Goal: Information Seeking & Learning: Learn about a topic

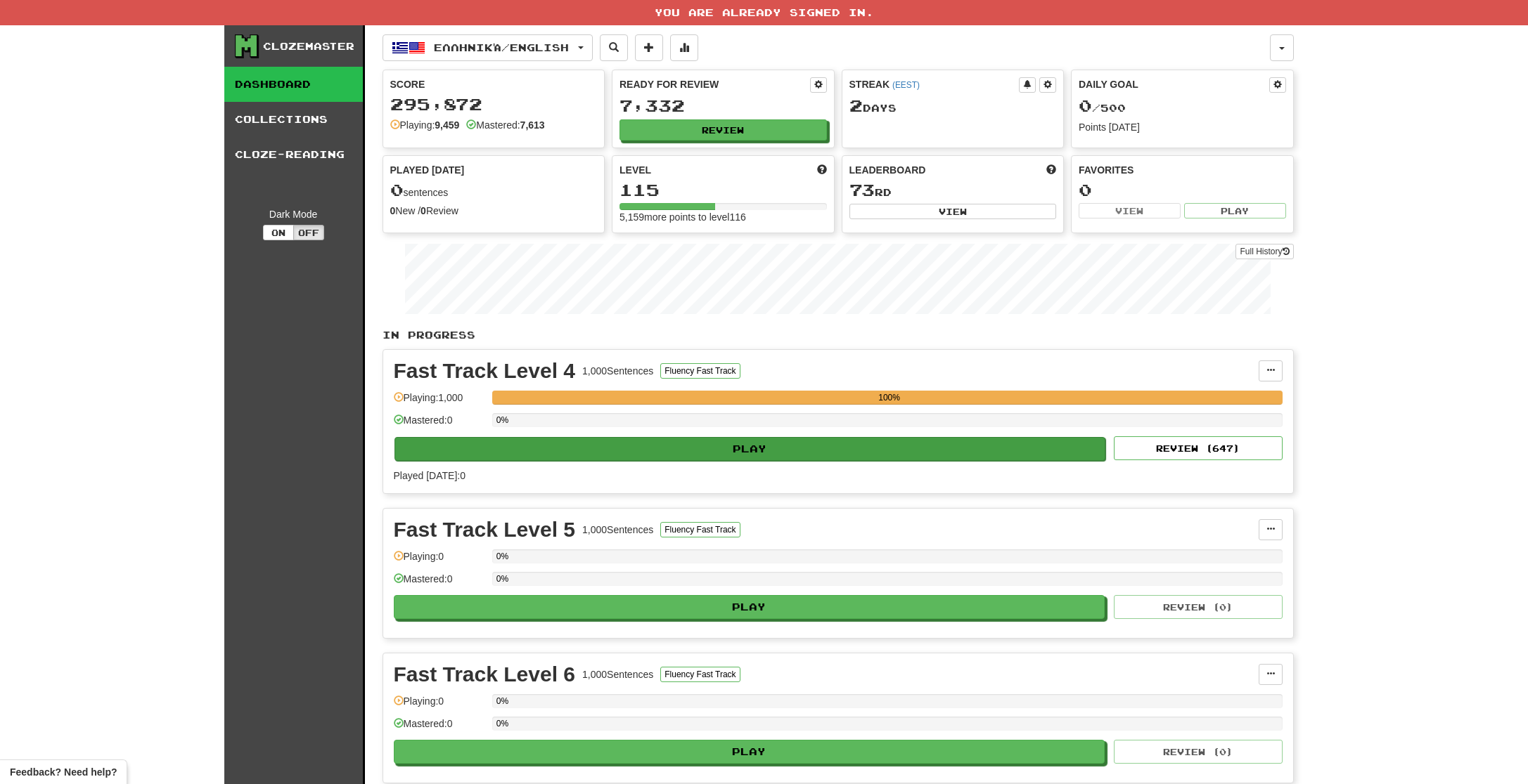
click at [933, 445] on button "Play" at bounding box center [750, 449] width 712 height 24
select select "**"
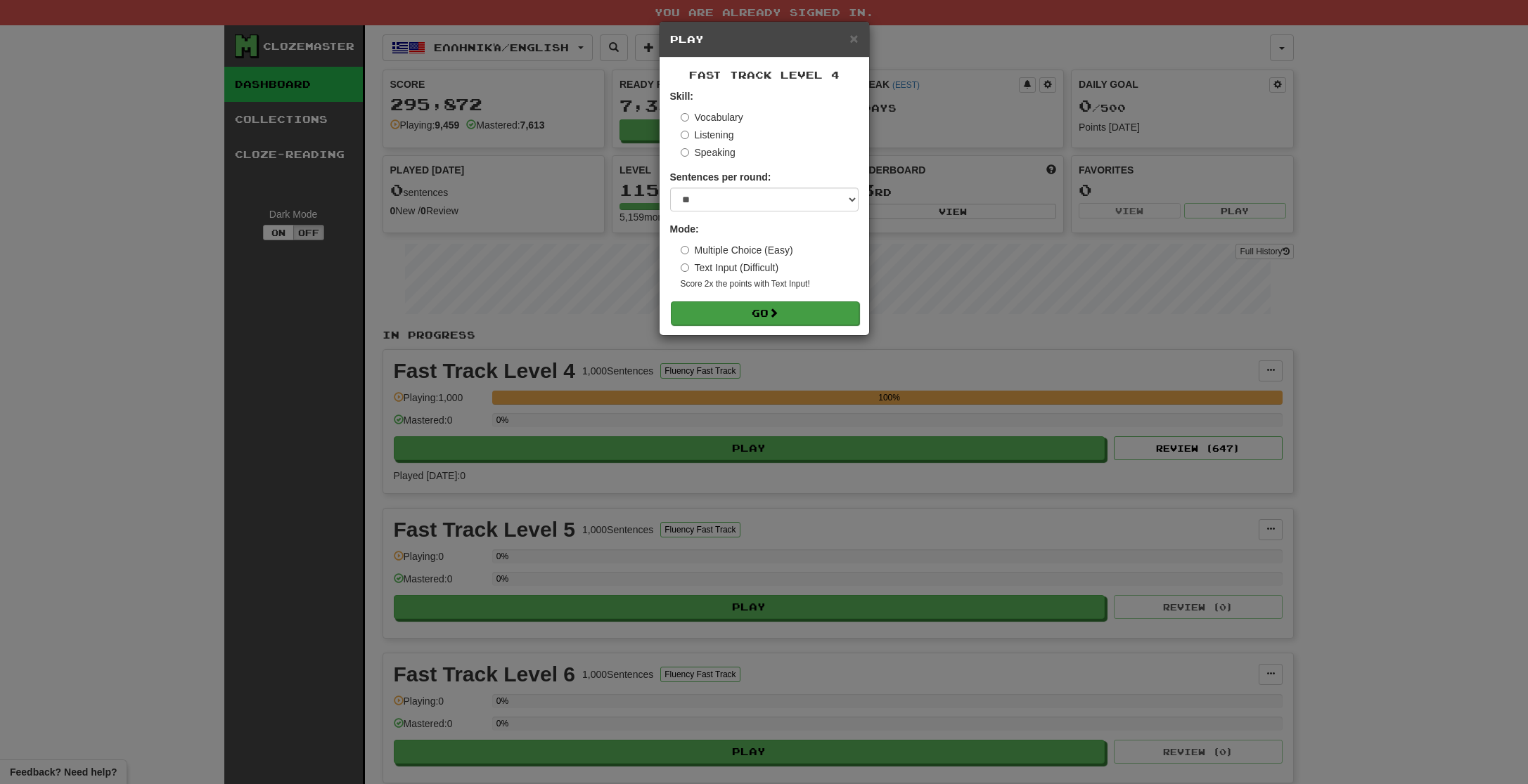
click at [762, 313] on button "Go" at bounding box center [765, 313] width 188 height 24
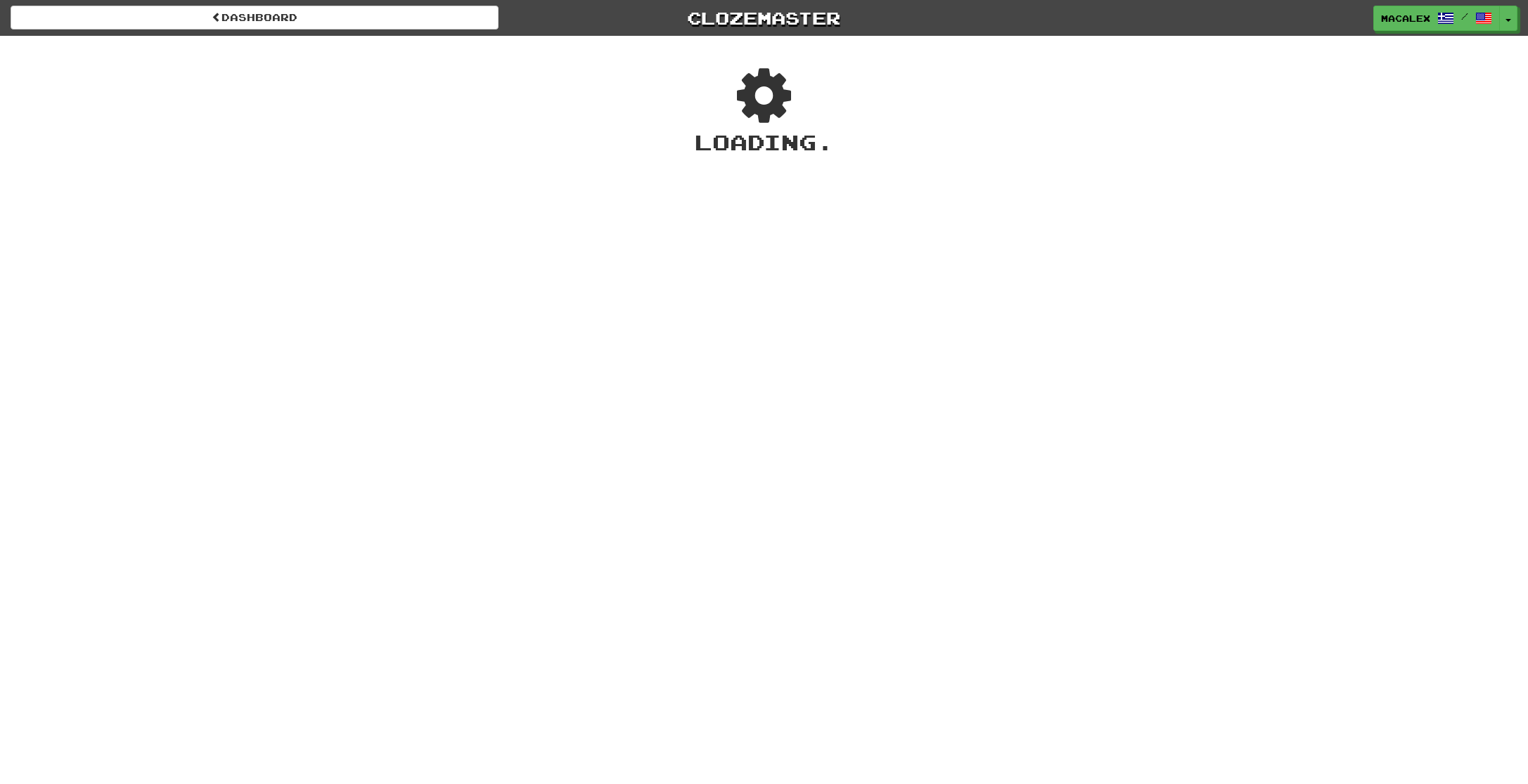
scroll to position [4, 0]
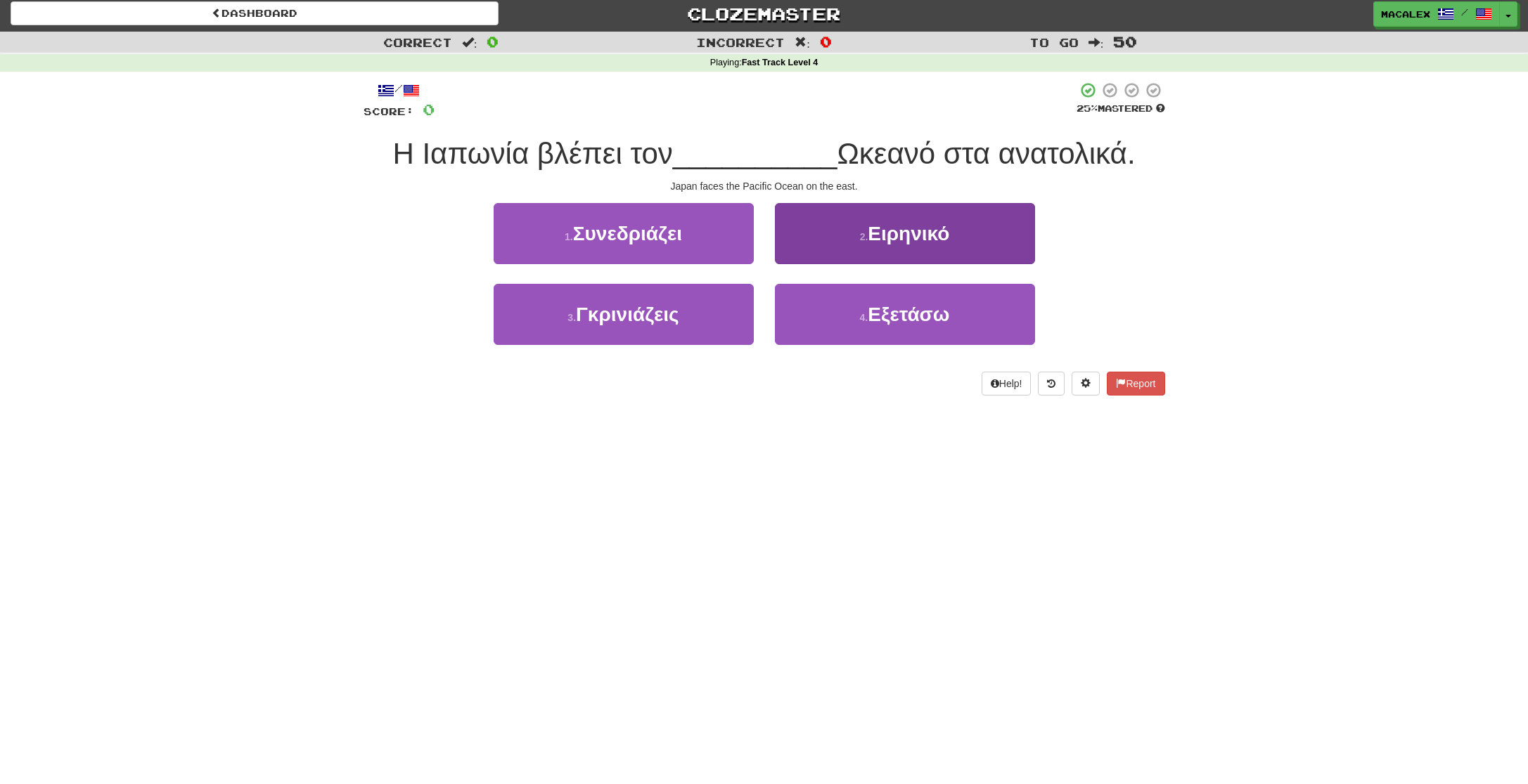
click at [894, 237] on span "Ειρηνικό" at bounding box center [909, 233] width 82 height 22
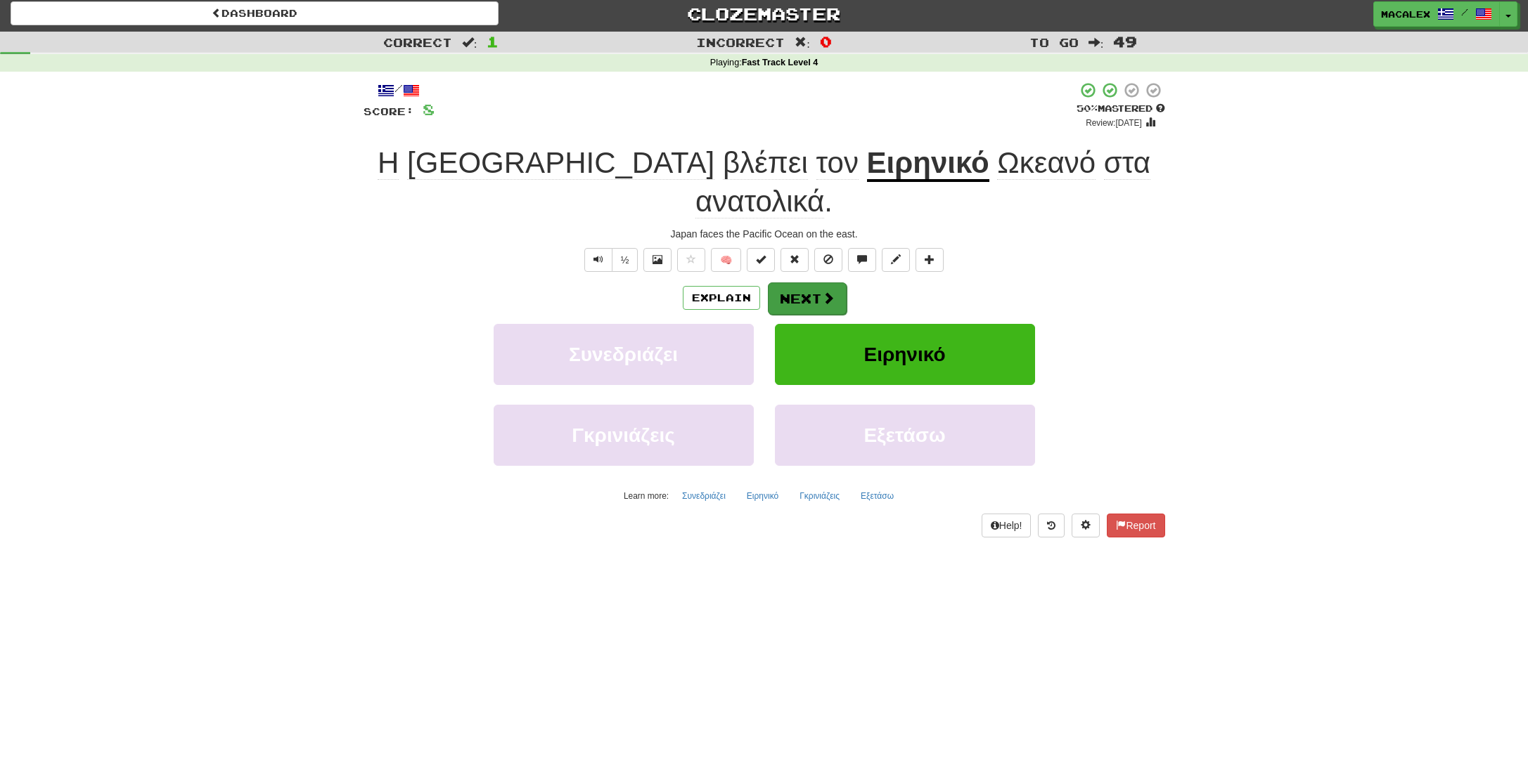
click at [788, 282] on button "Next" at bounding box center [807, 298] width 78 height 32
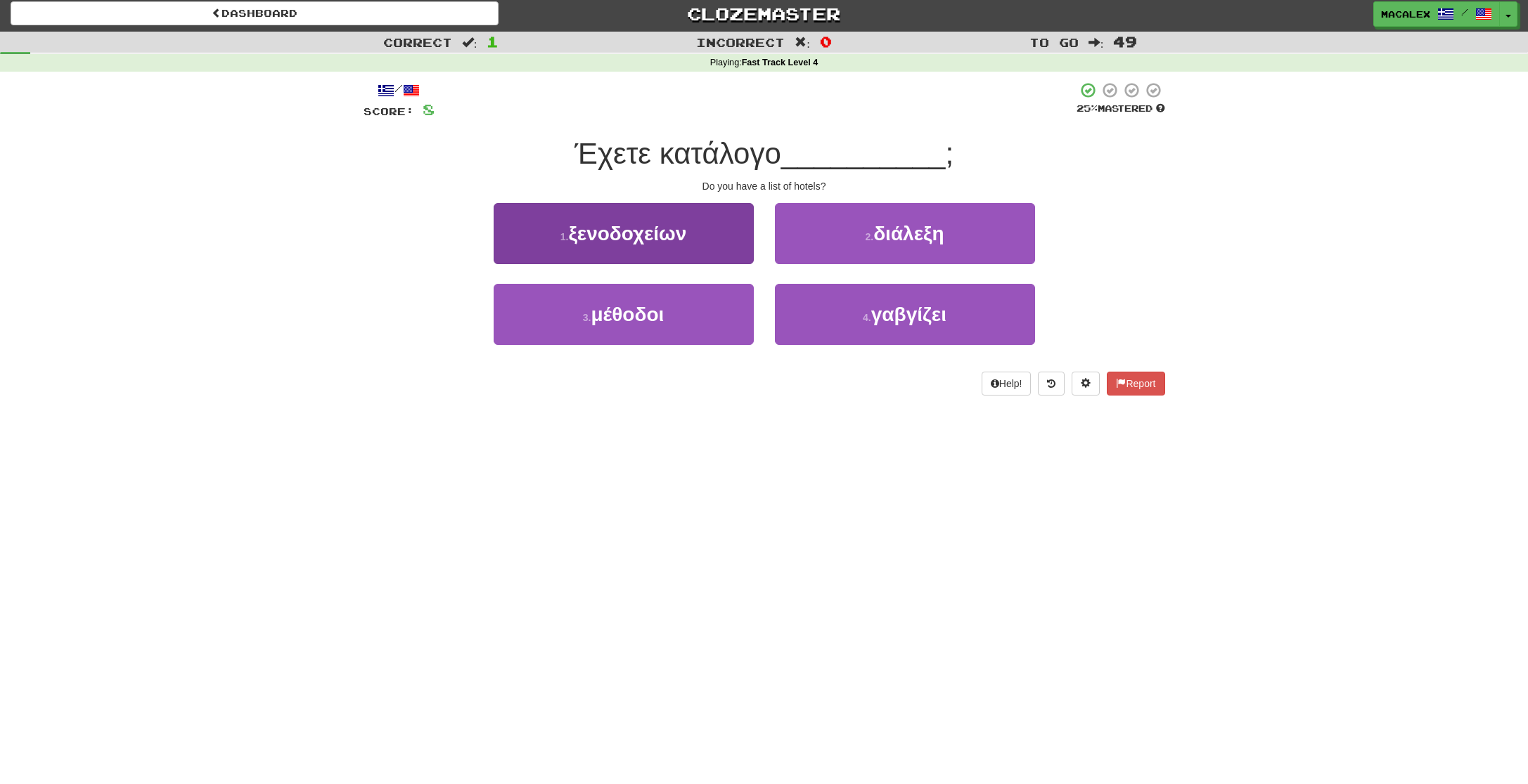
scroll to position [4, 1]
click at [583, 234] on span "ξενοδοχείων" at bounding box center [628, 234] width 118 height 22
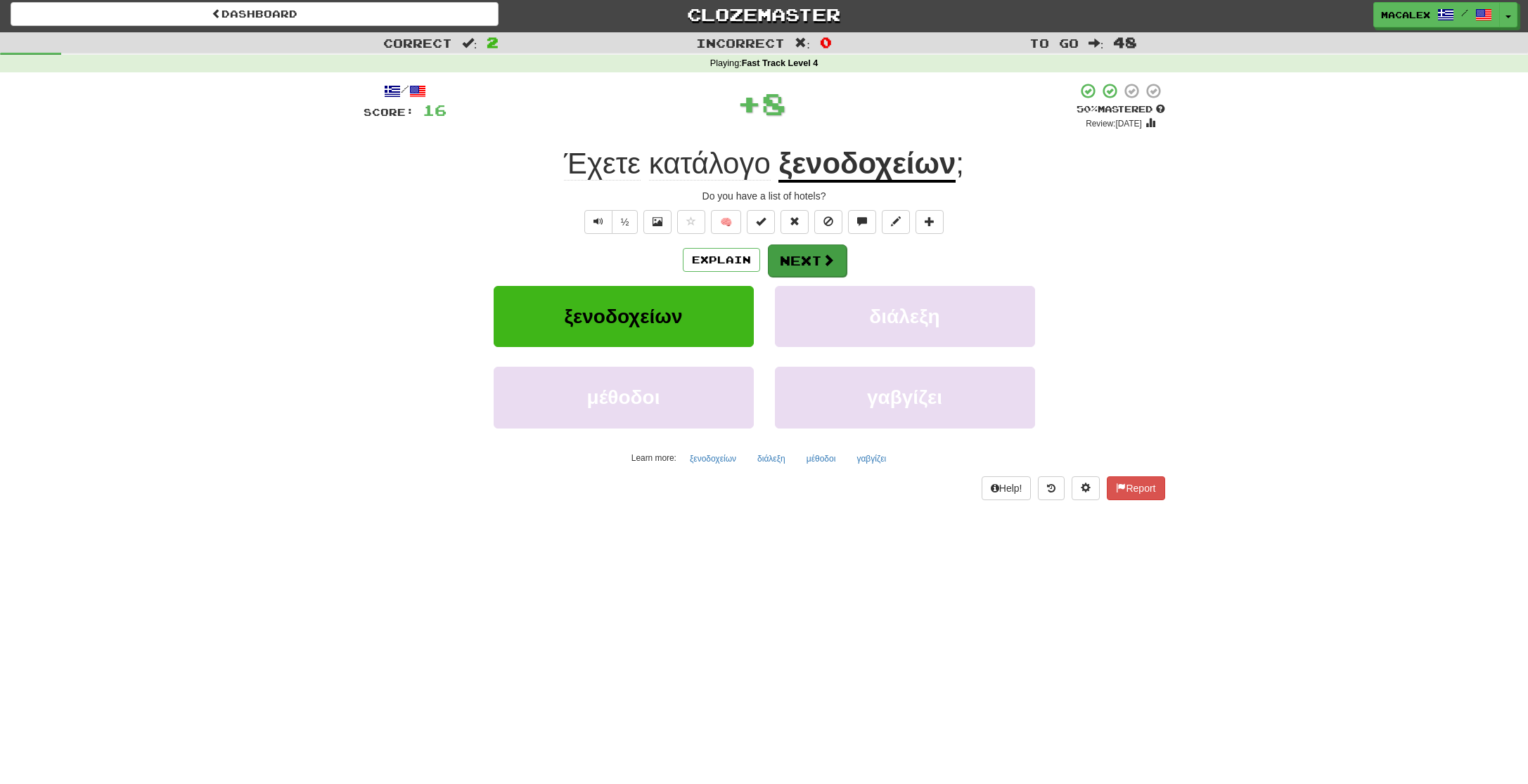
scroll to position [2, 0]
click at [787, 258] on button "Next" at bounding box center [807, 261] width 78 height 32
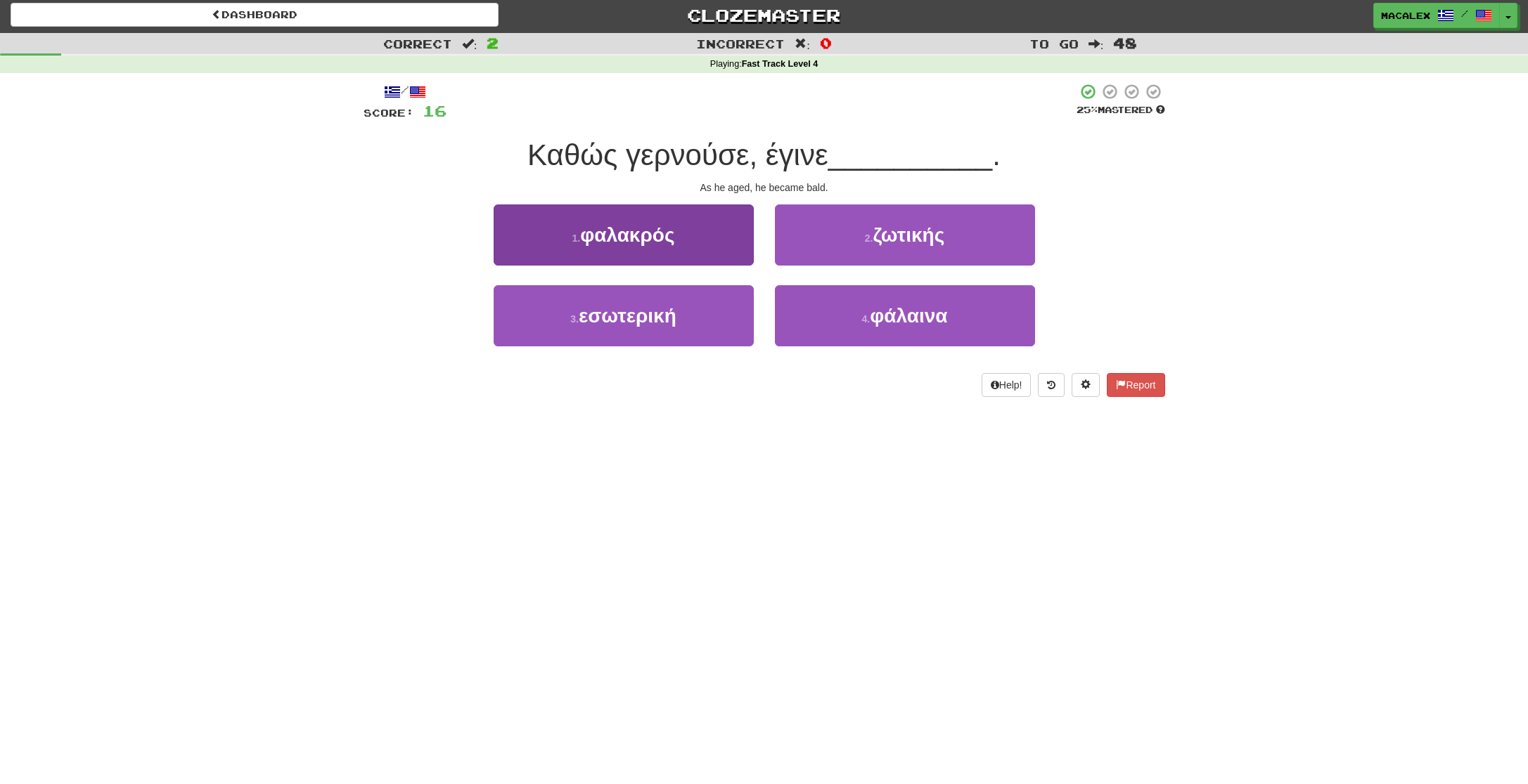
scroll to position [2, 1]
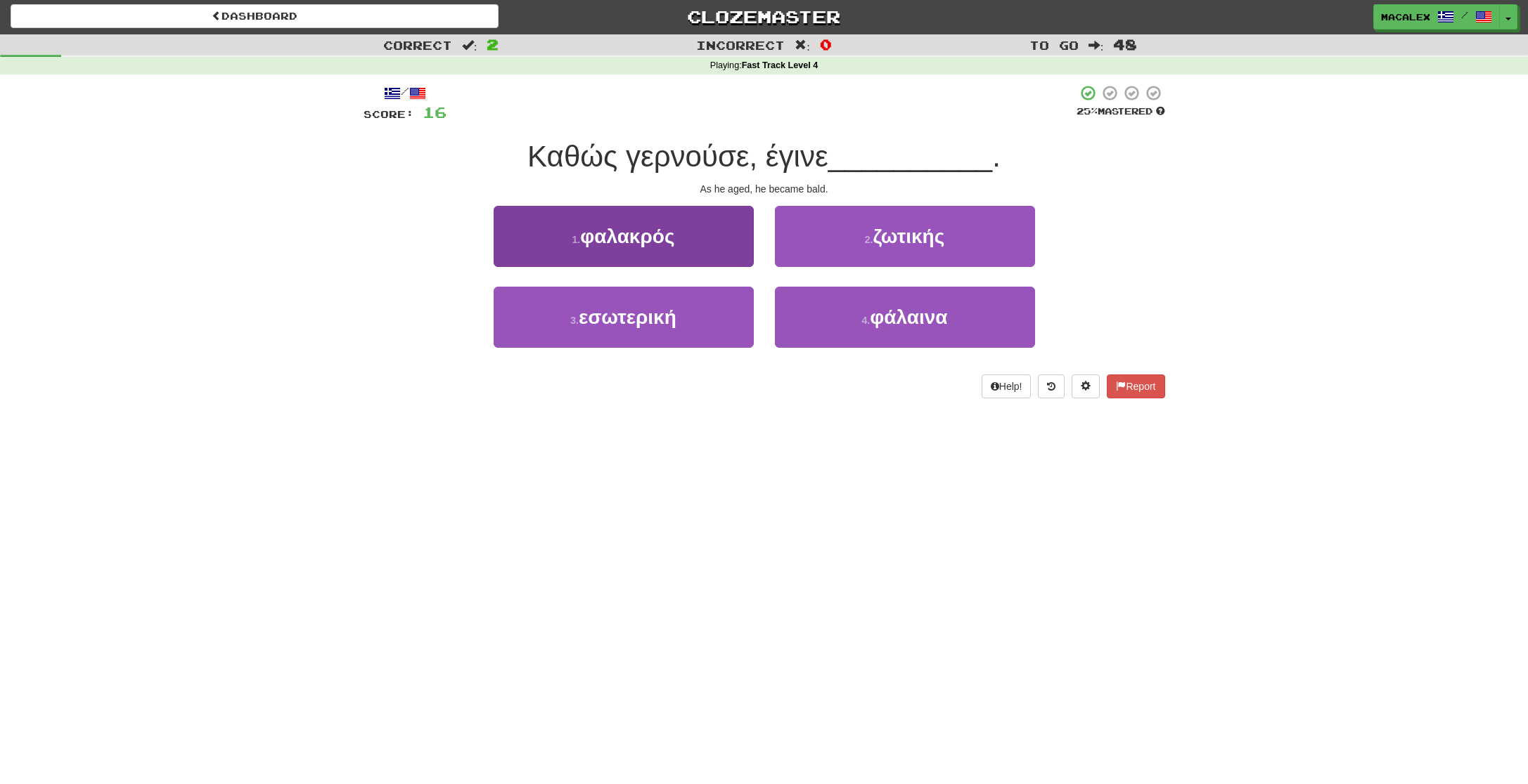
click at [618, 238] on span "φαλακρός" at bounding box center [627, 237] width 94 height 22
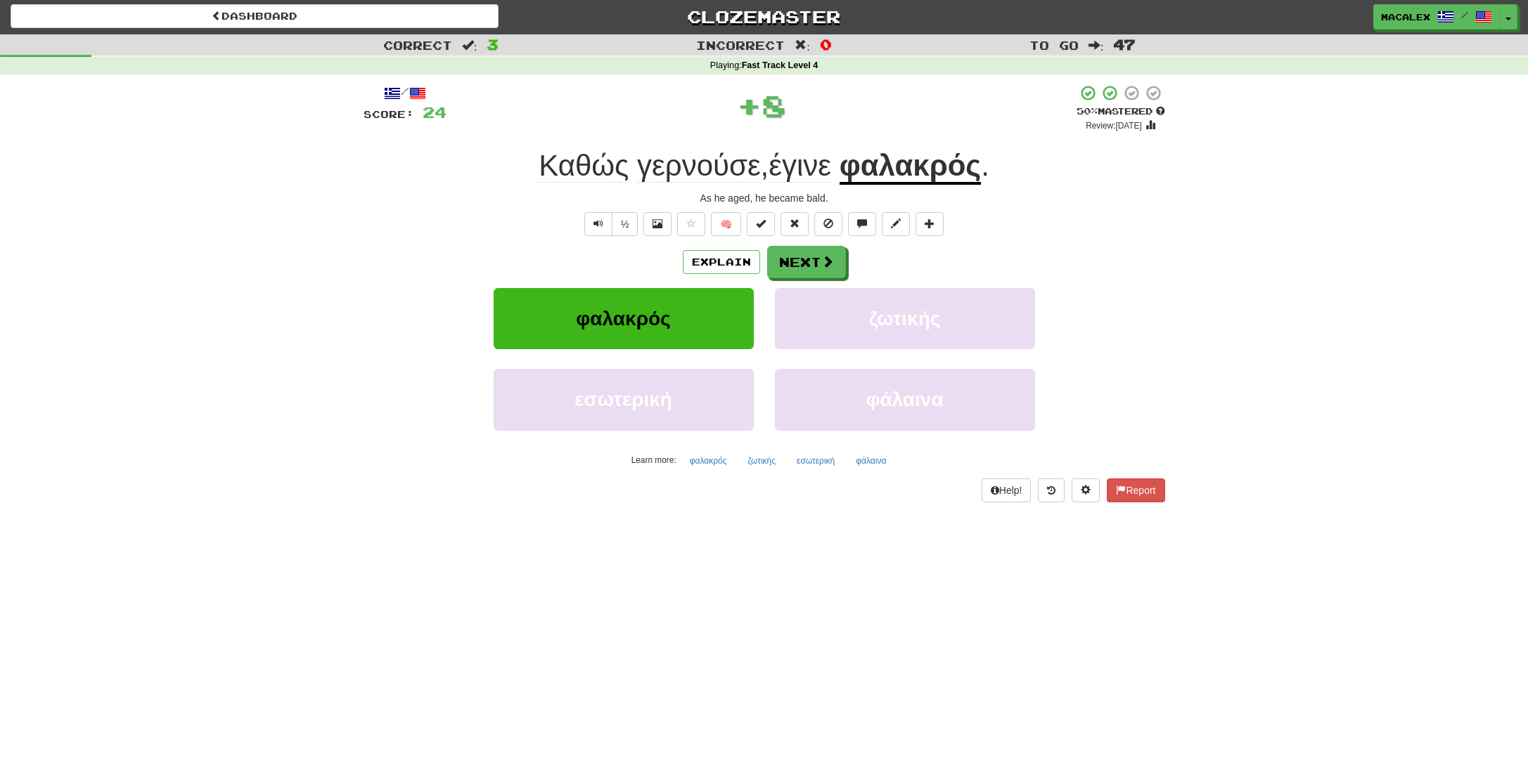
scroll to position [2, 0]
click at [819, 258] on button "Next" at bounding box center [807, 262] width 78 height 32
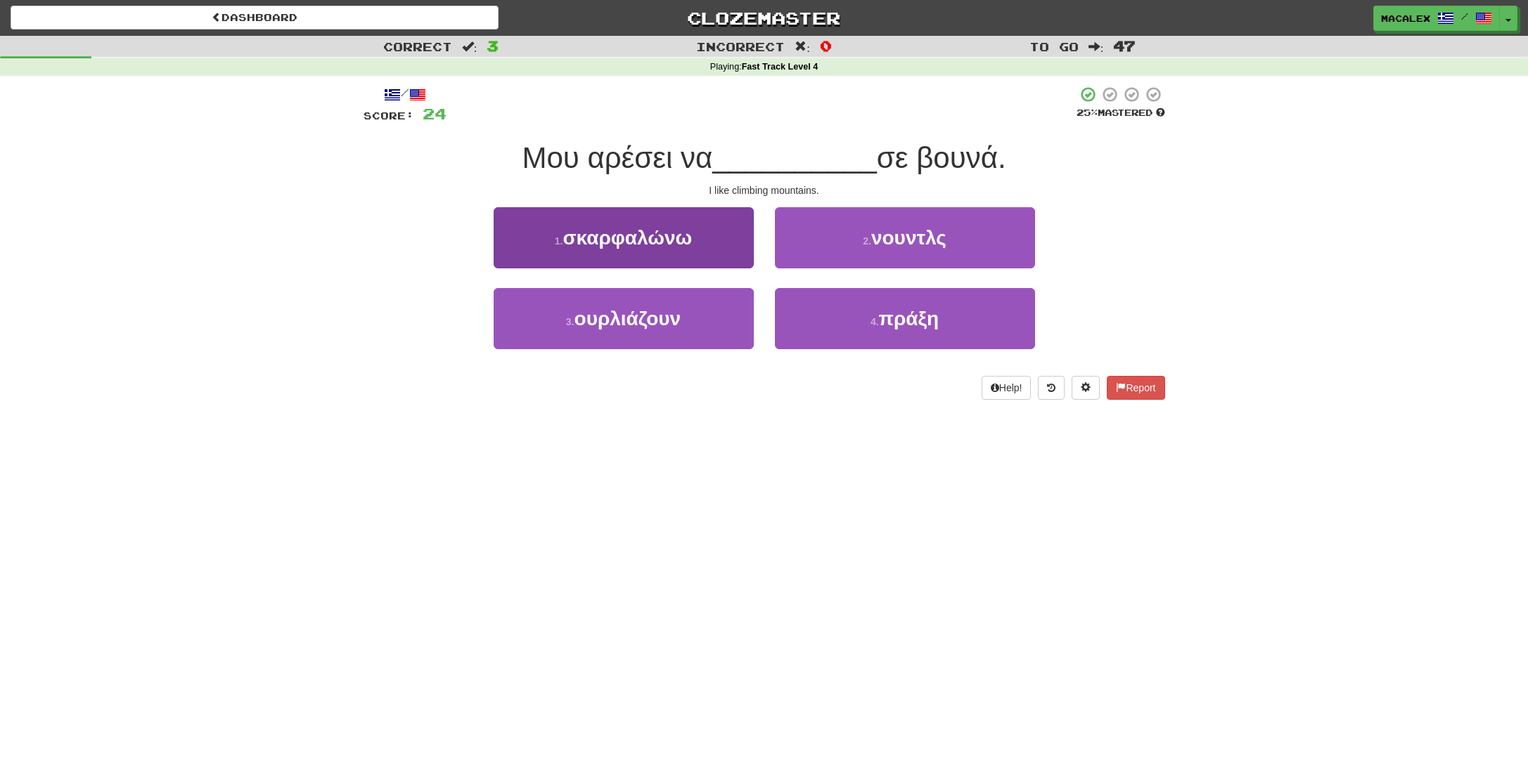
scroll to position [-1, 0]
click at [619, 241] on span "σκαρφαλώνω" at bounding box center [627, 237] width 129 height 22
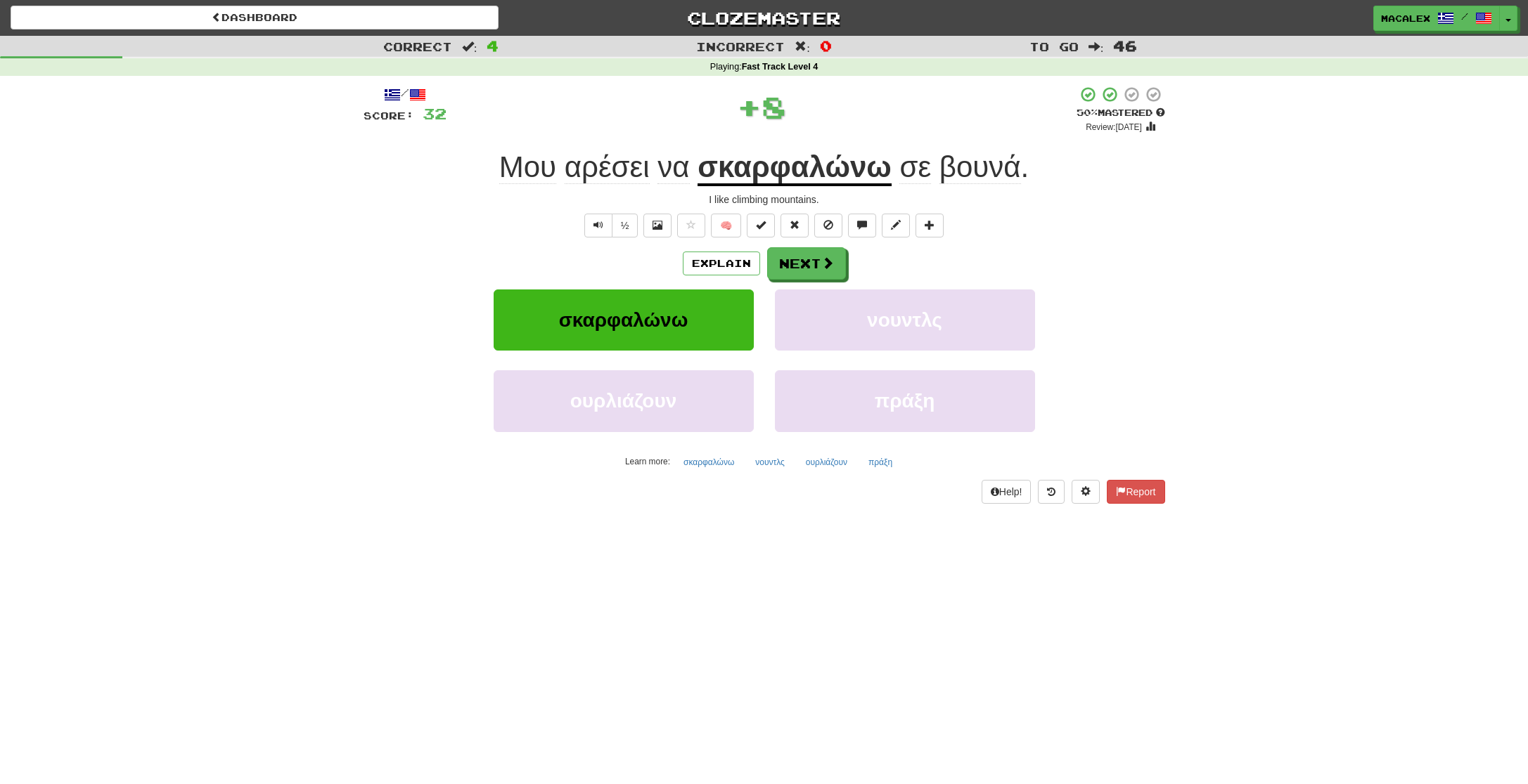
scroll to position [0, 0]
click at [783, 265] on button "Next" at bounding box center [807, 264] width 78 height 32
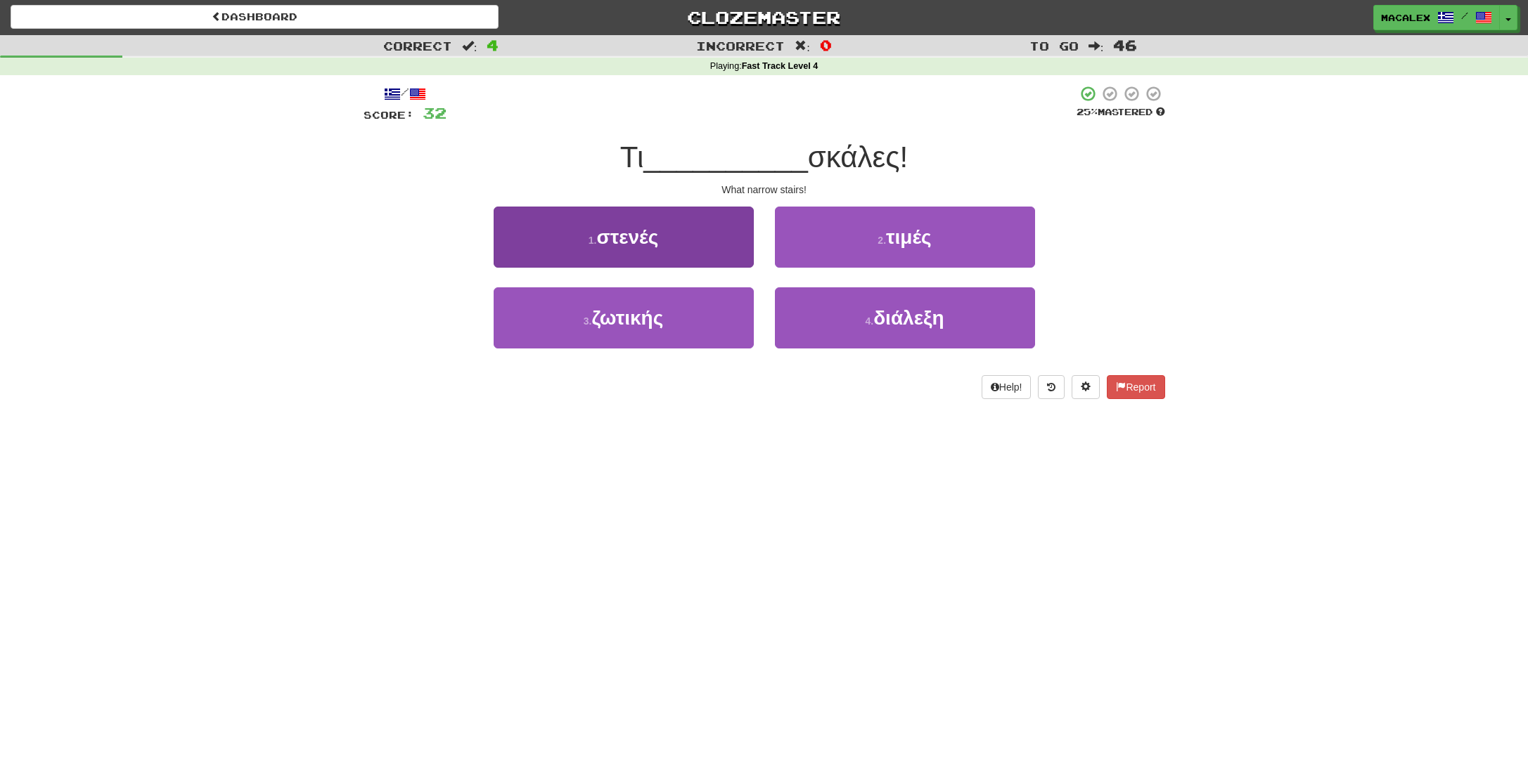
scroll to position [0, 1]
click at [607, 247] on span "στενές" at bounding box center [627, 237] width 62 height 22
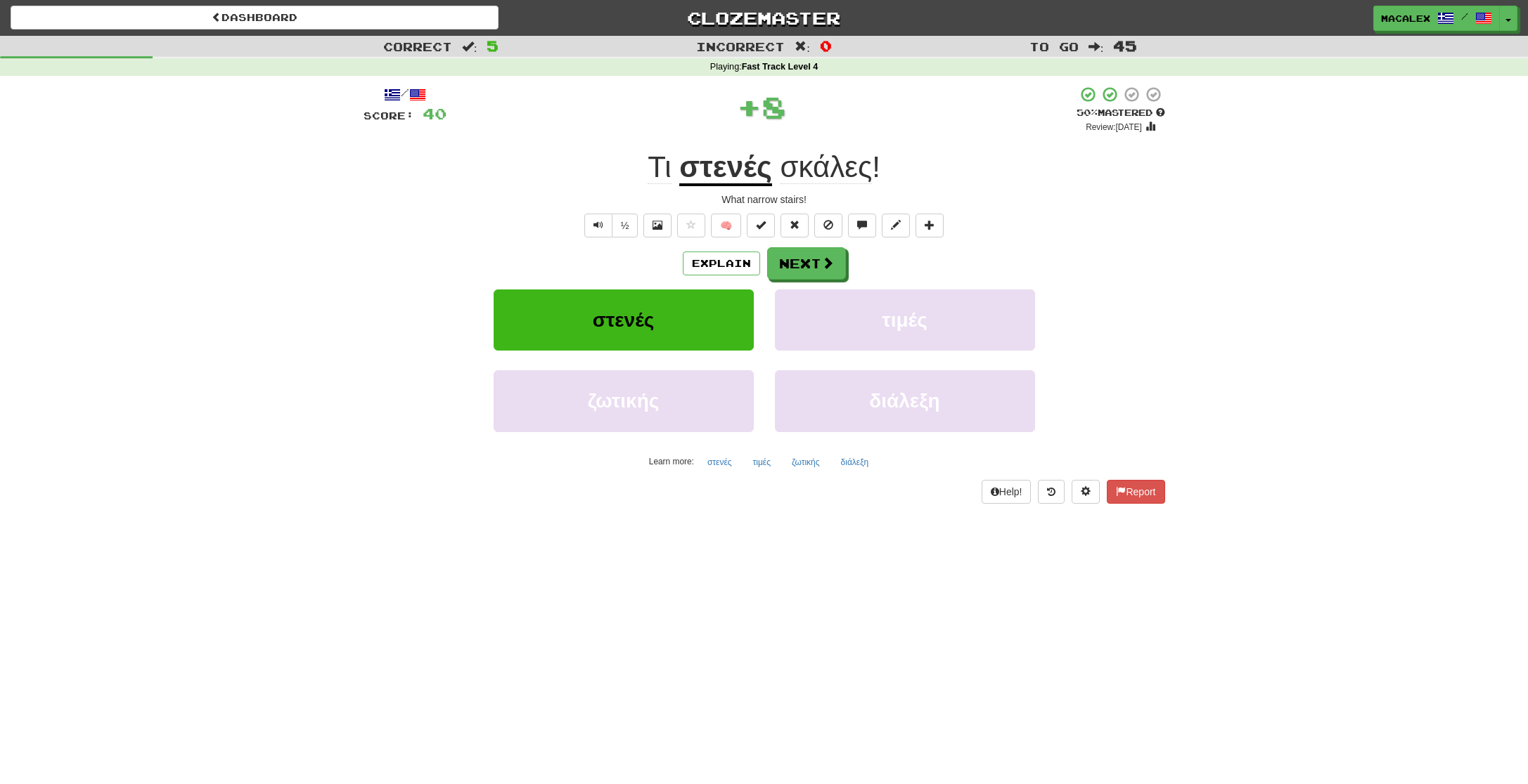
scroll to position [0, 0]
click at [818, 263] on button "Next" at bounding box center [807, 264] width 78 height 32
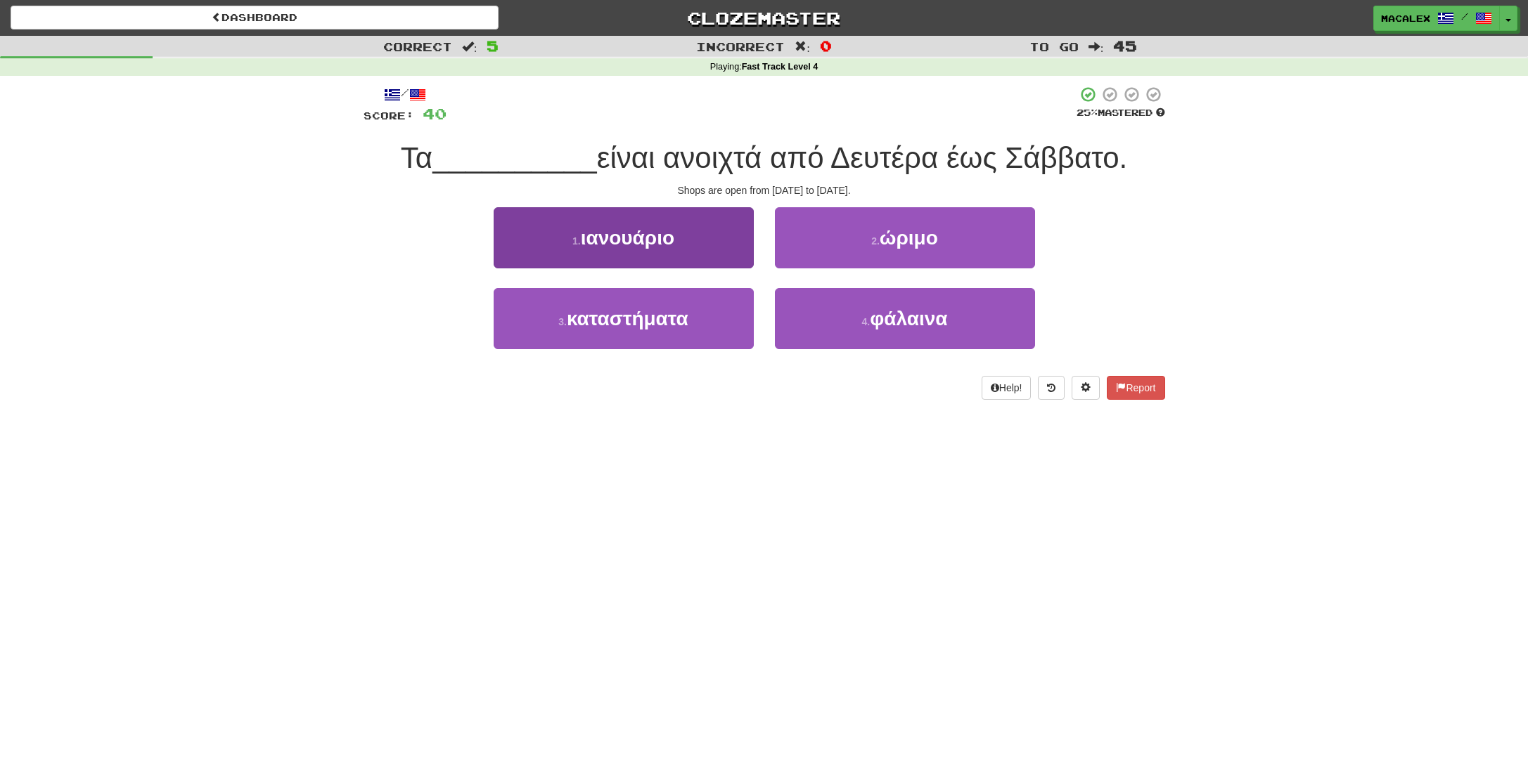
click at [633, 324] on span "καταστήματα" at bounding box center [628, 318] width 122 height 22
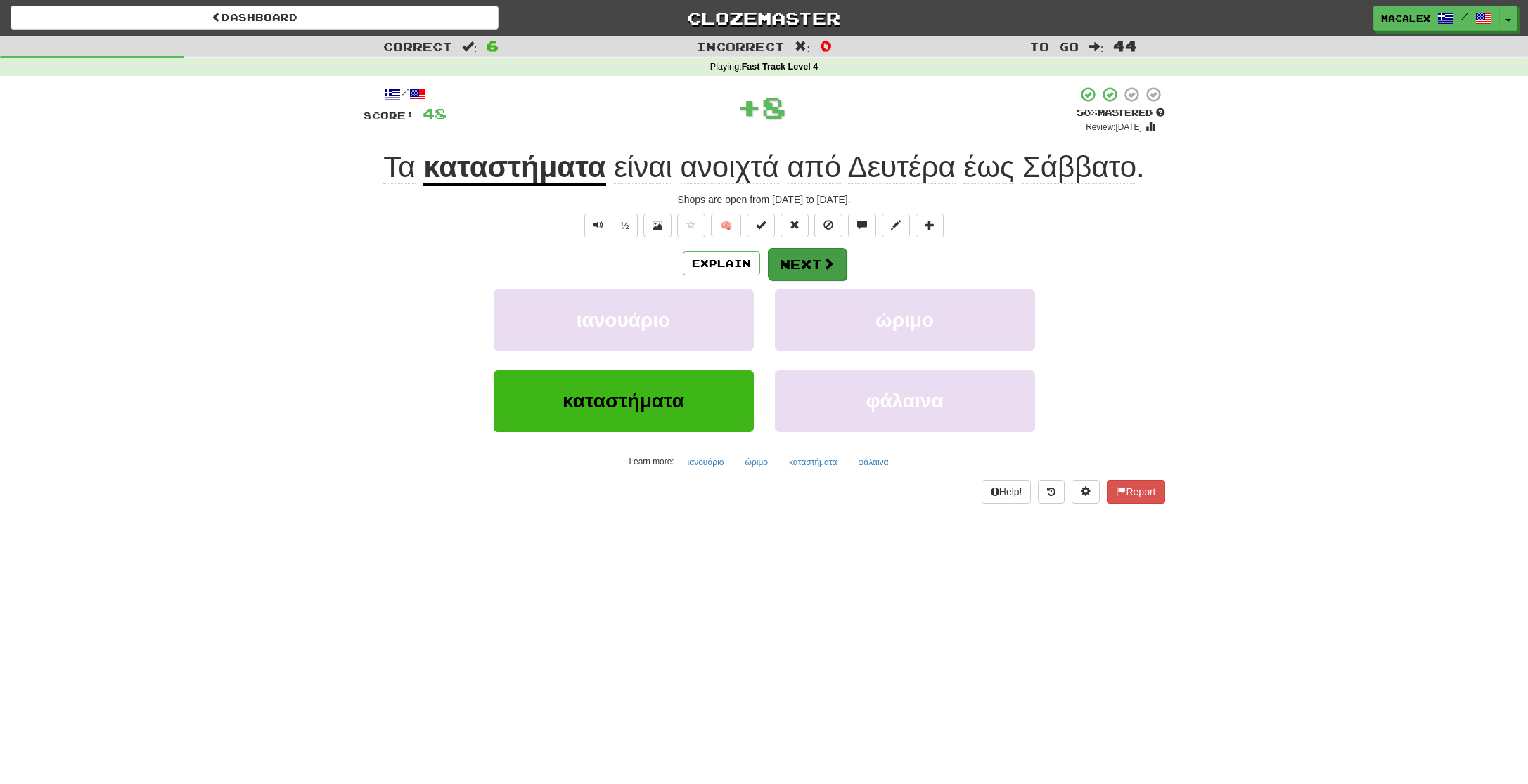
click at [809, 260] on button "Next" at bounding box center [807, 264] width 78 height 32
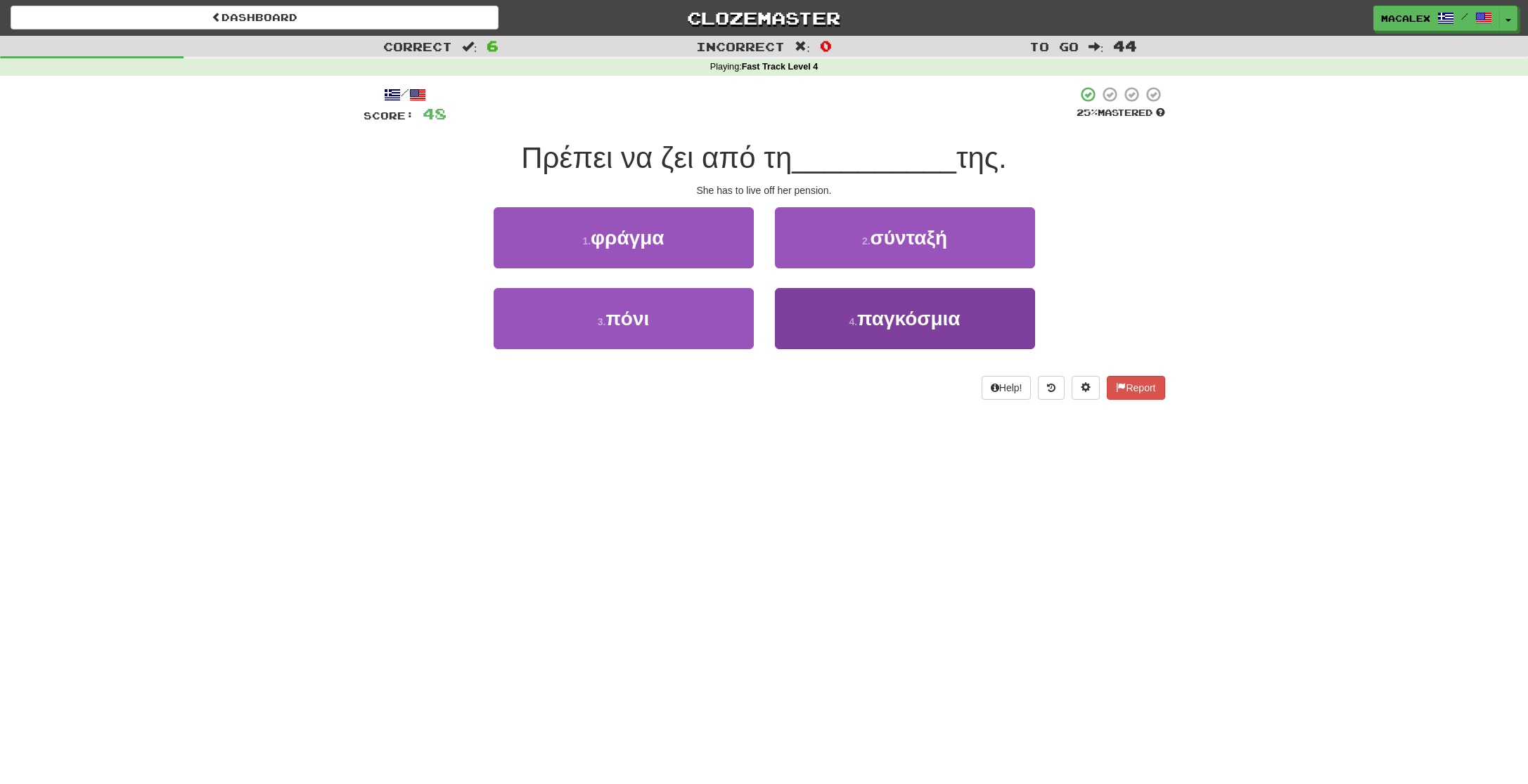
click at [925, 323] on span "παγκόσμια" at bounding box center [909, 318] width 103 height 22
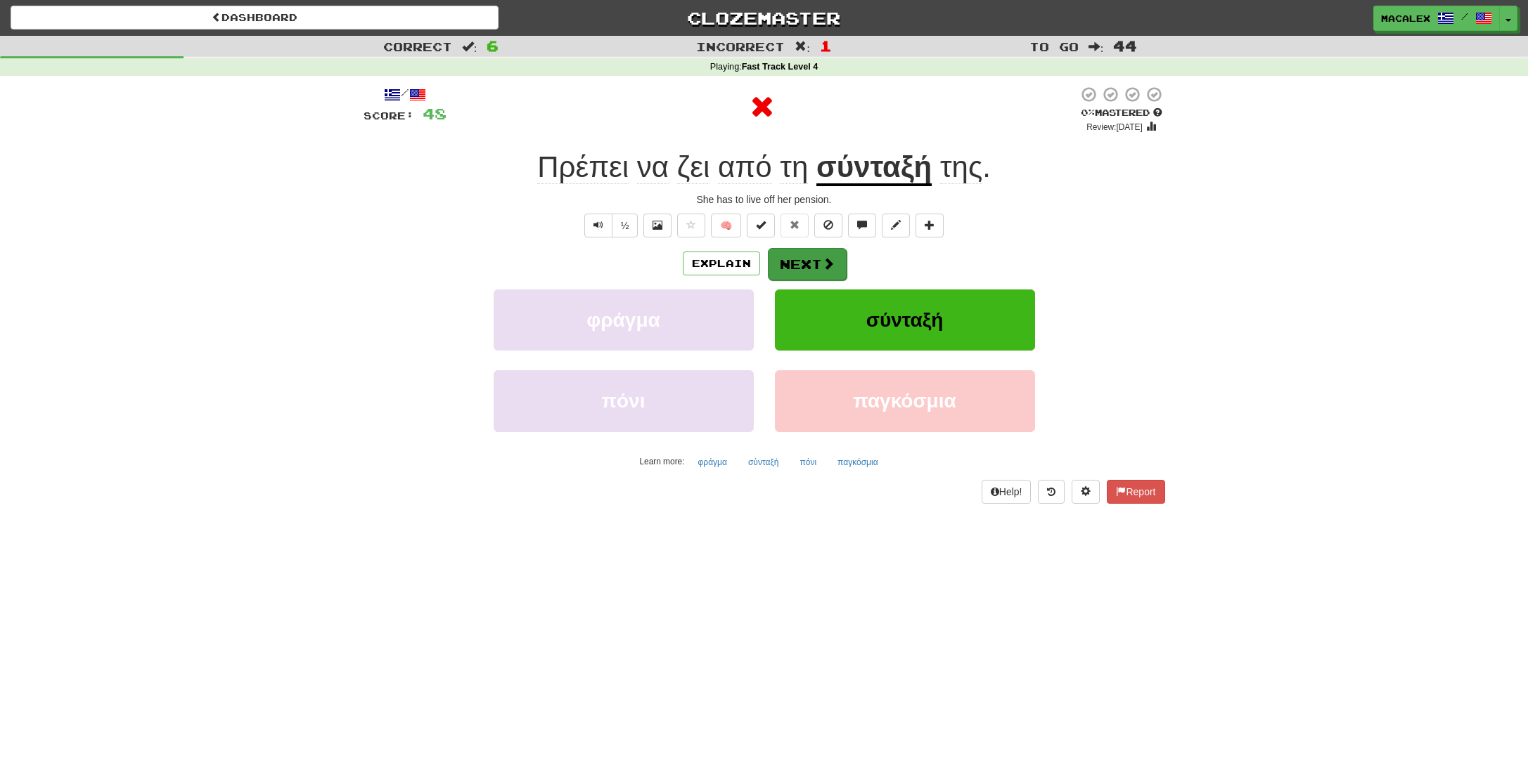
click at [826, 270] on button "Next" at bounding box center [807, 264] width 78 height 32
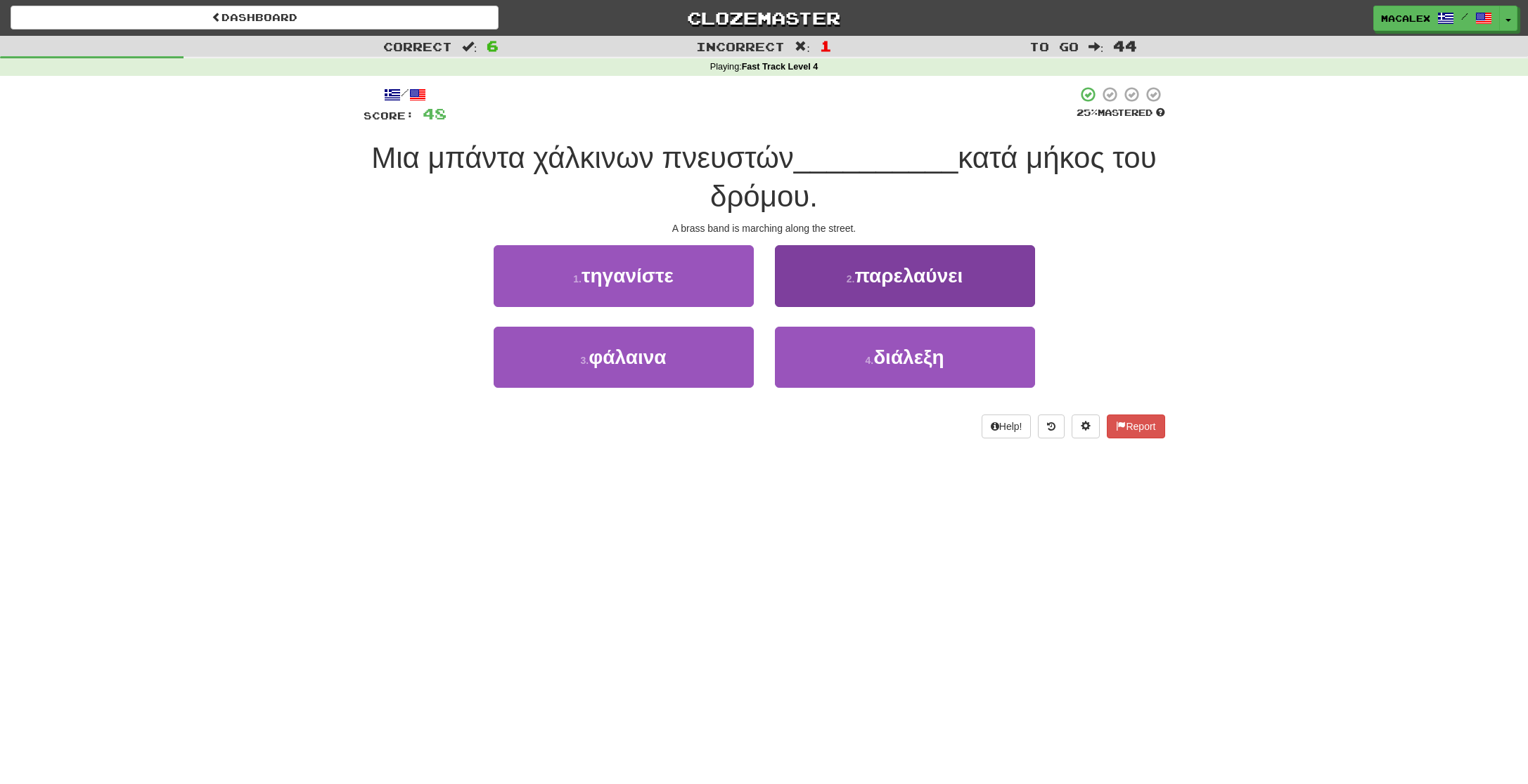
click at [894, 279] on span "παρελαύνει" at bounding box center [909, 276] width 108 height 22
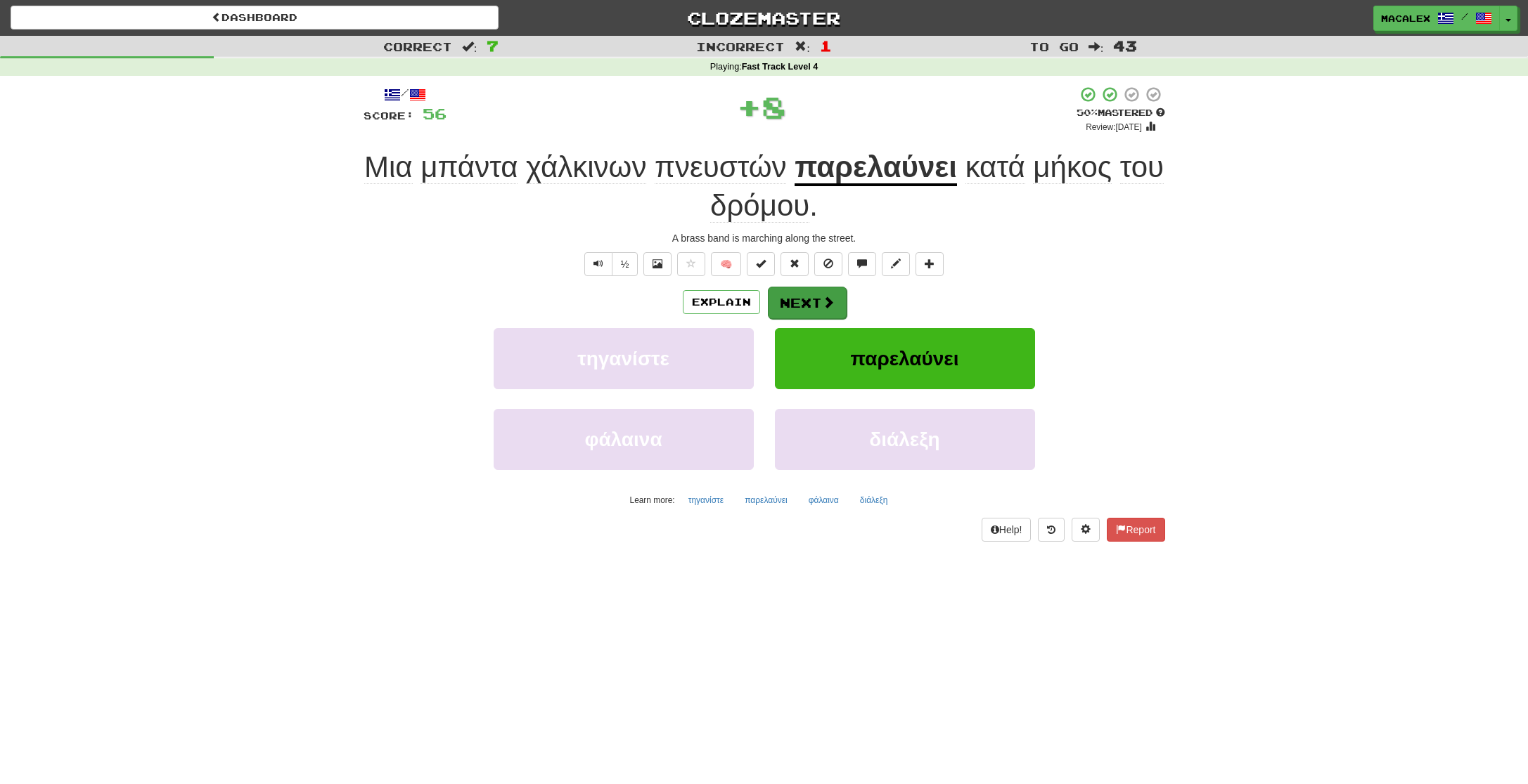
scroll to position [1, 0]
click at [822, 306] on span at bounding box center [828, 301] width 13 height 12
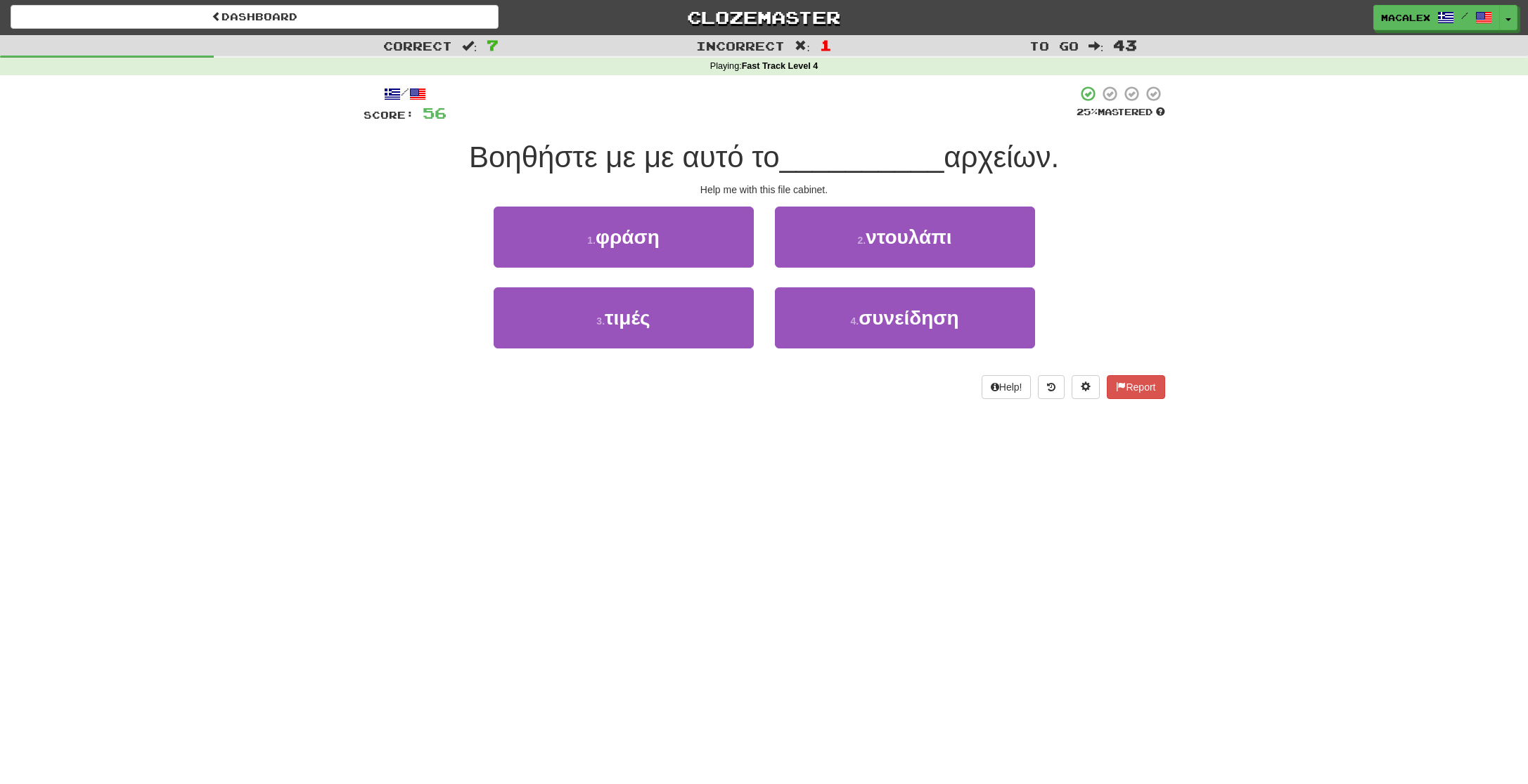
click at [872, 245] on span "ντουλάπι" at bounding box center [908, 237] width 86 height 22
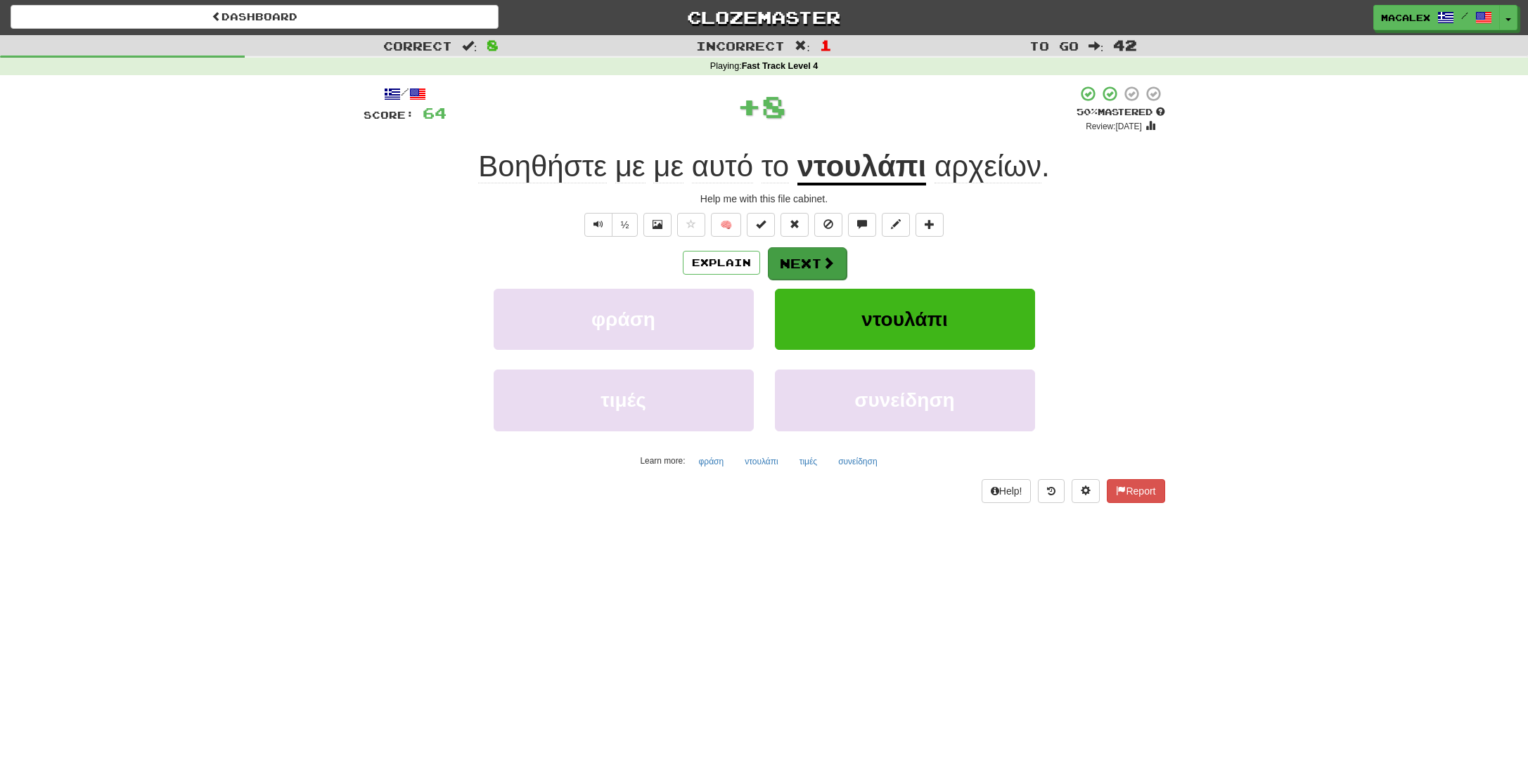
click at [822, 260] on span at bounding box center [828, 262] width 13 height 12
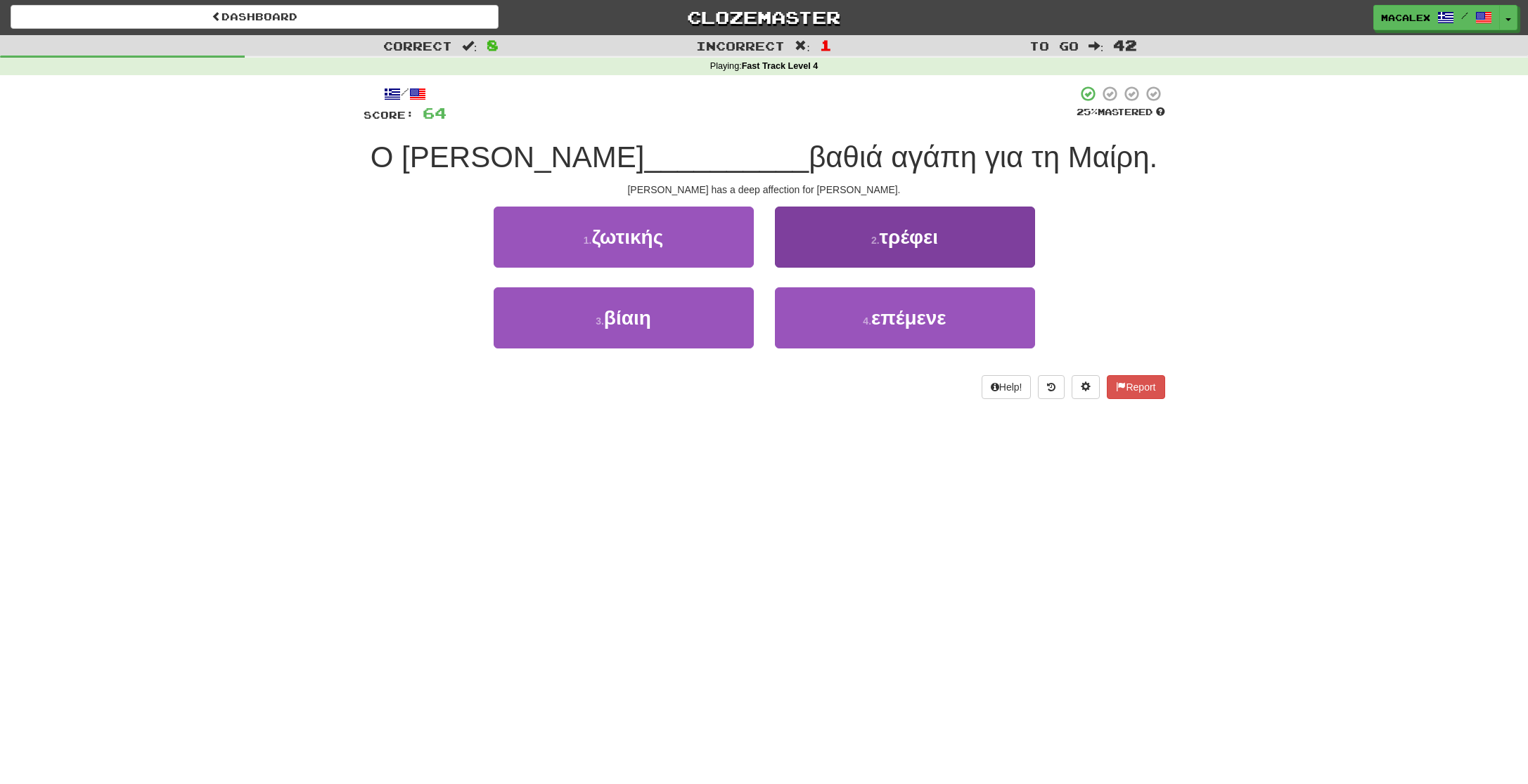
click at [896, 247] on button "2 . τρέφει" at bounding box center [905, 237] width 260 height 61
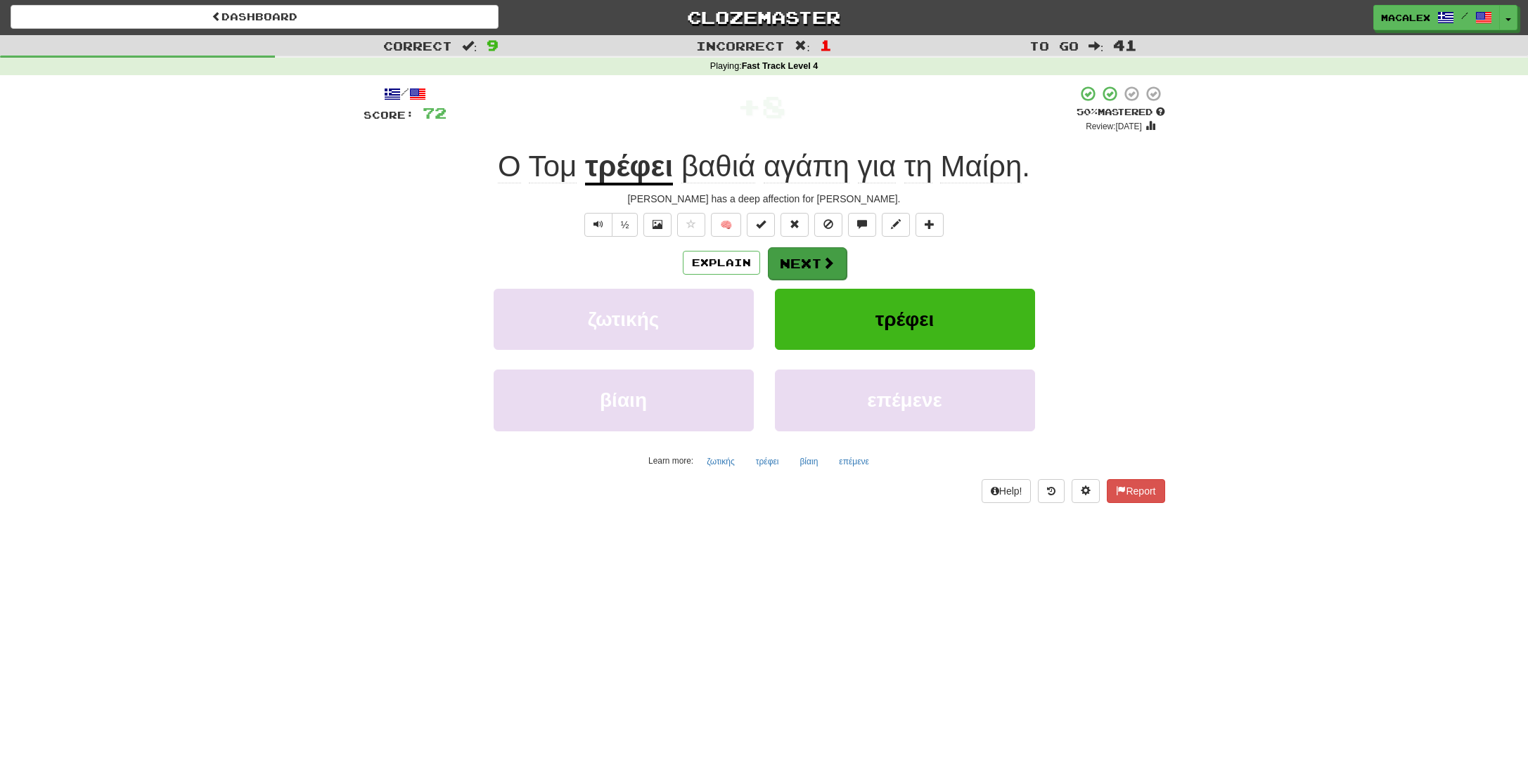
click at [813, 266] on button "Next" at bounding box center [807, 263] width 78 height 32
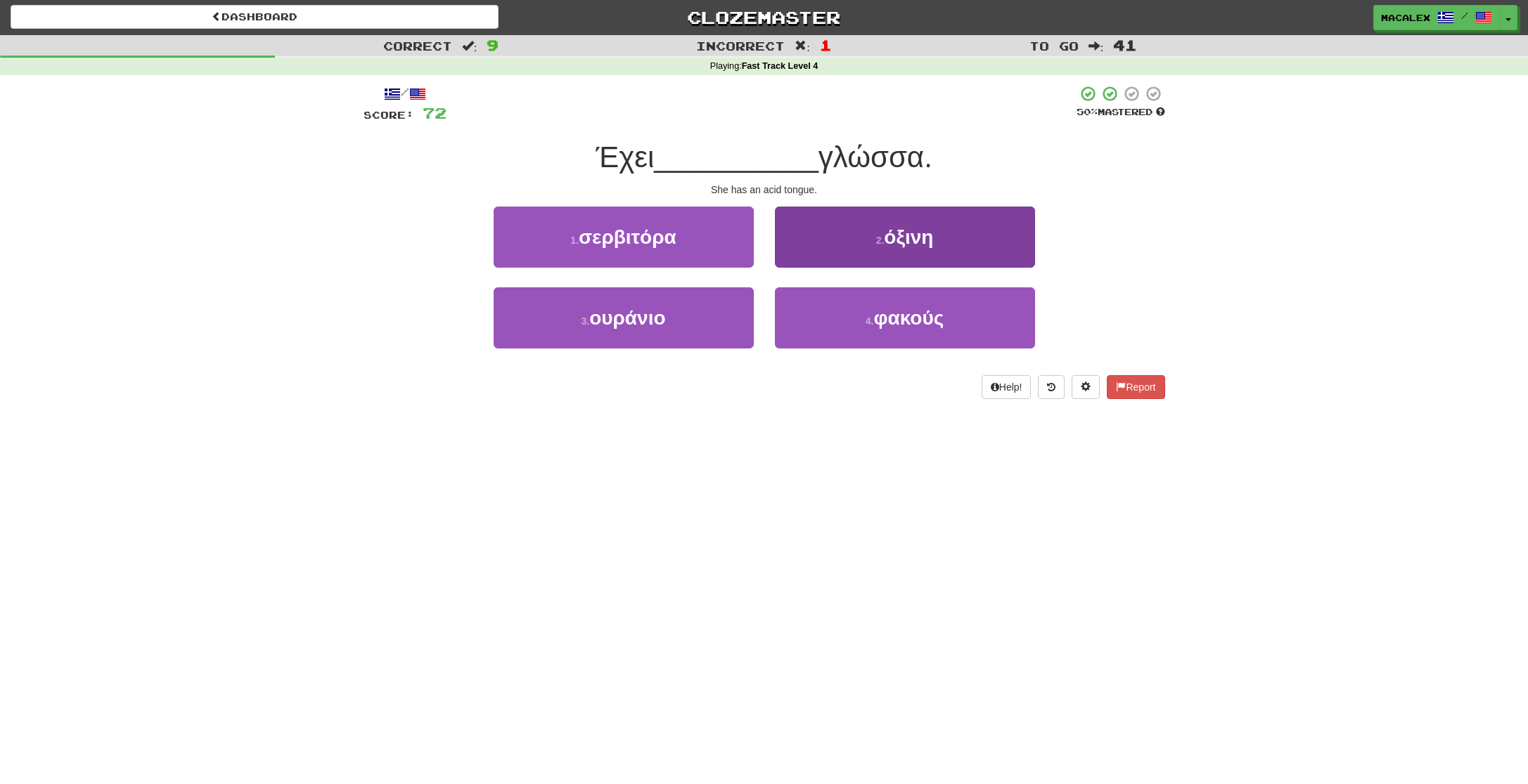
click at [907, 242] on span "όξινη" at bounding box center [908, 237] width 49 height 22
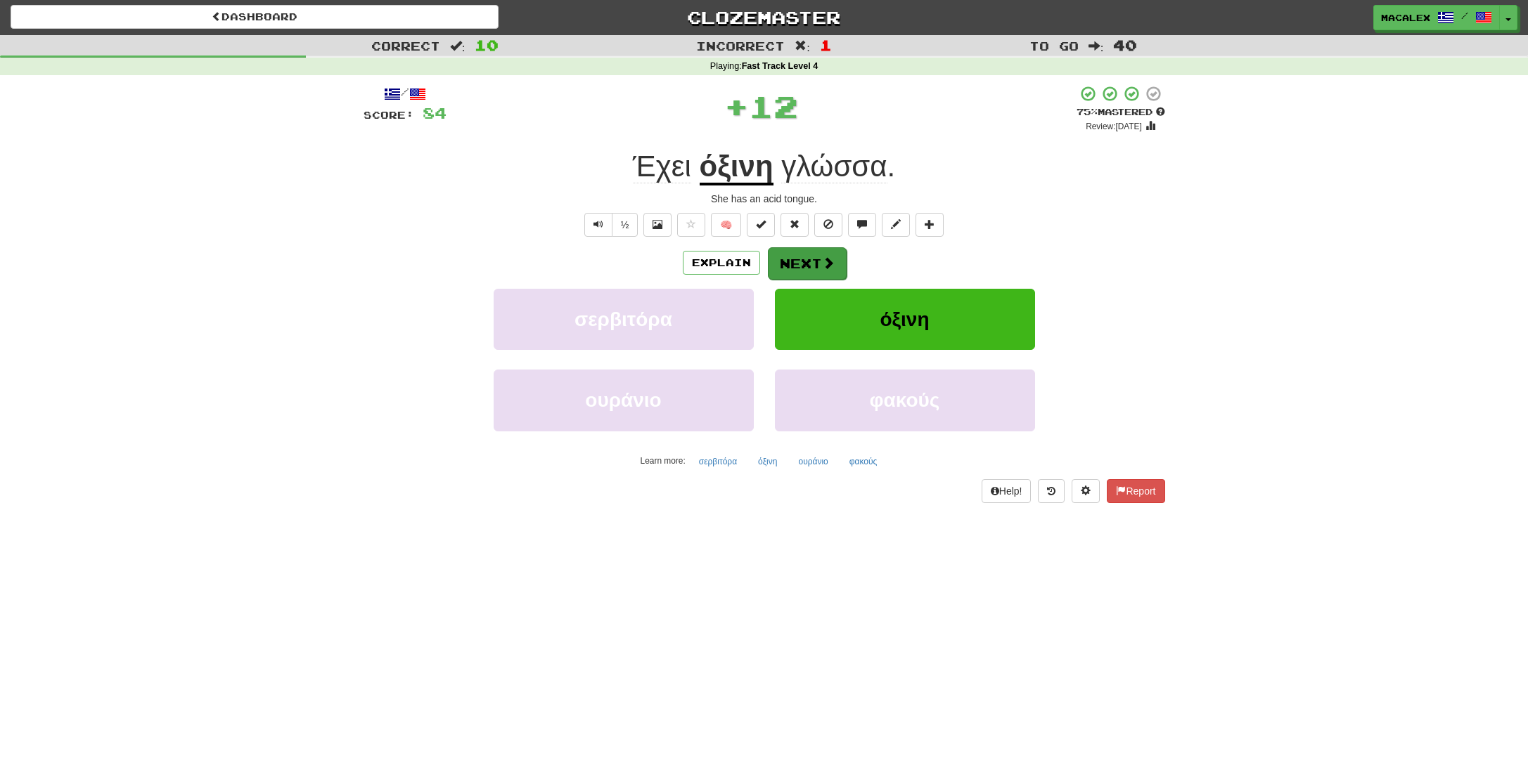
click at [816, 264] on button "Next" at bounding box center [807, 263] width 78 height 32
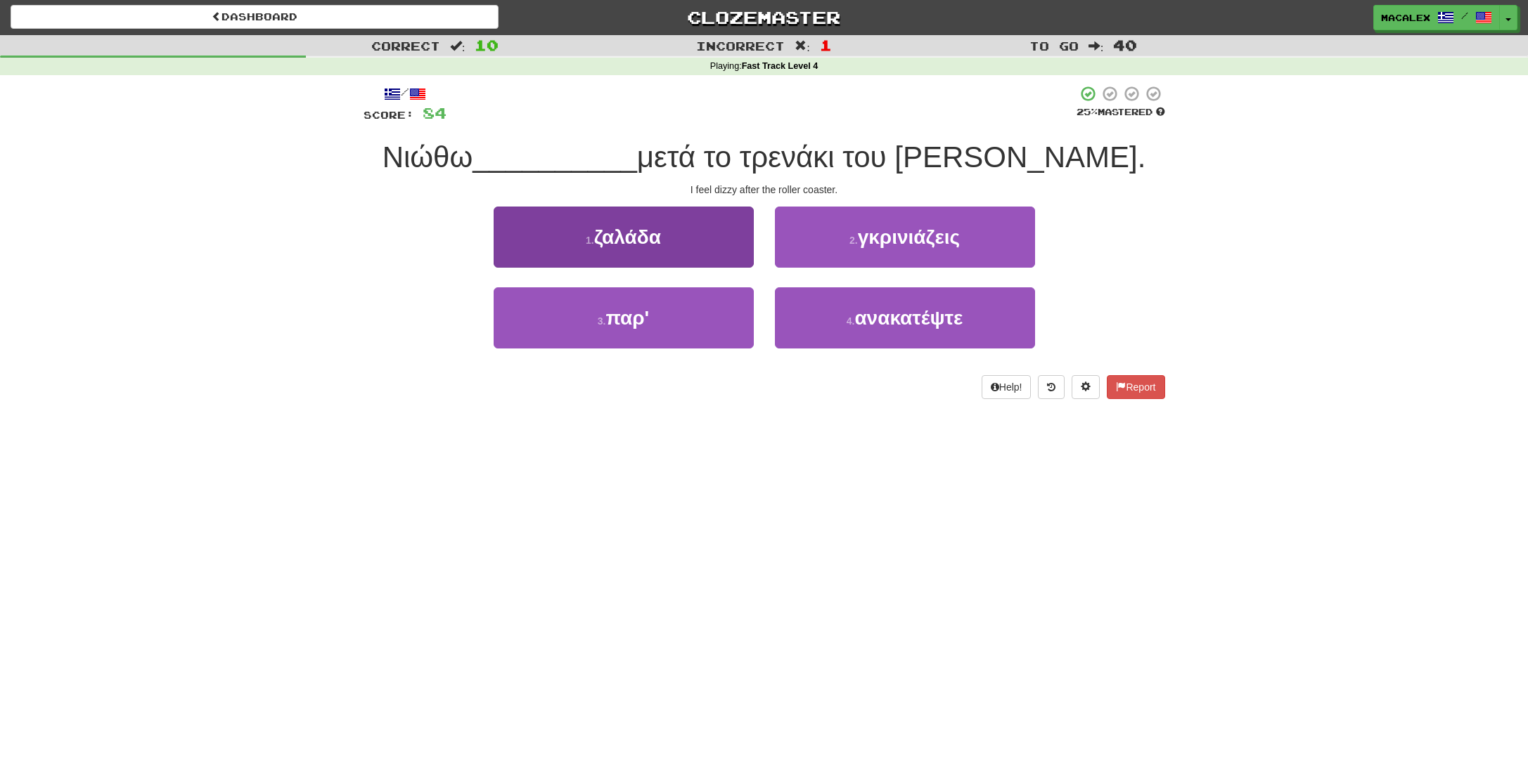
click at [614, 246] on span "ζαλάδα" at bounding box center [628, 237] width 67 height 22
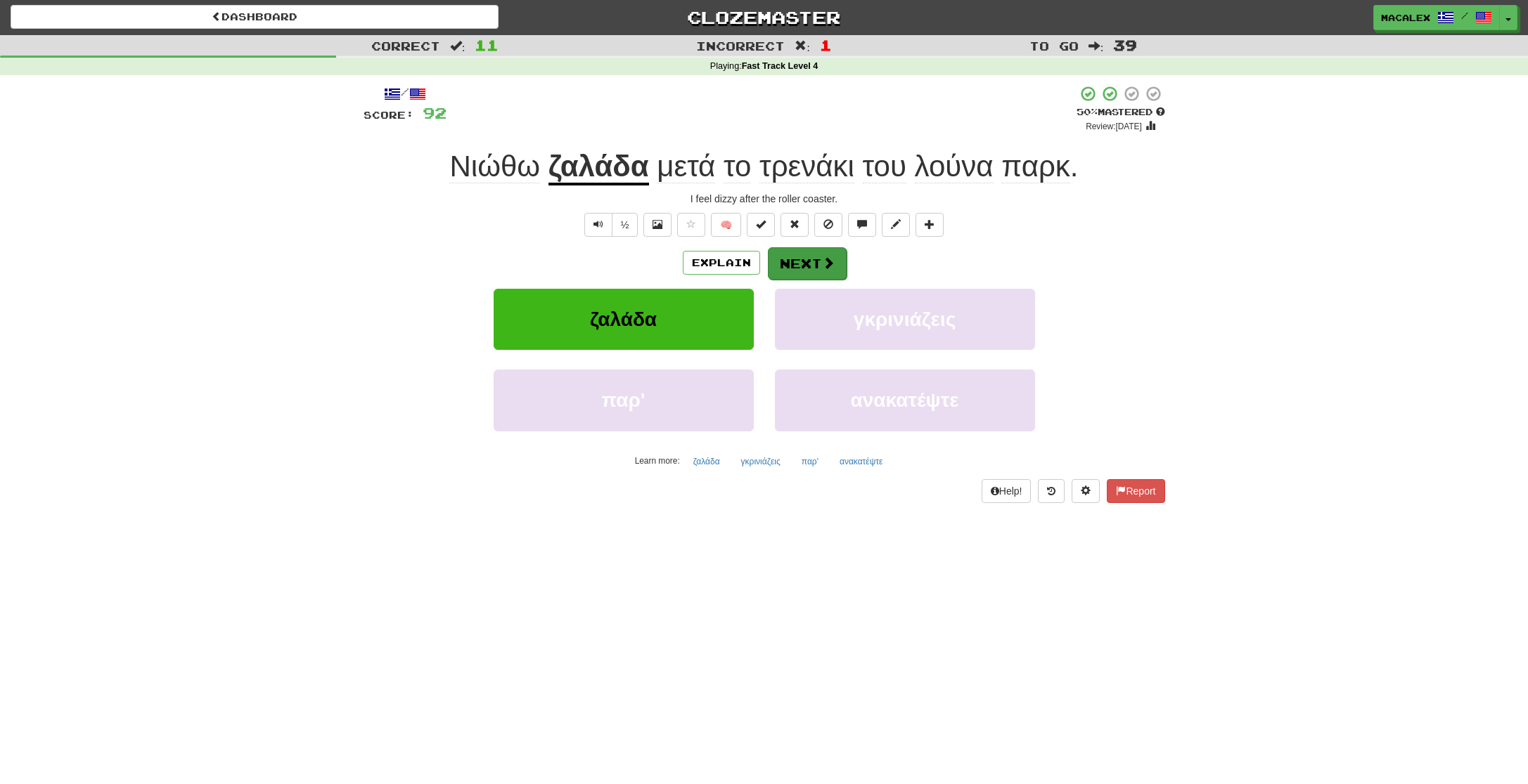
click at [799, 265] on button "Next" at bounding box center [807, 263] width 78 height 32
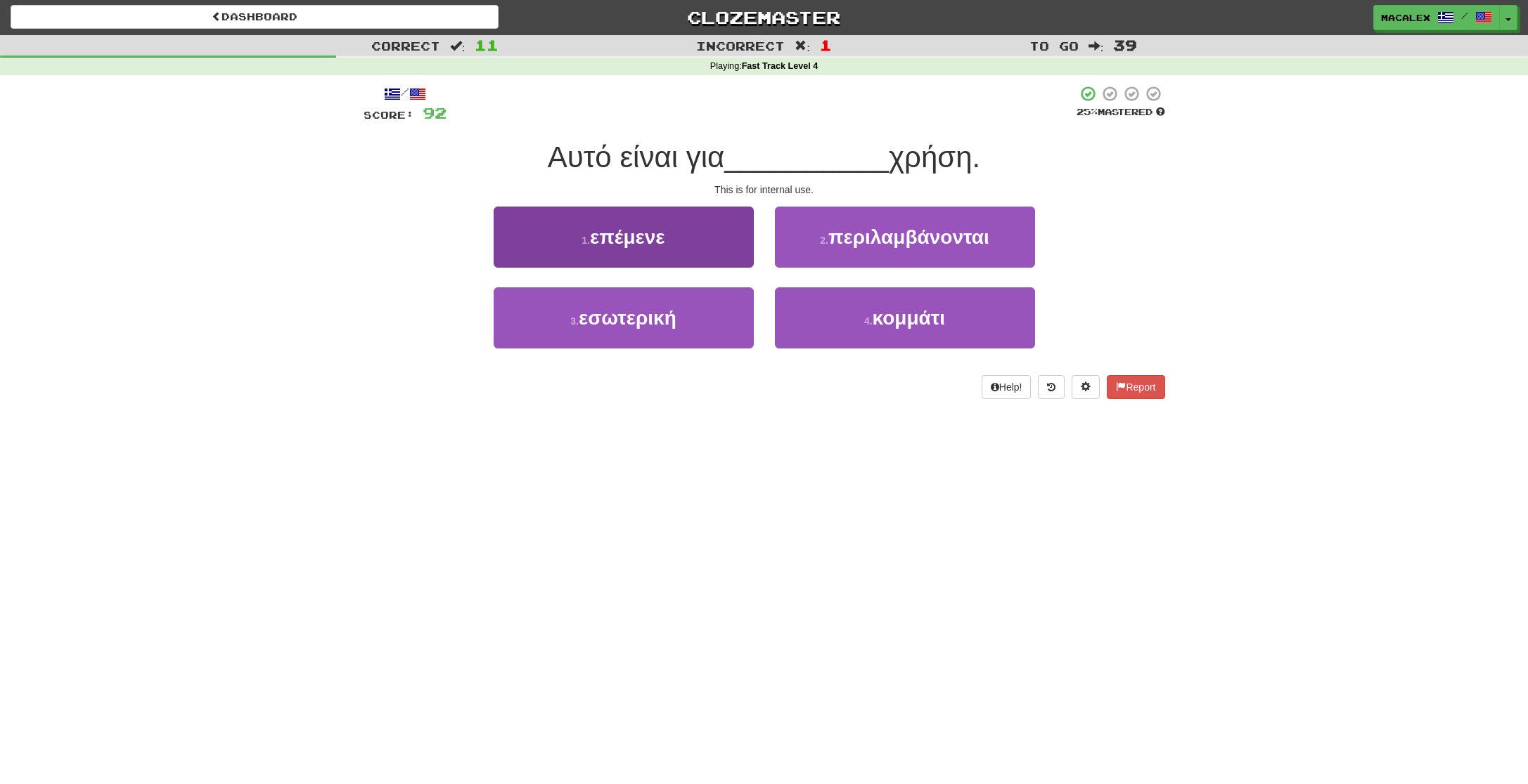
click at [619, 244] on span "επέμενε" at bounding box center [628, 237] width 75 height 22
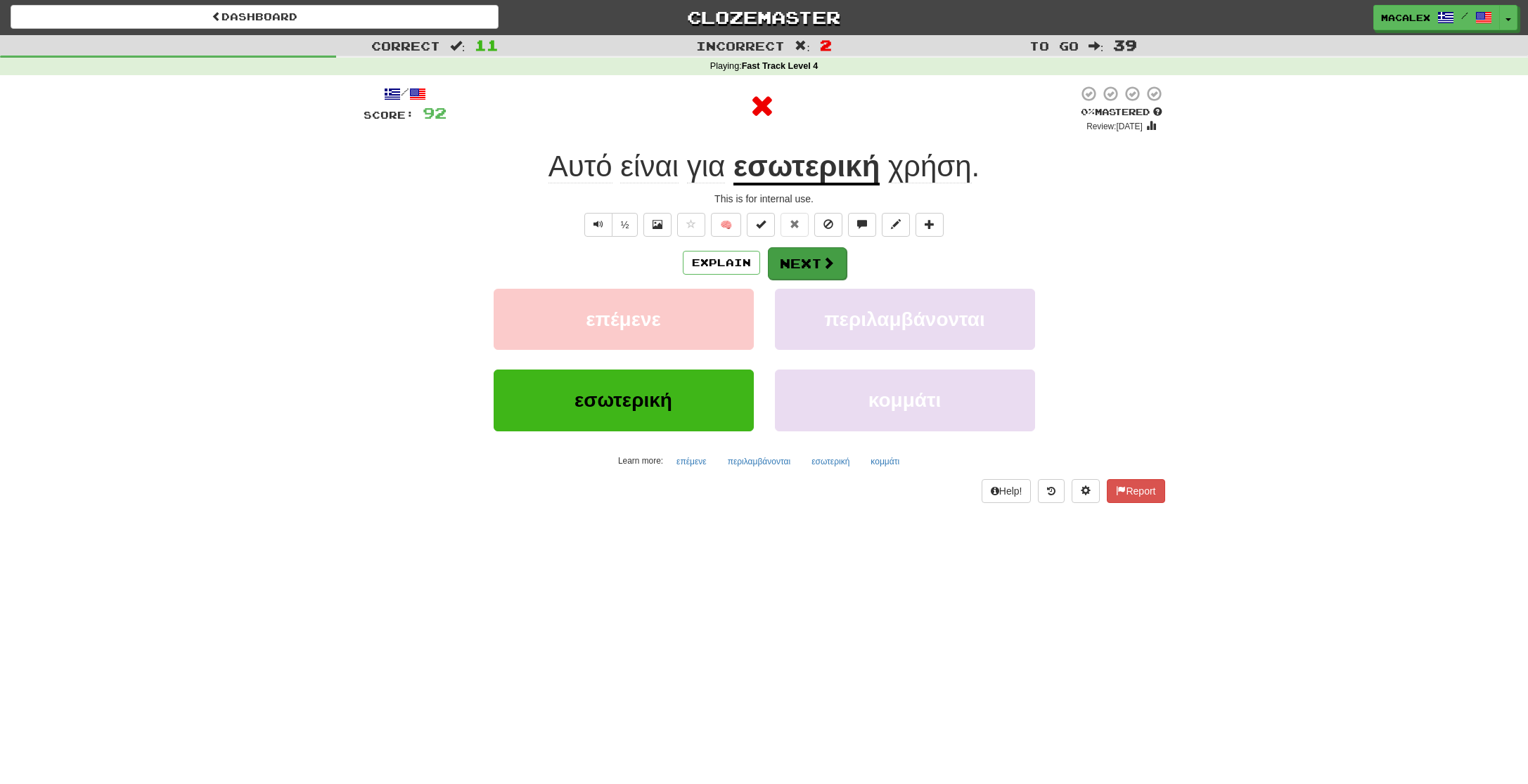
click at [798, 262] on button "Next" at bounding box center [807, 263] width 78 height 32
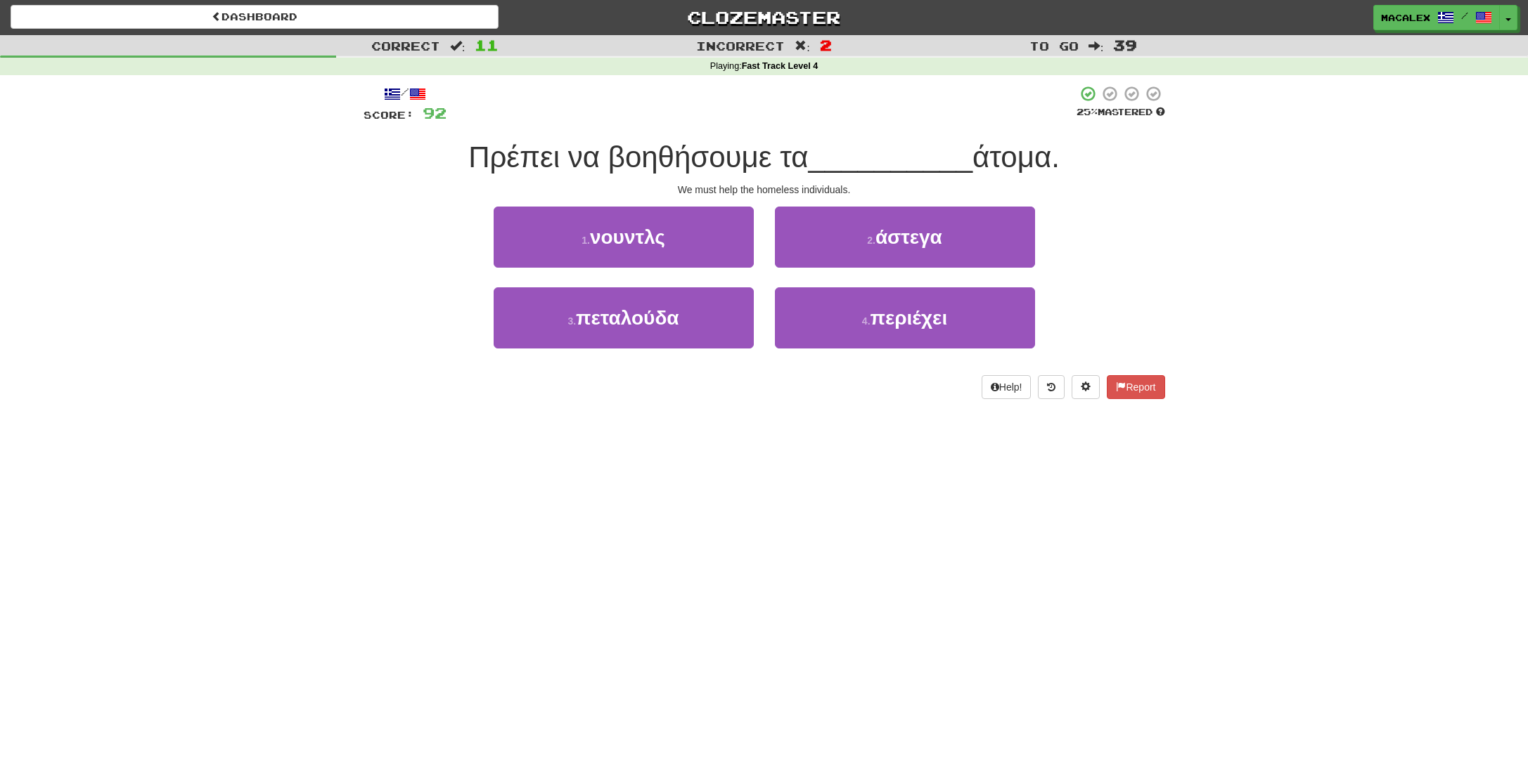
scroll to position [0, 0]
click at [886, 244] on span "άστεγα" at bounding box center [909, 237] width 67 height 22
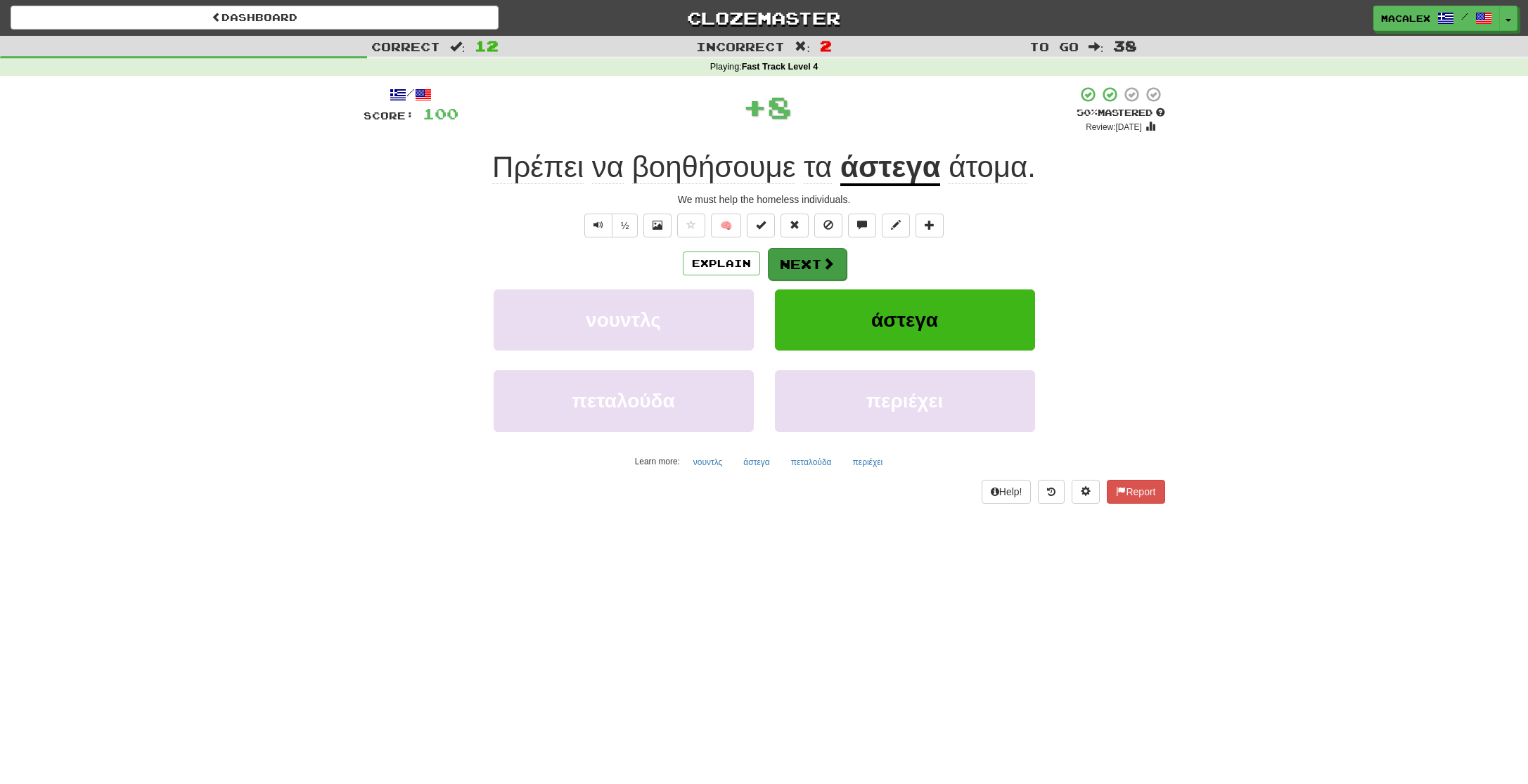
click at [812, 266] on button "Next" at bounding box center [807, 264] width 78 height 32
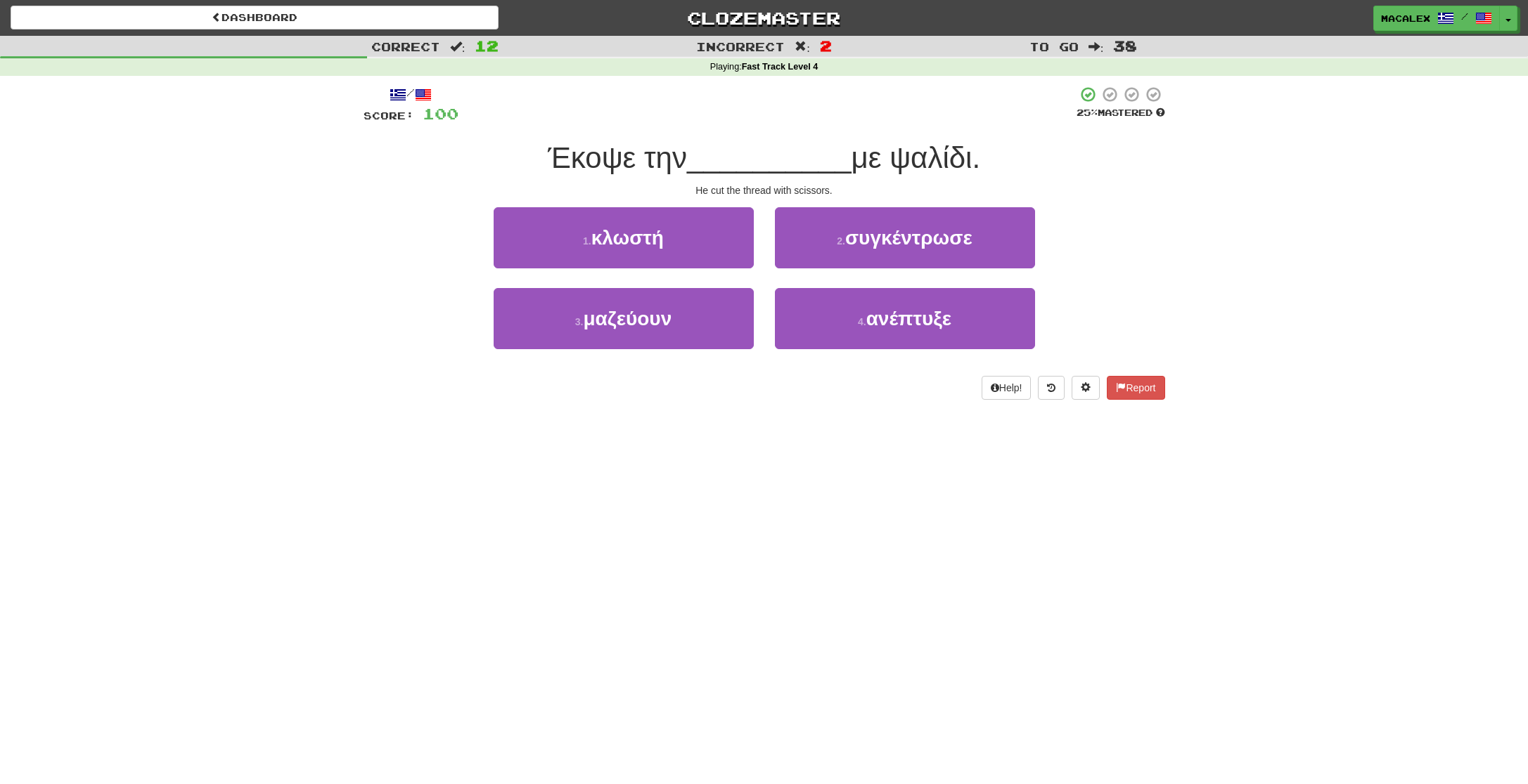
click at [619, 245] on span "κλωστή" at bounding box center [627, 237] width 73 height 22
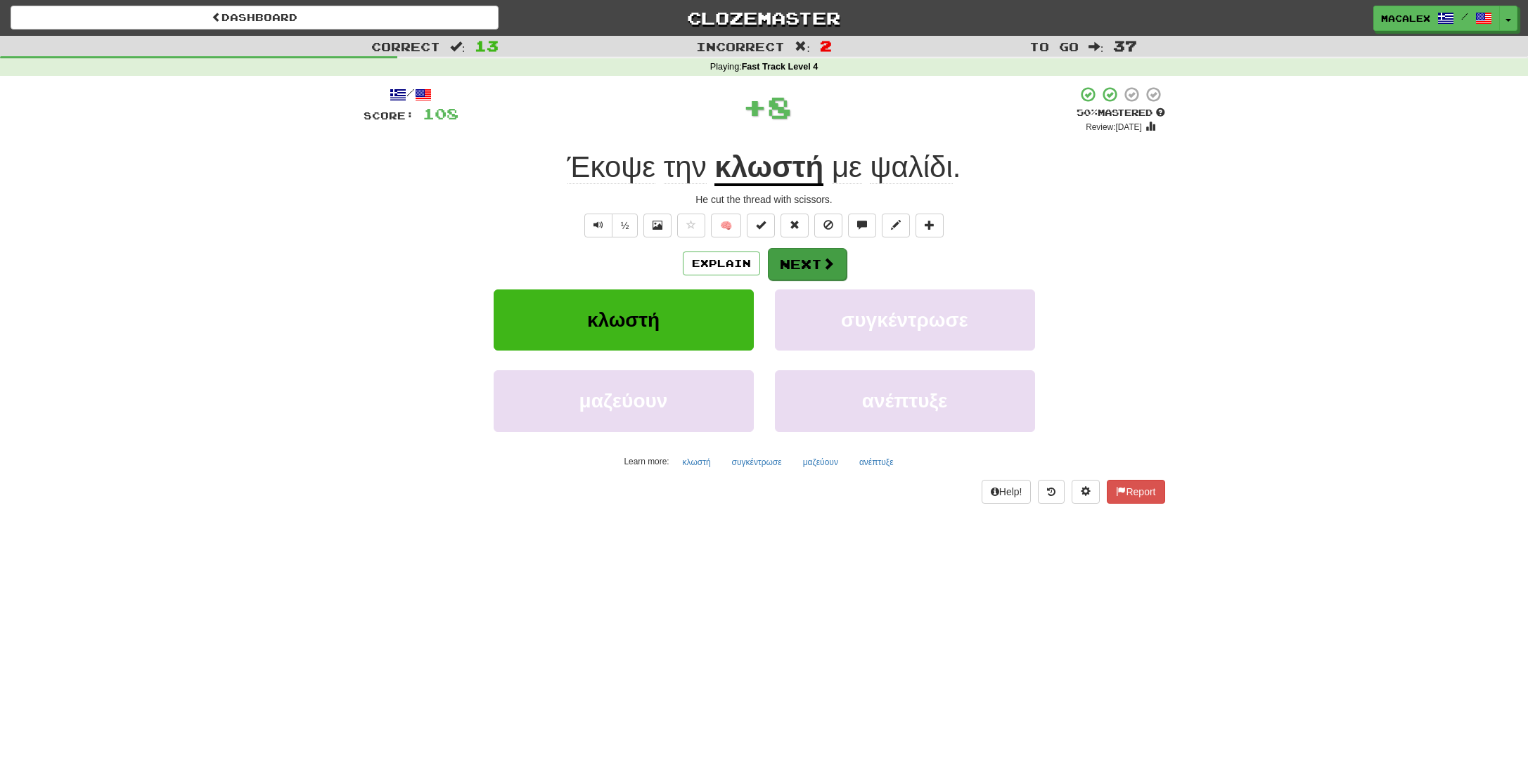
scroll to position [0, 1]
click at [822, 267] on span at bounding box center [828, 263] width 13 height 12
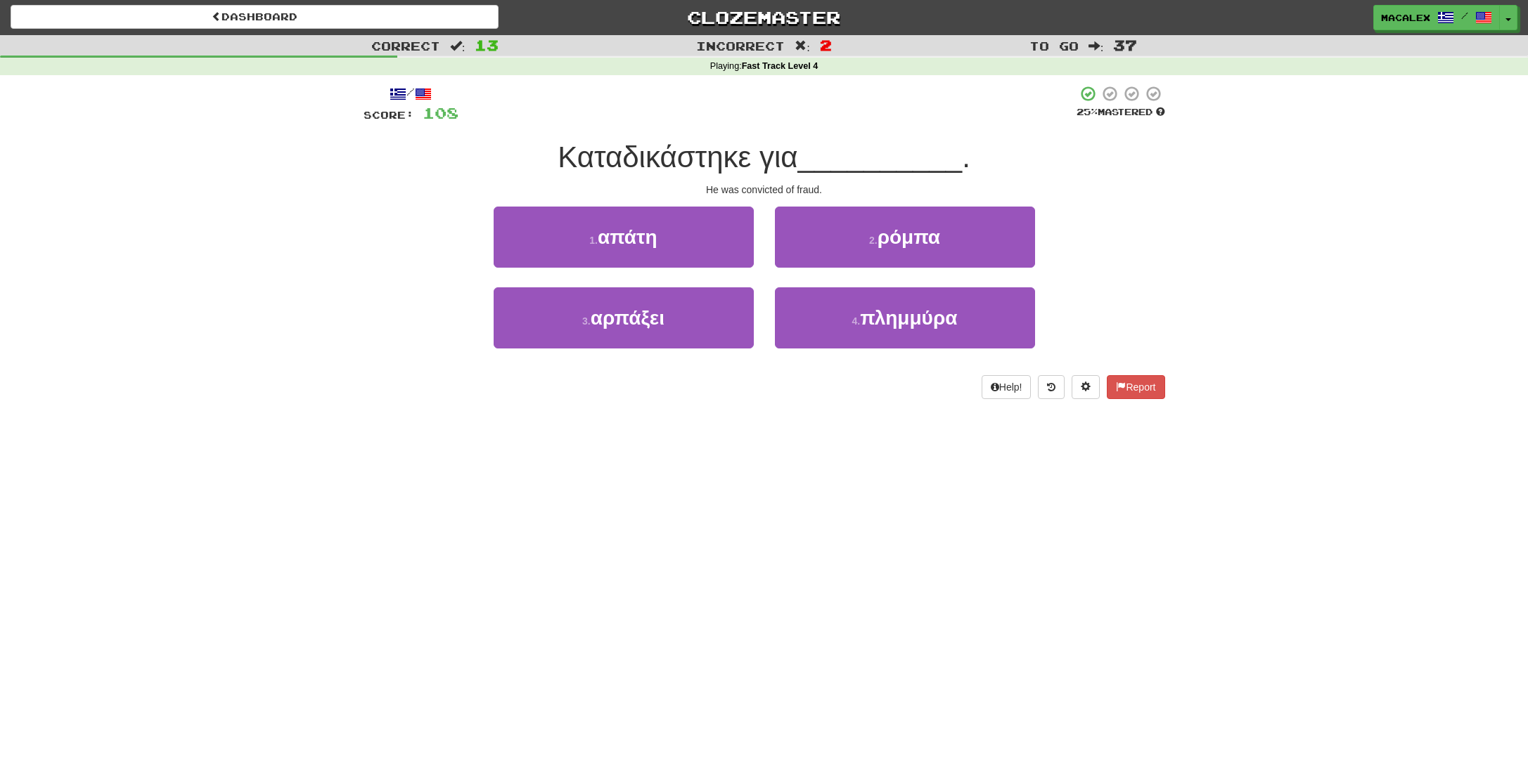
scroll to position [1, 0]
click at [623, 246] on span "απάτη" at bounding box center [628, 237] width 60 height 22
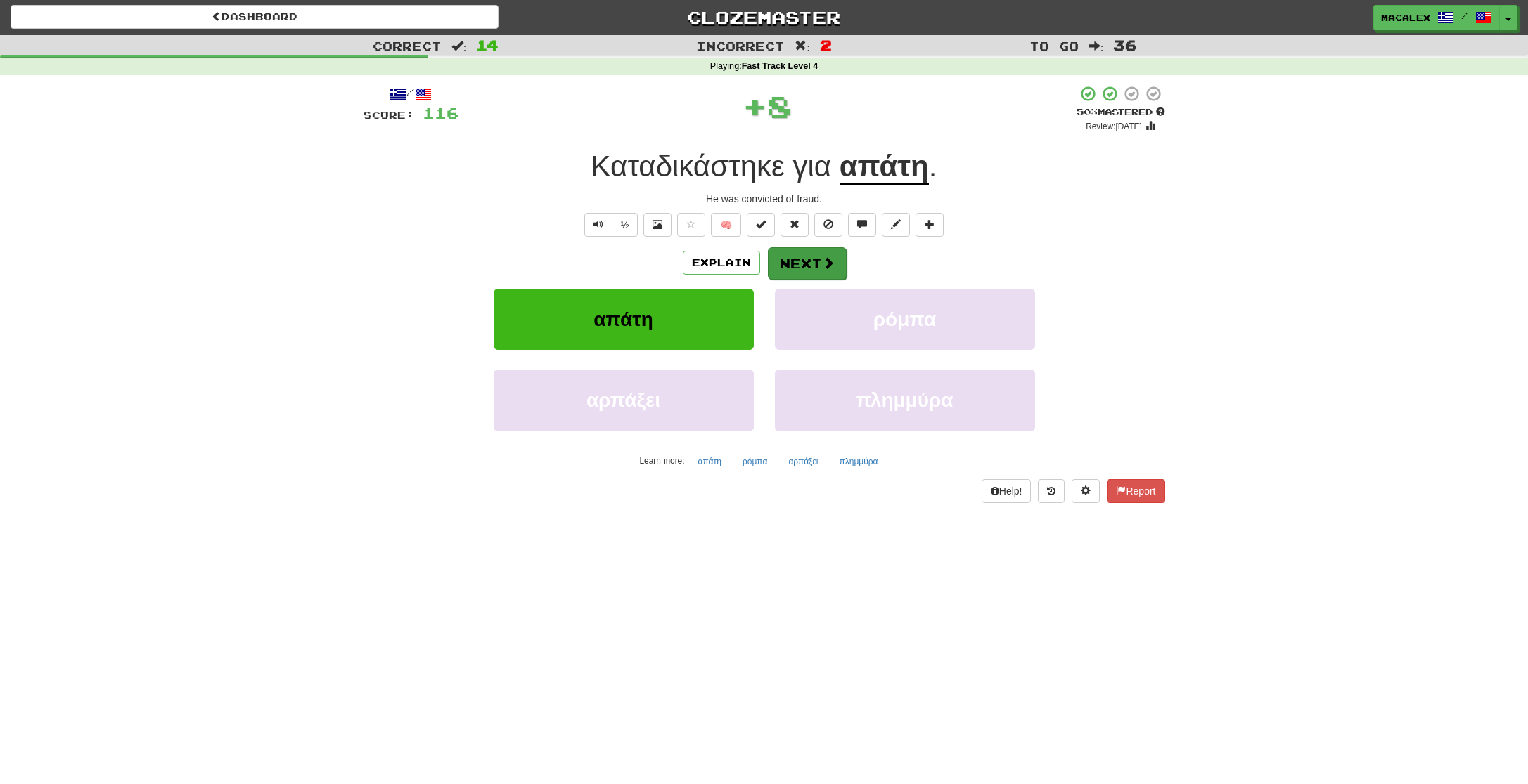
click at [789, 259] on button "Next" at bounding box center [807, 263] width 78 height 32
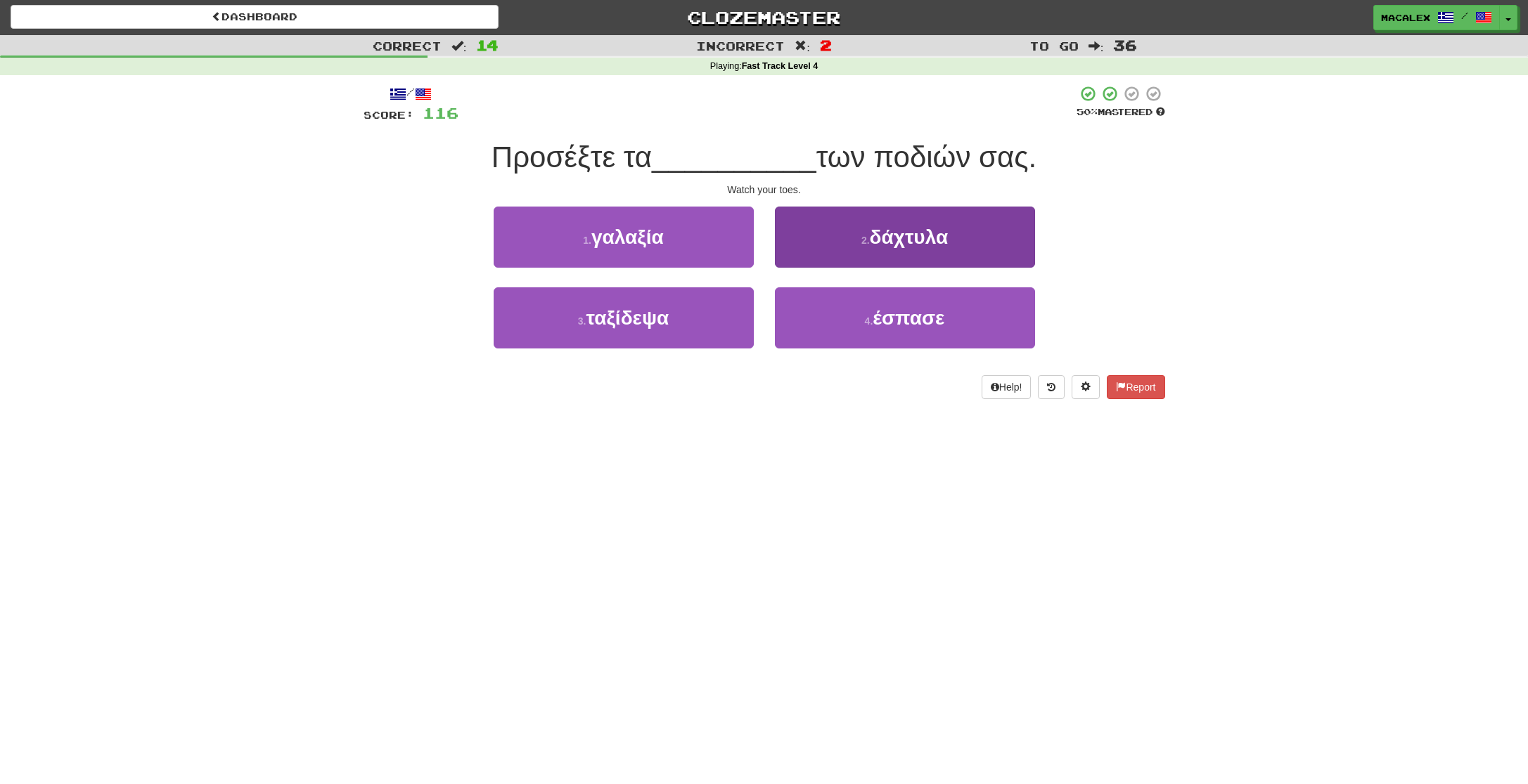
click at [864, 250] on button "2 . δάχτυλα" at bounding box center [905, 237] width 260 height 61
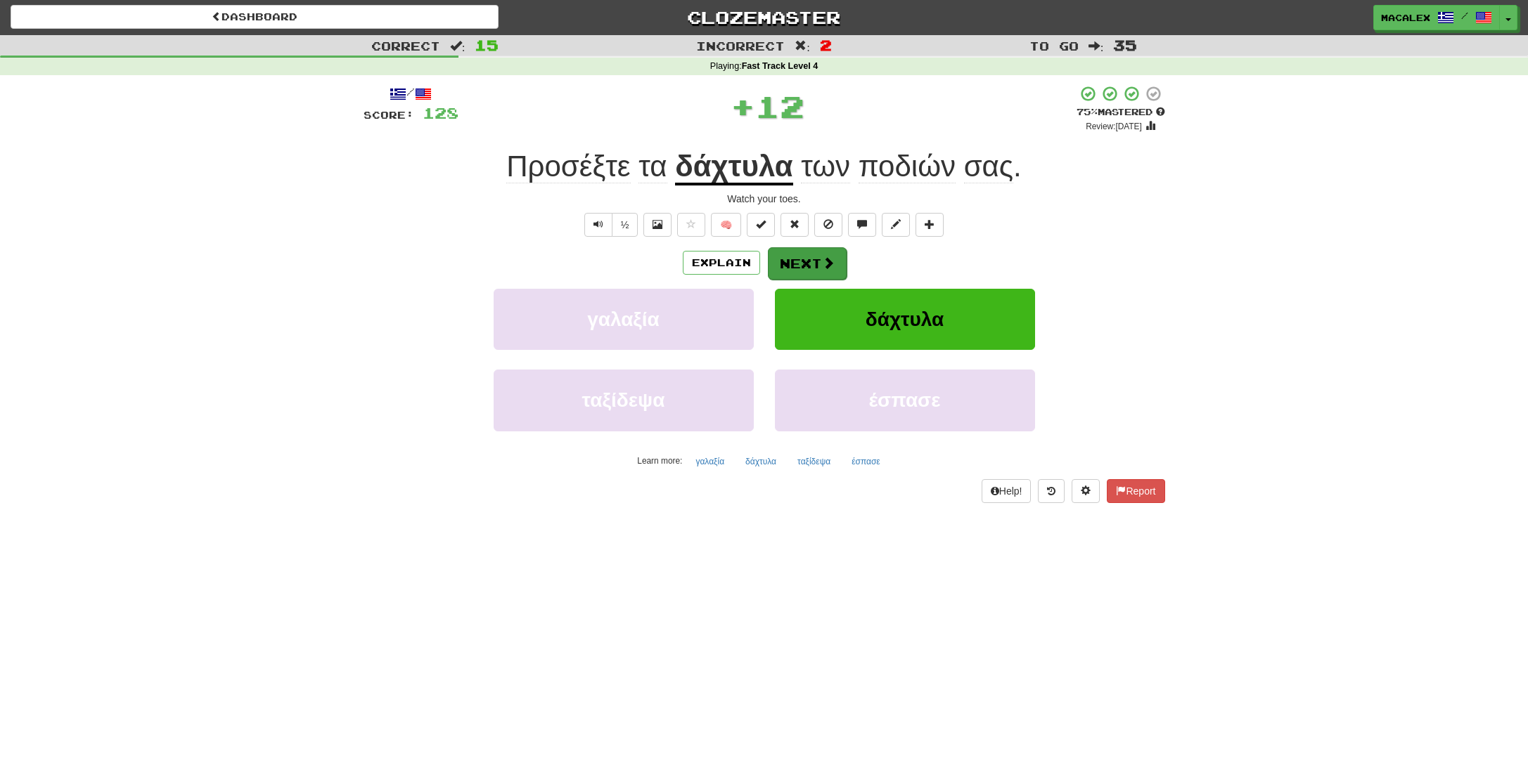
scroll to position [0, 1]
click at [819, 262] on button "Next" at bounding box center [807, 264] width 78 height 32
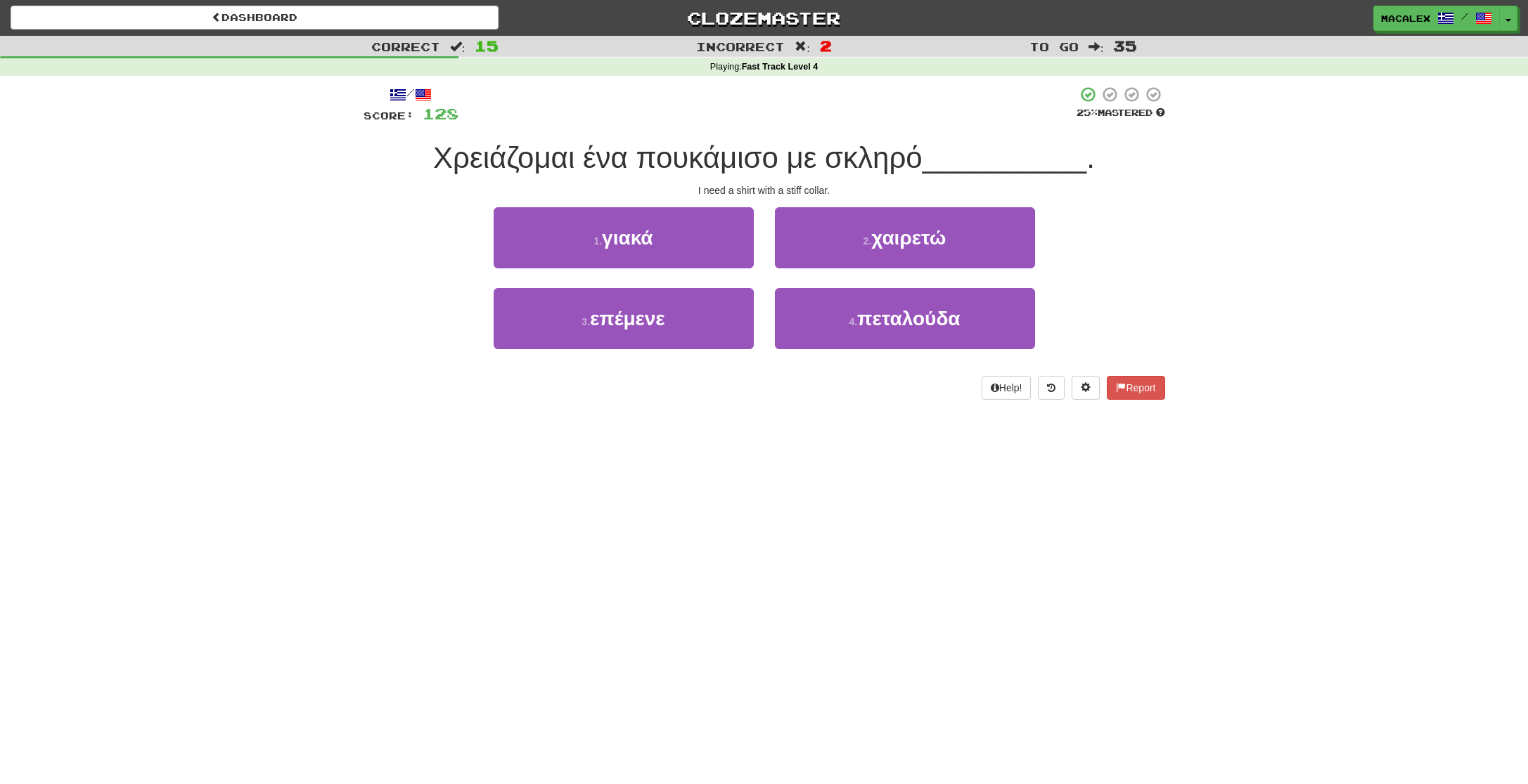
scroll to position [0, 0]
click at [628, 249] on button "1 . γιακά" at bounding box center [624, 237] width 260 height 61
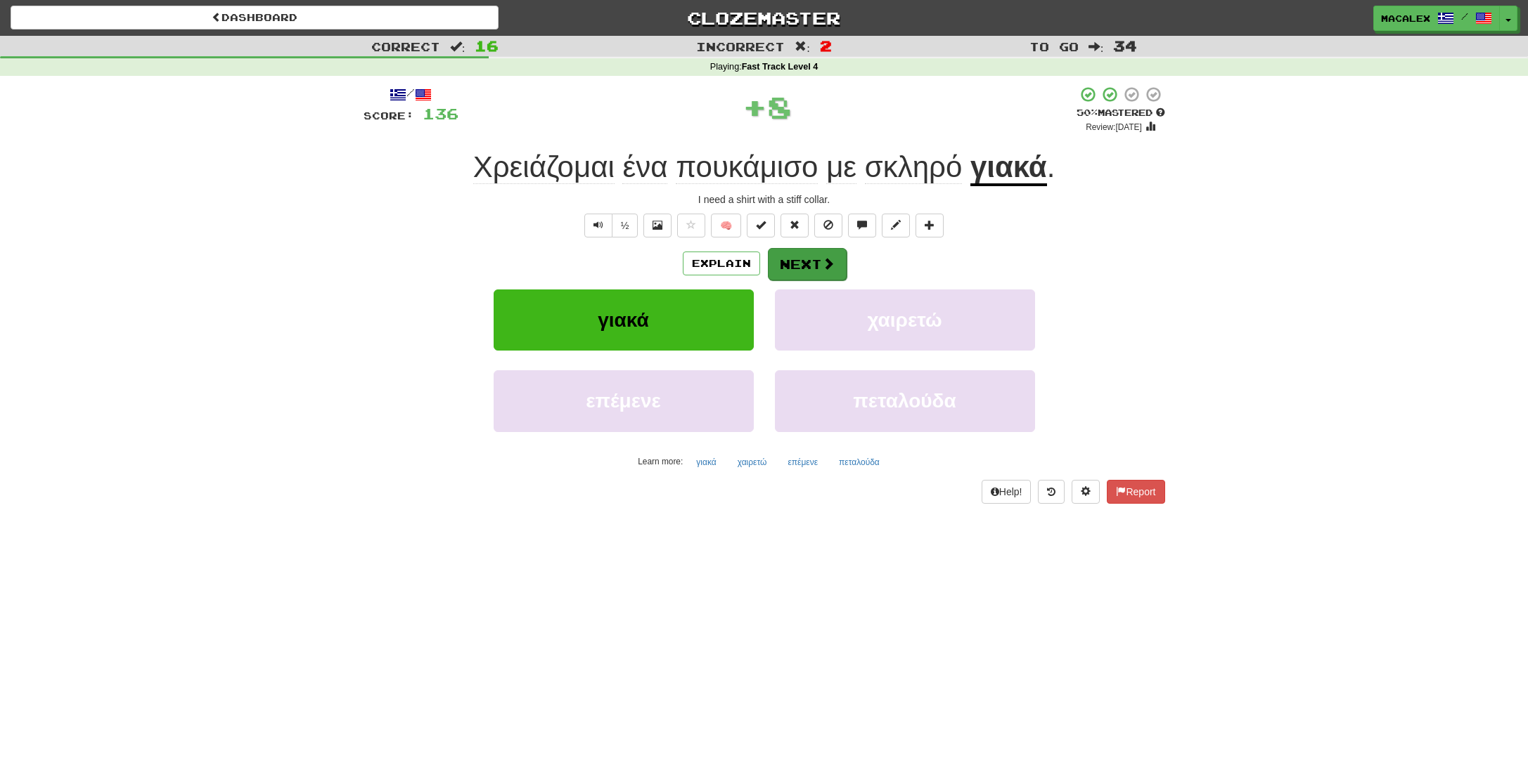
click at [812, 265] on button "Next" at bounding box center [807, 264] width 78 height 32
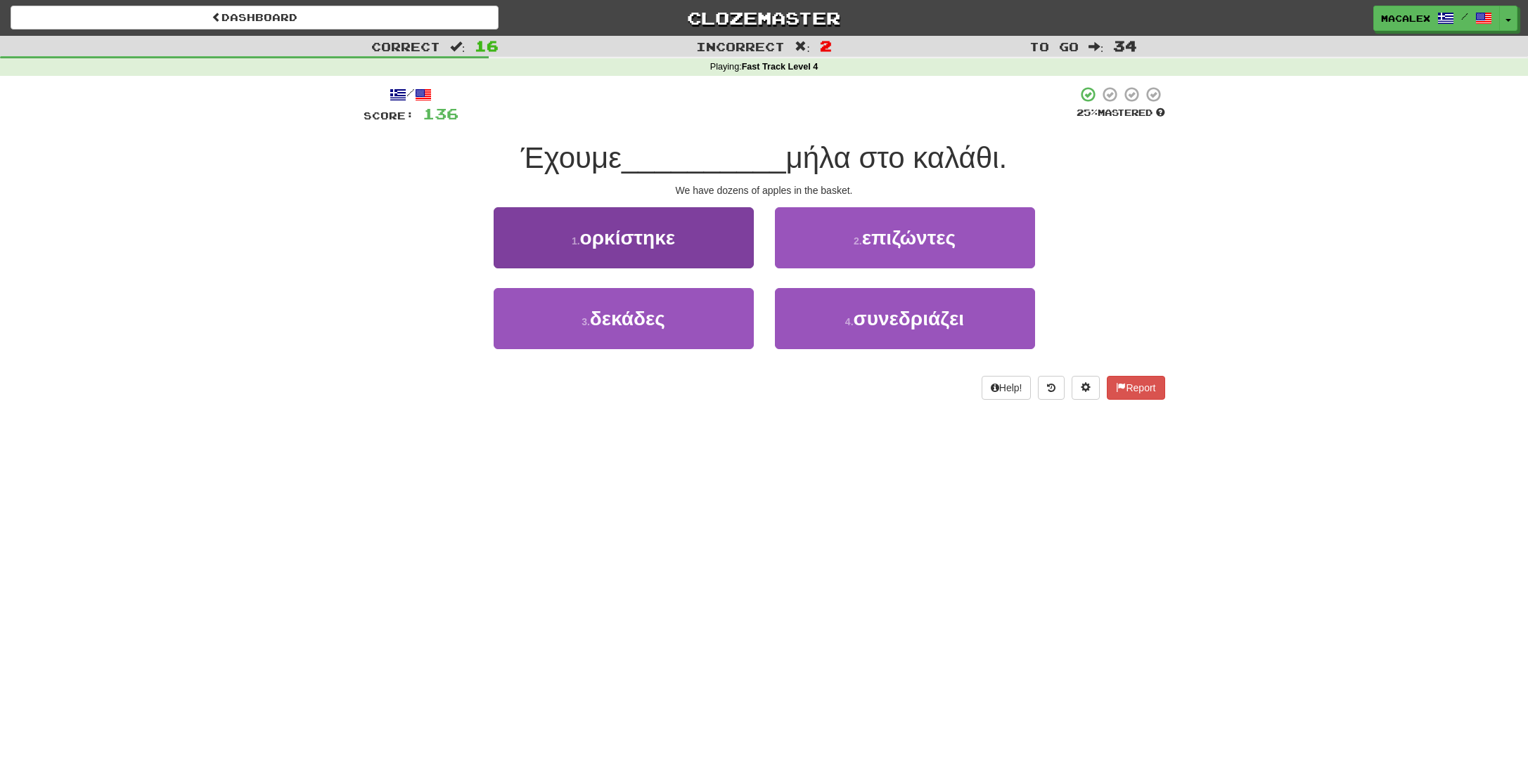
click at [623, 322] on span "δεκάδες" at bounding box center [628, 318] width 75 height 22
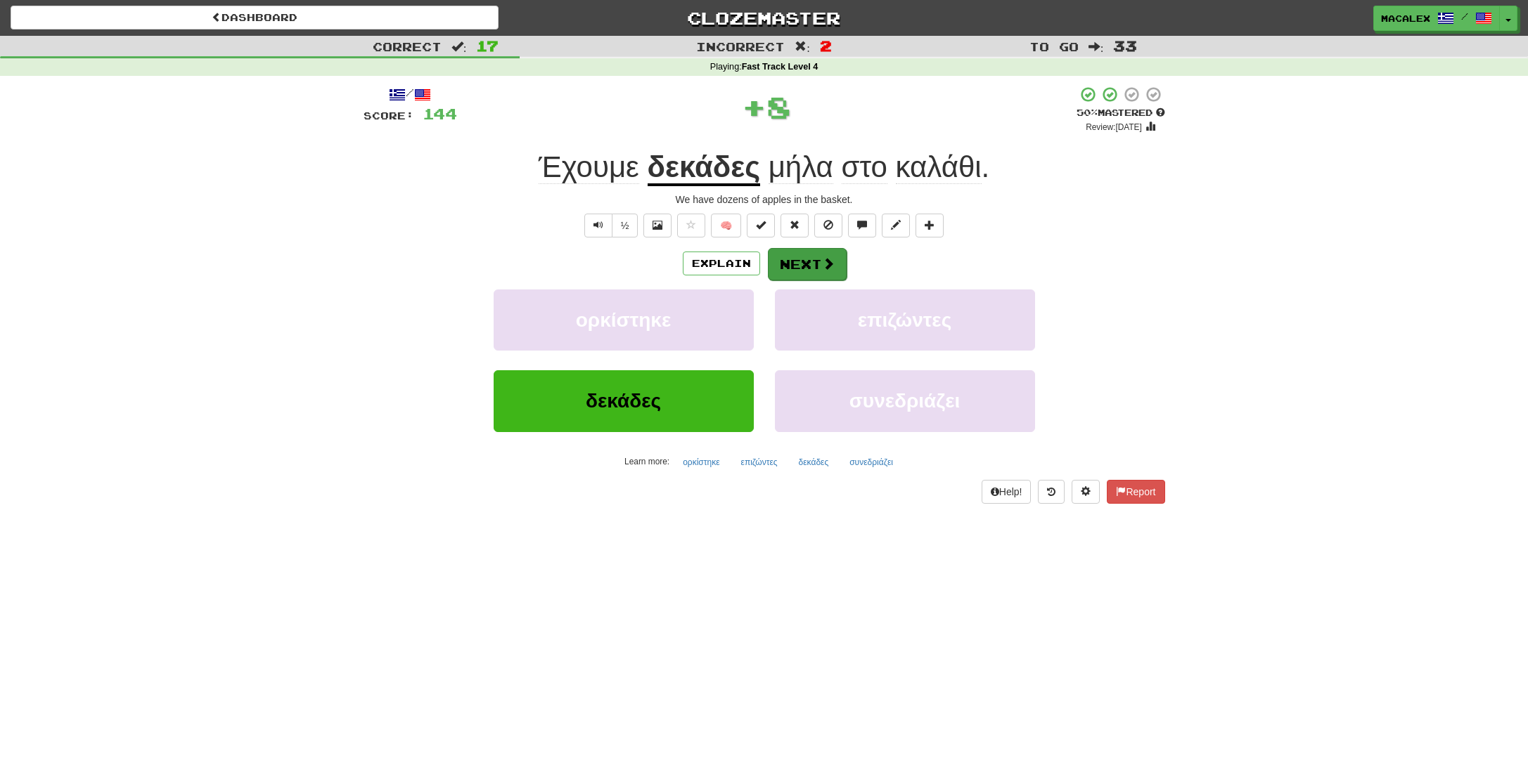
click at [791, 266] on button "Next" at bounding box center [807, 264] width 78 height 32
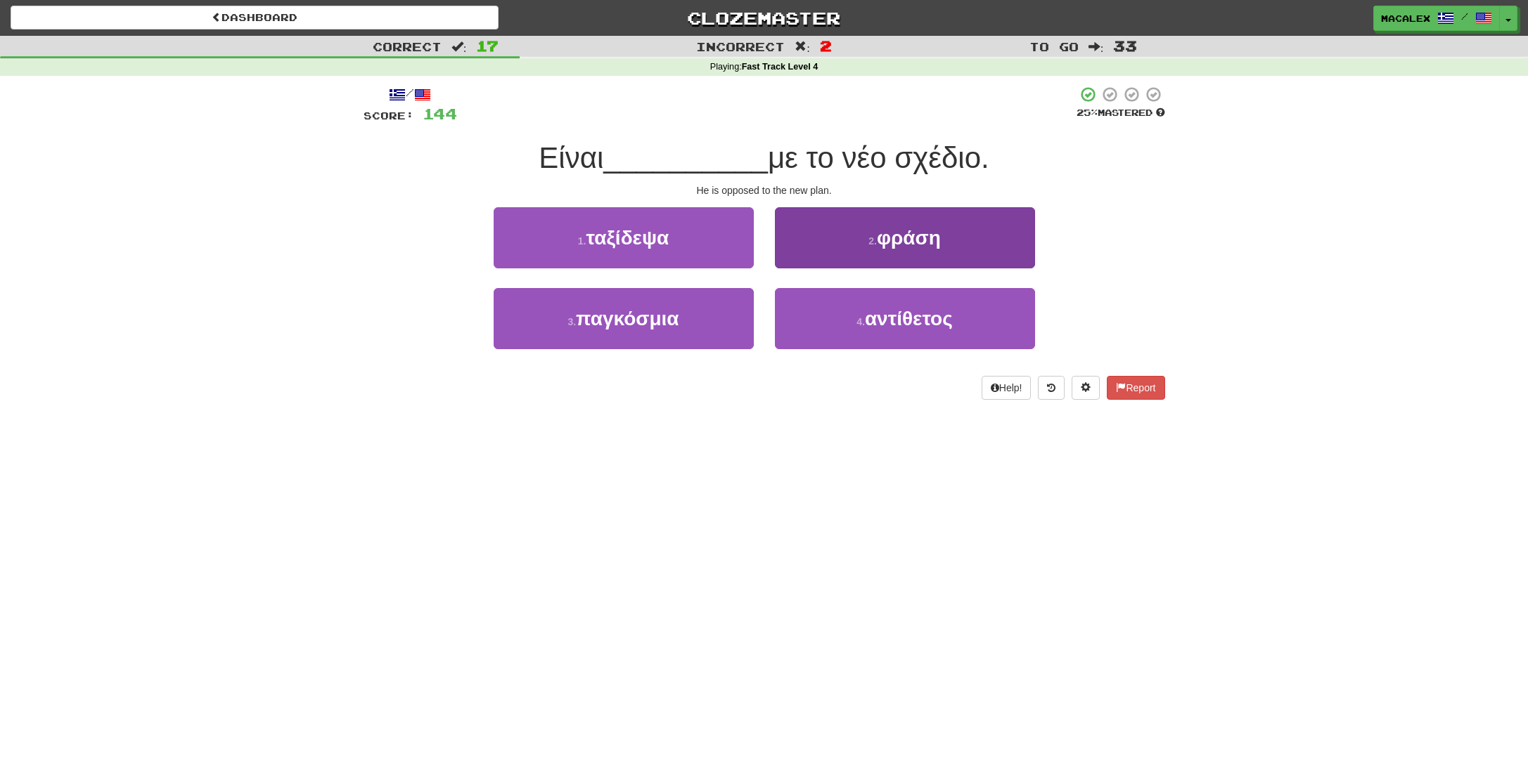
click at [899, 322] on span "αντίθετος" at bounding box center [909, 318] width 88 height 22
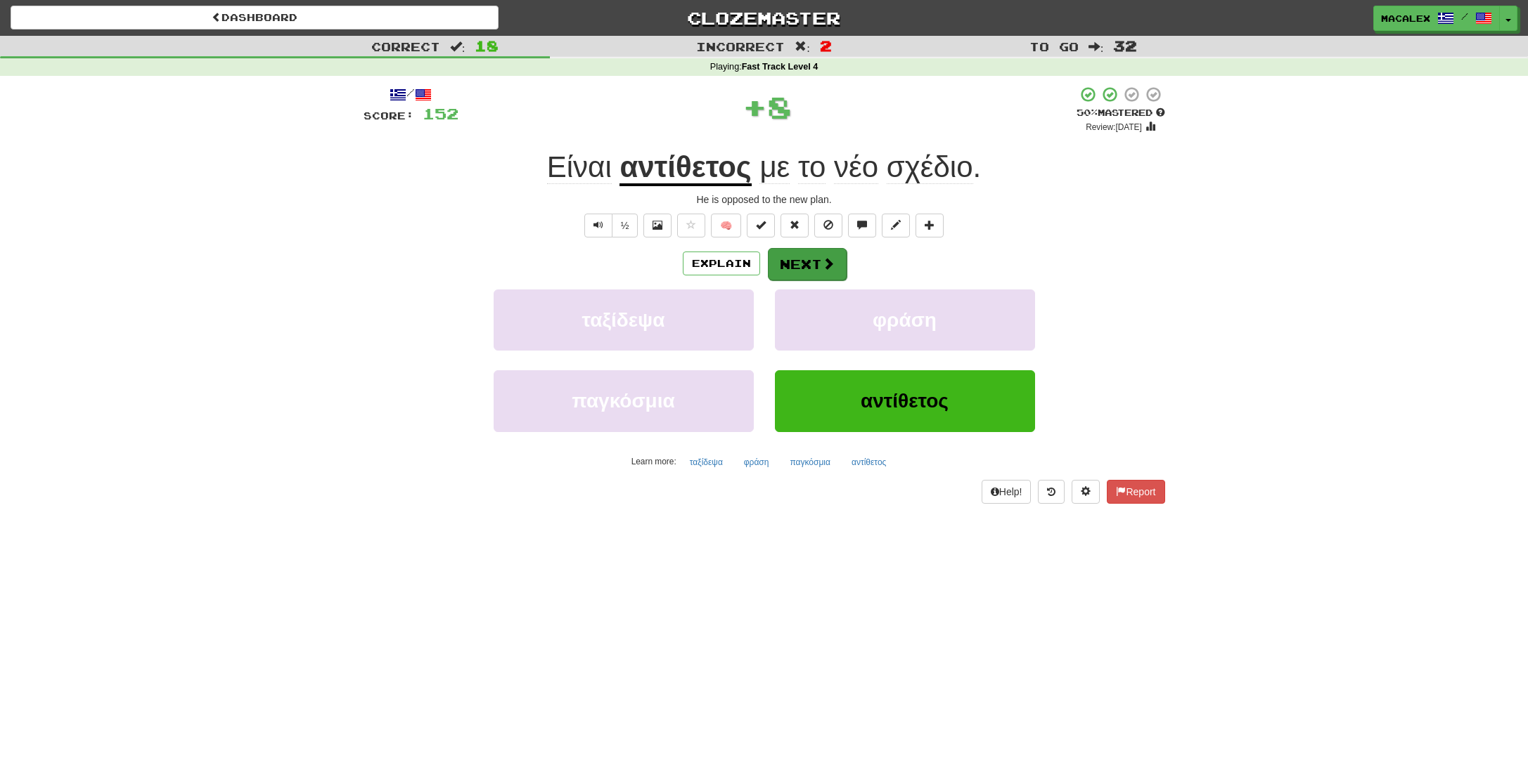
click at [781, 254] on button "Next" at bounding box center [807, 264] width 78 height 32
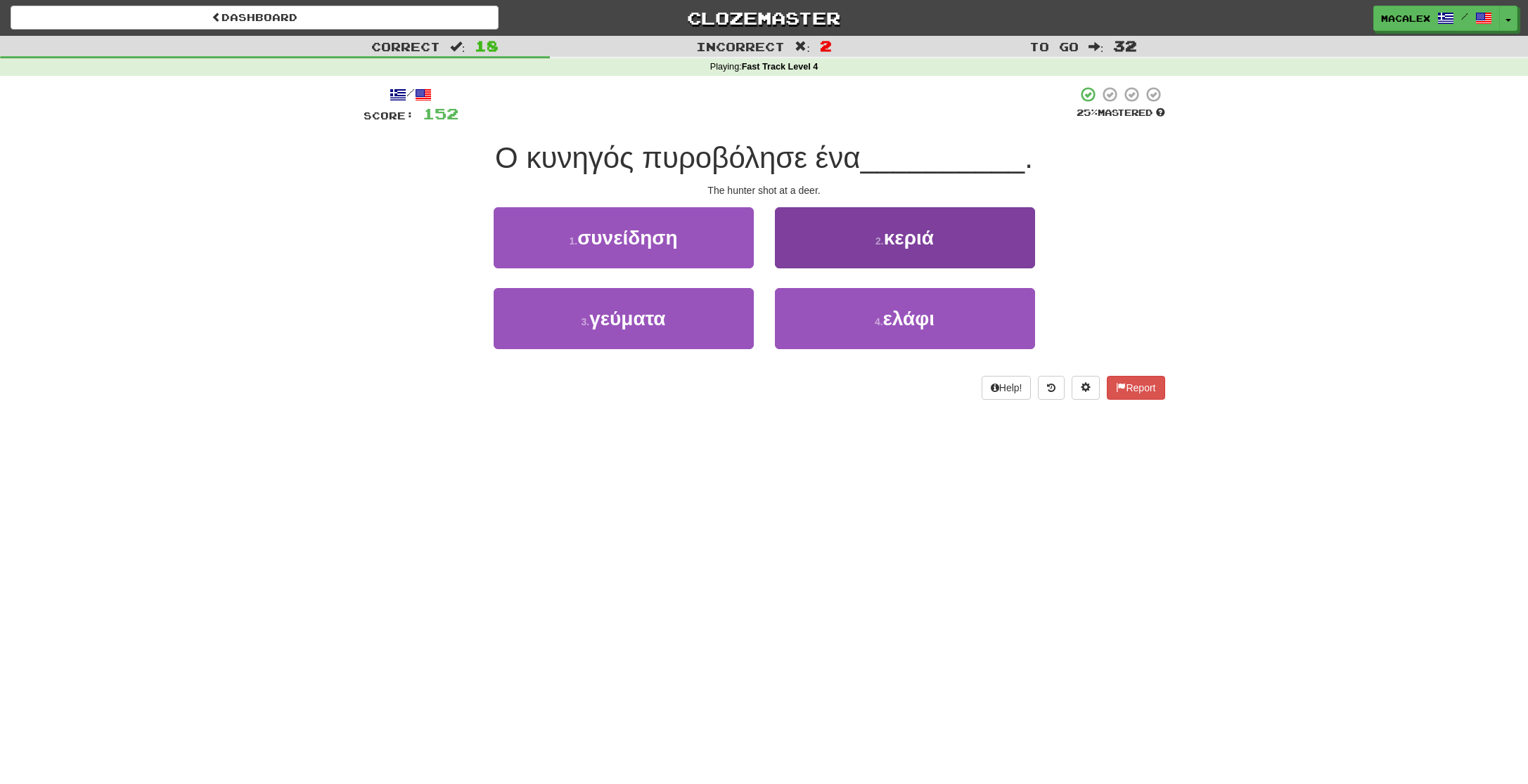
click at [904, 247] on span "κεριά" at bounding box center [909, 237] width 50 height 22
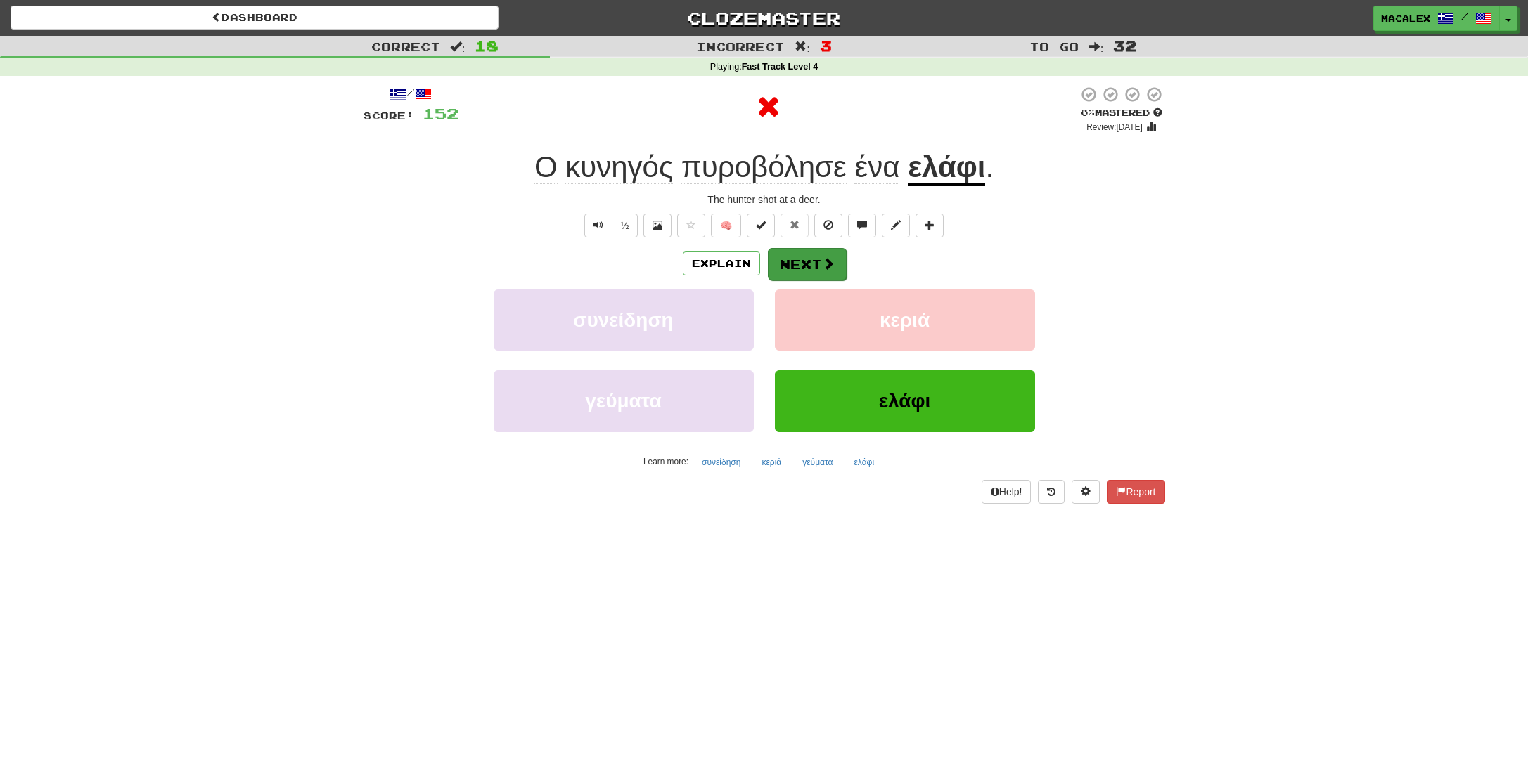
click at [823, 268] on span at bounding box center [828, 263] width 13 height 12
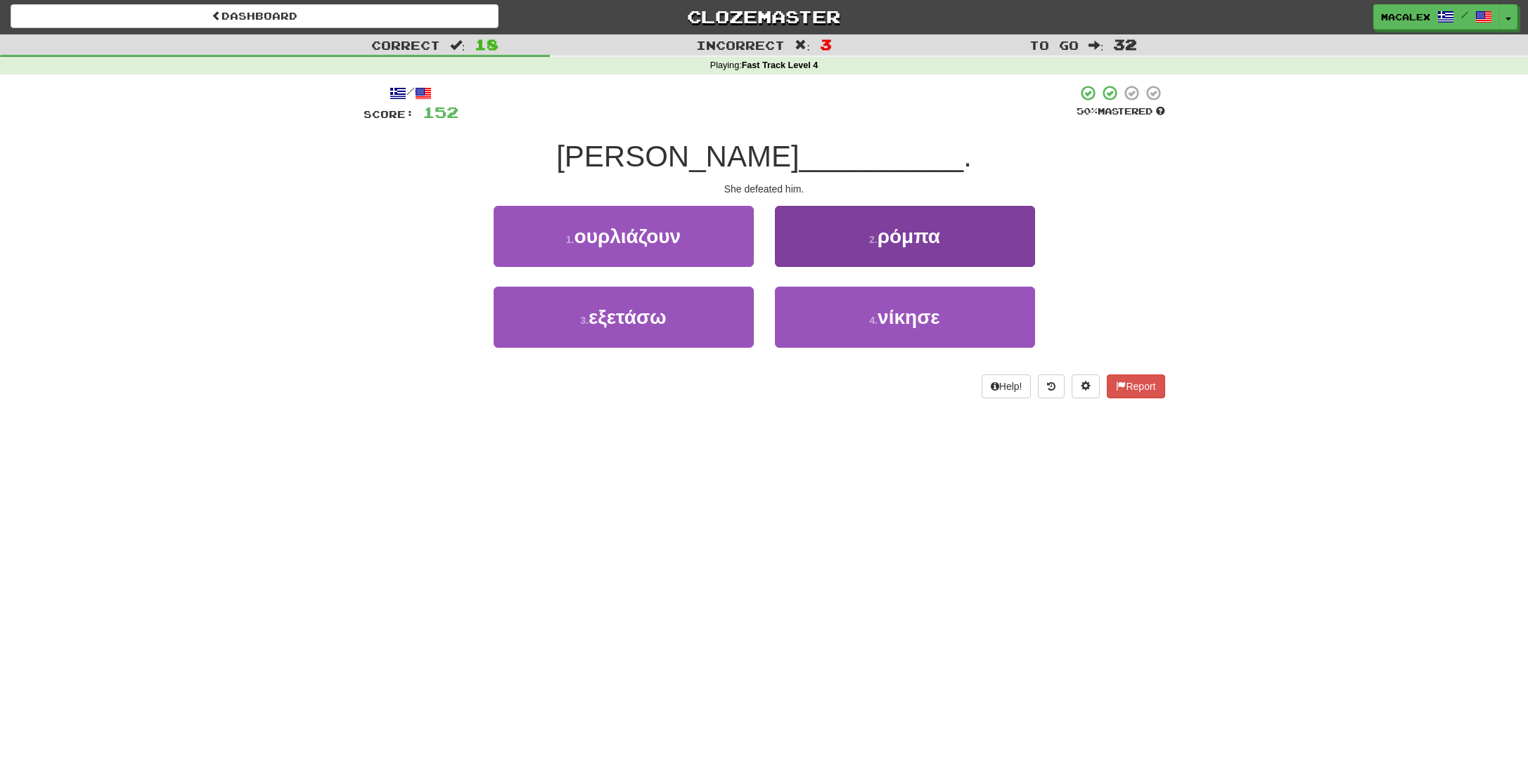
scroll to position [0, 1]
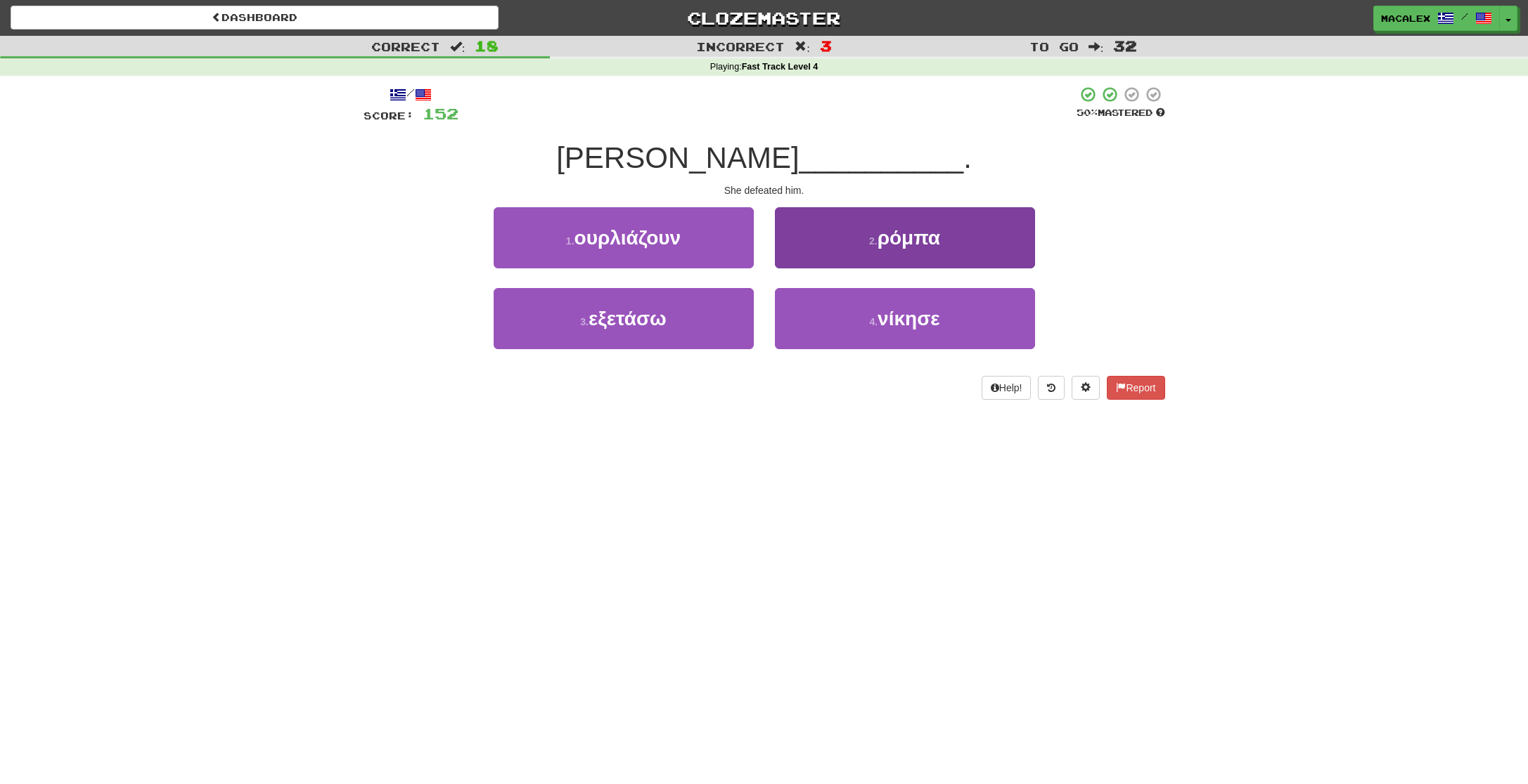
click at [904, 330] on button "4 . νίκησε" at bounding box center [905, 318] width 260 height 61
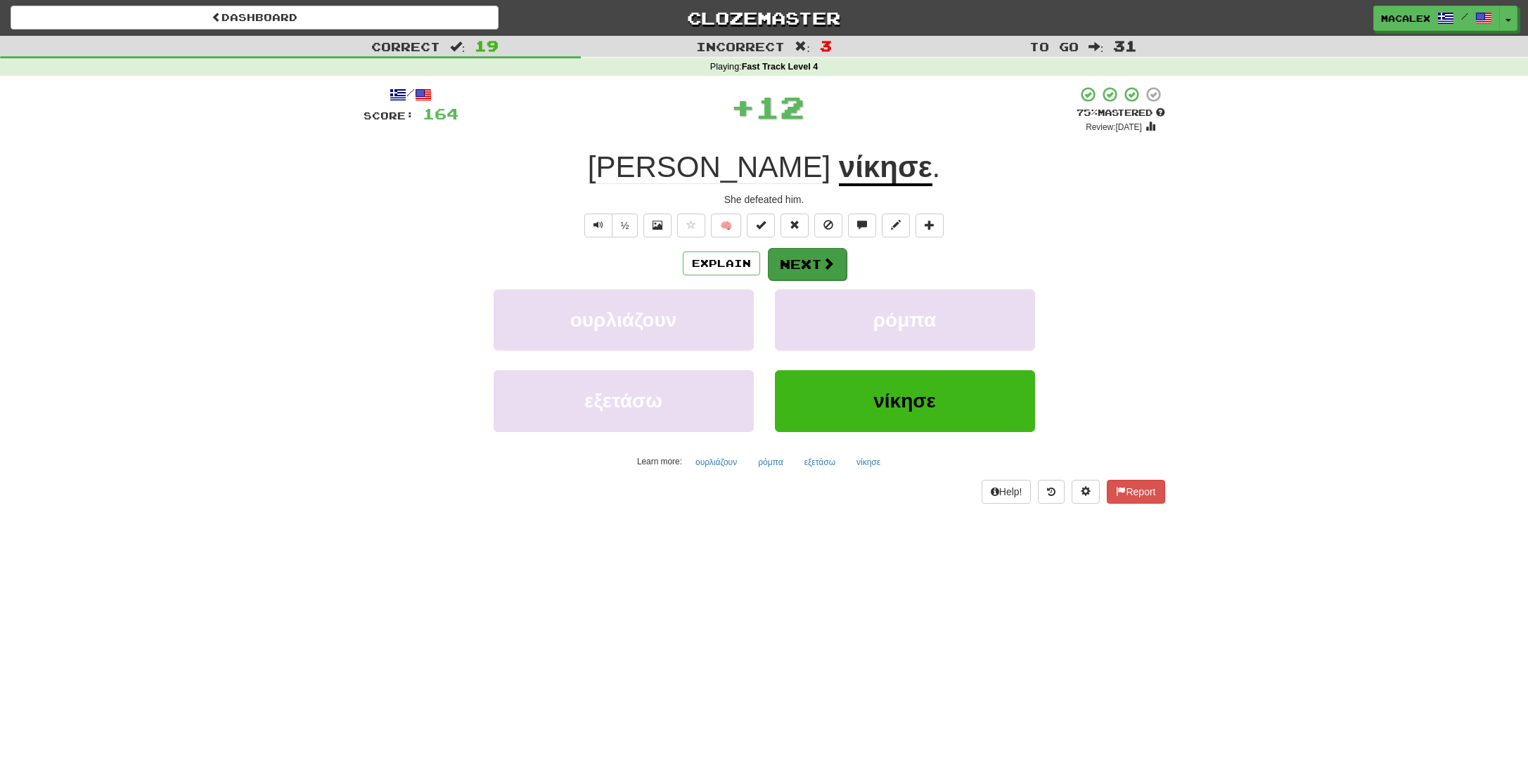
click at [780, 267] on button "Next" at bounding box center [807, 264] width 78 height 32
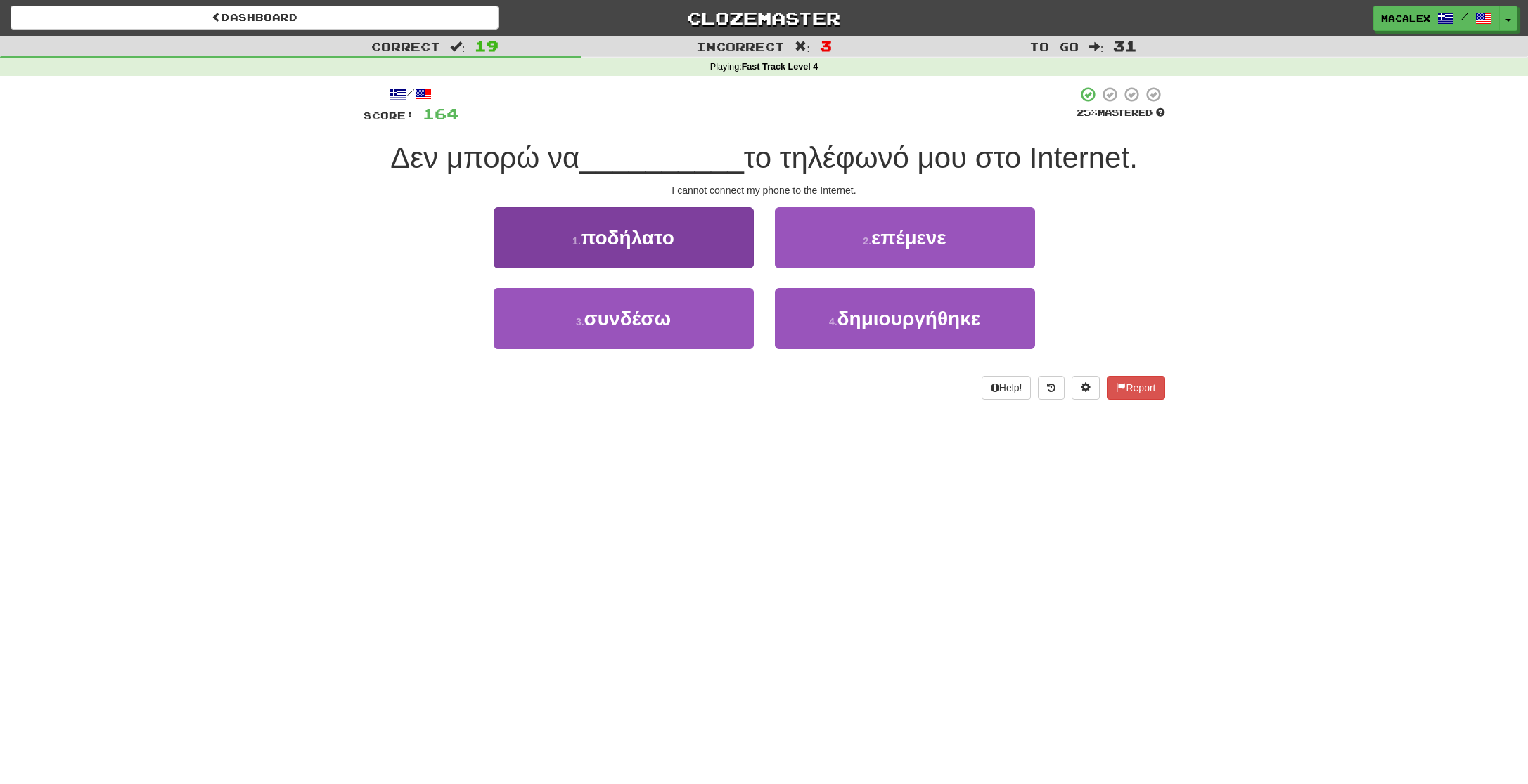
drag, startPoint x: 647, startPoint y: 323, endPoint x: 708, endPoint y: 320, distance: 61.1
click at [647, 323] on span "συνδέσω" at bounding box center [628, 318] width 87 height 22
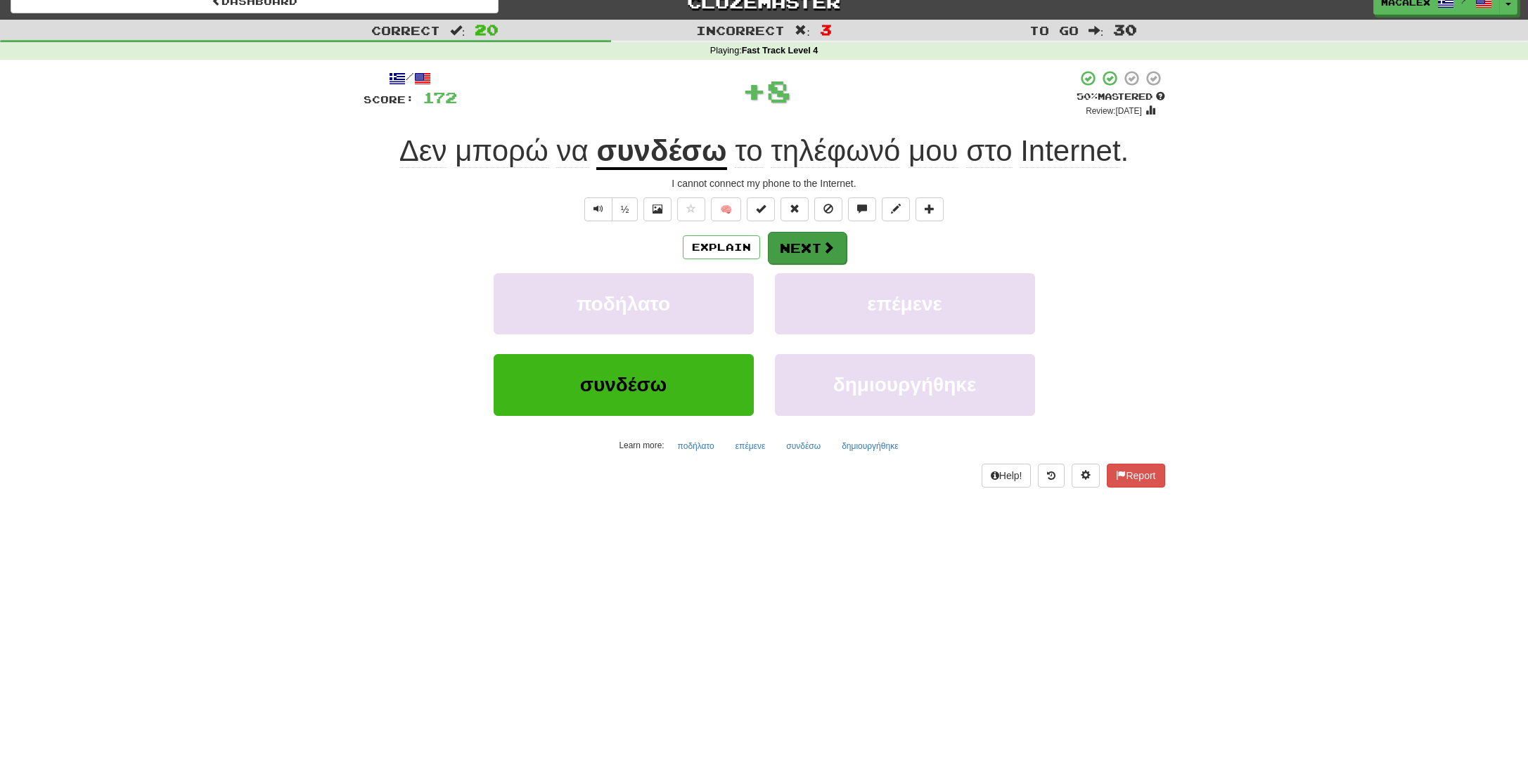
scroll to position [14, 0]
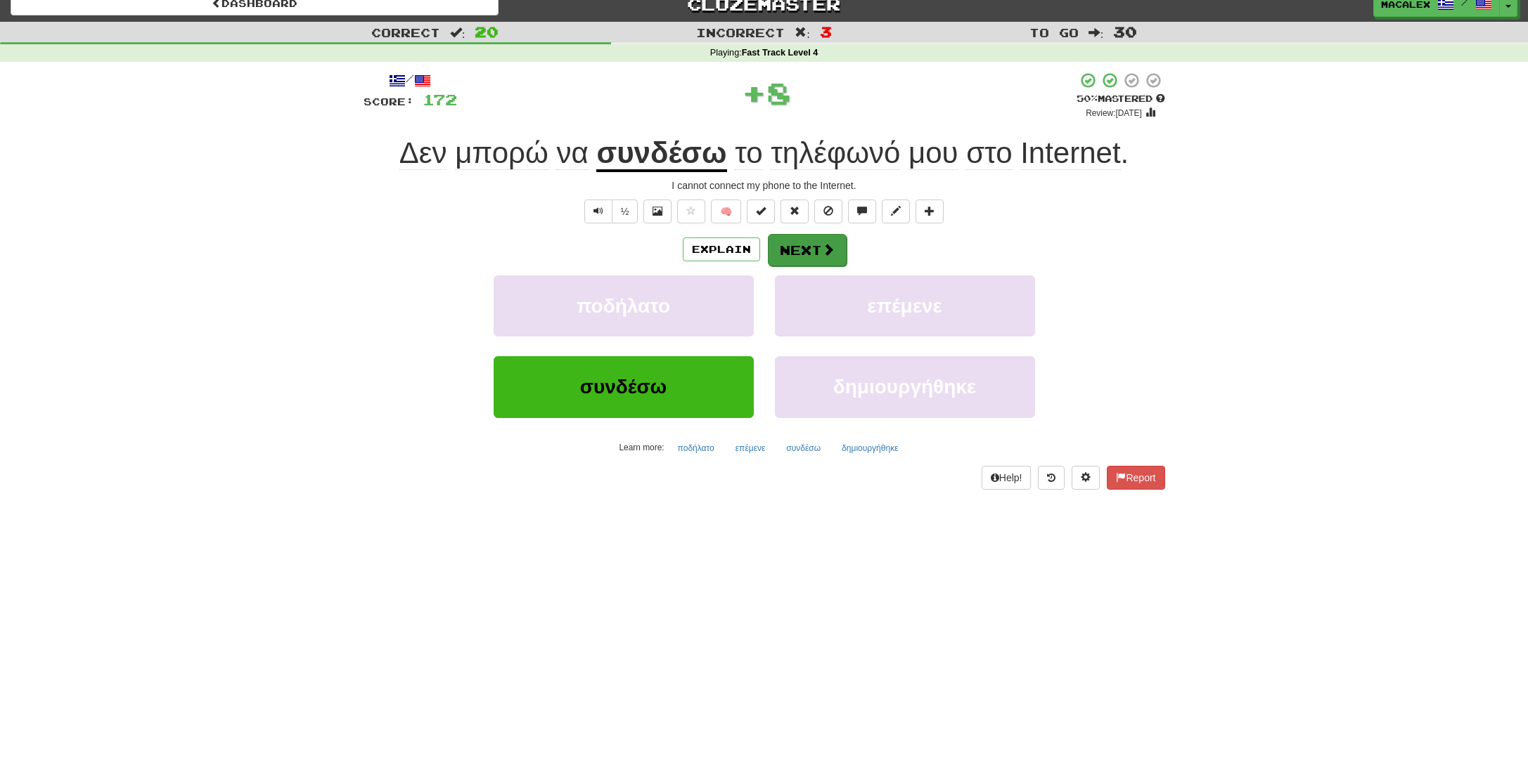
click at [833, 258] on button "Next" at bounding box center [807, 250] width 78 height 32
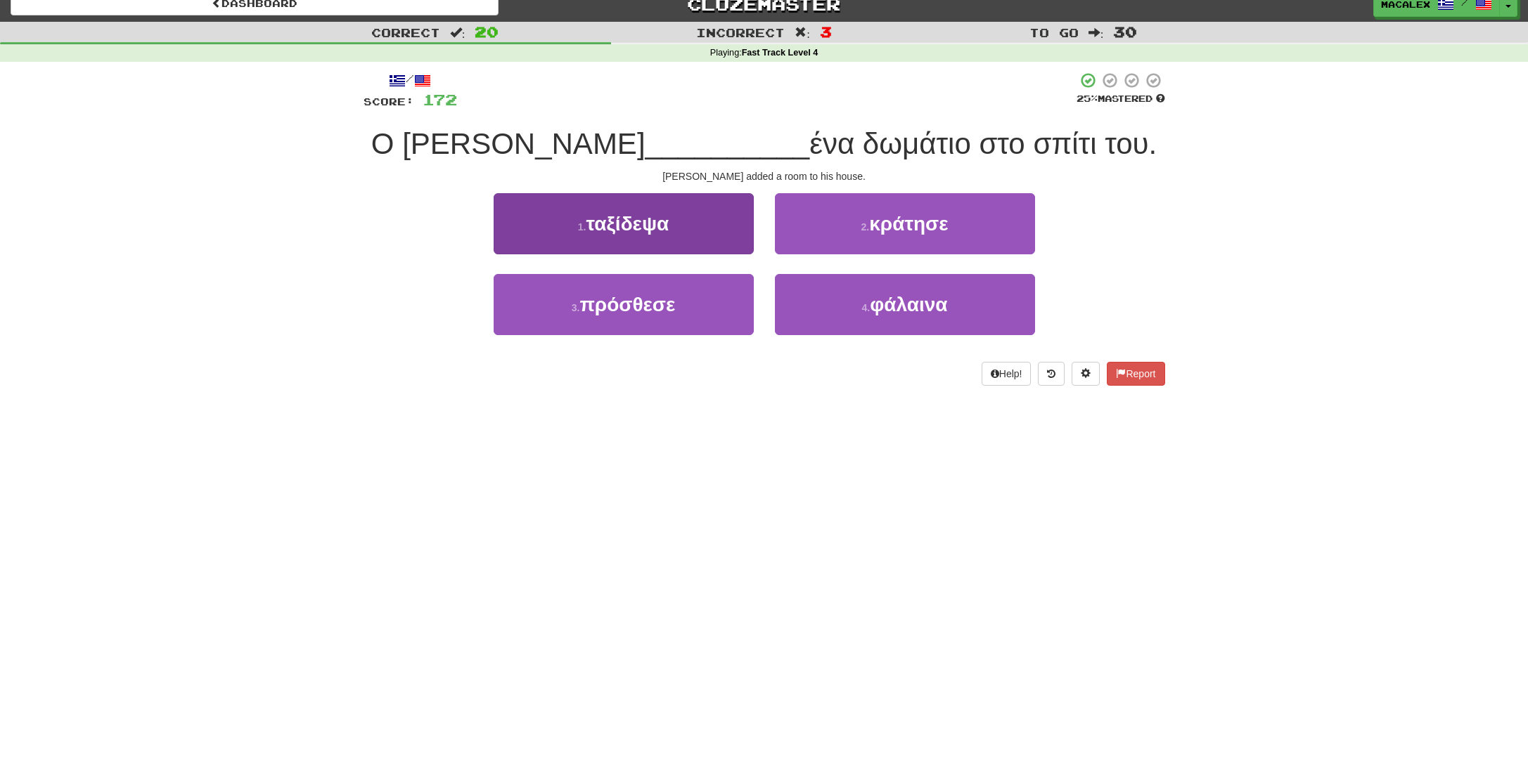
click at [661, 307] on span "πρόσθεσε" at bounding box center [627, 305] width 96 height 22
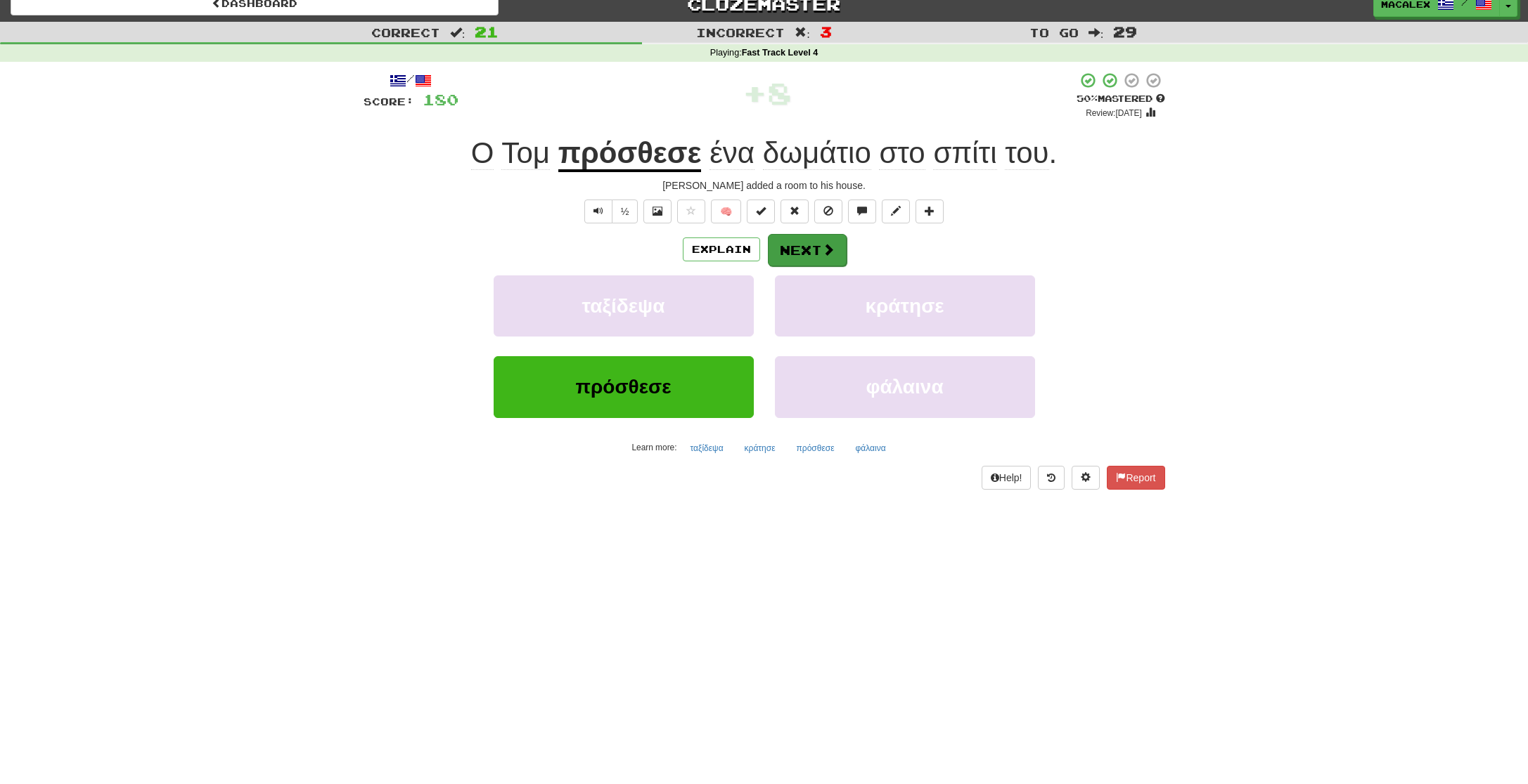
click at [809, 252] on button "Next" at bounding box center [807, 250] width 78 height 32
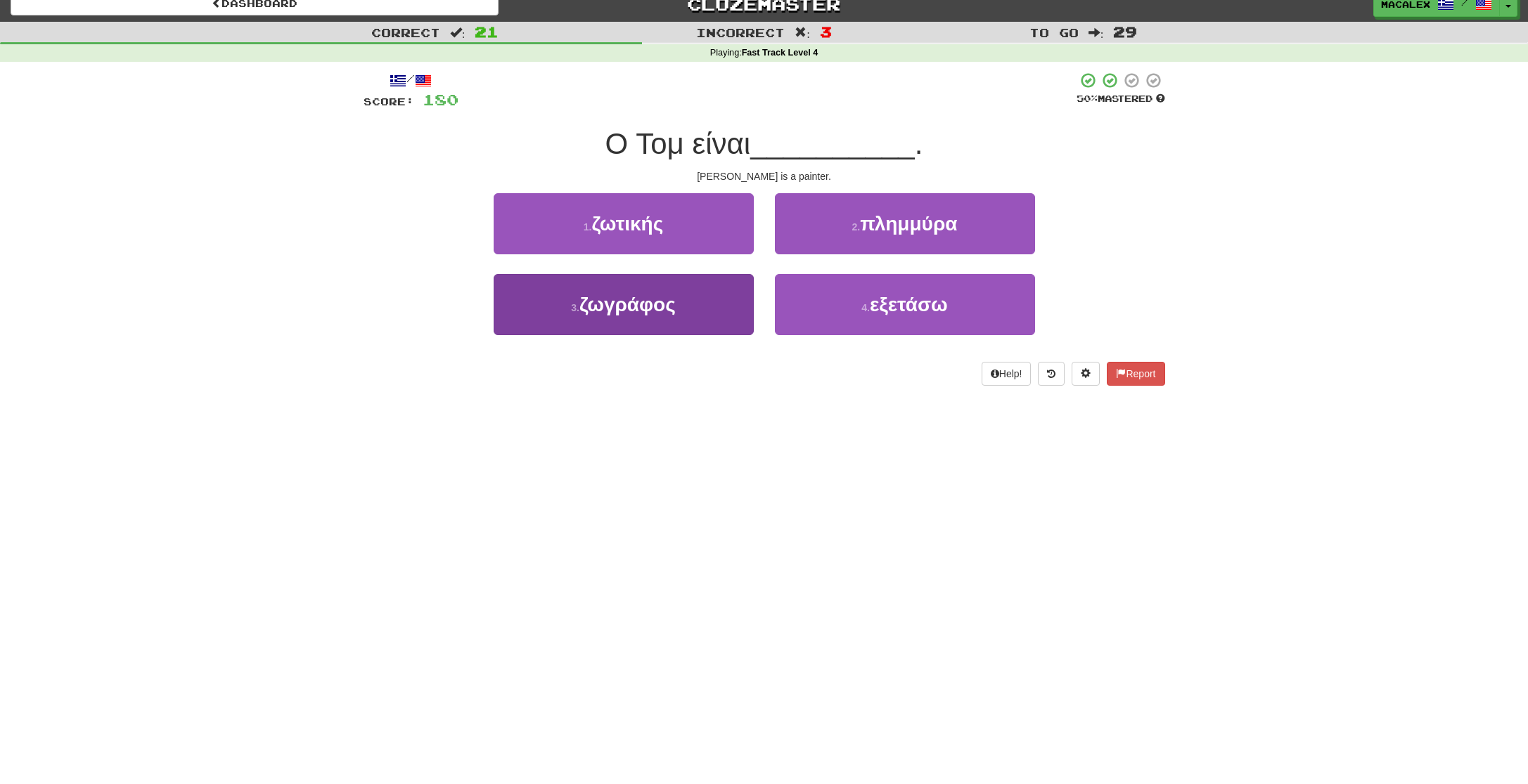
click at [600, 303] on span "ζωγράφος" at bounding box center [628, 305] width 97 height 22
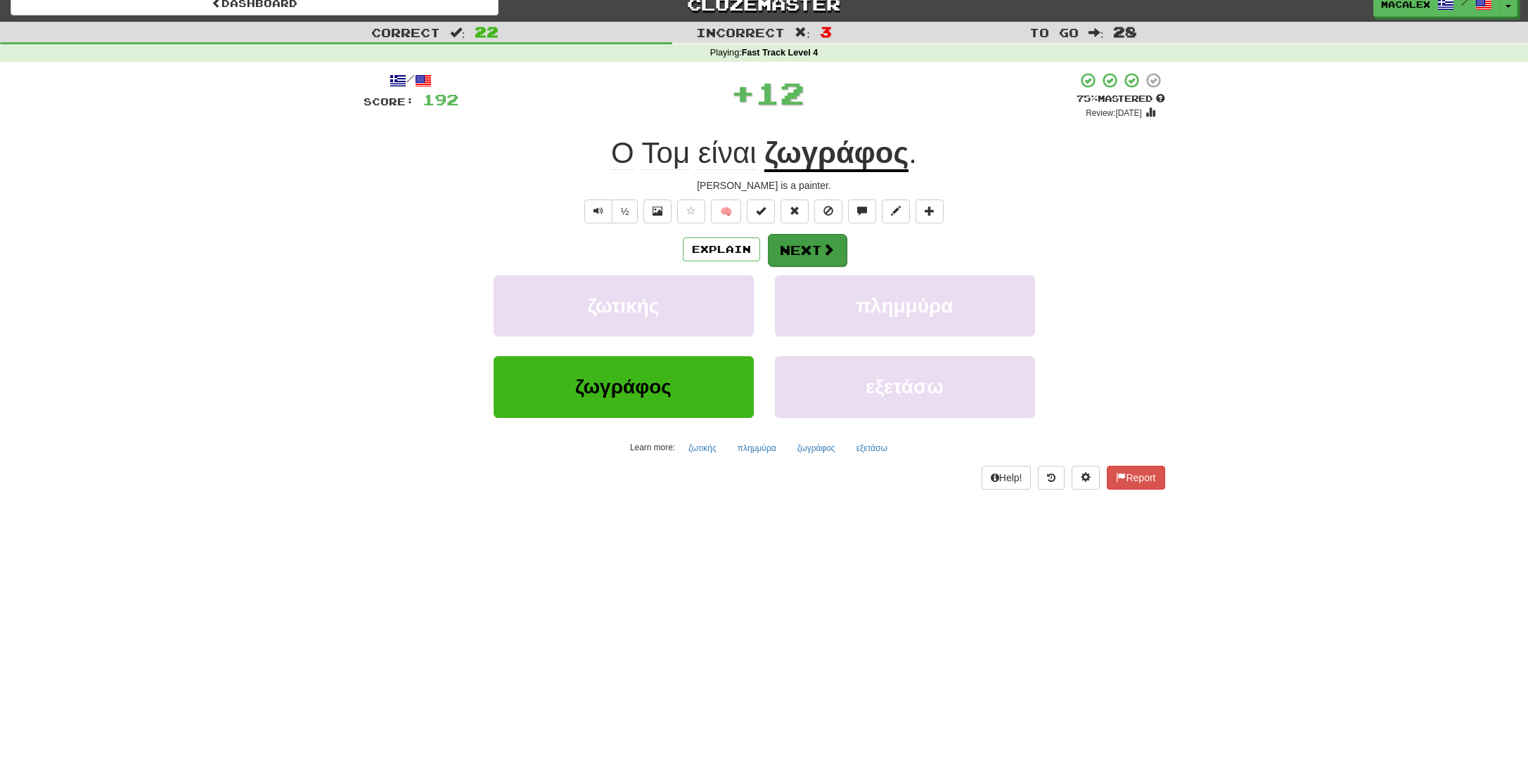
click at [786, 259] on button "Next" at bounding box center [807, 250] width 78 height 32
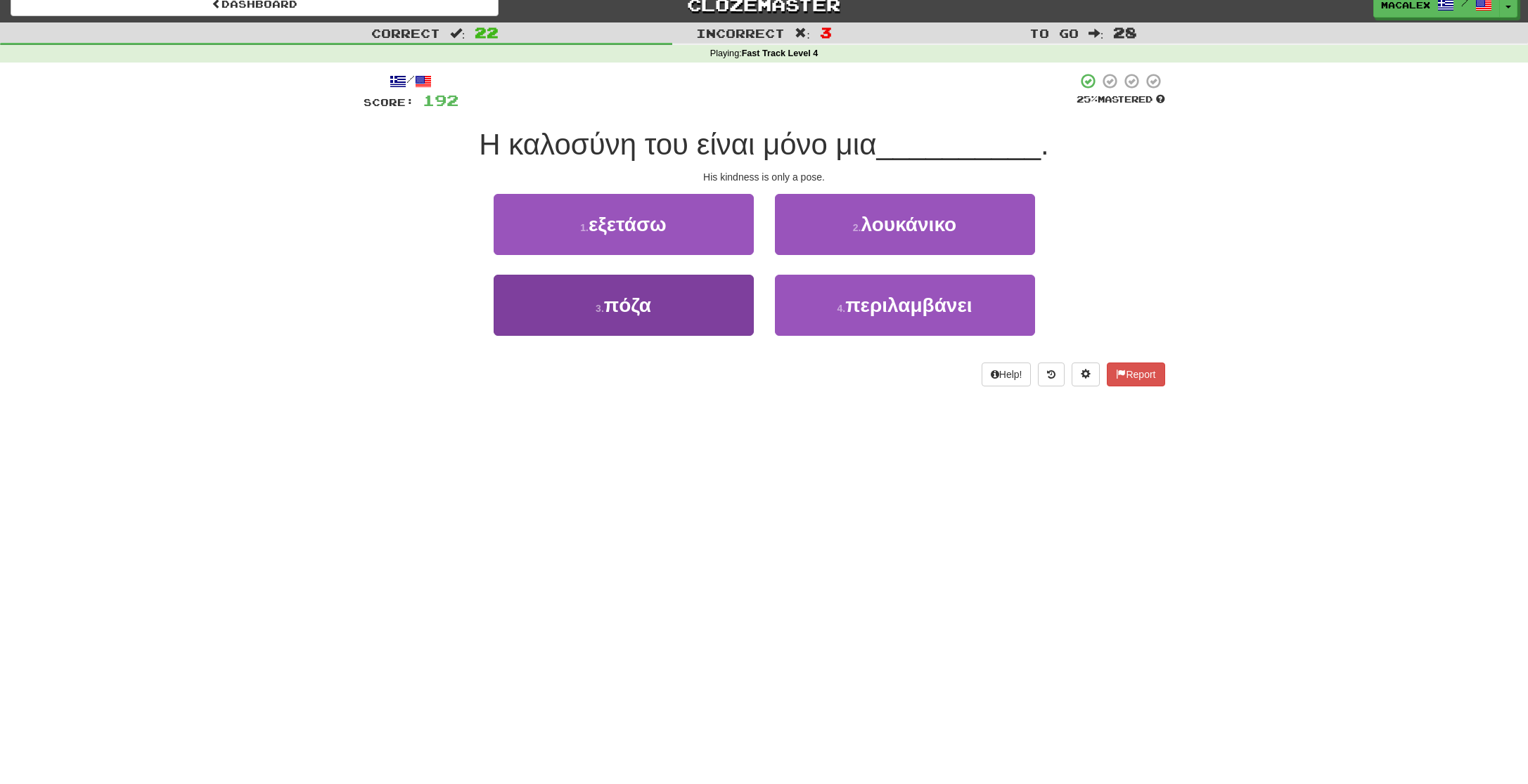
scroll to position [11, 1]
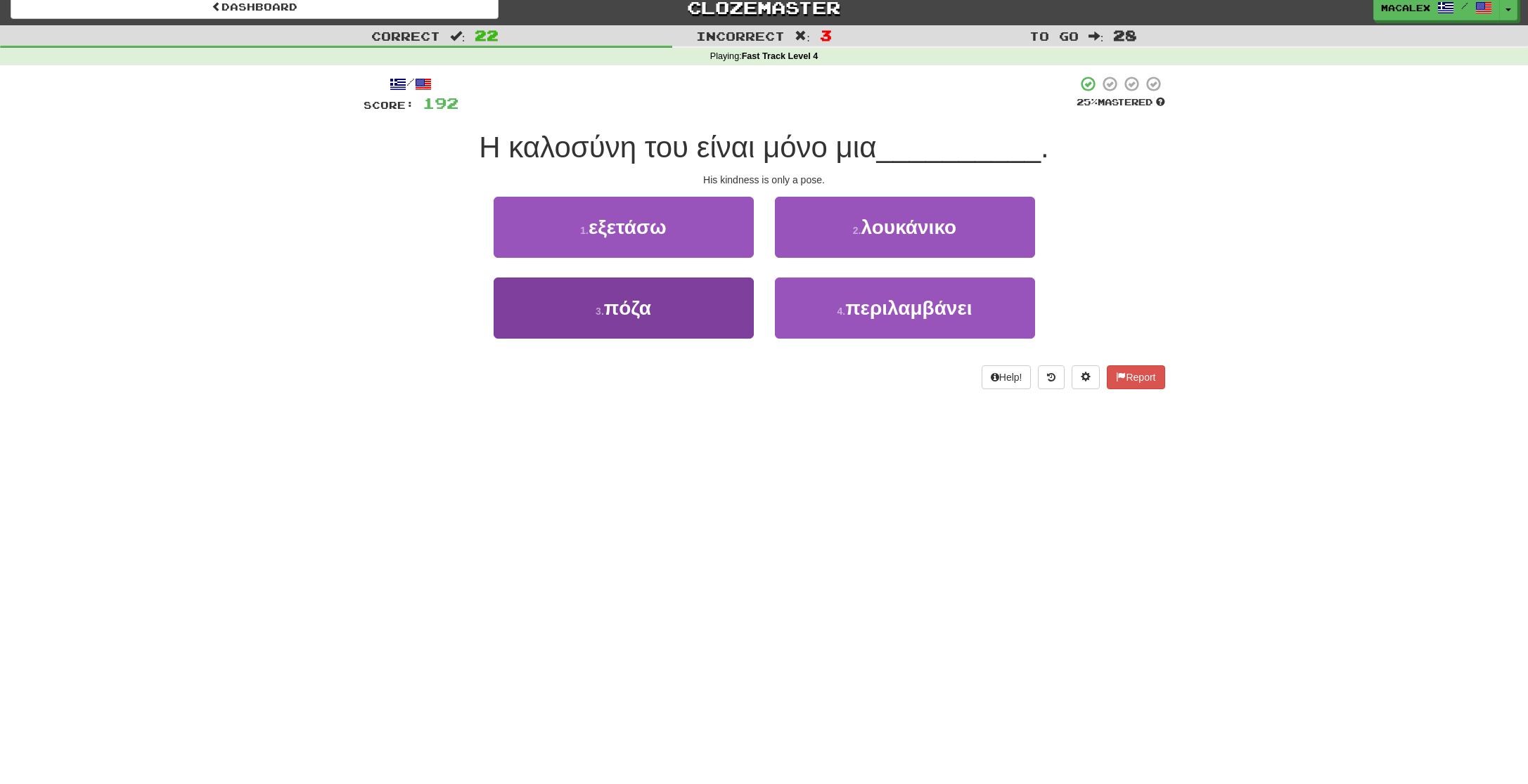
click at [645, 309] on span "πόζα" at bounding box center [628, 308] width 48 height 22
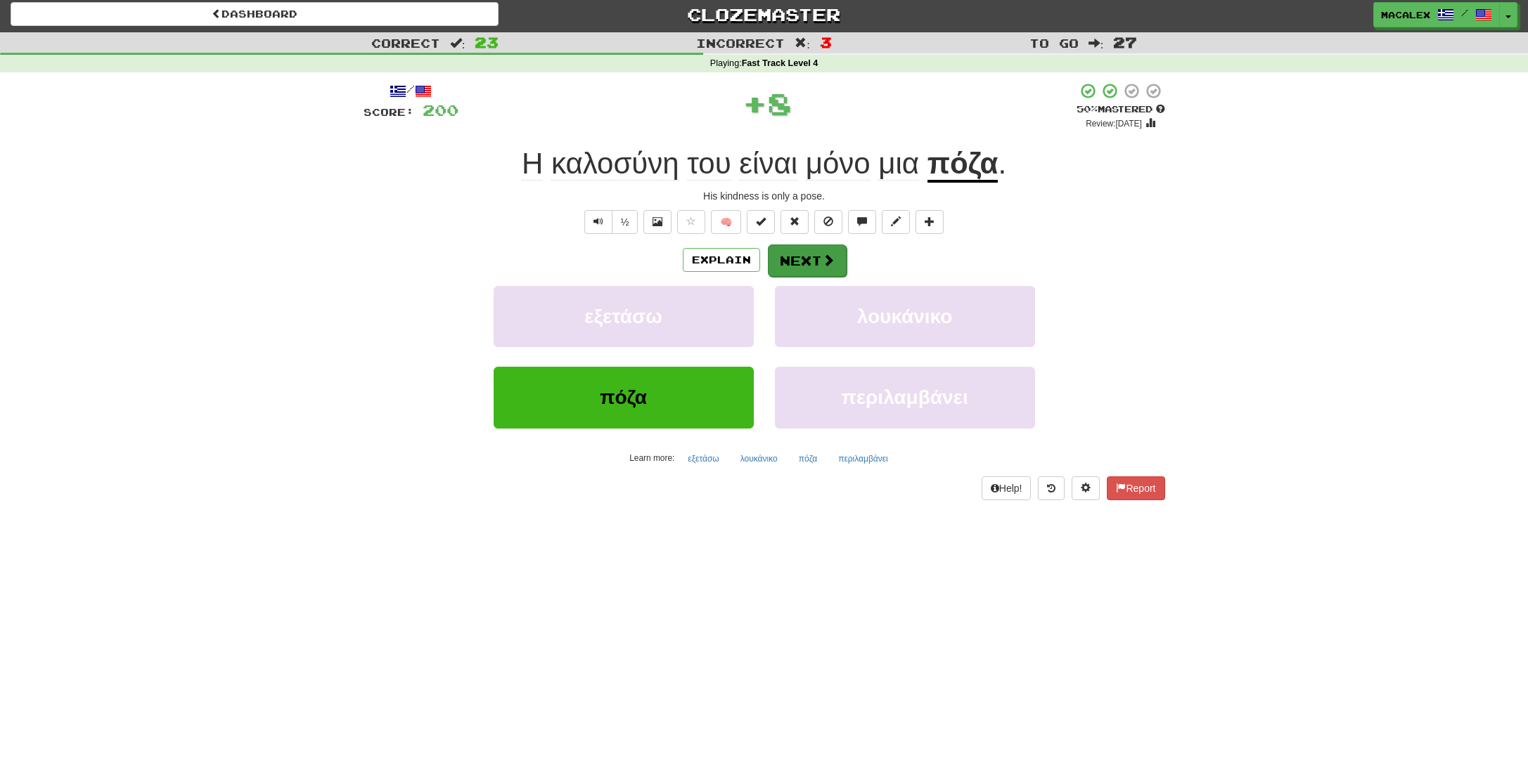
click at [798, 260] on button "Next" at bounding box center [807, 261] width 78 height 32
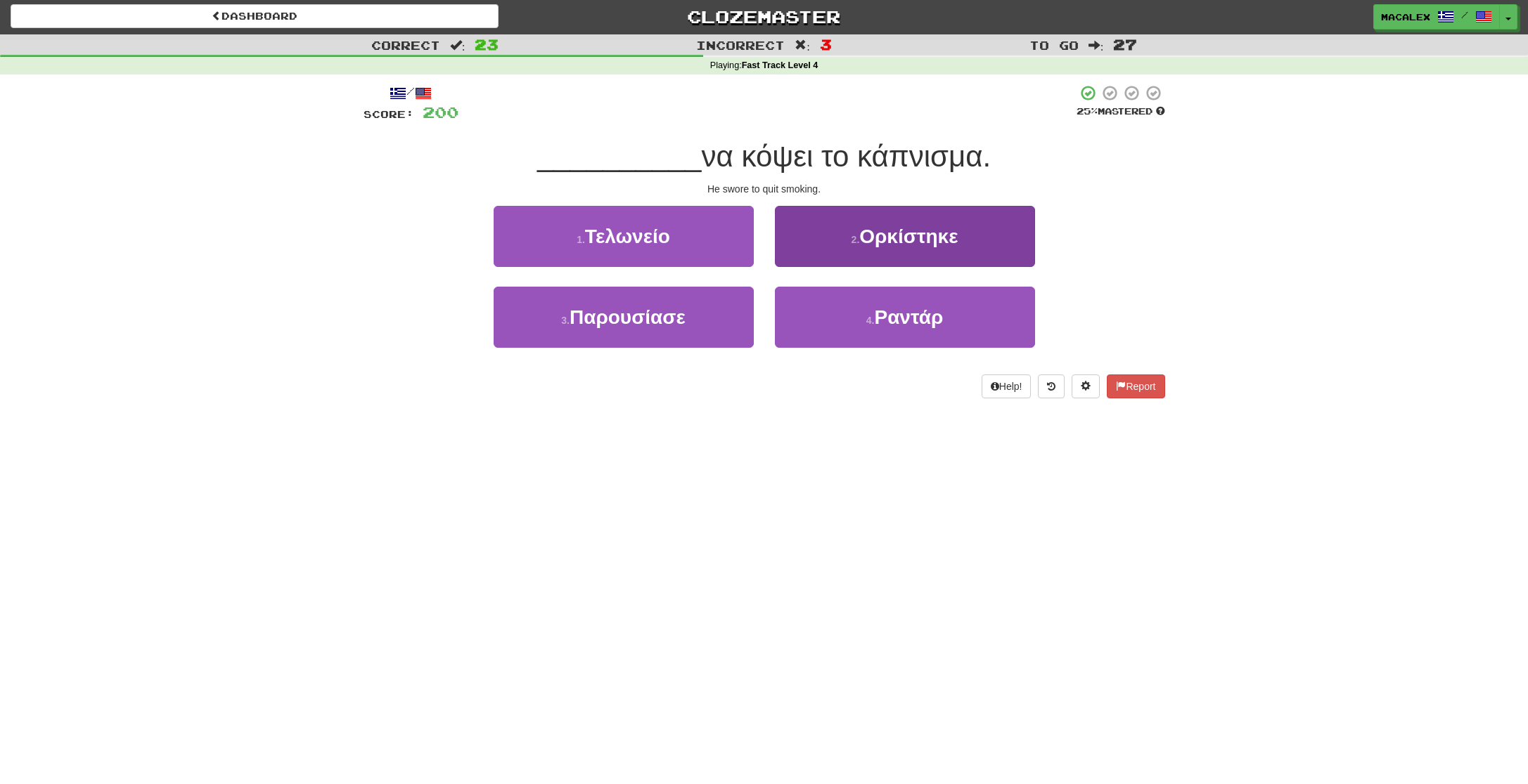
scroll to position [2, 1]
click at [876, 237] on span "Ορκίστηκε" at bounding box center [909, 237] width 98 height 22
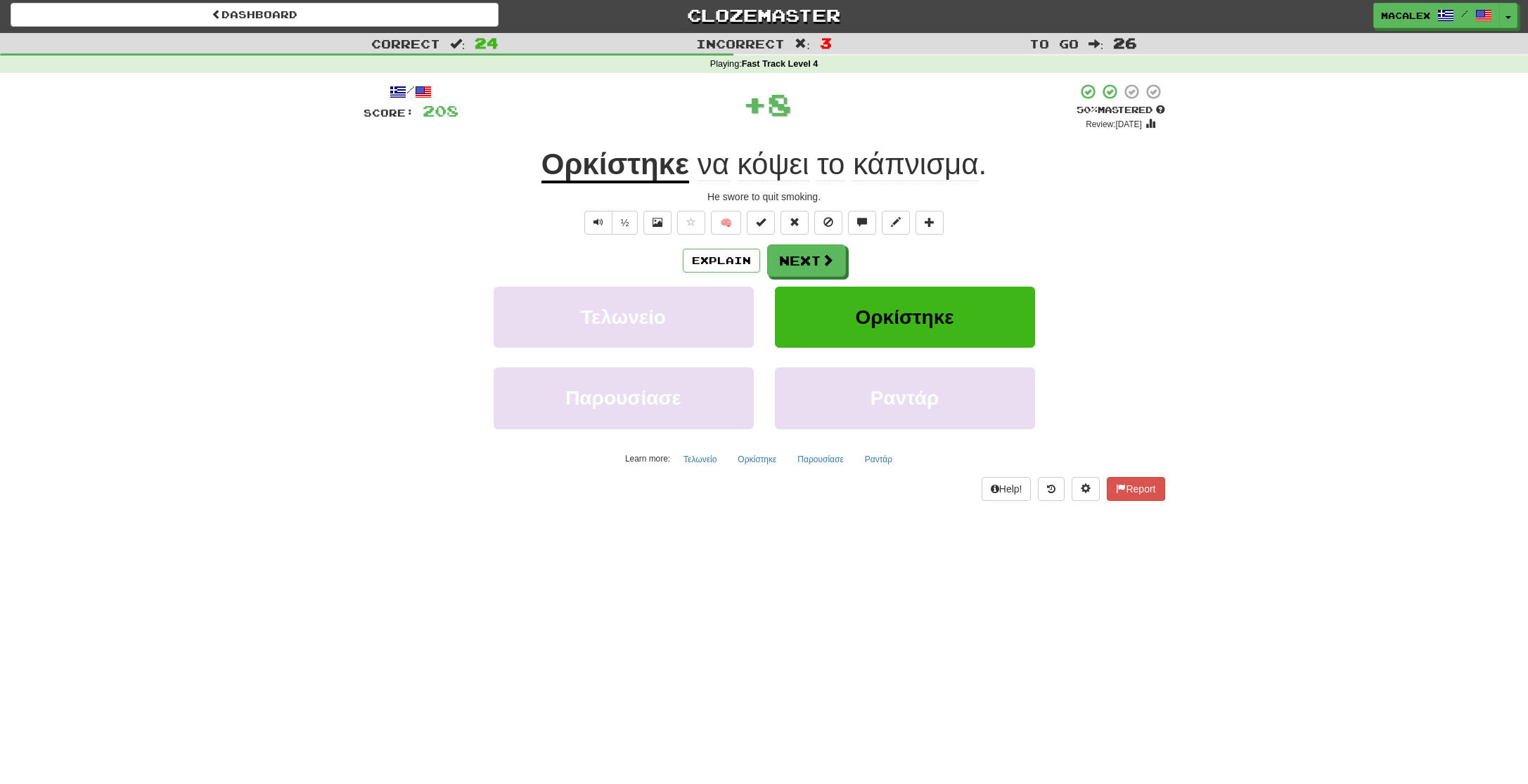
scroll to position [2, 0]
click at [825, 249] on button "Next" at bounding box center [807, 261] width 78 height 32
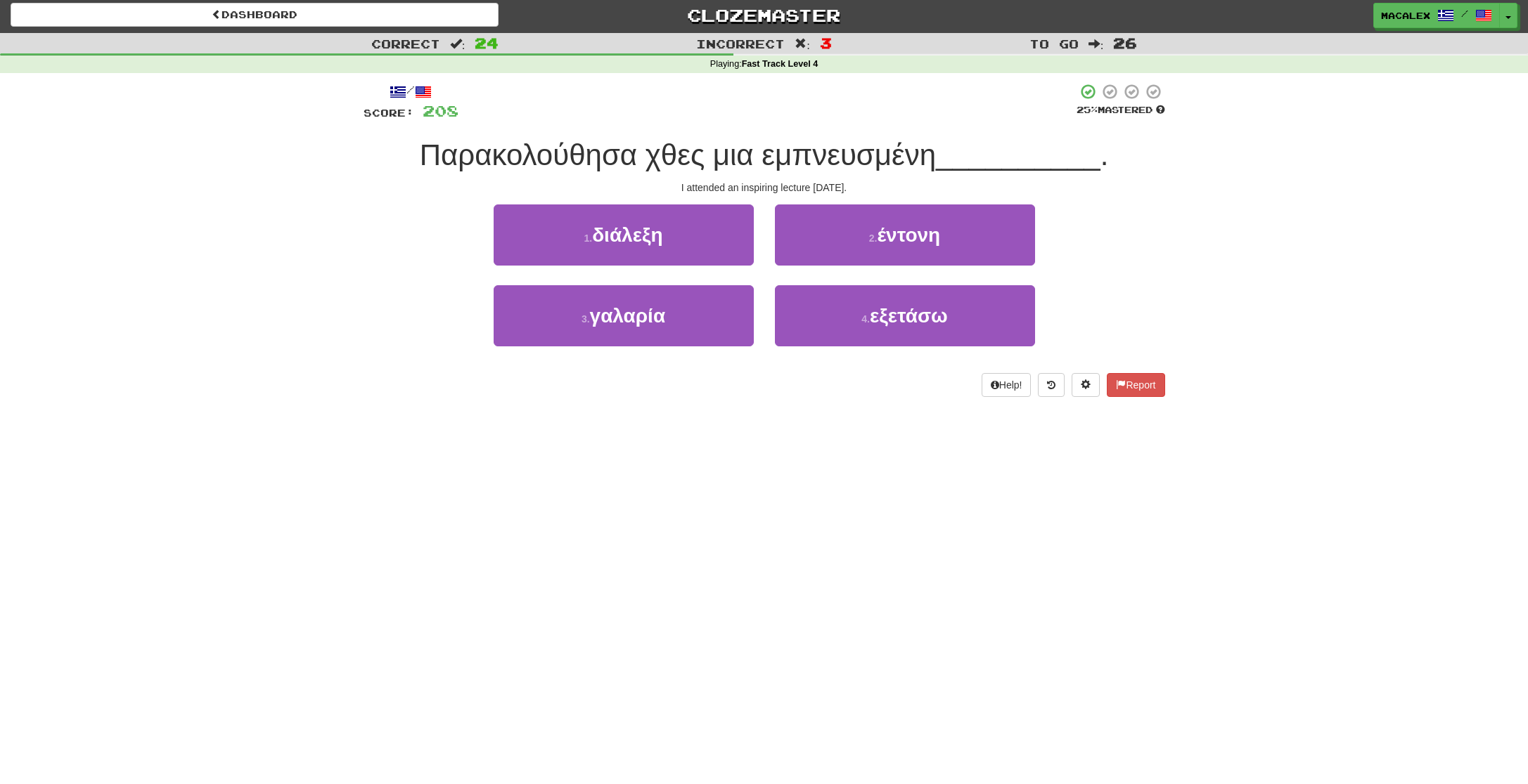
click at [648, 237] on span "διάλεξη" at bounding box center [627, 235] width 70 height 22
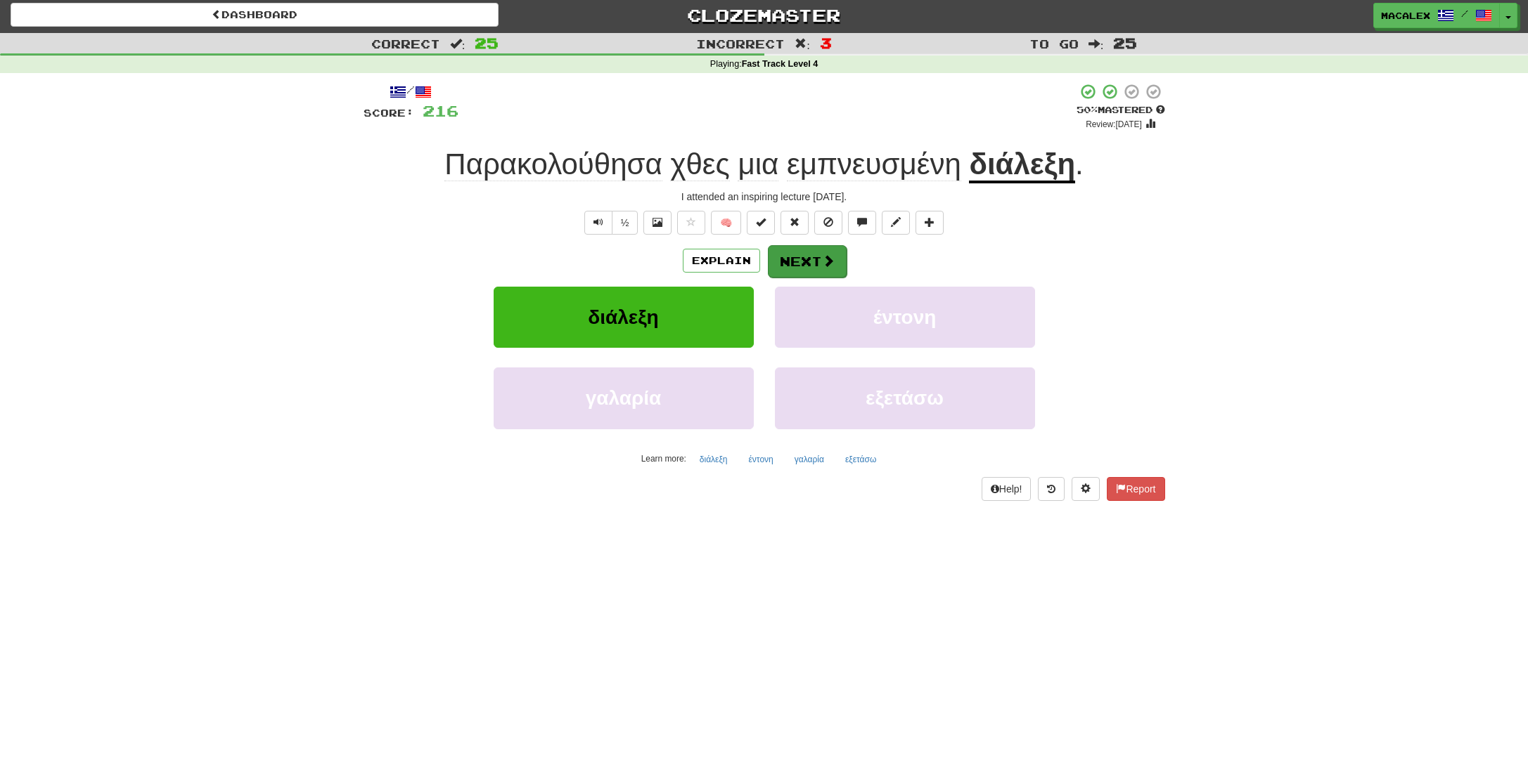
click at [797, 257] on button "Next" at bounding box center [807, 261] width 78 height 32
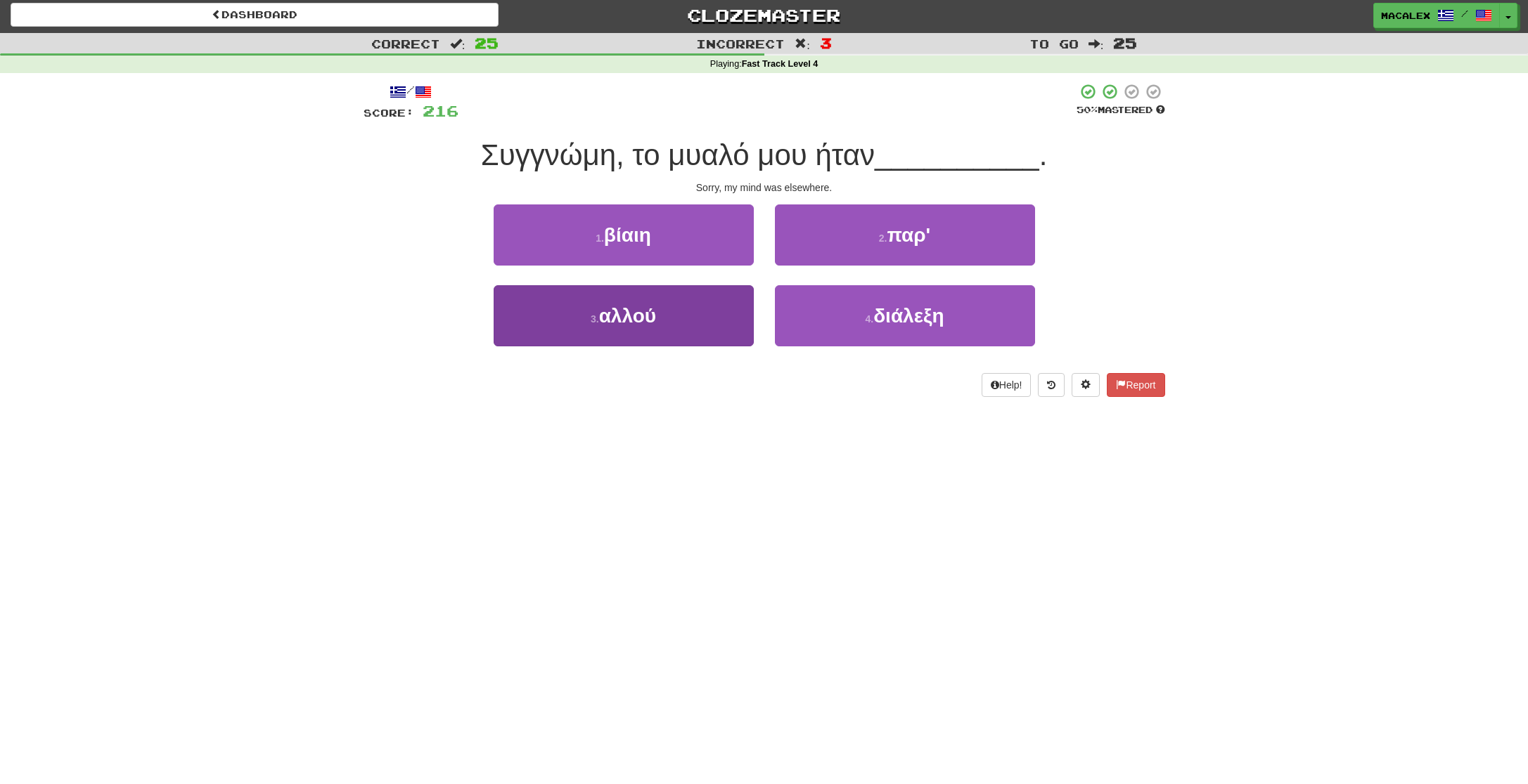
click at [659, 314] on button "3 . αλλού" at bounding box center [624, 316] width 260 height 61
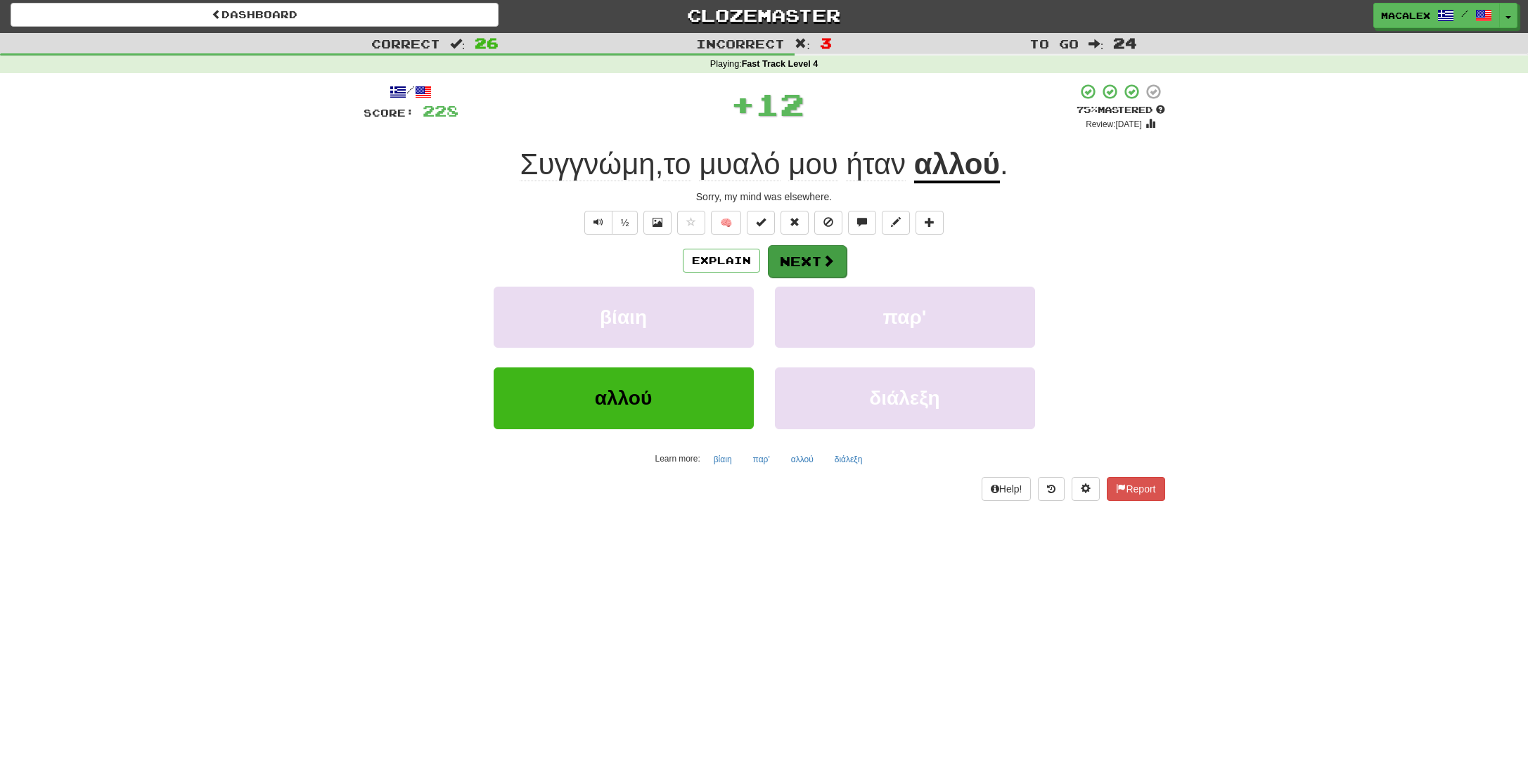
click at [807, 256] on button "Next" at bounding box center [807, 261] width 78 height 32
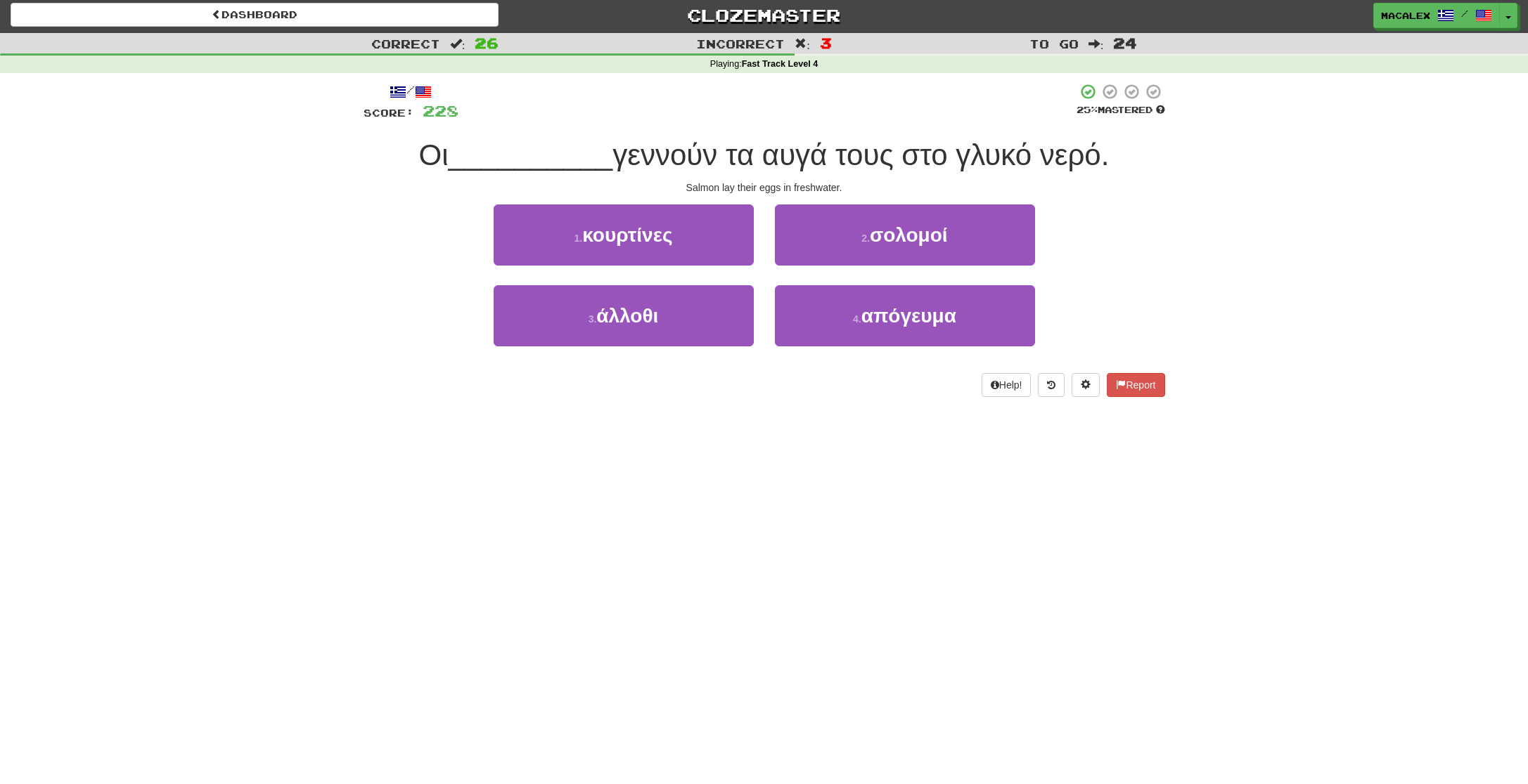
click at [862, 240] on small "2 ." at bounding box center [865, 237] width 8 height 11
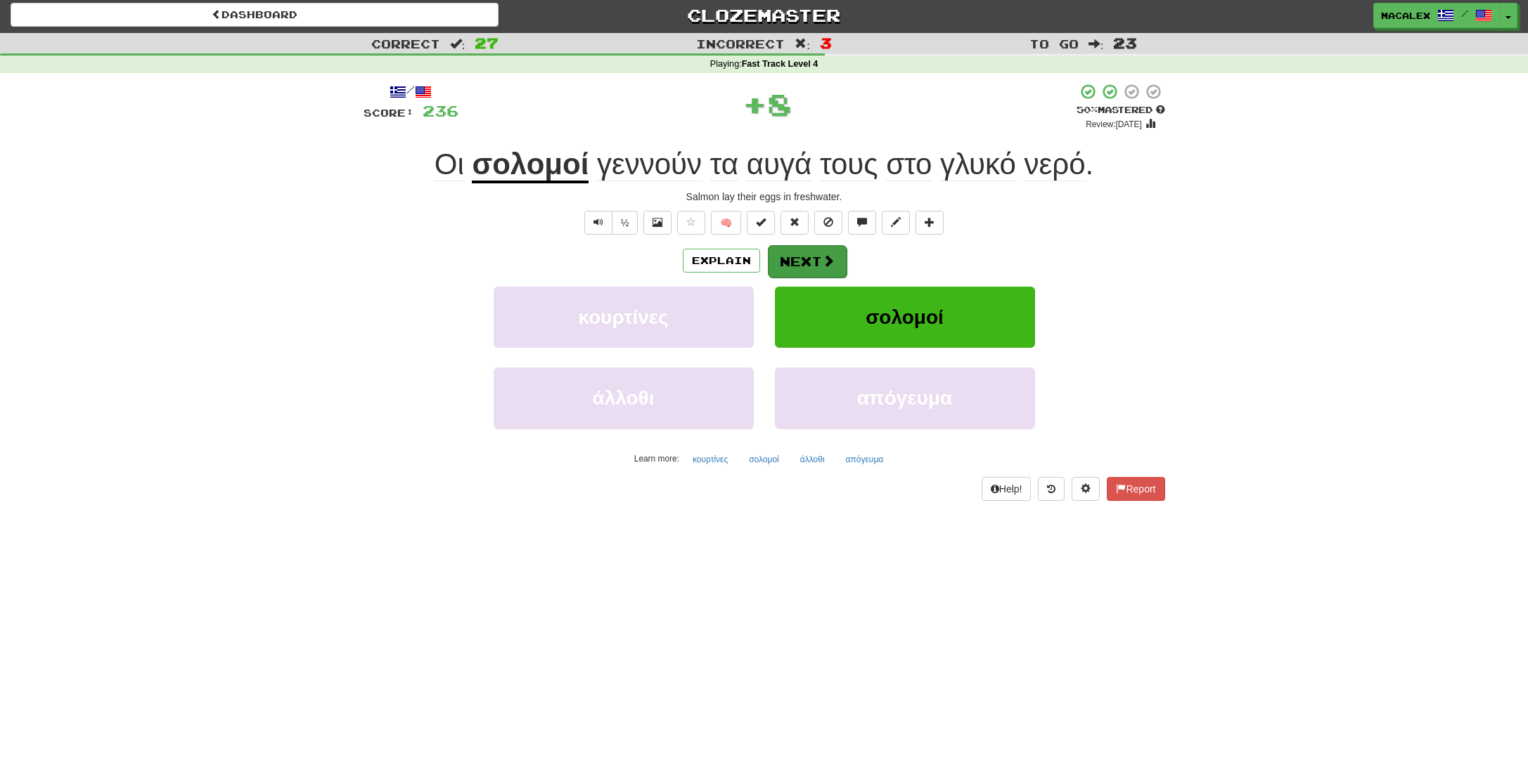
click at [834, 258] on button "Next" at bounding box center [807, 261] width 78 height 32
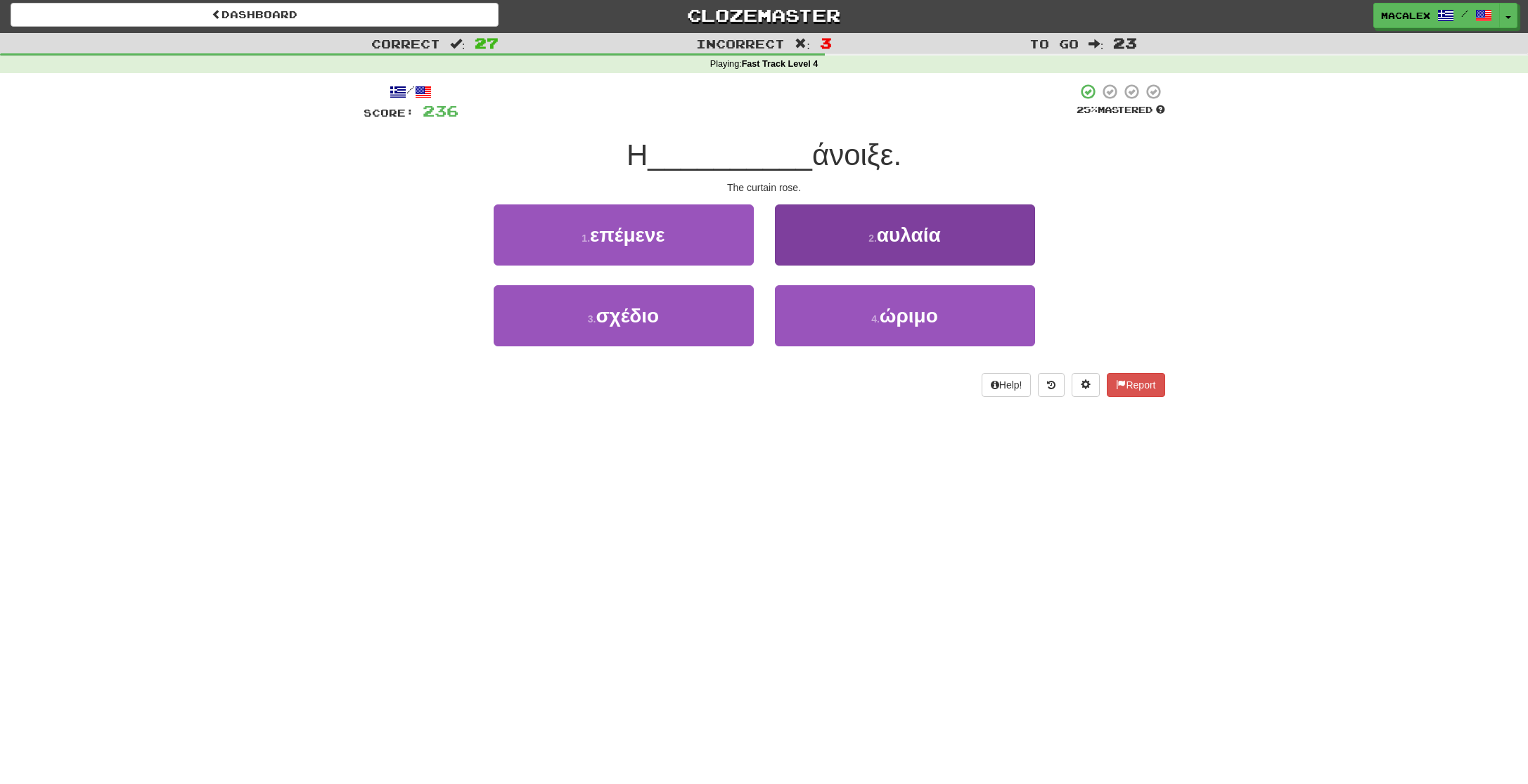
click at [881, 240] on span "αυλαία" at bounding box center [909, 235] width 64 height 22
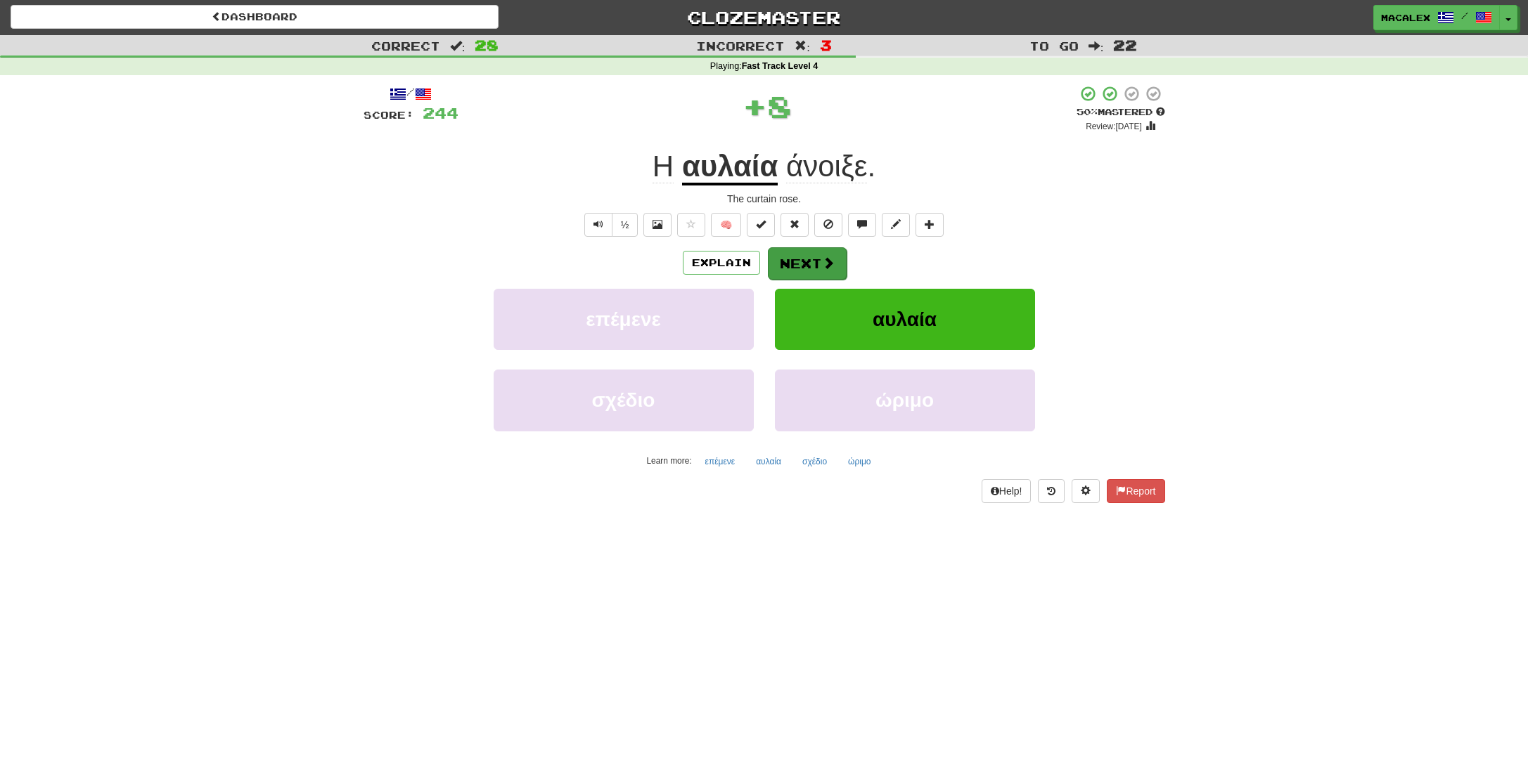
scroll to position [0, 0]
click at [804, 264] on button "Next" at bounding box center [807, 264] width 78 height 32
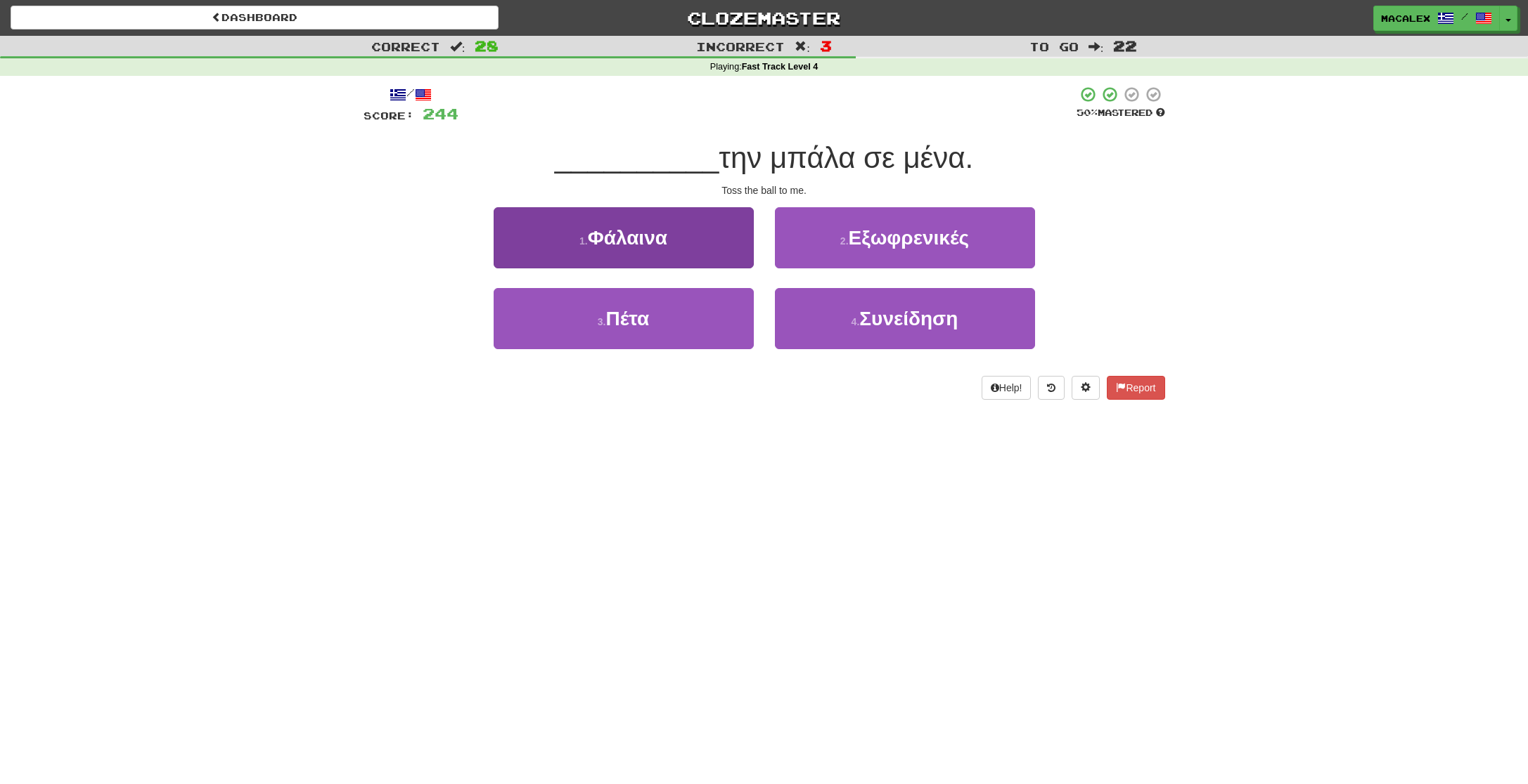
click at [644, 320] on span "Πέτα" at bounding box center [627, 318] width 43 height 22
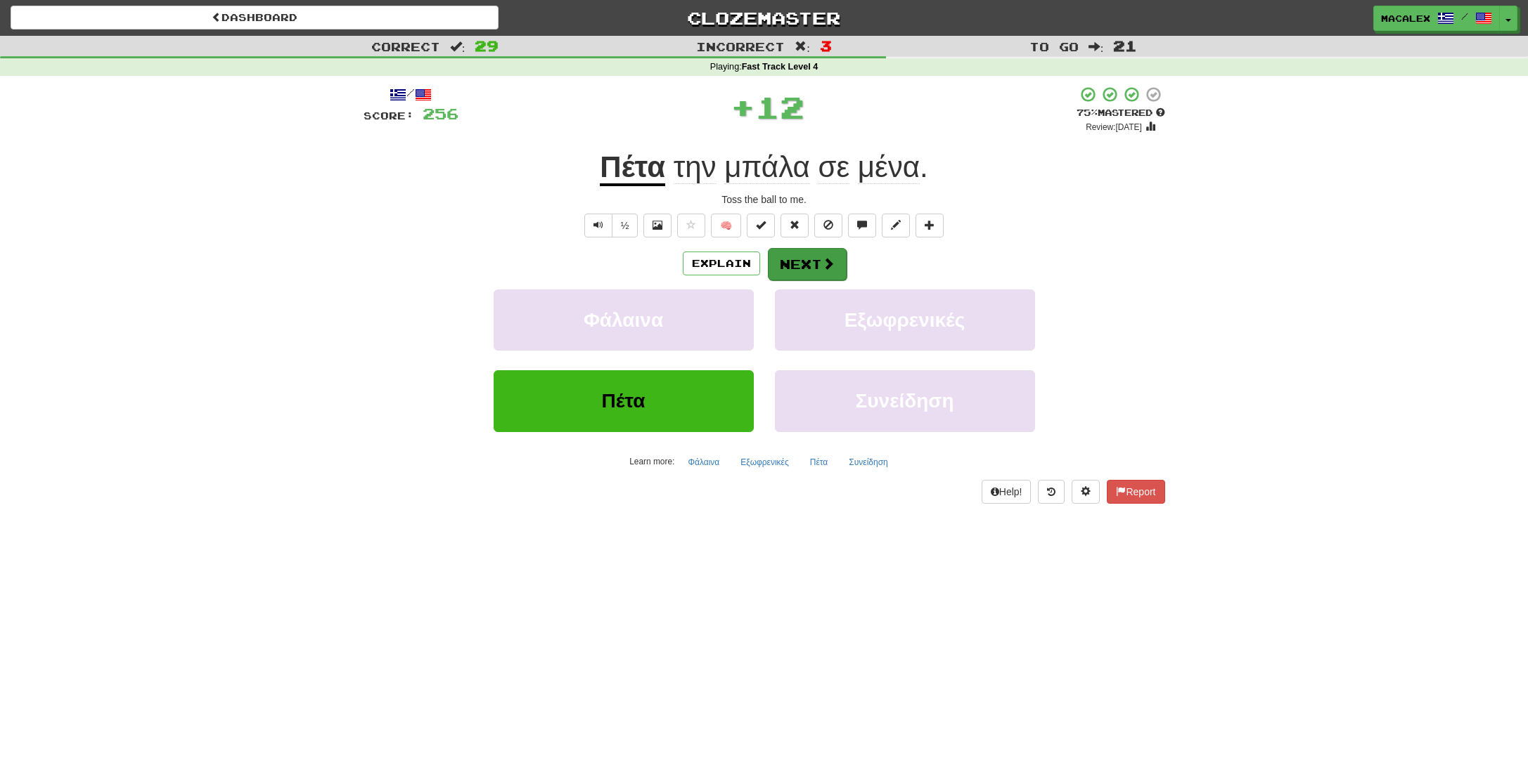
click at [804, 268] on button "Next" at bounding box center [807, 264] width 78 height 32
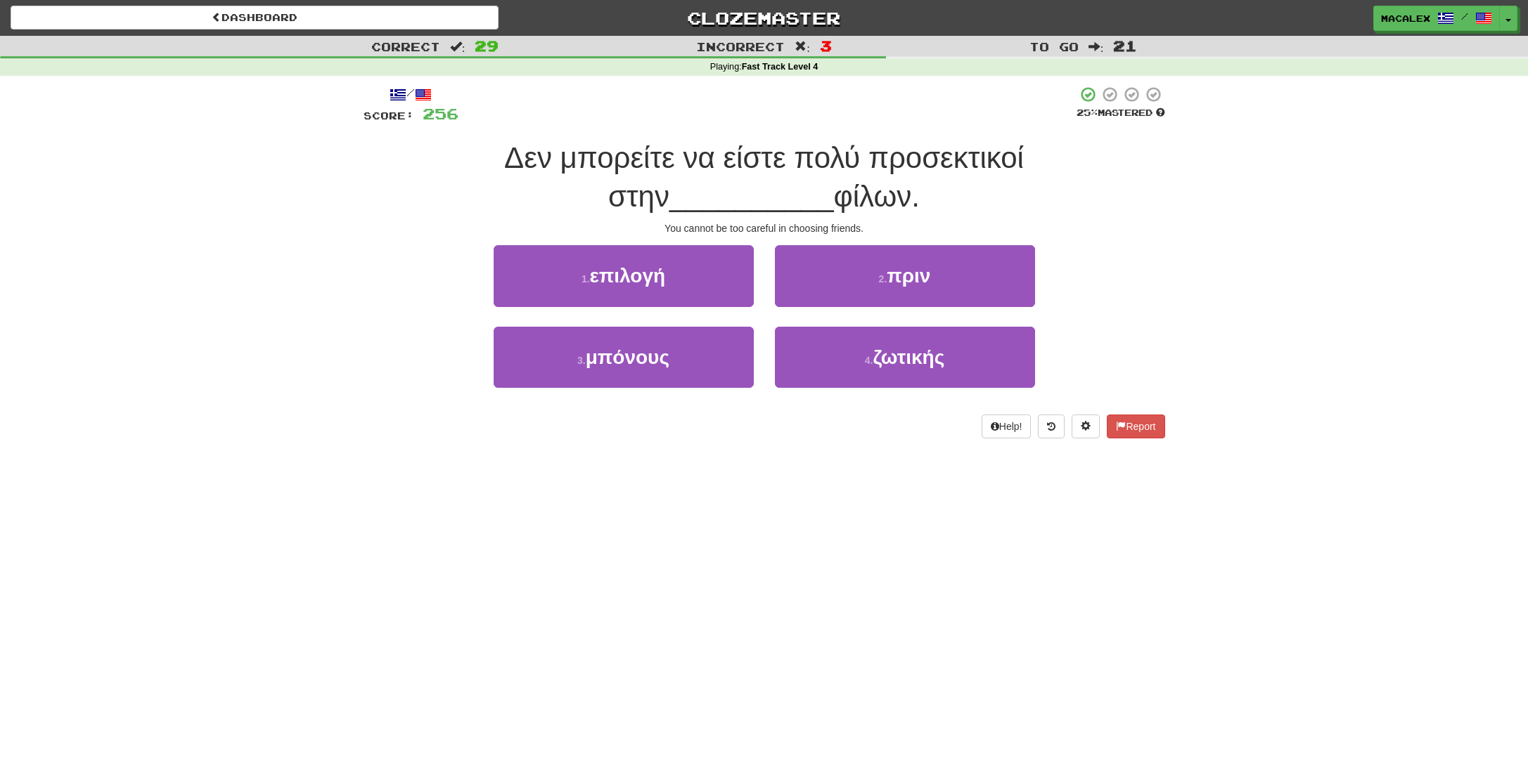
drag, startPoint x: 578, startPoint y: 269, endPoint x: 612, endPoint y: 276, distance: 34.7
click at [578, 269] on button "1 . επιλογή" at bounding box center [624, 275] width 260 height 61
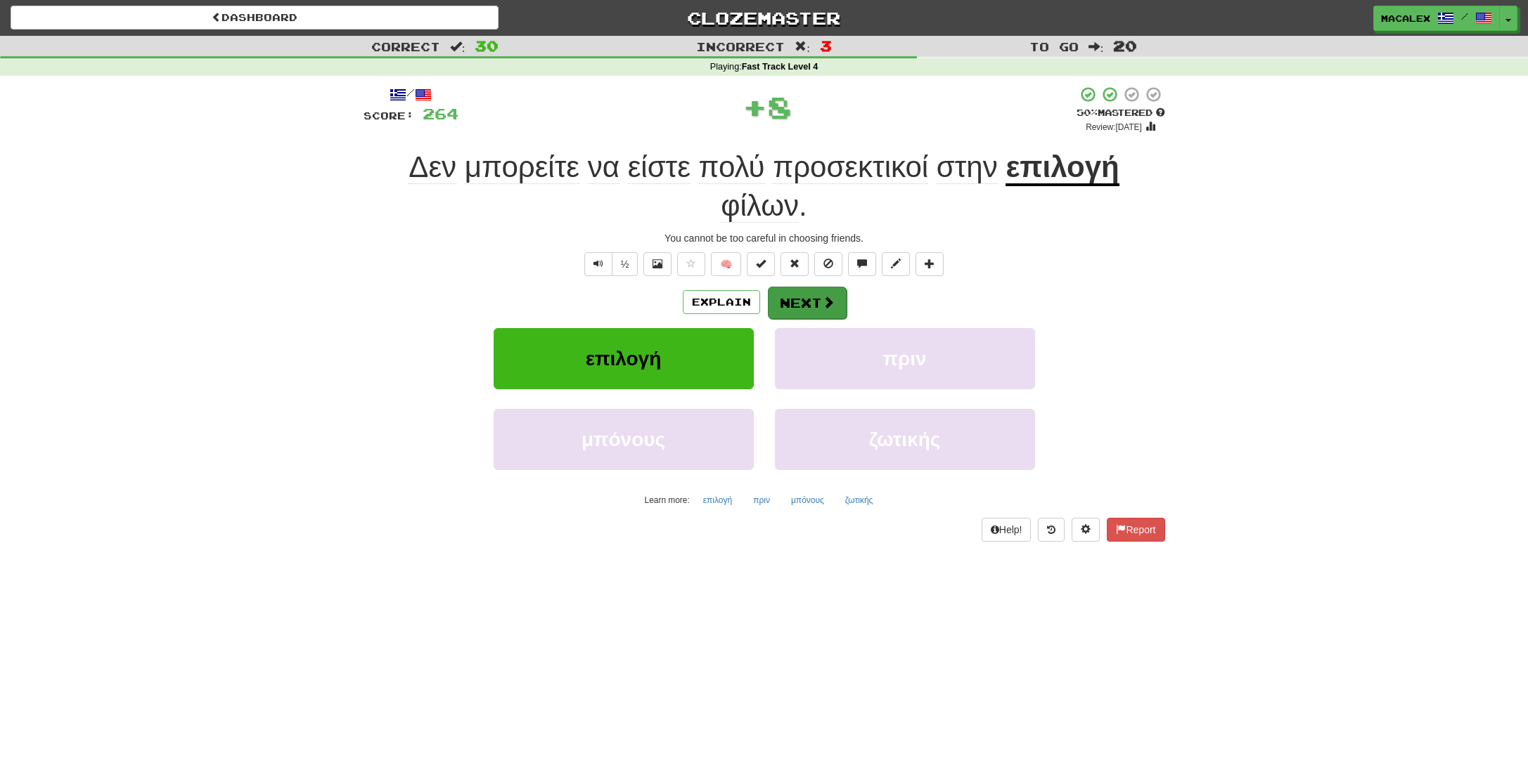
click at [779, 298] on button "Next" at bounding box center [807, 302] width 78 height 32
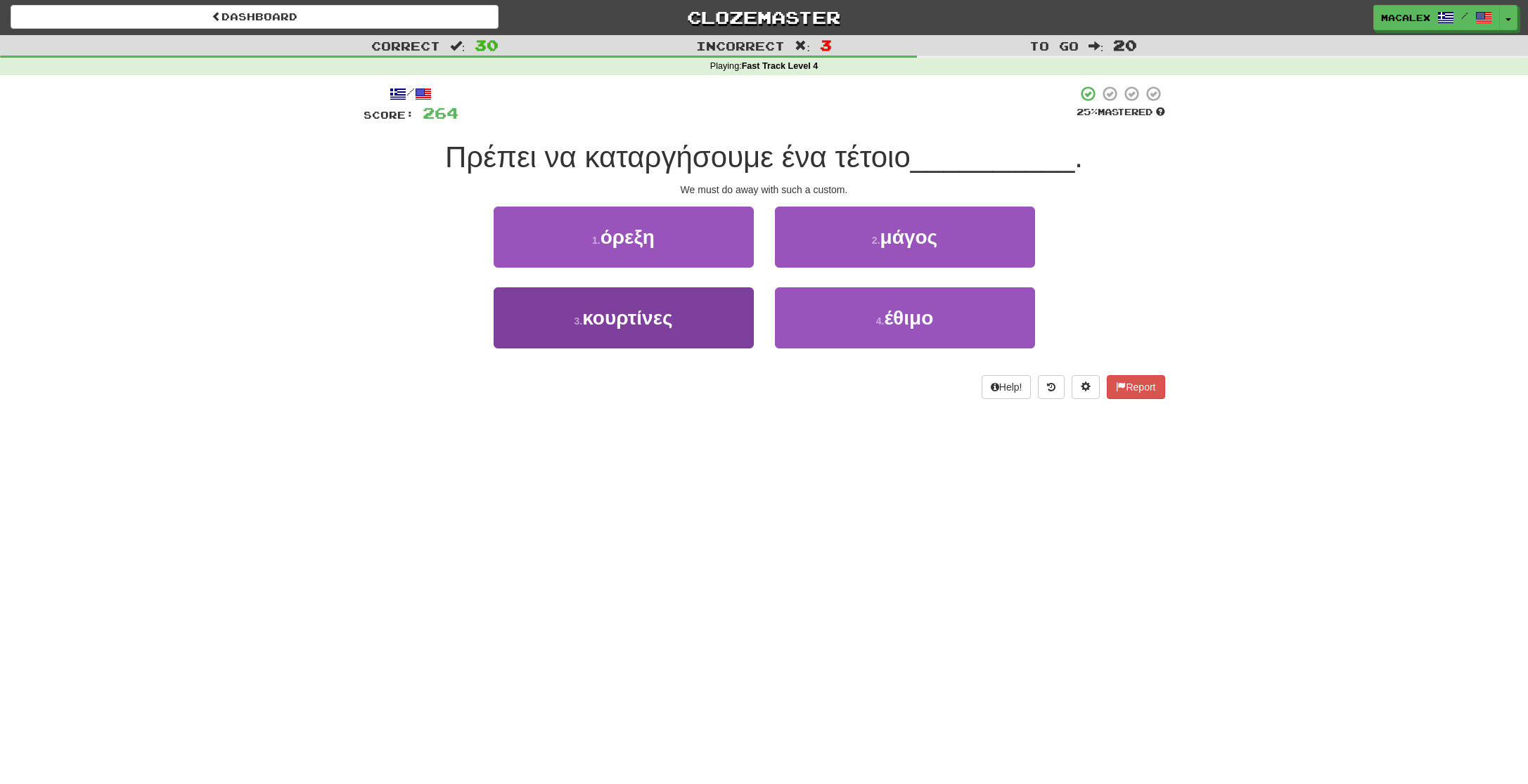
scroll to position [3, 0]
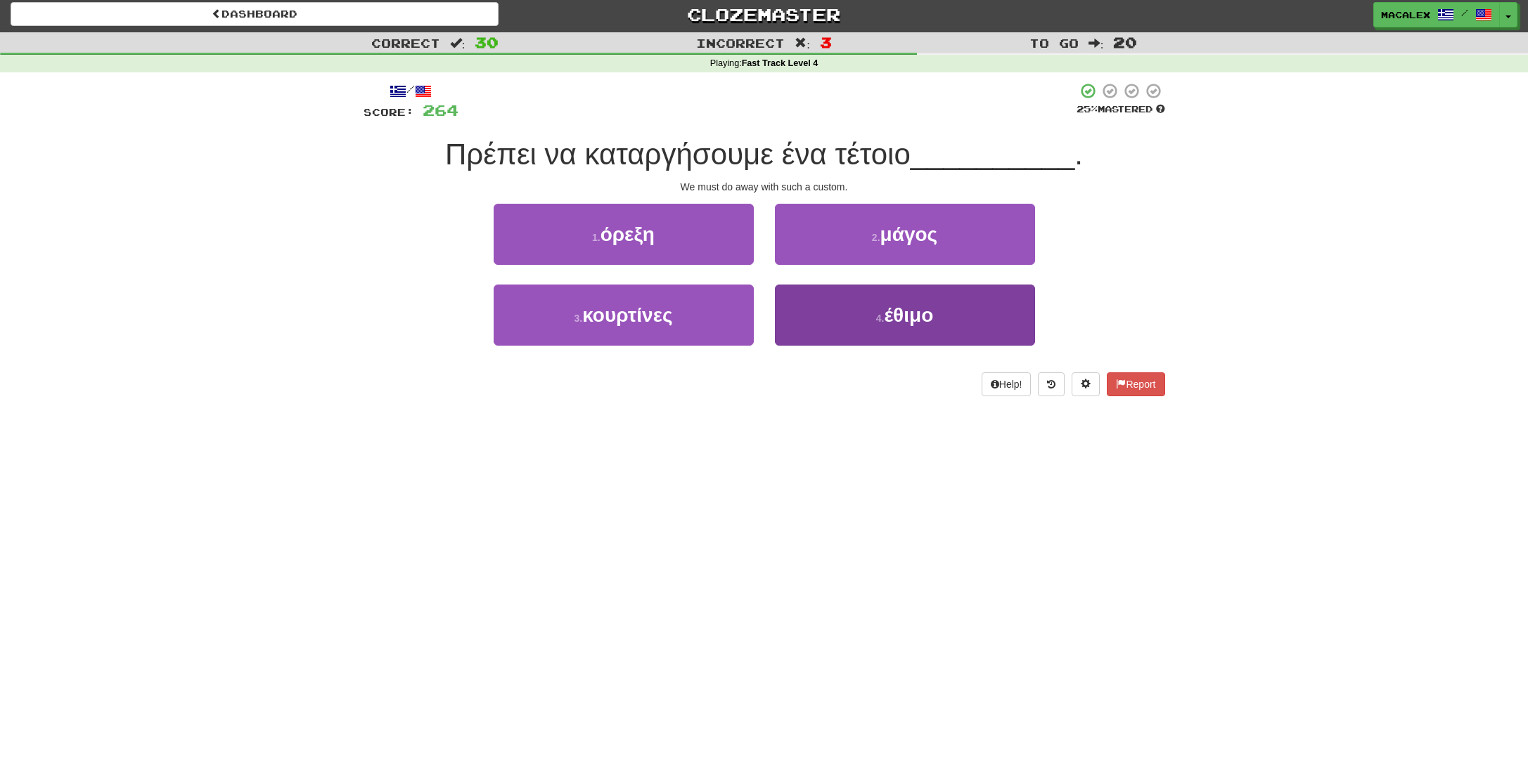
click at [901, 320] on span "έθιμο" at bounding box center [908, 315] width 49 height 22
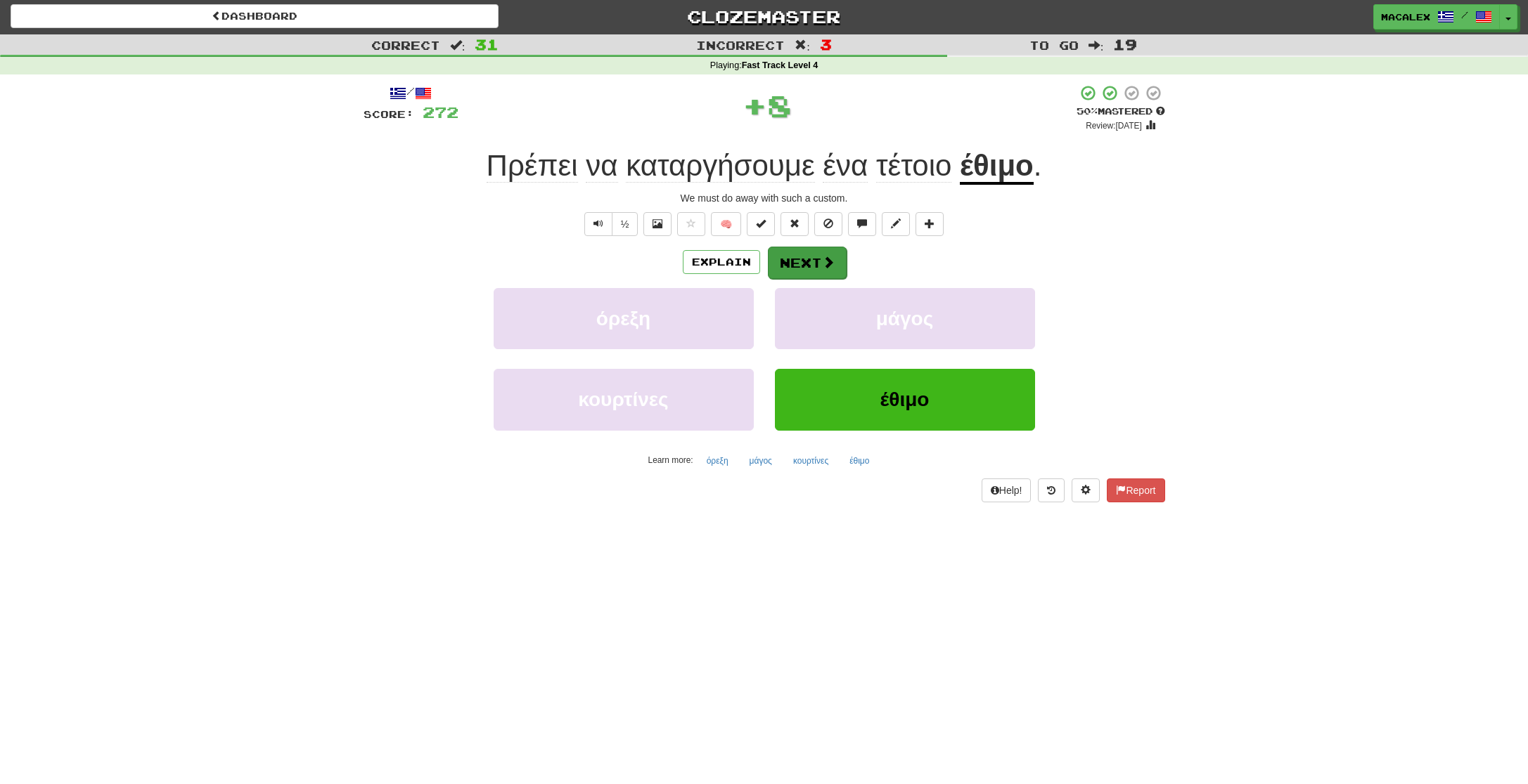
click at [804, 267] on button "Next" at bounding box center [807, 262] width 78 height 32
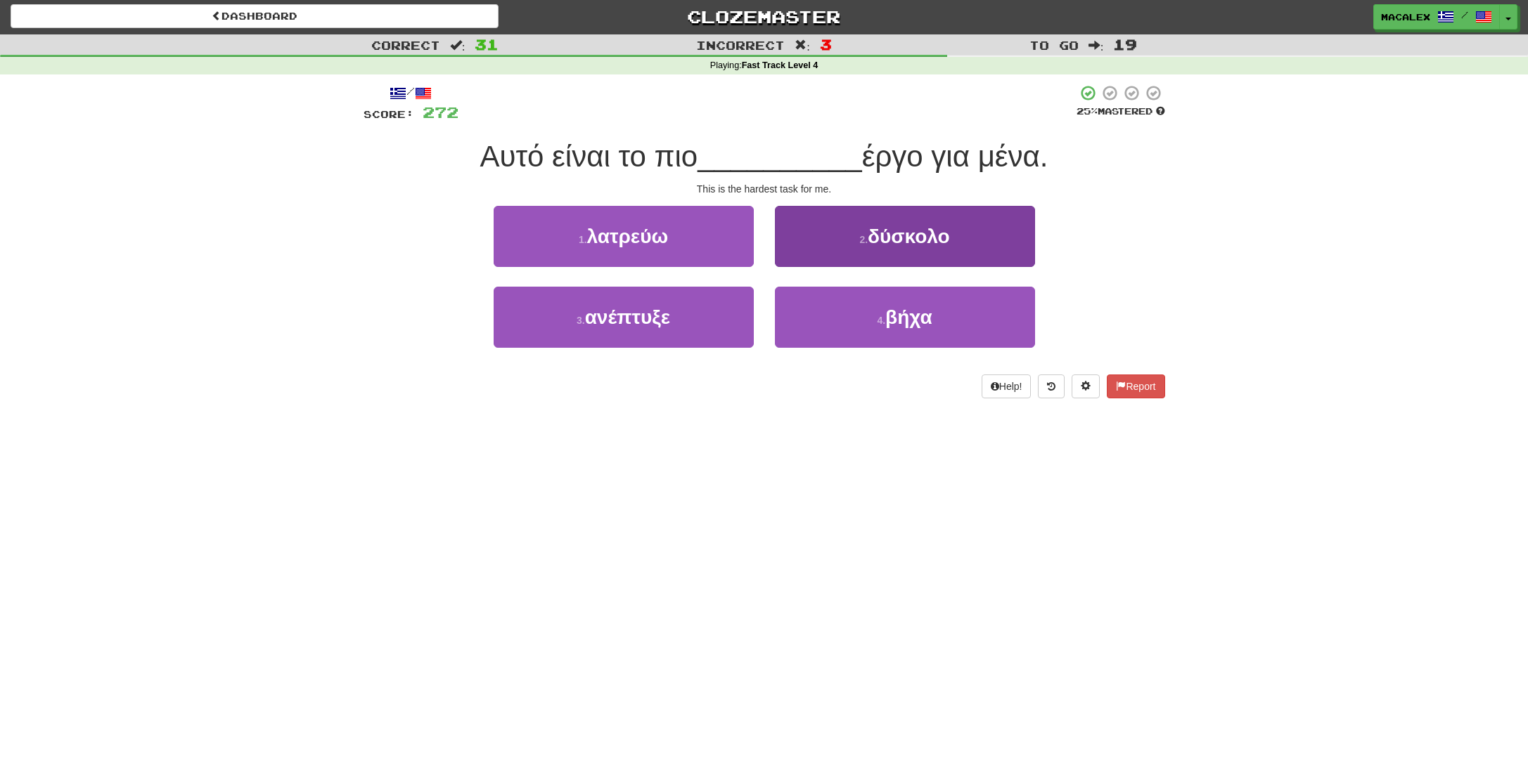
click at [843, 232] on button "2 . δύσκολο" at bounding box center [905, 236] width 260 height 61
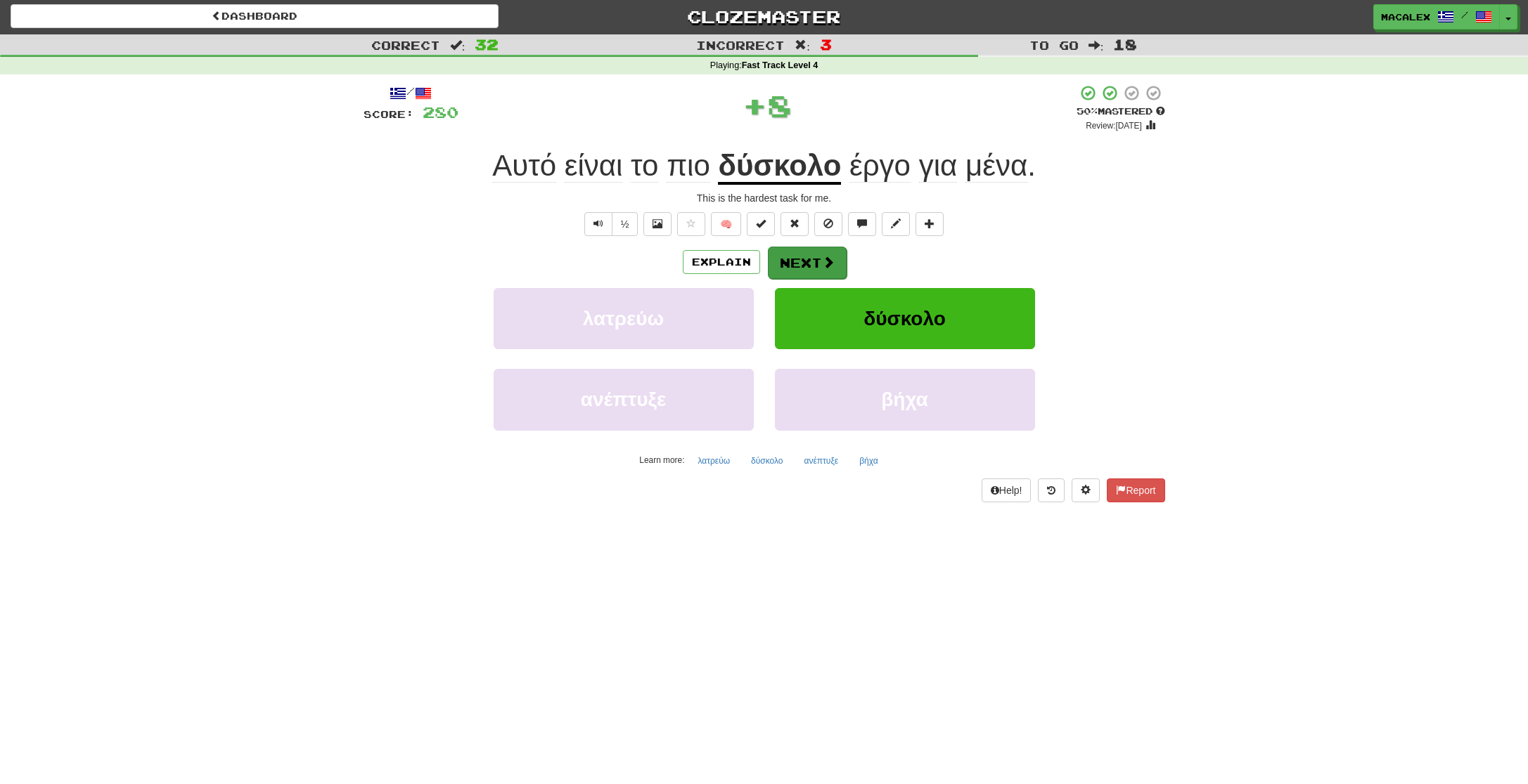
scroll to position [0, 0]
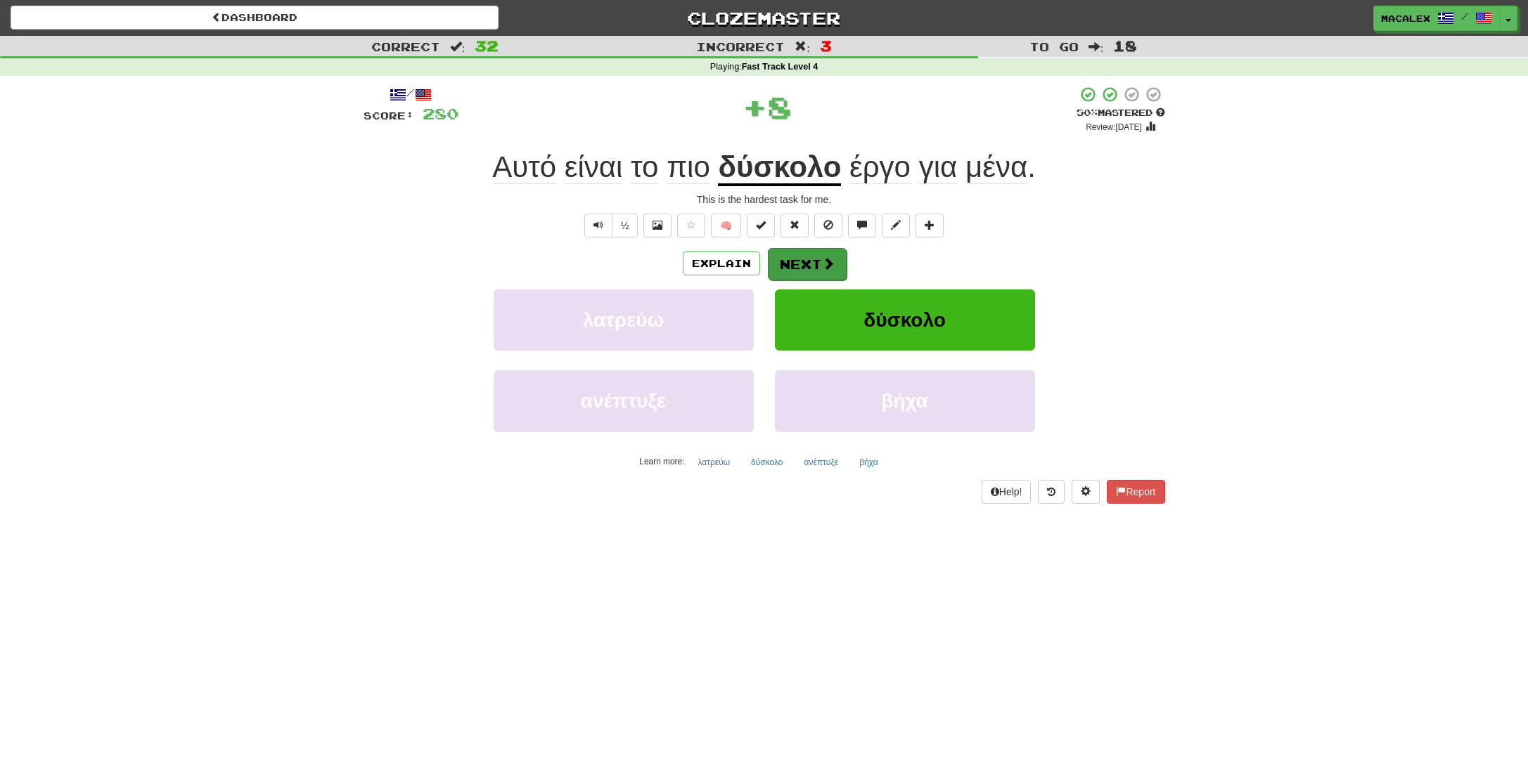
click at [820, 272] on button "Next" at bounding box center [807, 264] width 78 height 32
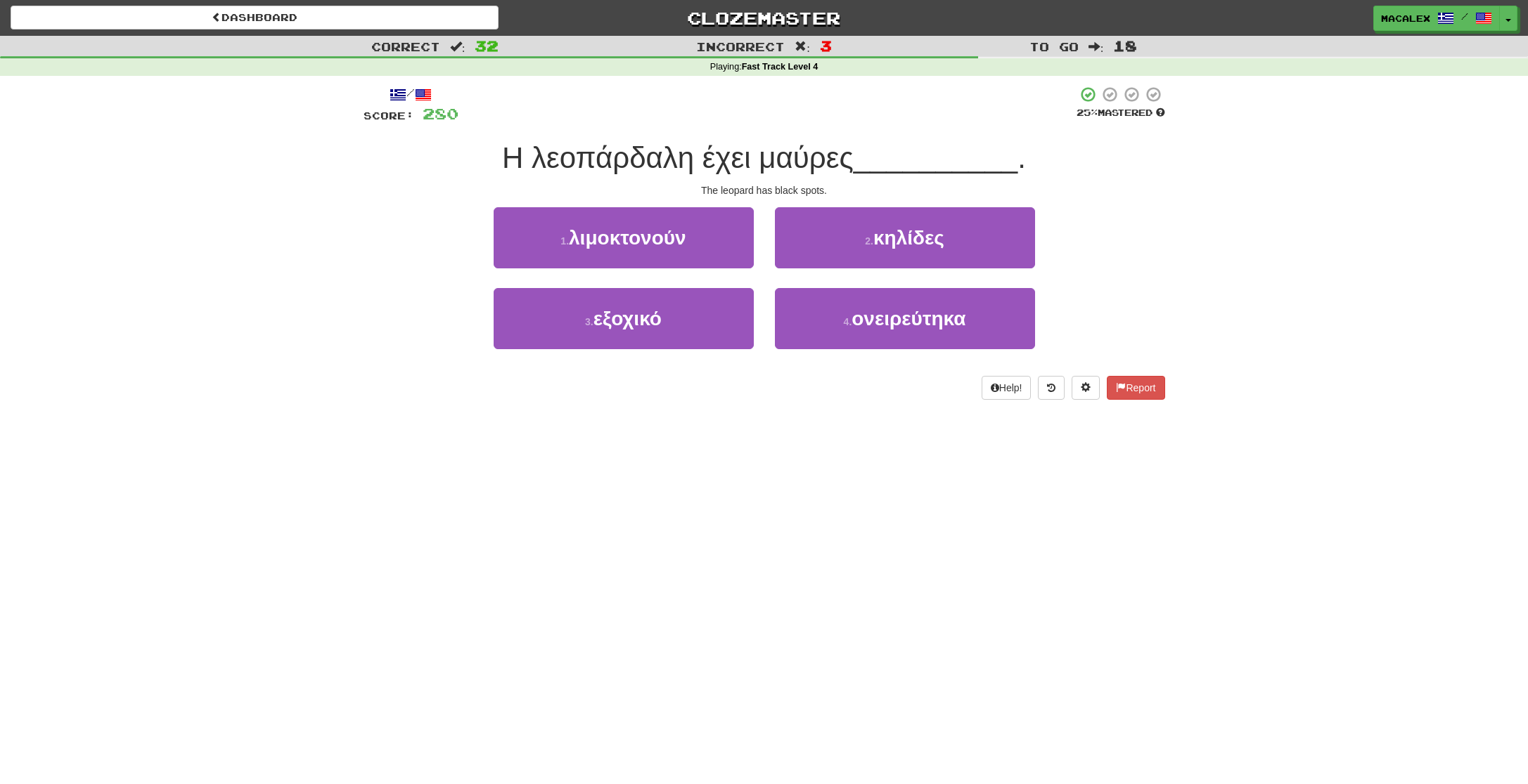
click at [909, 245] on span "κηλίδες" at bounding box center [909, 237] width 71 height 22
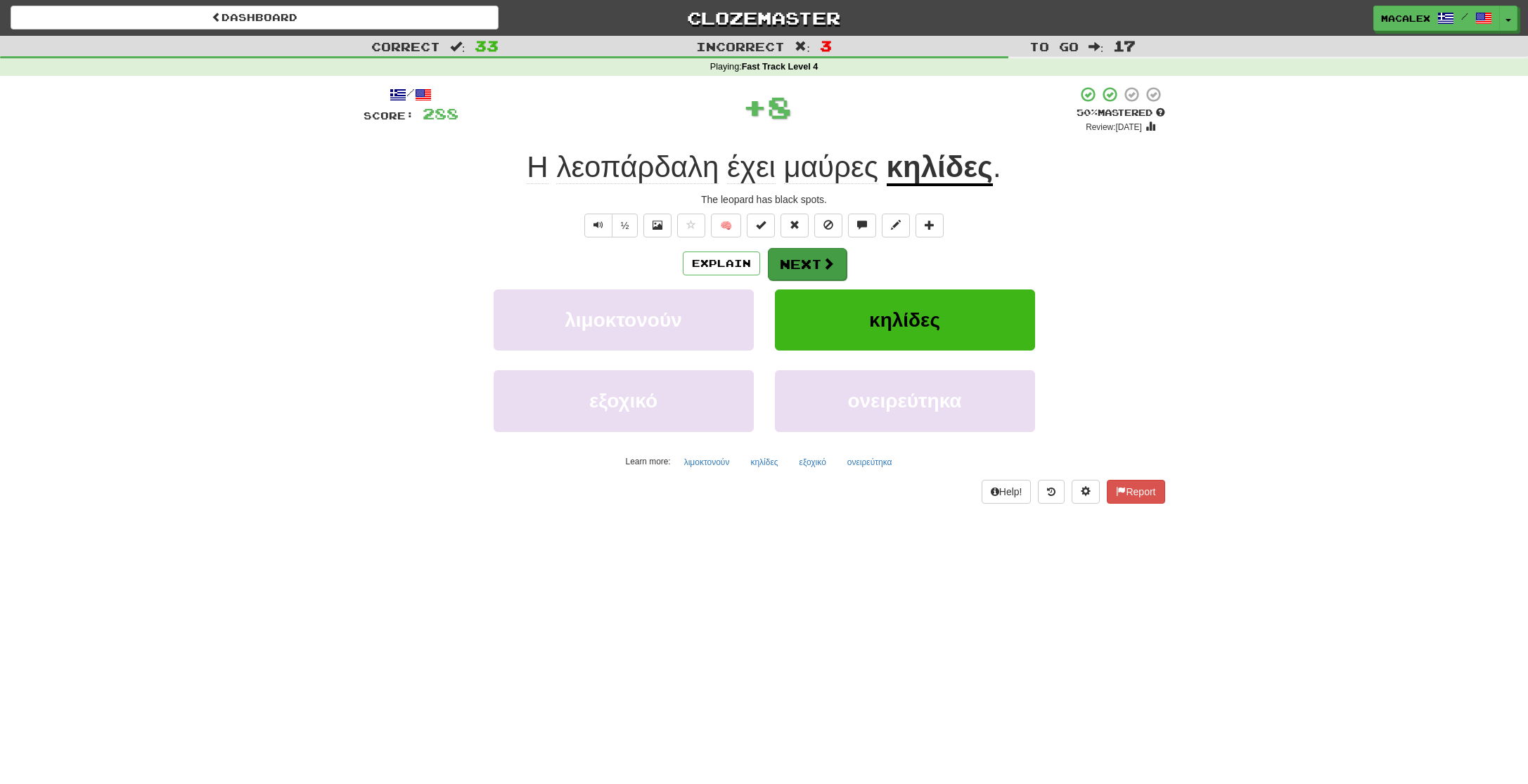
click at [830, 277] on button "Next" at bounding box center [807, 264] width 78 height 32
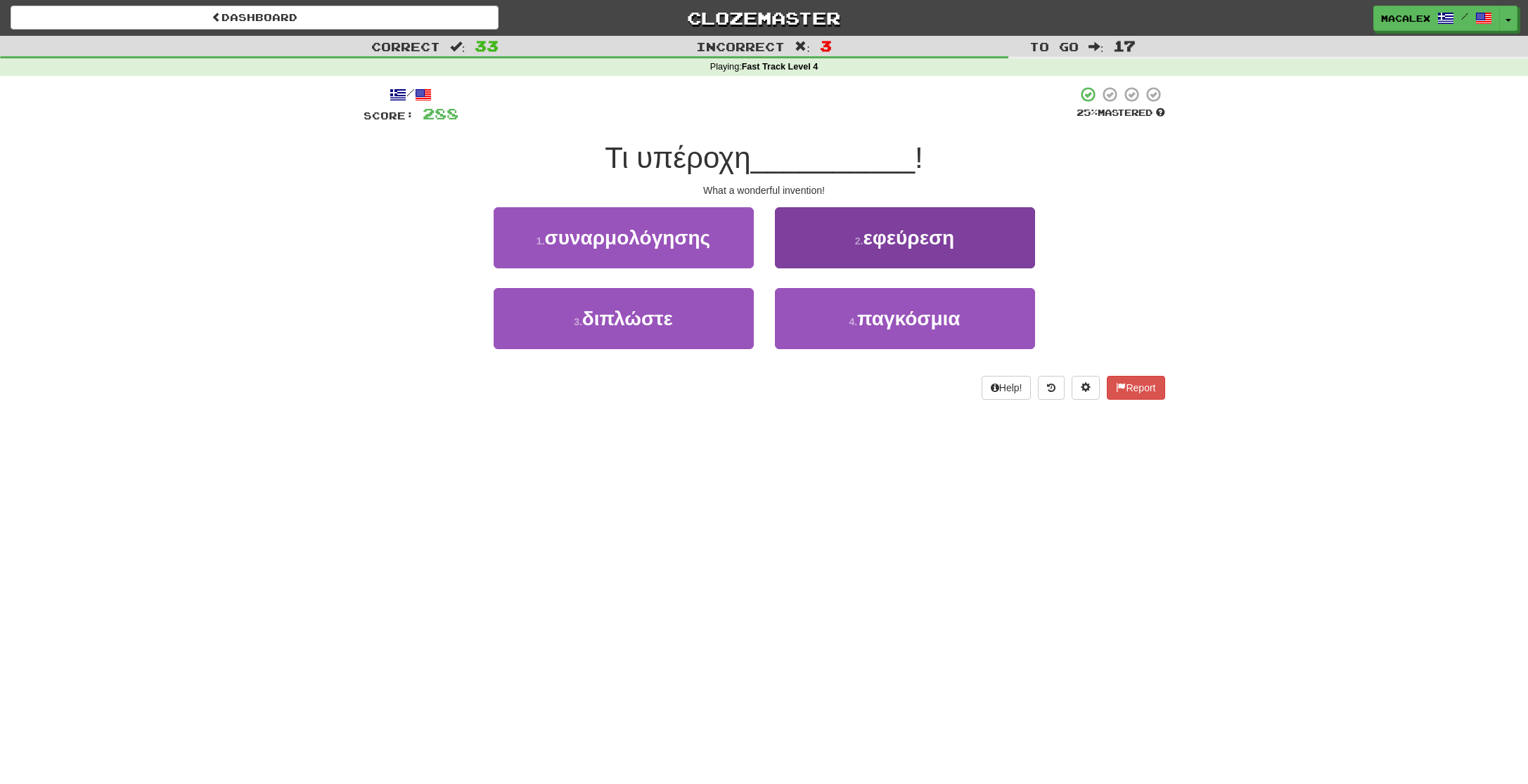
click at [887, 245] on span "εφεύρεση" at bounding box center [909, 237] width 92 height 22
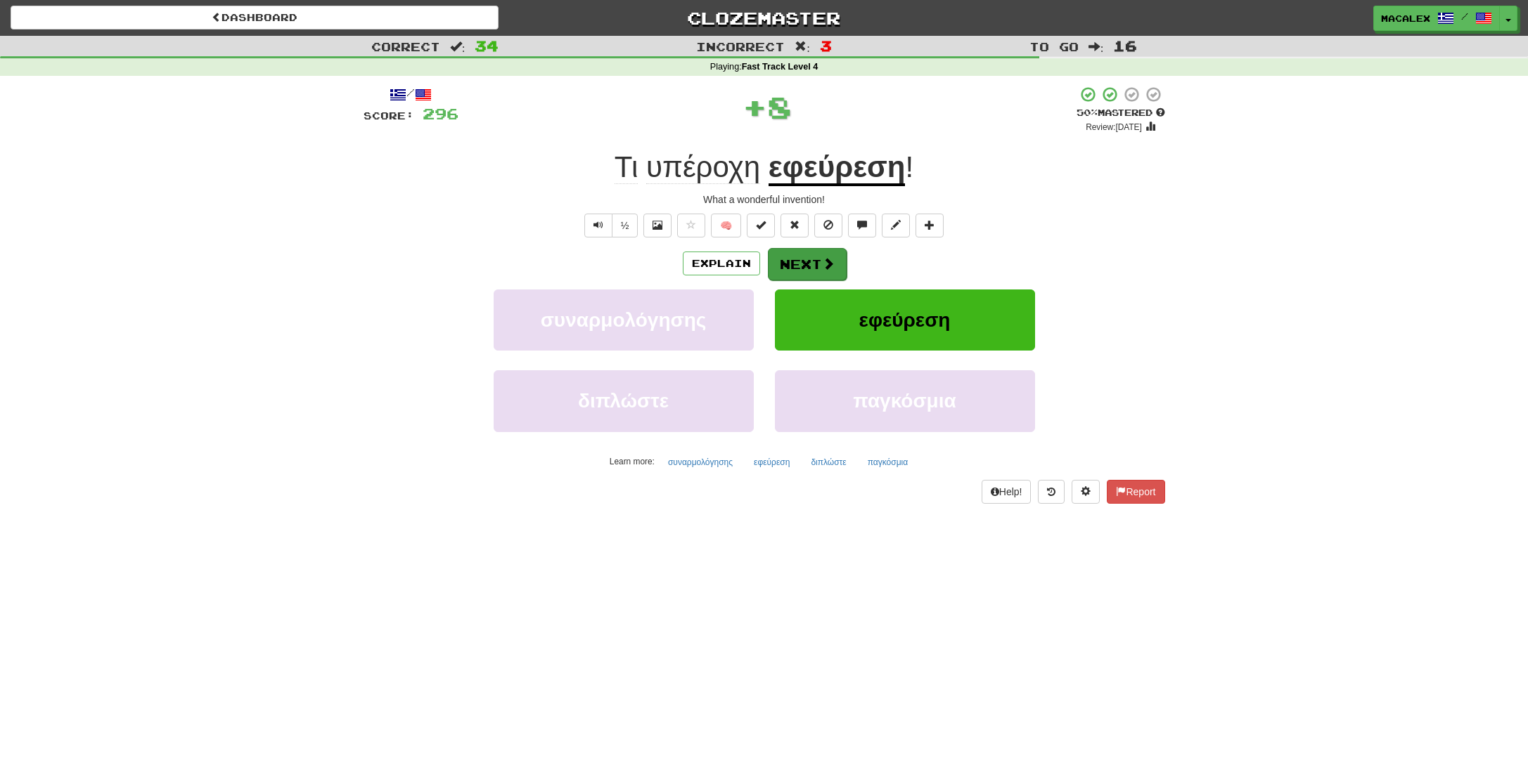
click at [804, 271] on button "Next" at bounding box center [807, 264] width 78 height 32
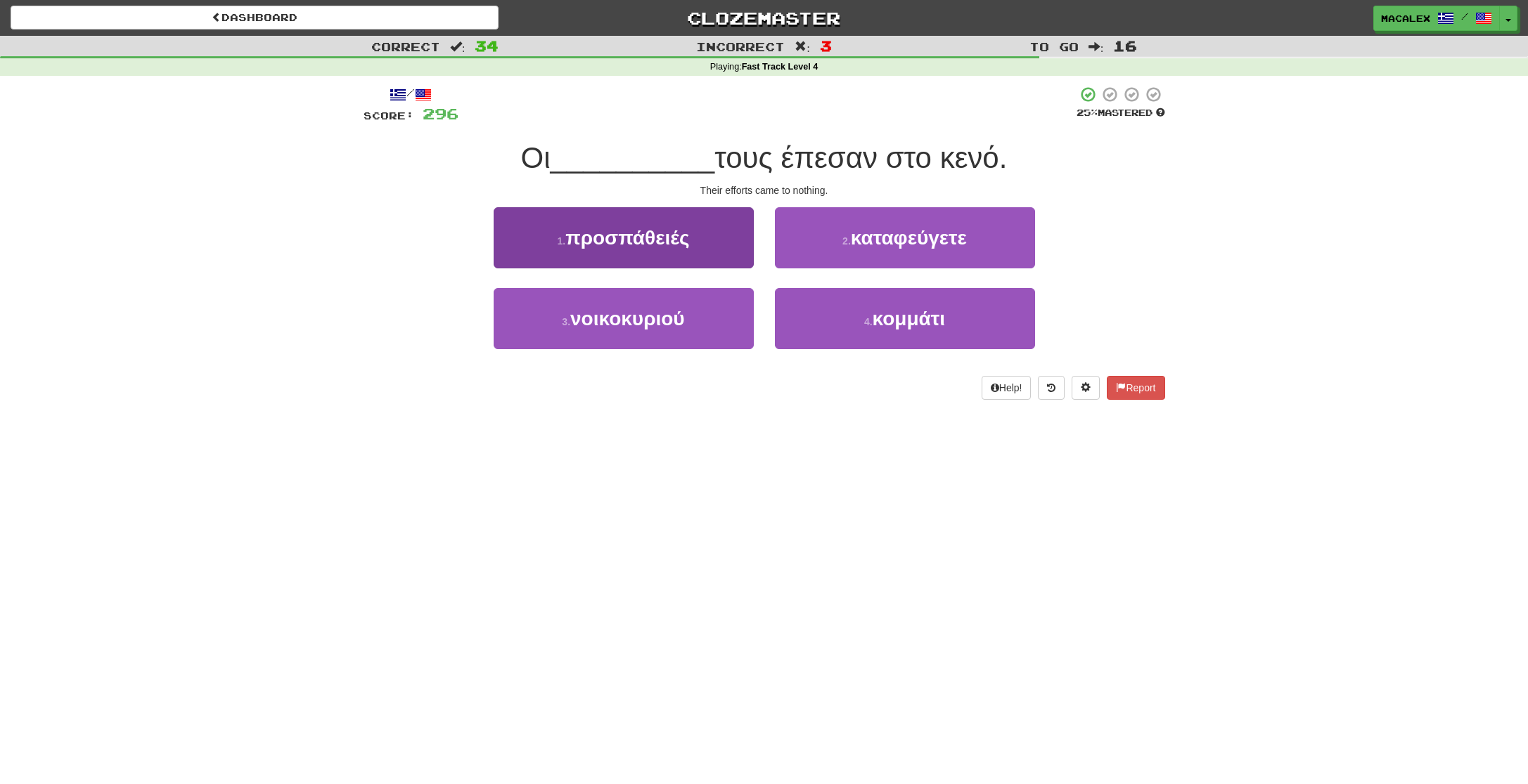
scroll to position [-2, 1]
click at [638, 243] on span "προσπάθειές" at bounding box center [627, 237] width 123 height 22
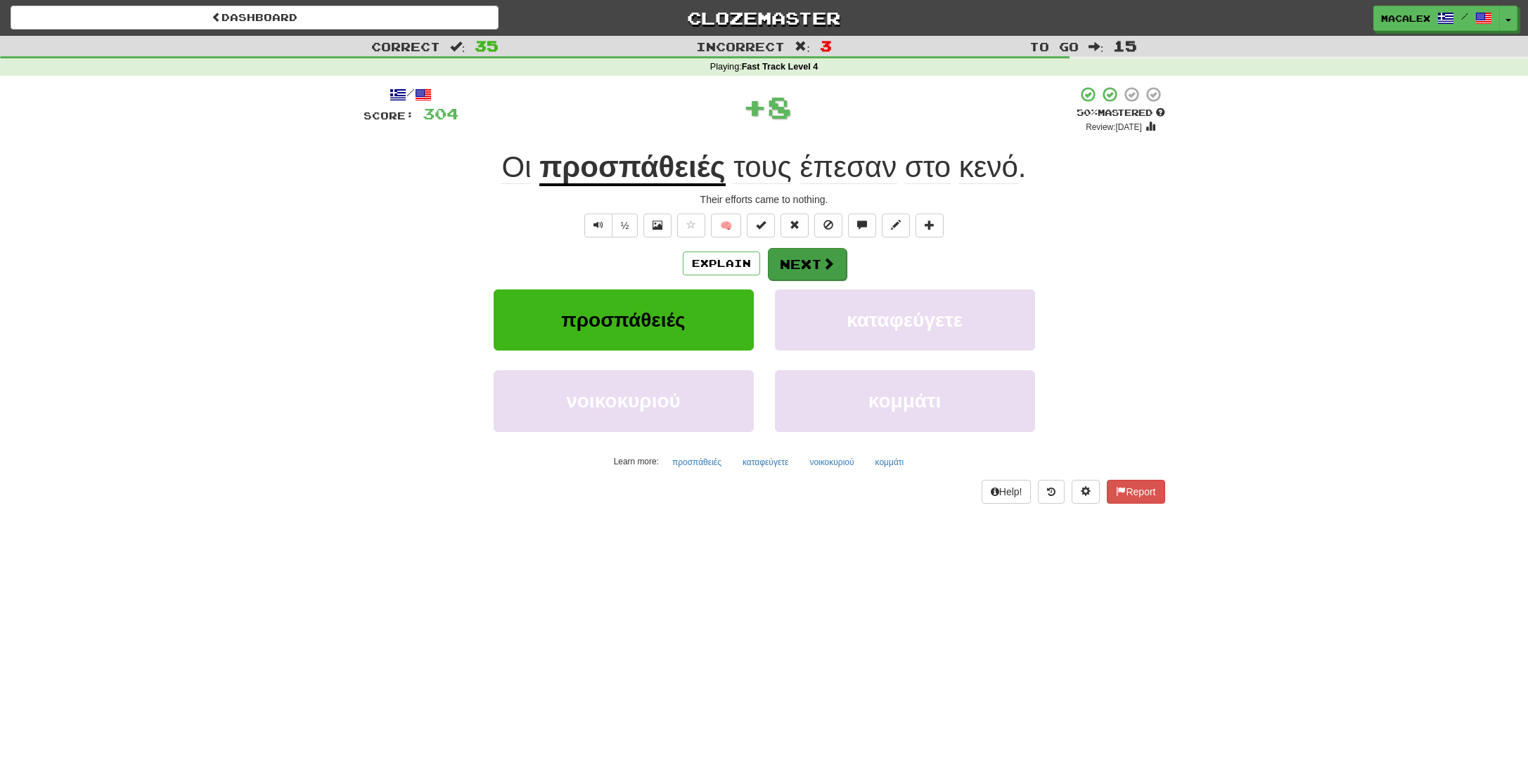
scroll to position [0, 1]
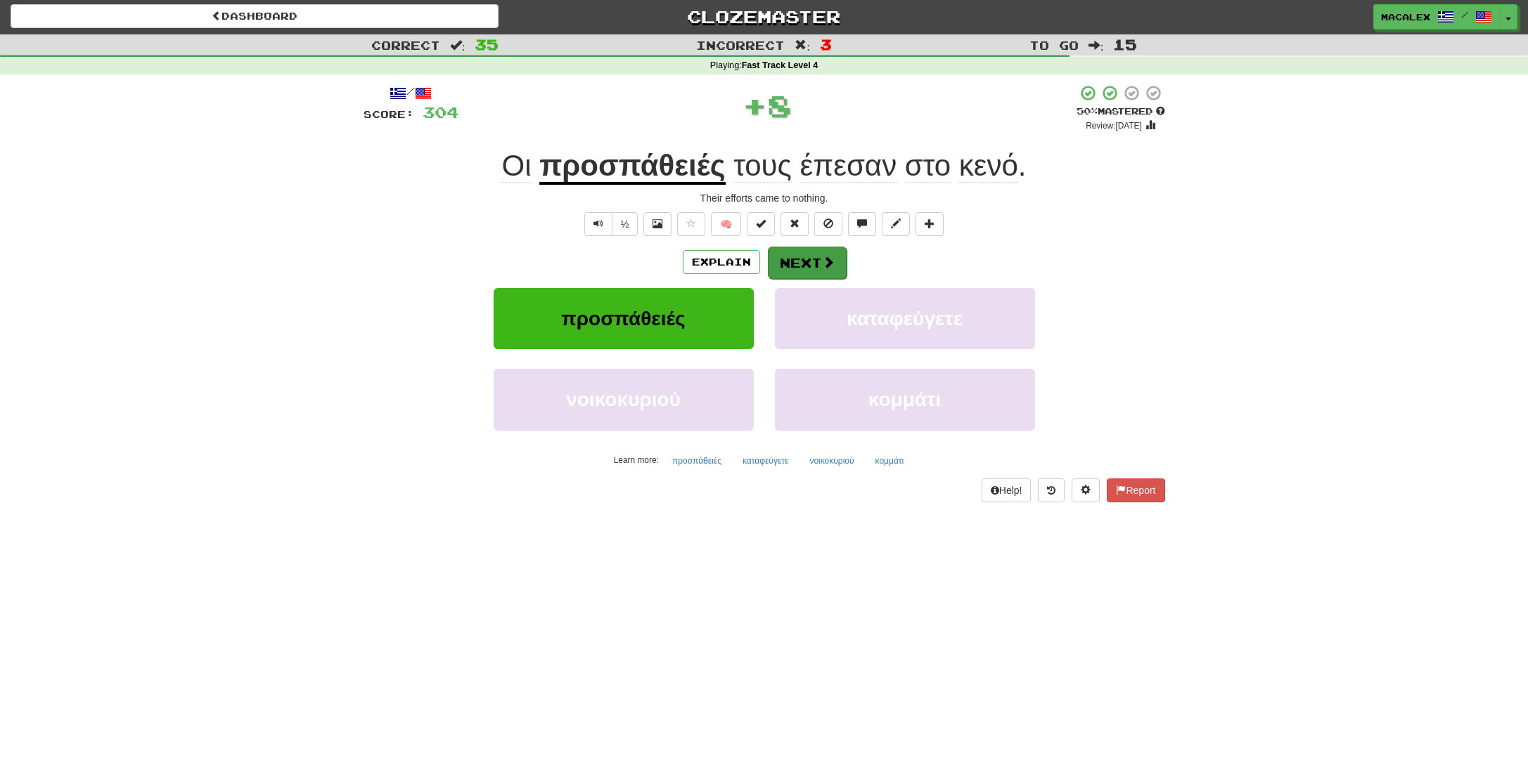
click at [792, 263] on button "Next" at bounding box center [807, 262] width 78 height 32
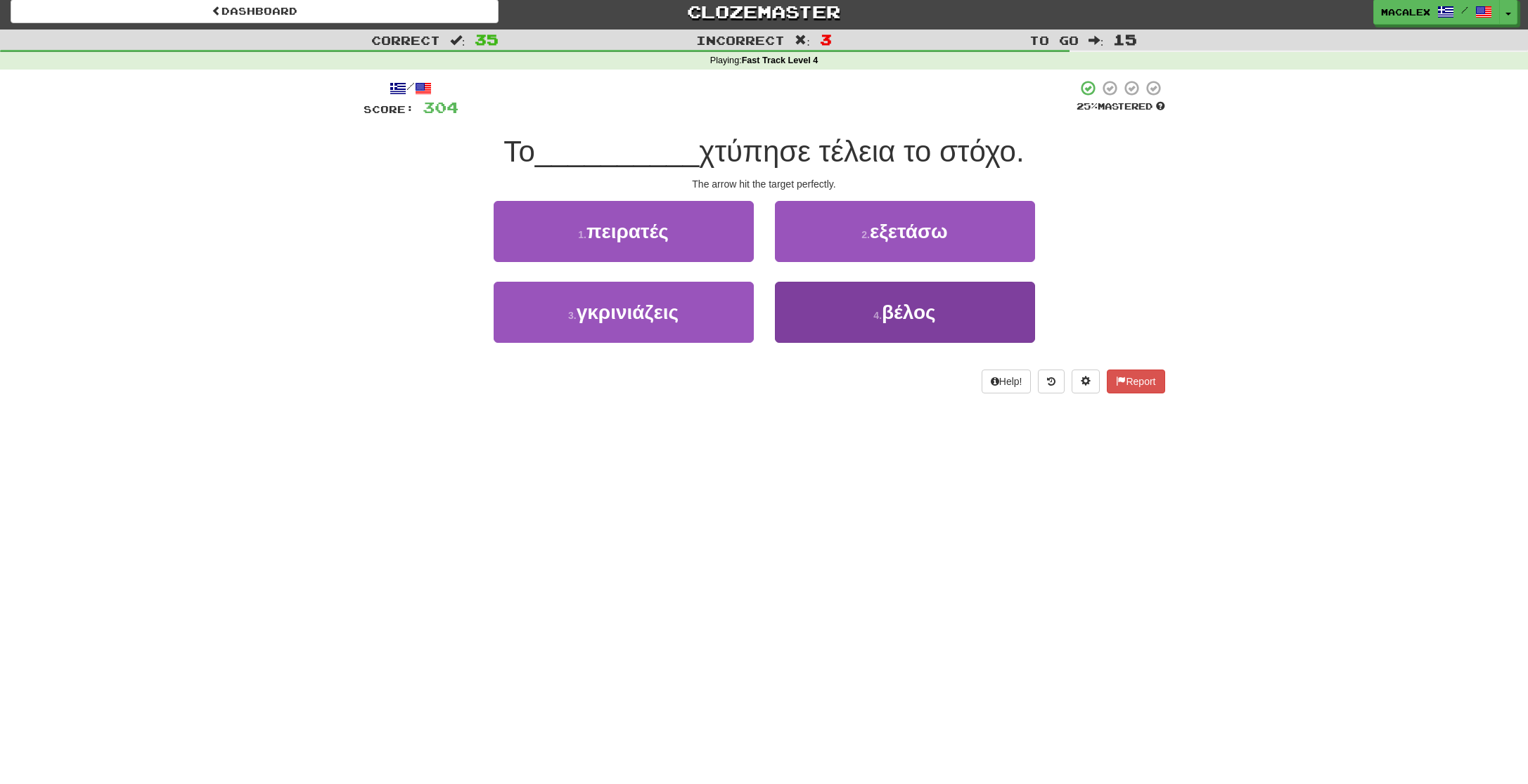
scroll to position [7, 0]
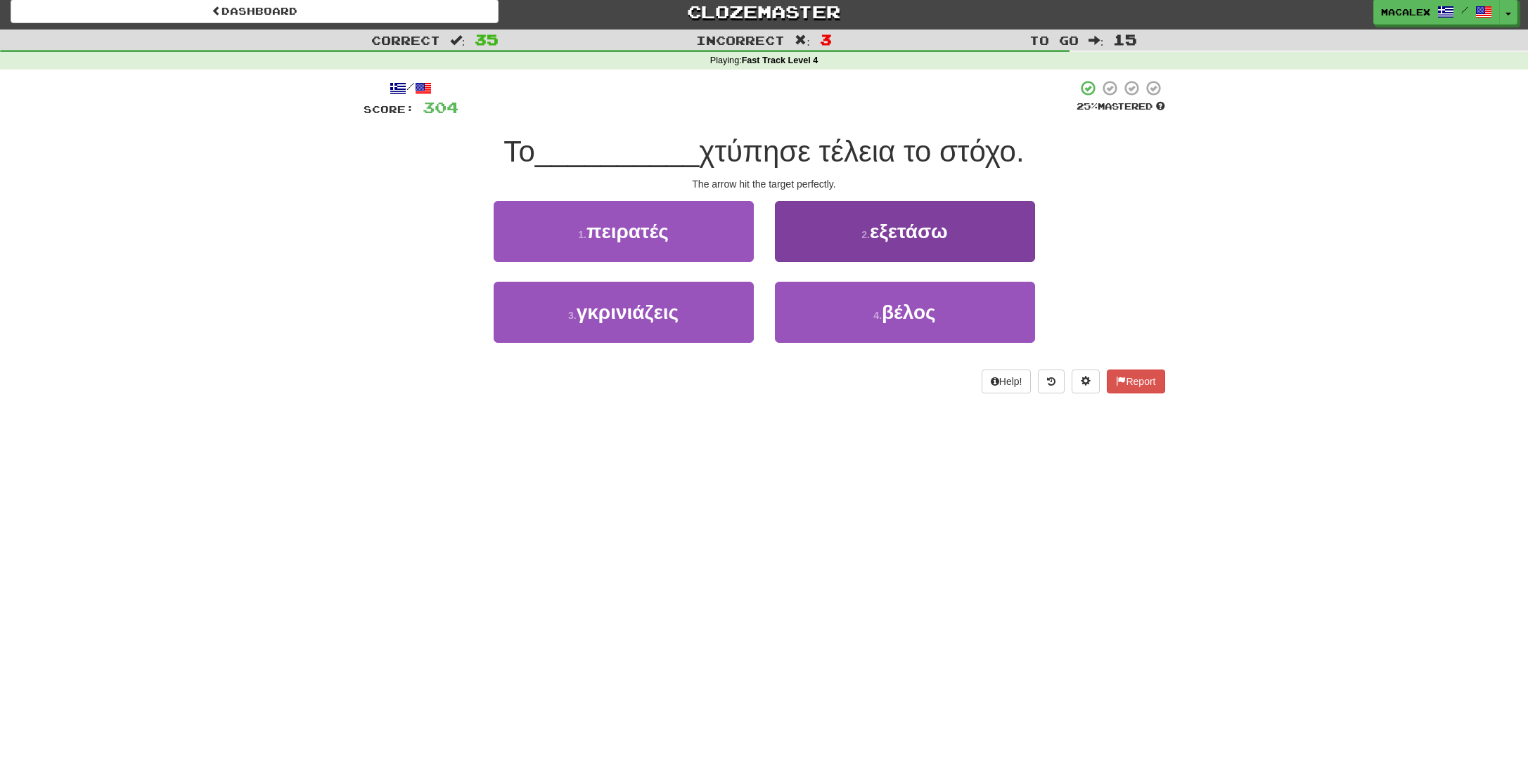
click at [909, 317] on span "βέλος" at bounding box center [909, 312] width 54 height 22
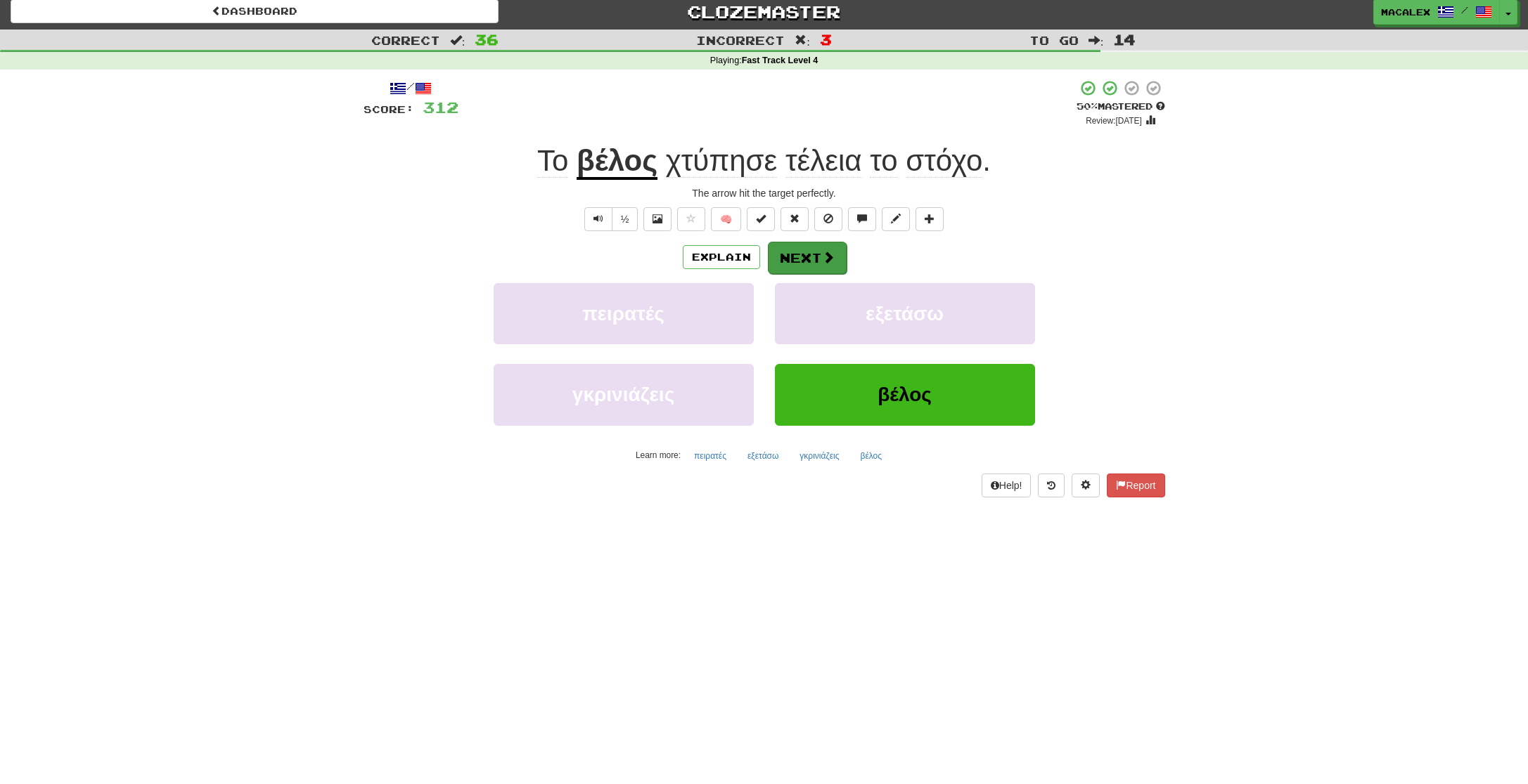
click at [812, 260] on button "Next" at bounding box center [807, 257] width 78 height 32
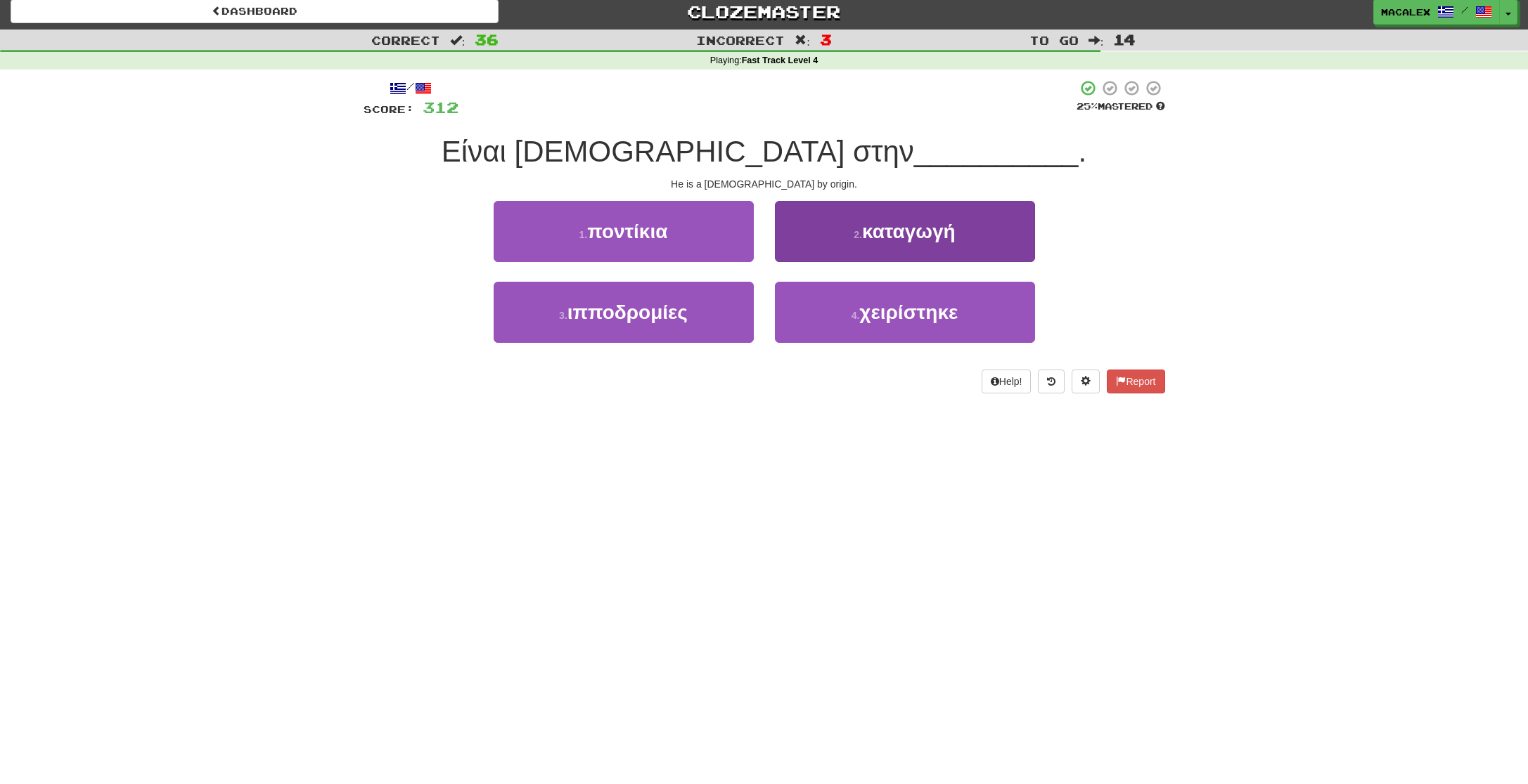
click at [899, 238] on span "καταγωγή" at bounding box center [909, 232] width 93 height 22
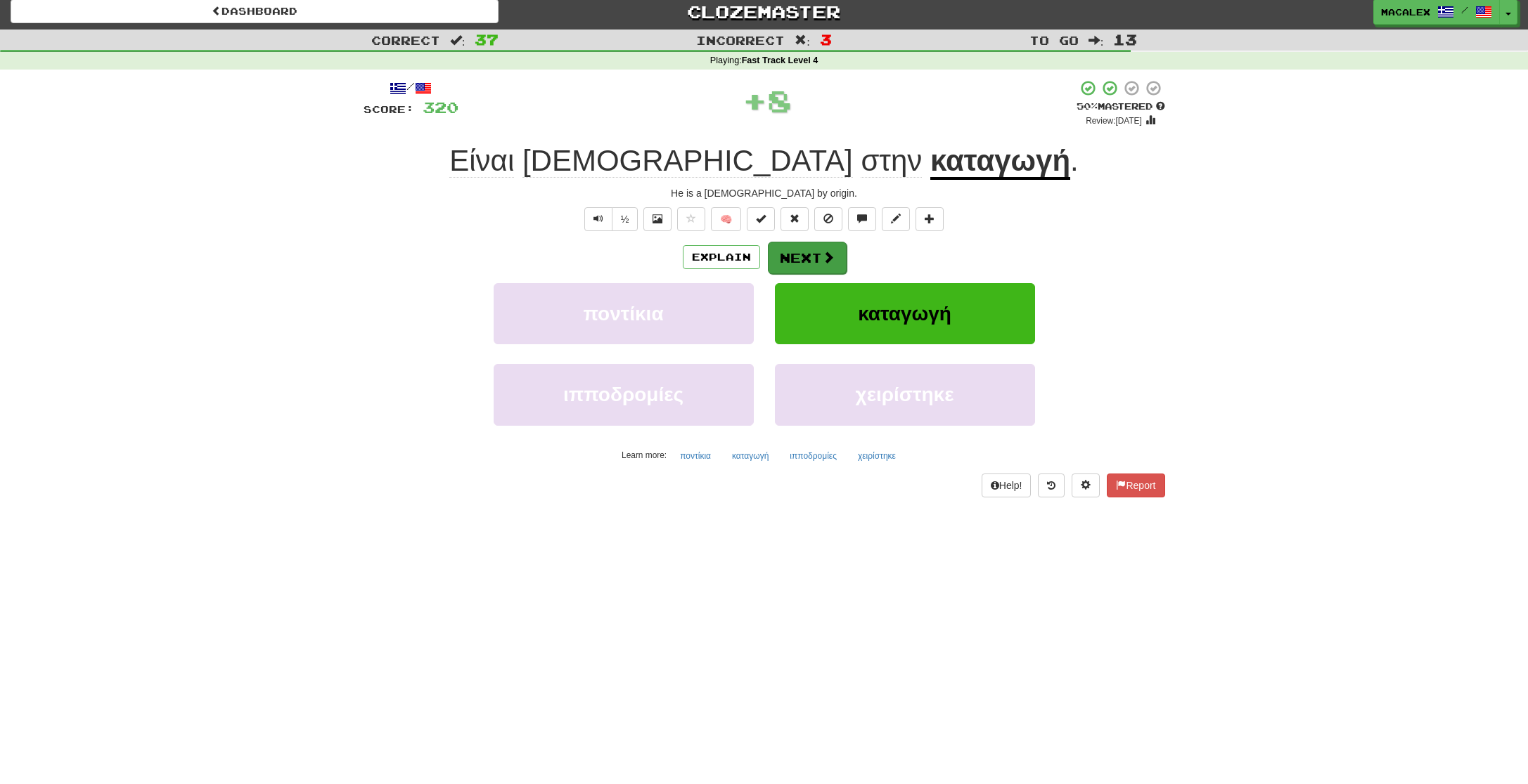
click at [813, 256] on button "Next" at bounding box center [807, 257] width 78 height 32
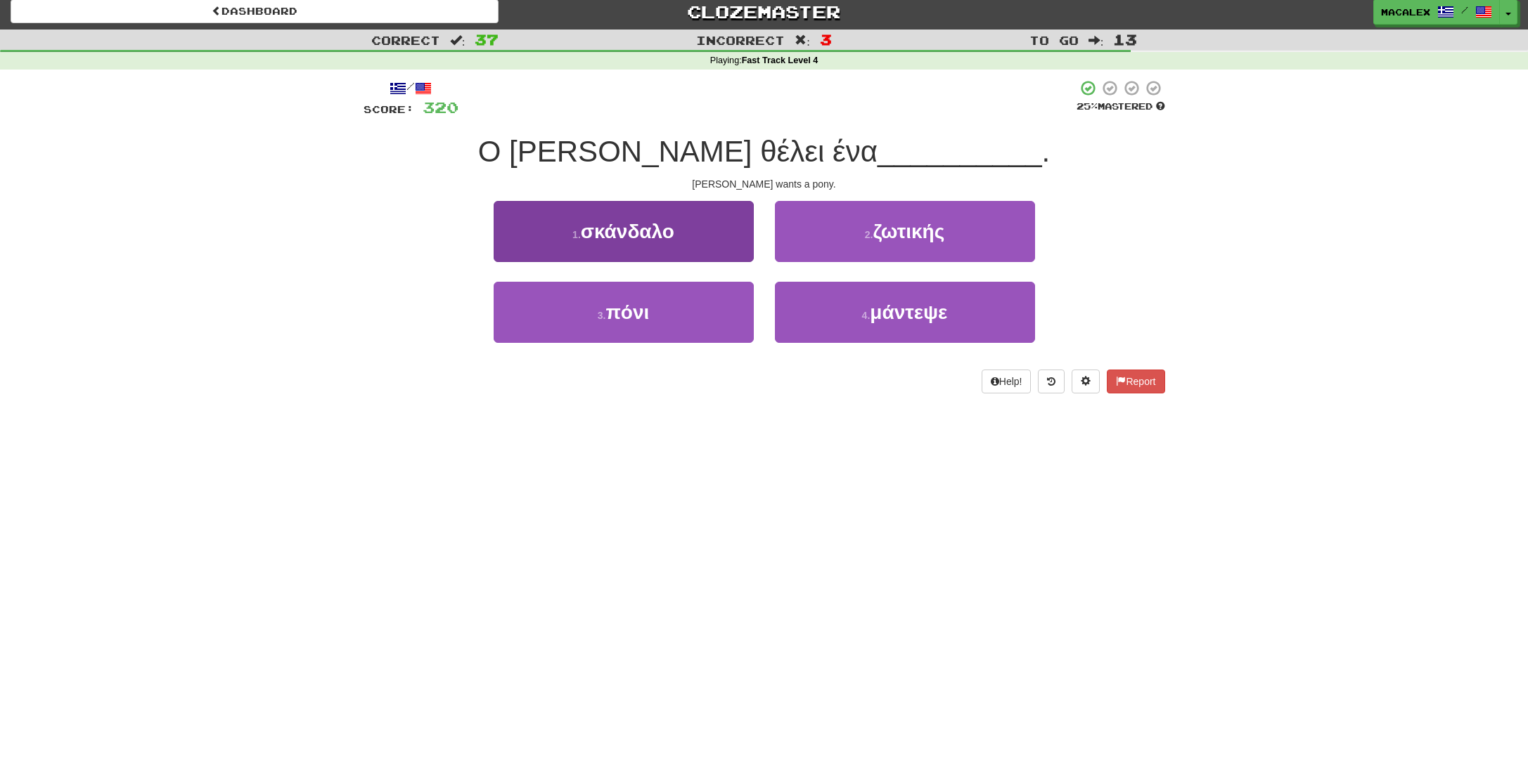
drag, startPoint x: 679, startPoint y: 330, endPoint x: 685, endPoint y: 324, distance: 8.5
click at [679, 330] on button "3 . πόνι" at bounding box center [624, 312] width 260 height 61
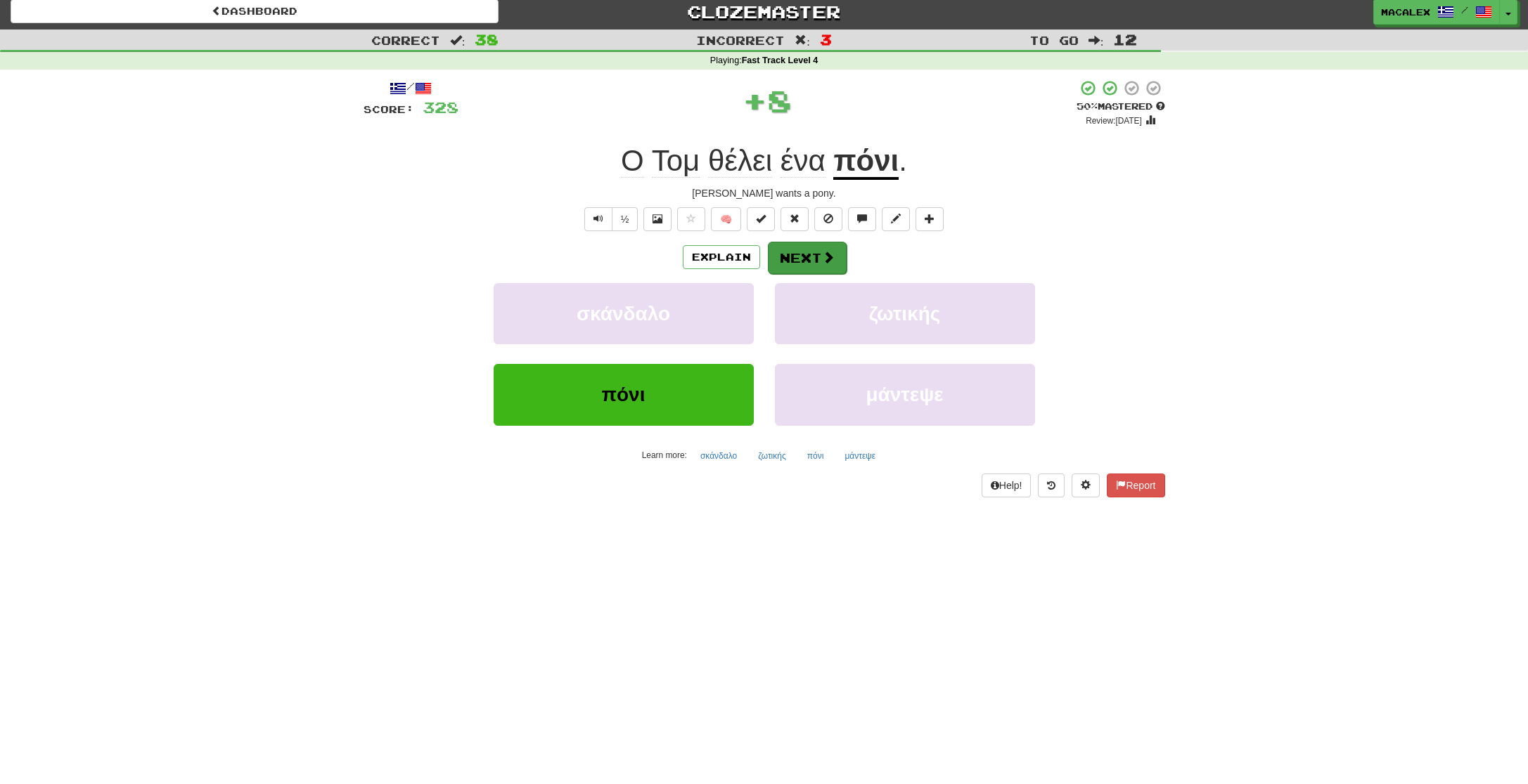
click at [804, 267] on button "Next" at bounding box center [807, 257] width 78 height 32
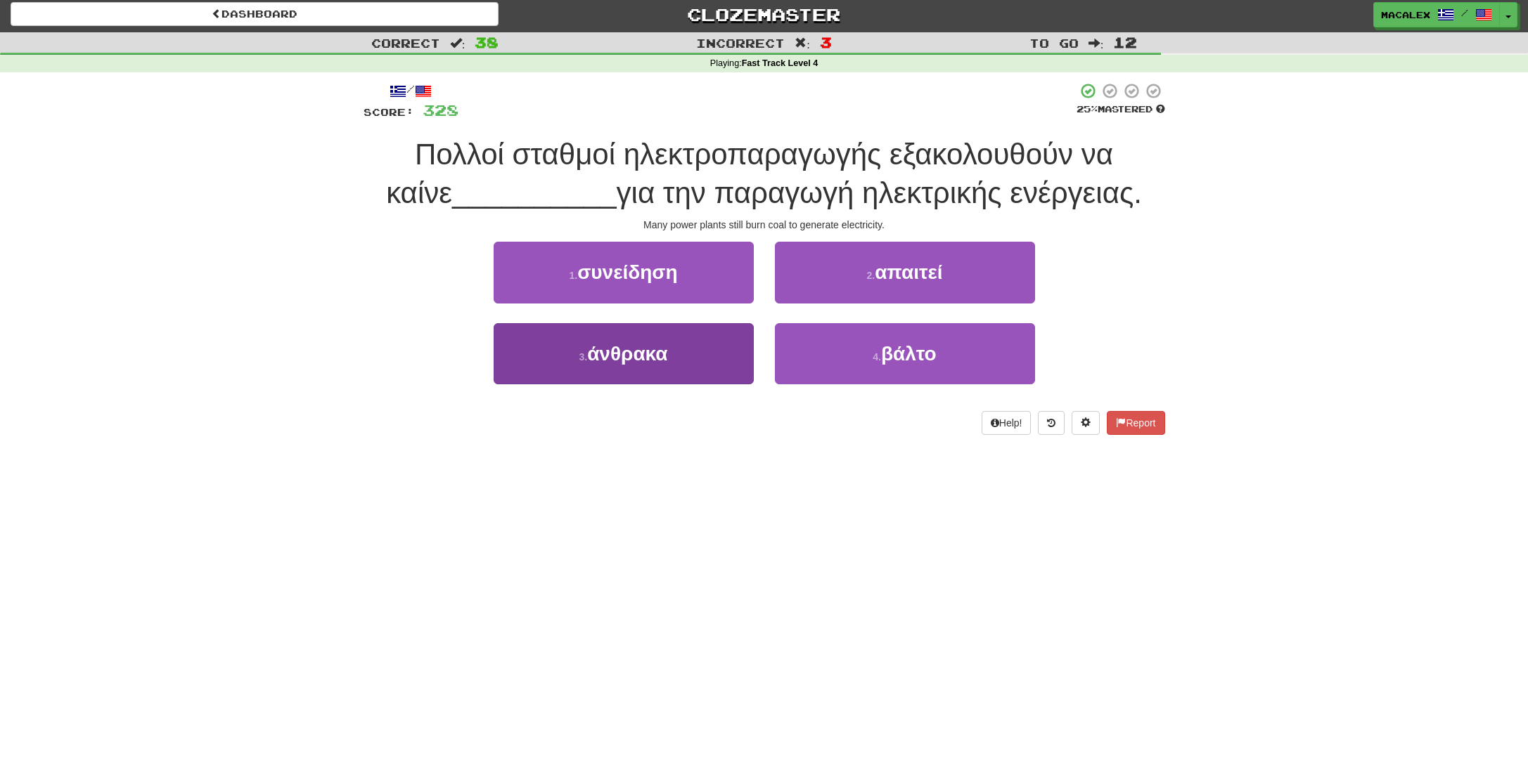
scroll to position [1, 0]
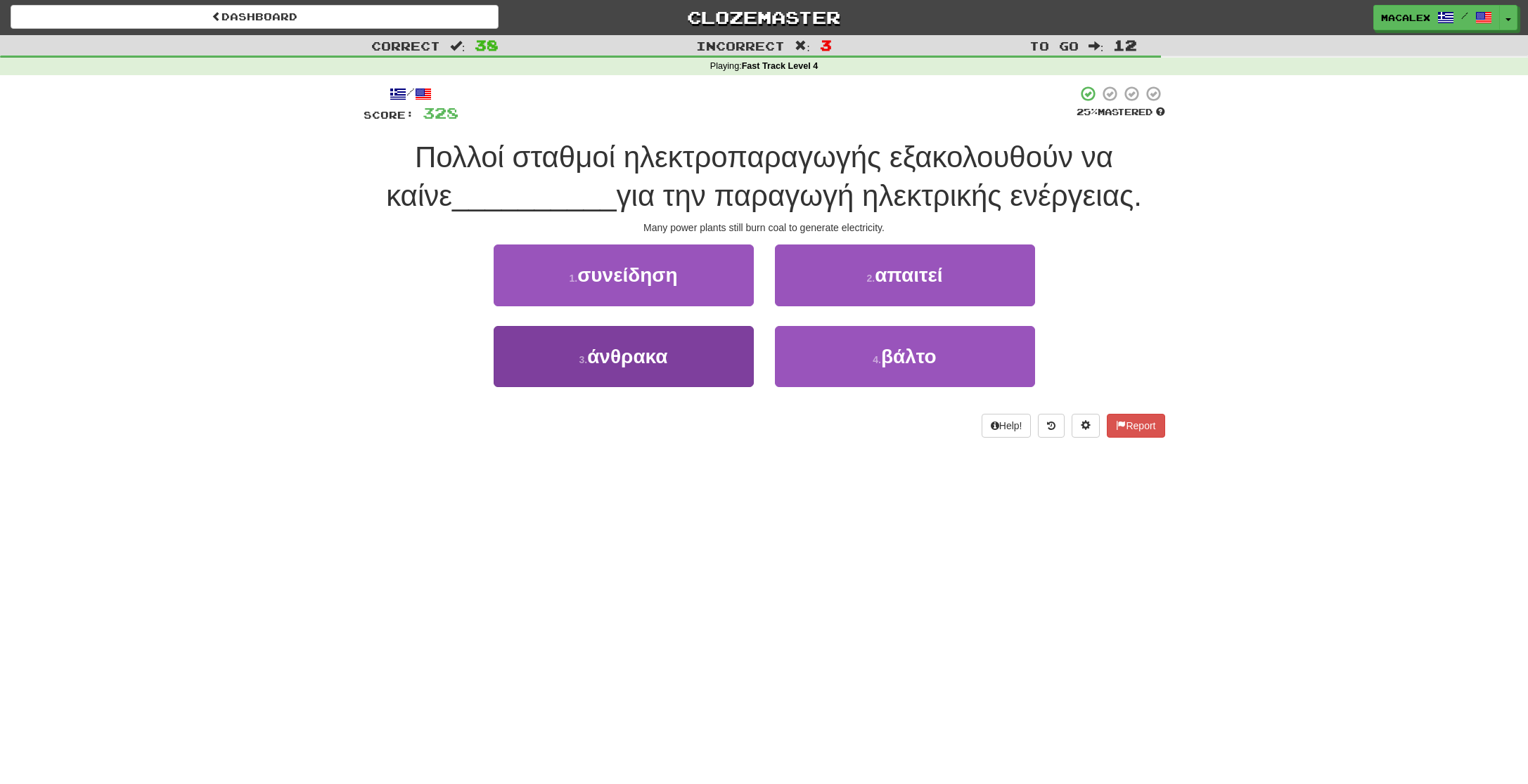
click at [622, 362] on span "άνθρακα" at bounding box center [627, 357] width 80 height 22
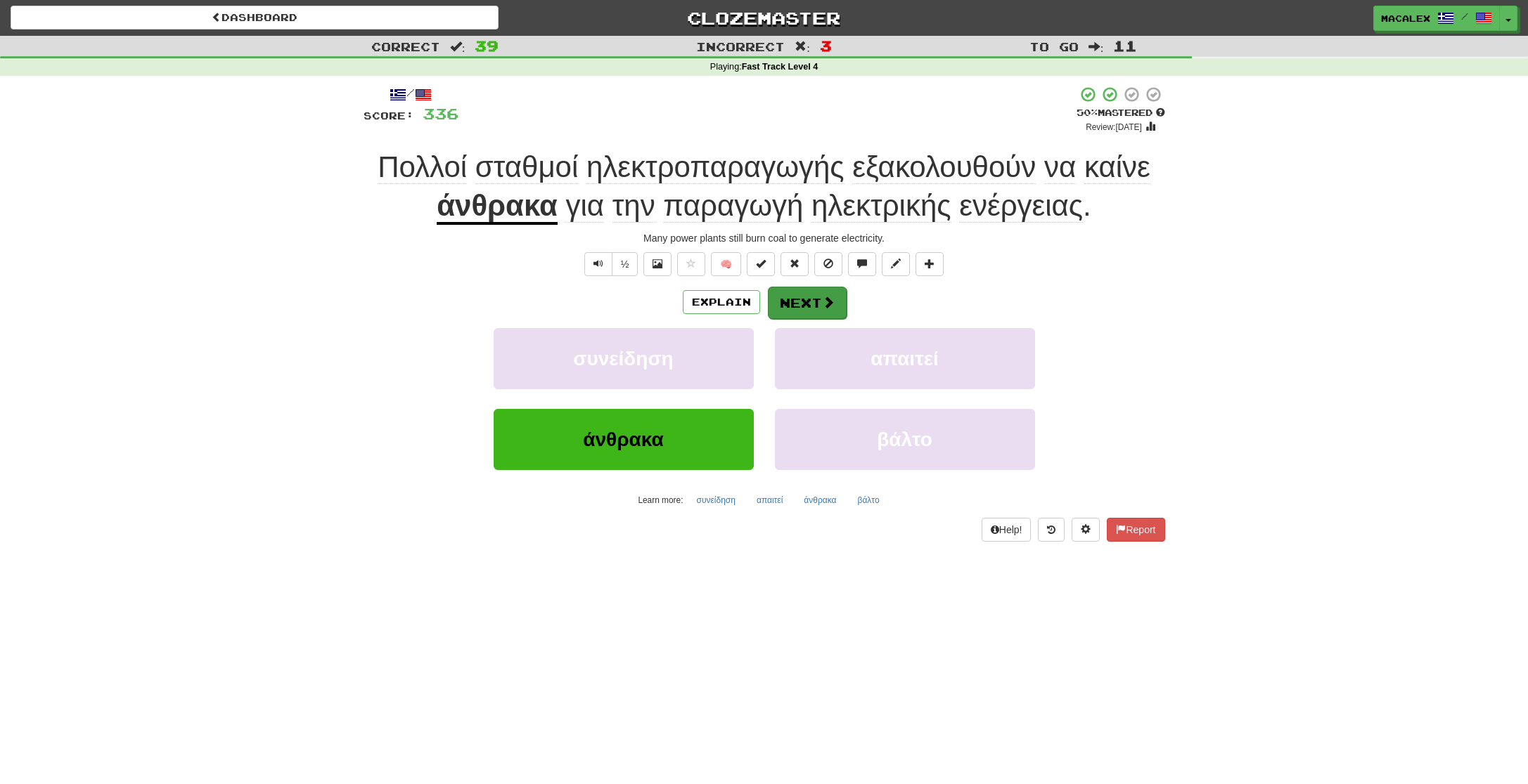
scroll to position [1, 1]
click at [785, 303] on button "Next" at bounding box center [807, 302] width 78 height 32
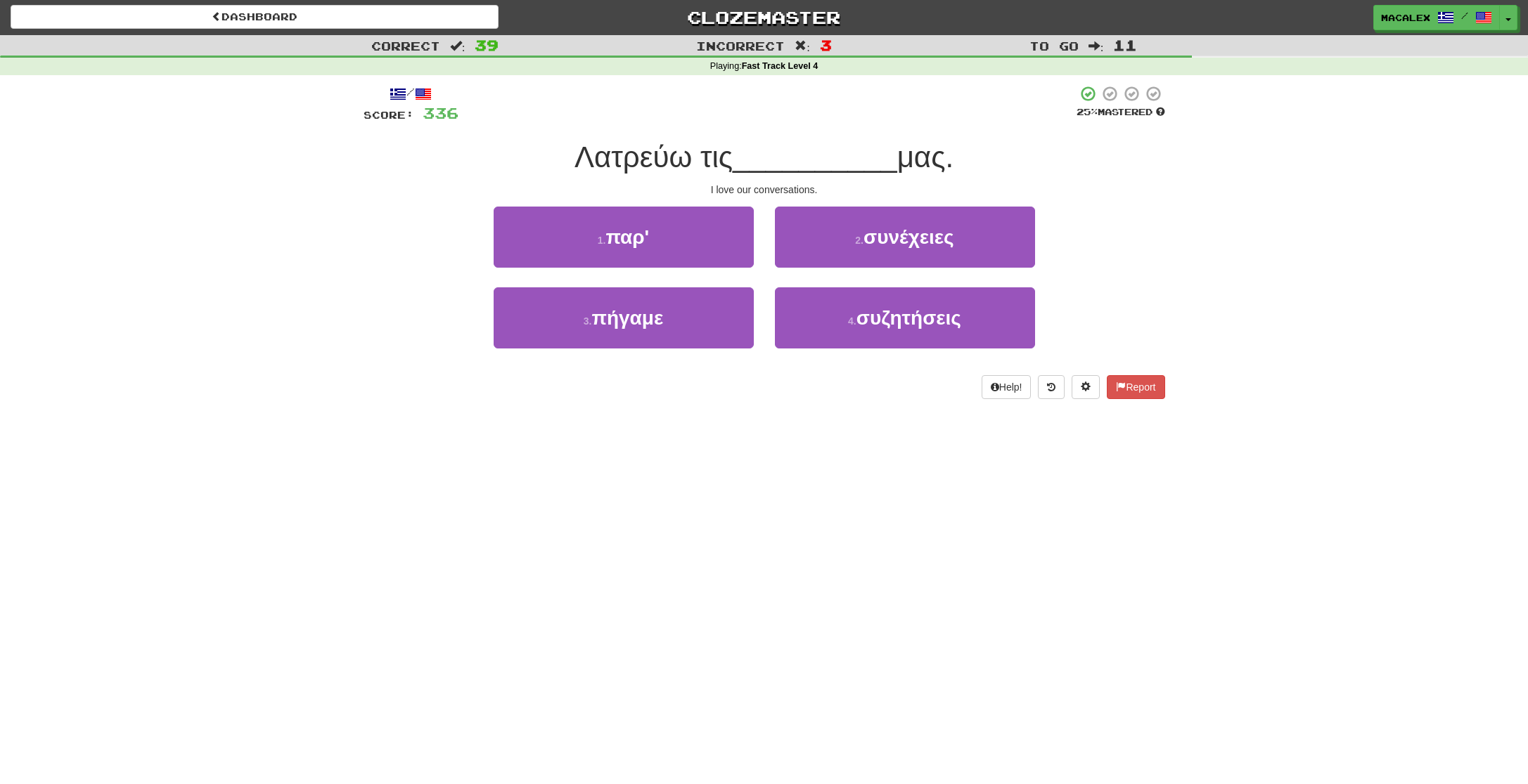
scroll to position [2, 0]
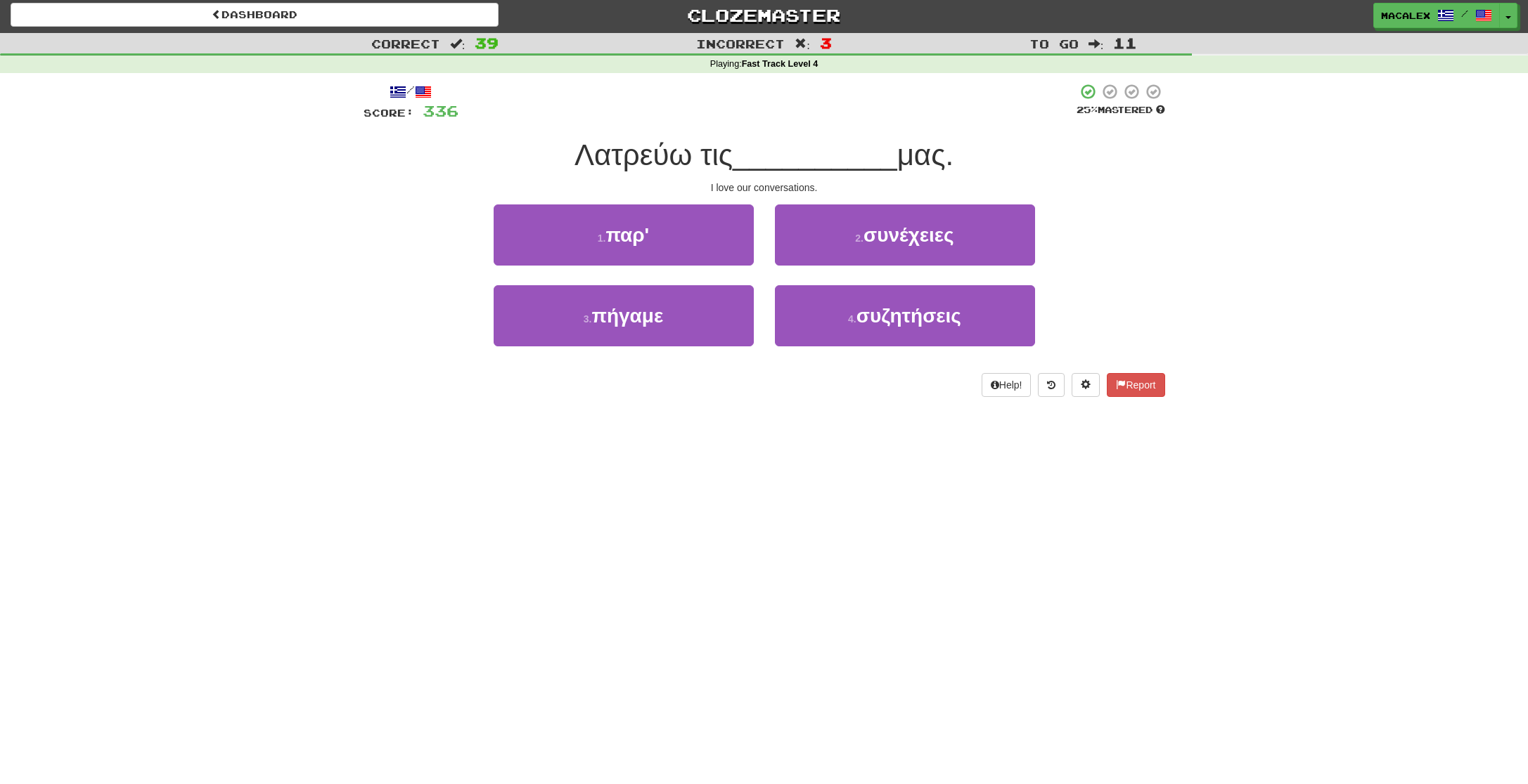
click at [915, 241] on span "συνέχειες" at bounding box center [909, 235] width 91 height 22
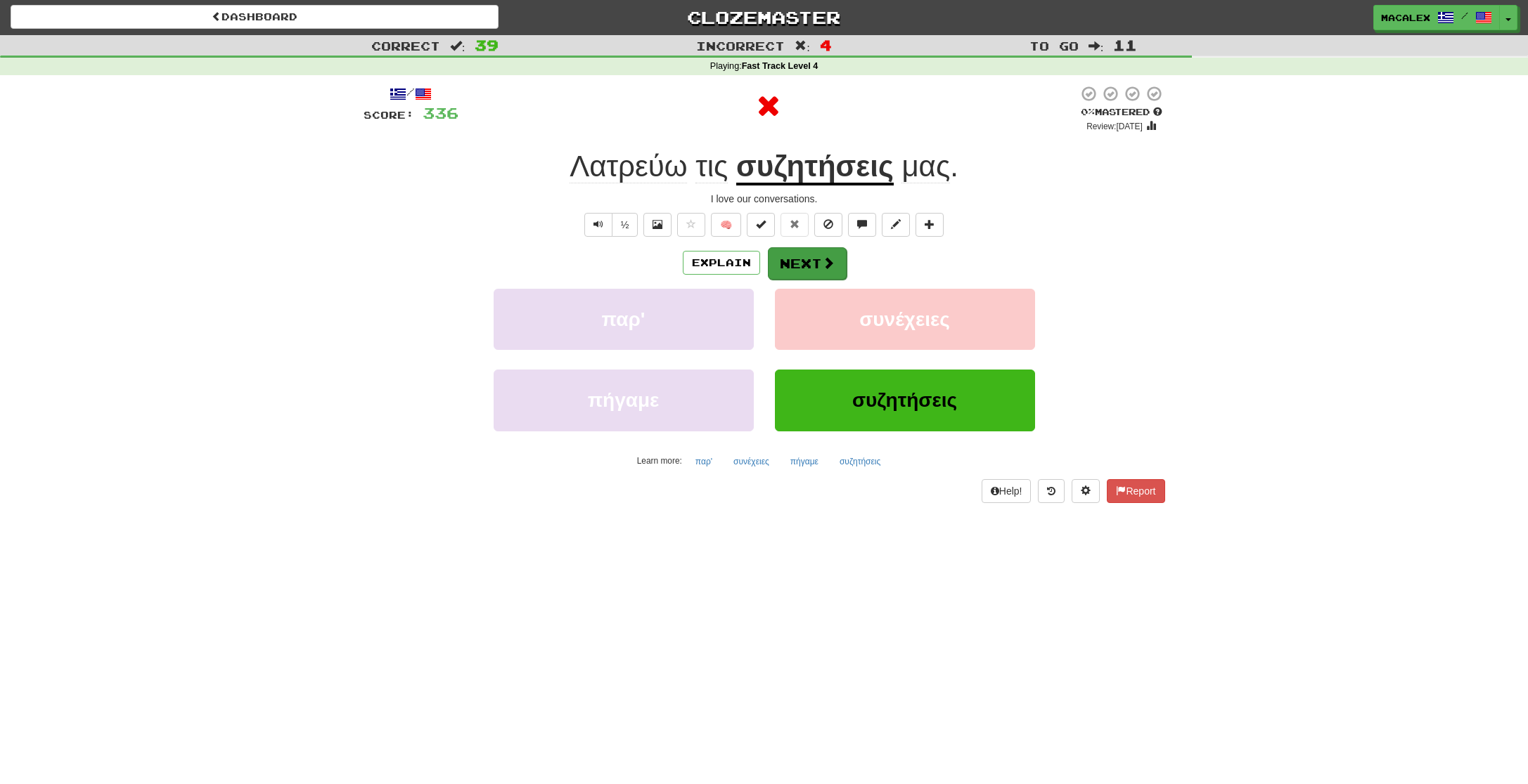
scroll to position [0, 1]
click at [814, 257] on button "Next" at bounding box center [807, 264] width 78 height 32
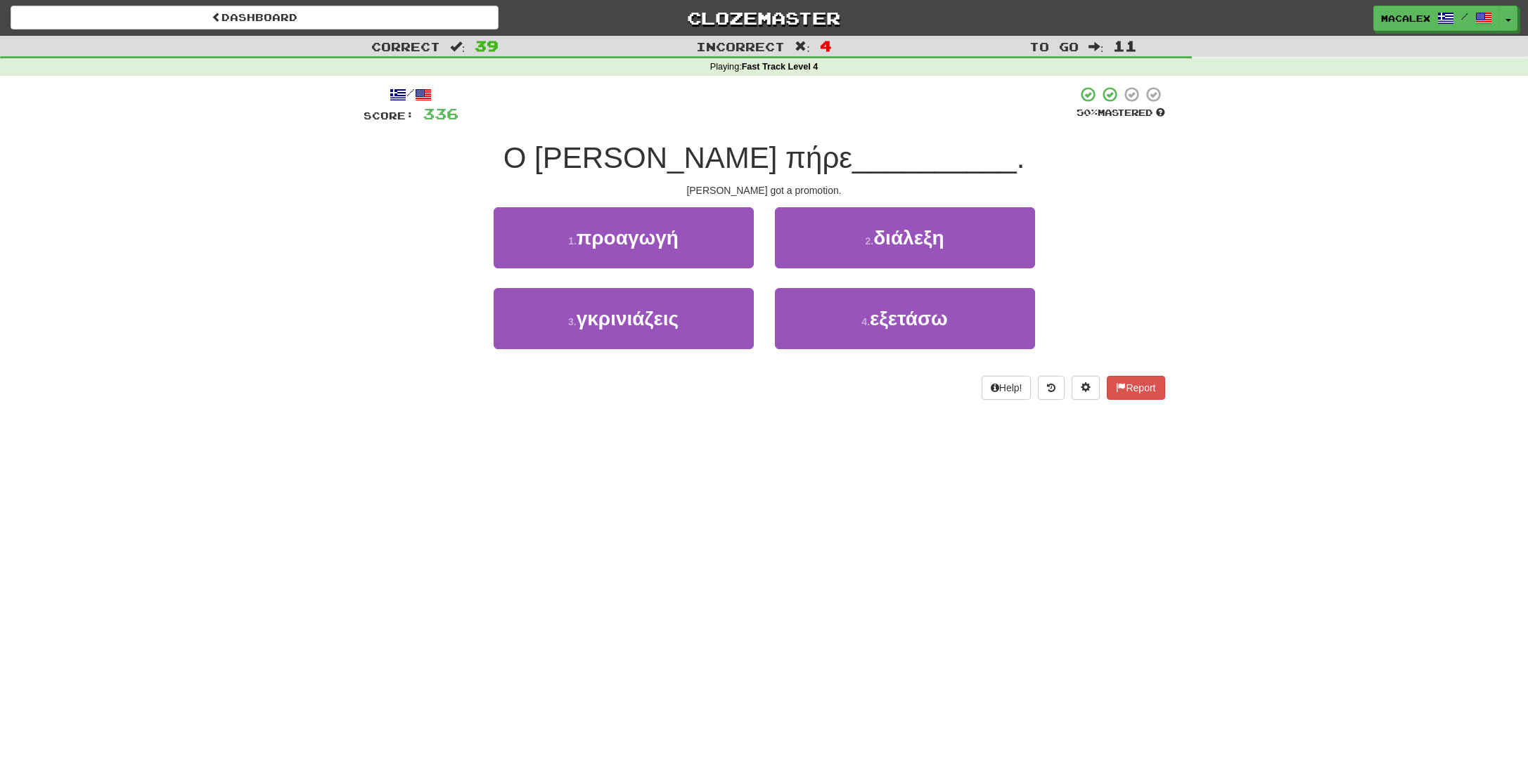
scroll to position [0, 0]
click at [630, 243] on span "προαγωγή" at bounding box center [628, 237] width 102 height 22
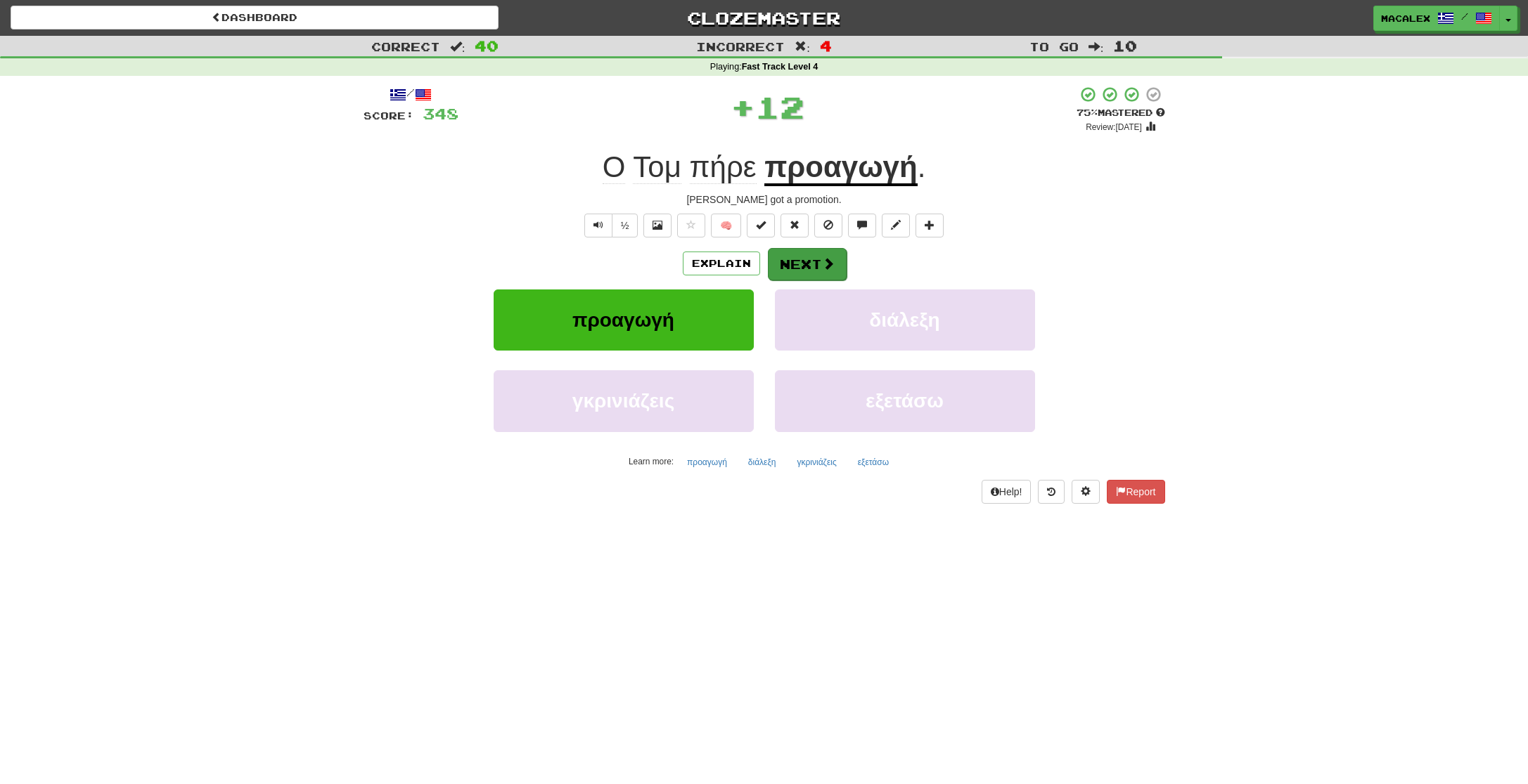
click at [799, 267] on button "Next" at bounding box center [807, 264] width 78 height 32
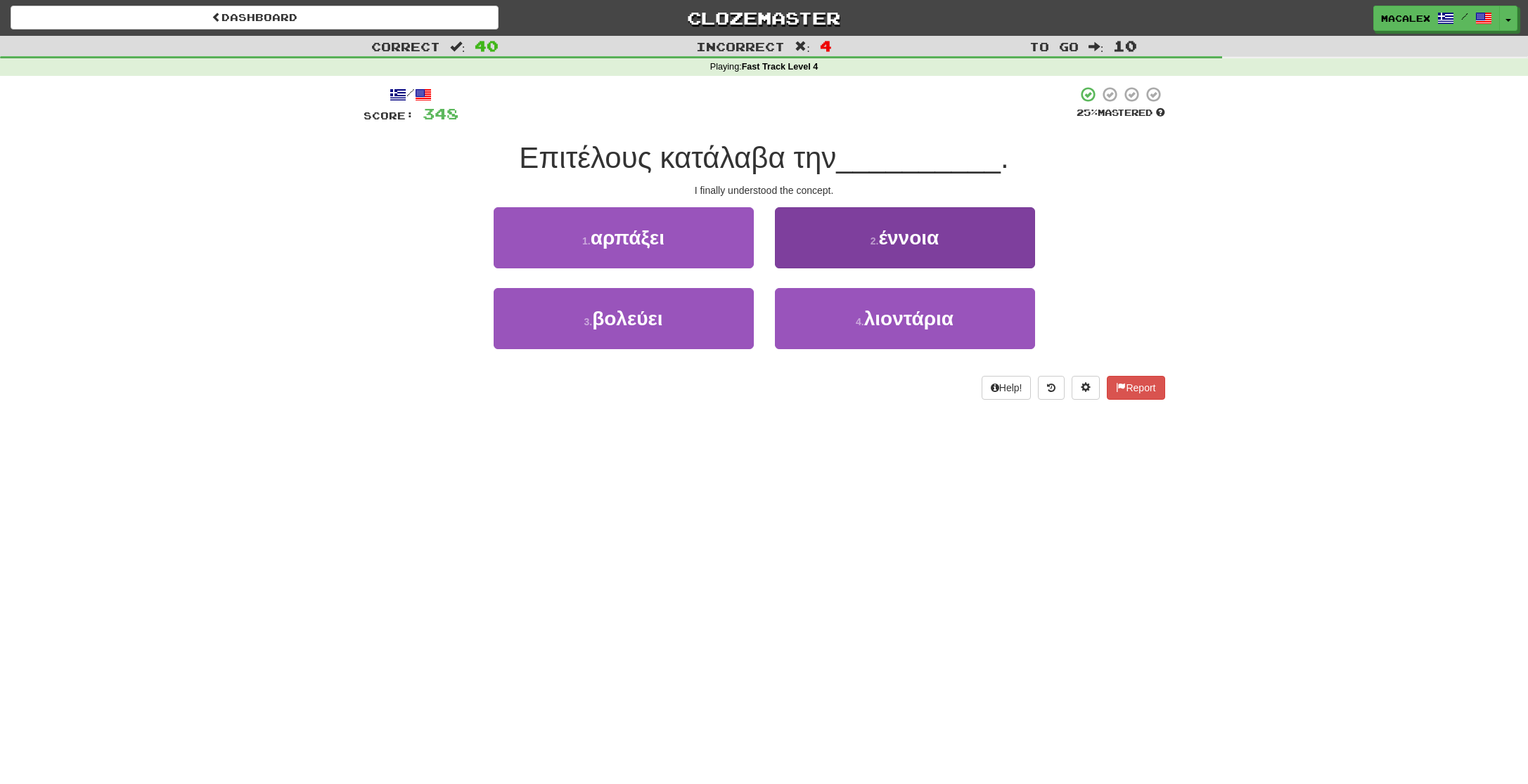
click at [874, 246] on button "2 . έννοια" at bounding box center [905, 237] width 260 height 61
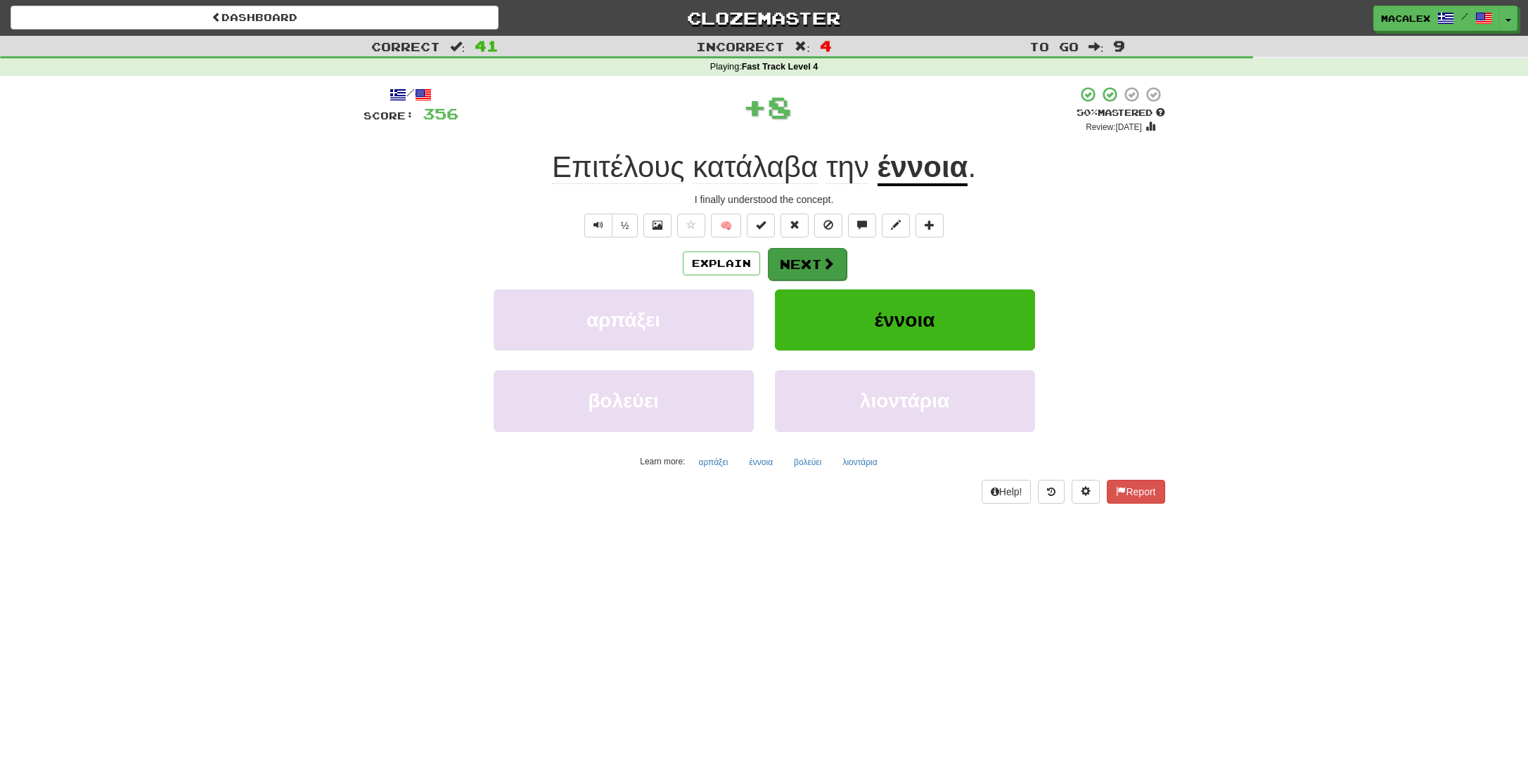
click at [823, 267] on span at bounding box center [828, 263] width 13 height 12
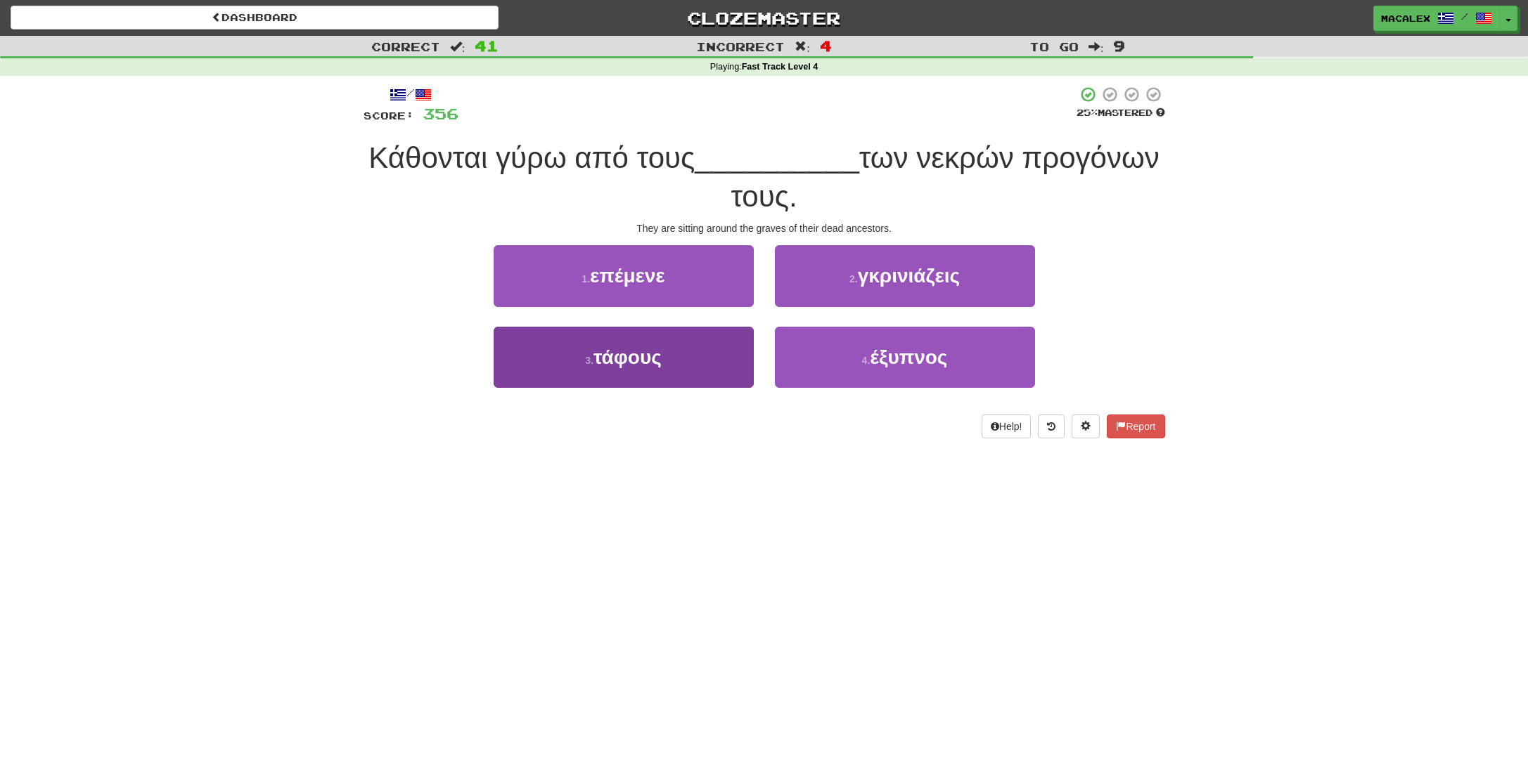
scroll to position [1, 0]
click at [641, 355] on span "τάφους" at bounding box center [628, 357] width 68 height 22
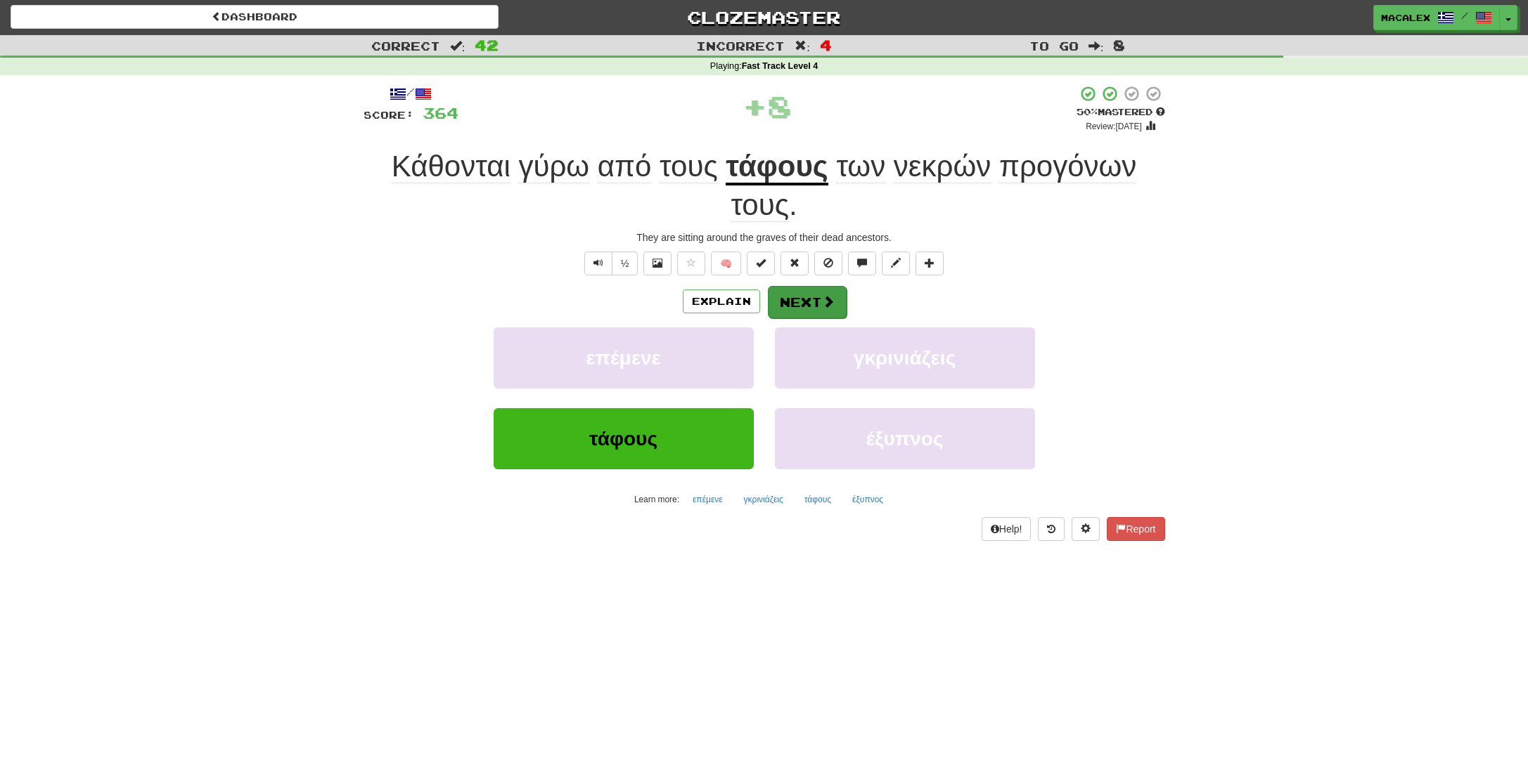
click at [780, 303] on button "Next" at bounding box center [807, 302] width 78 height 32
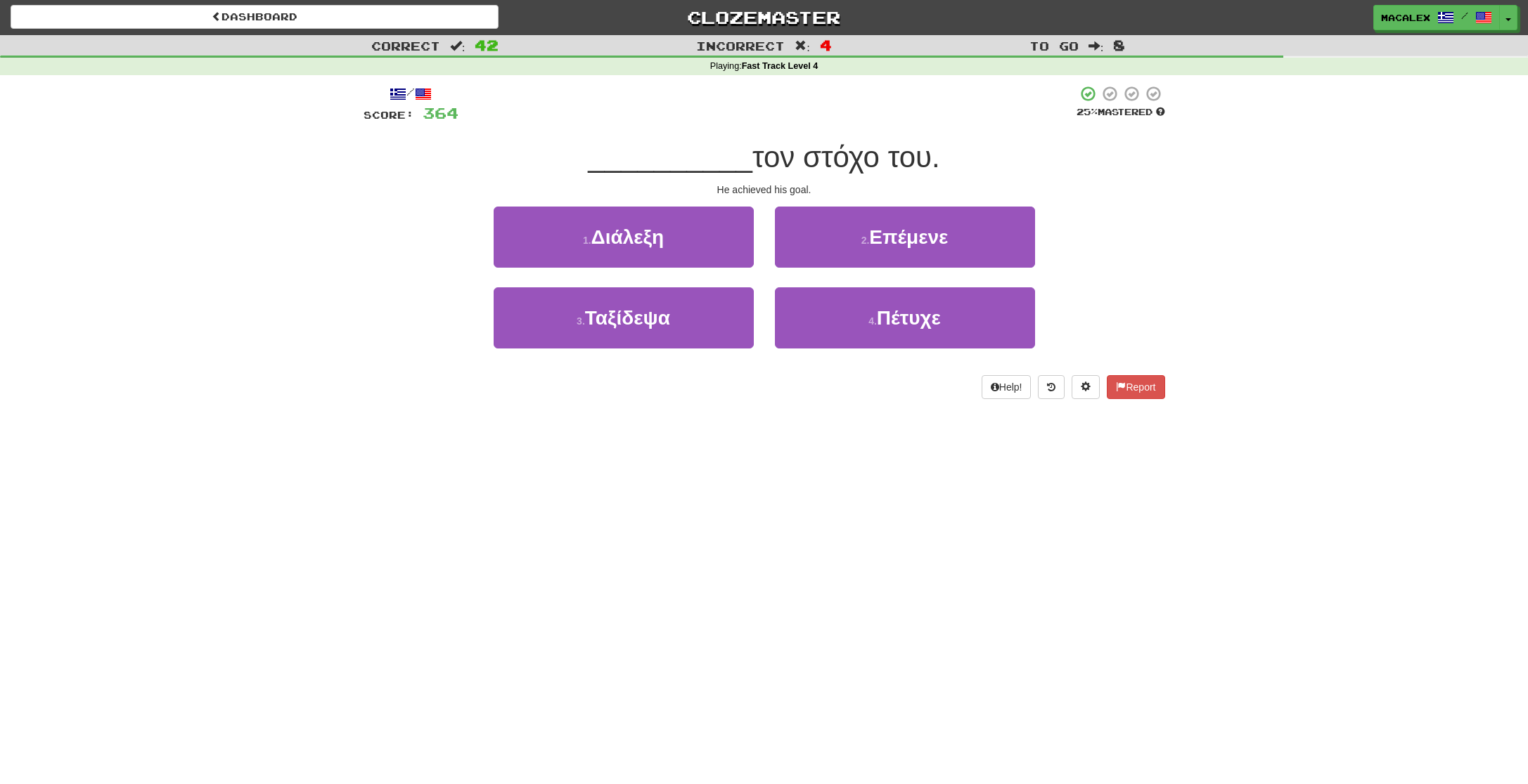
scroll to position [4, 0]
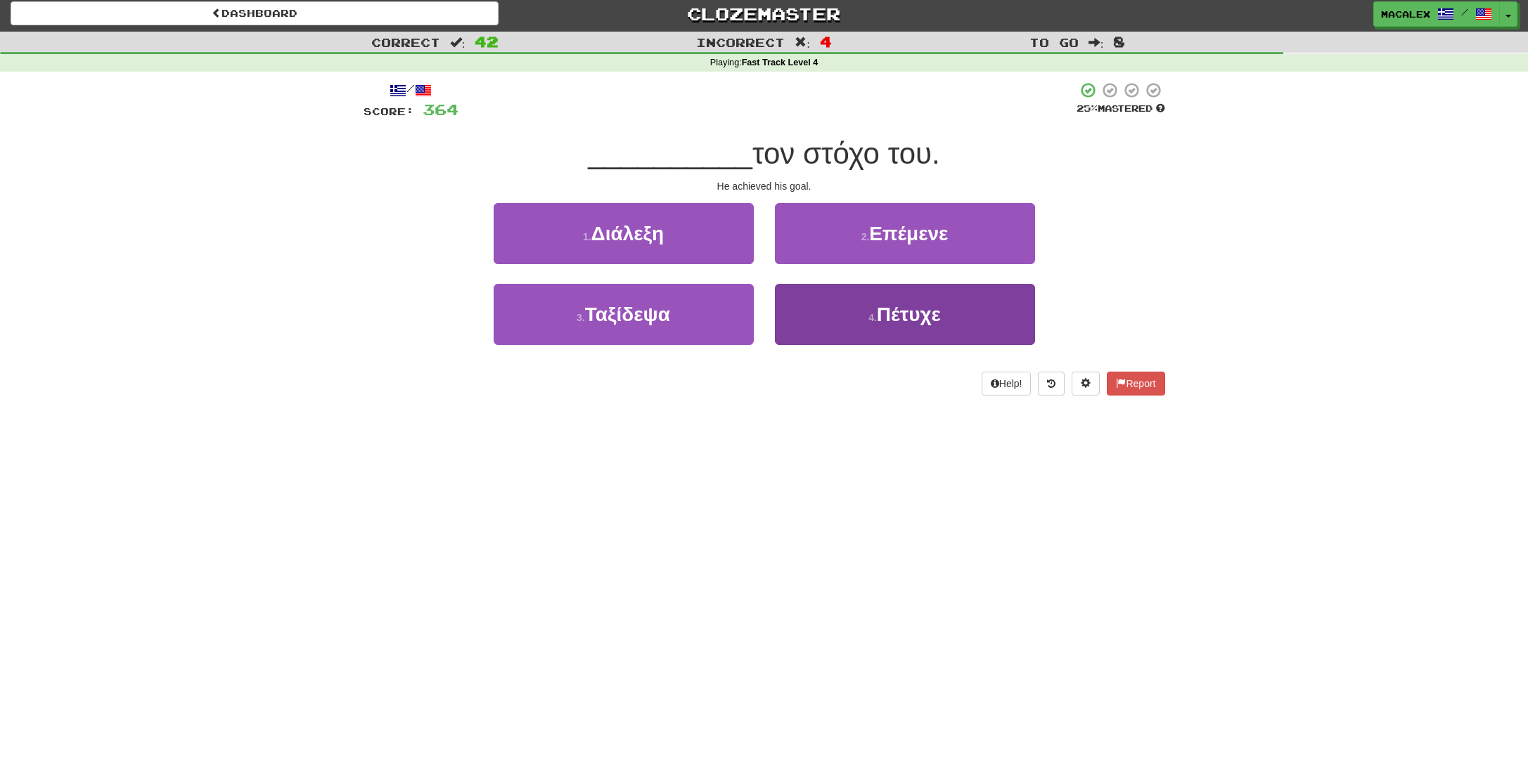
click at [874, 317] on small "4 ." at bounding box center [873, 317] width 8 height 11
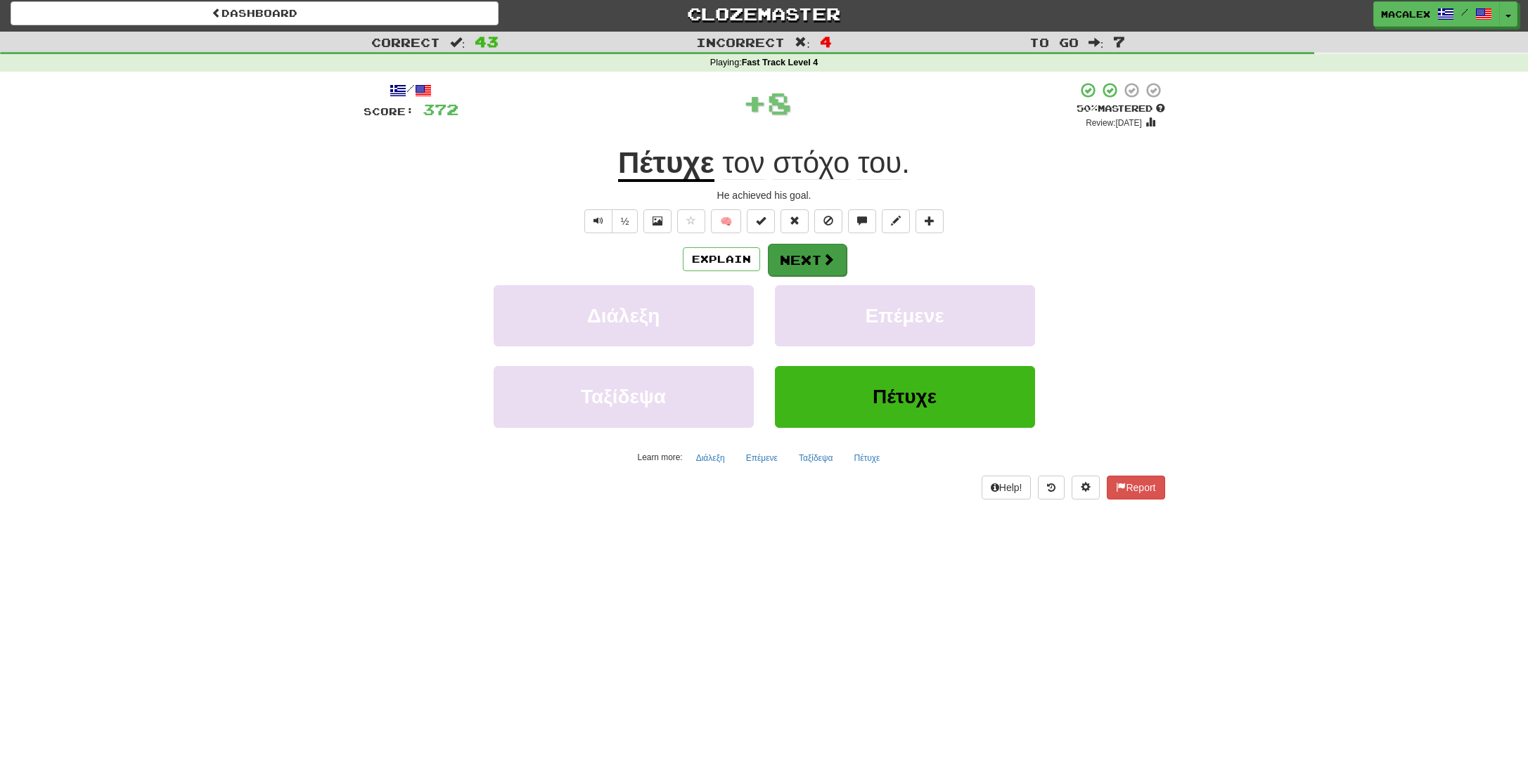
click at [814, 255] on button "Next" at bounding box center [807, 260] width 78 height 32
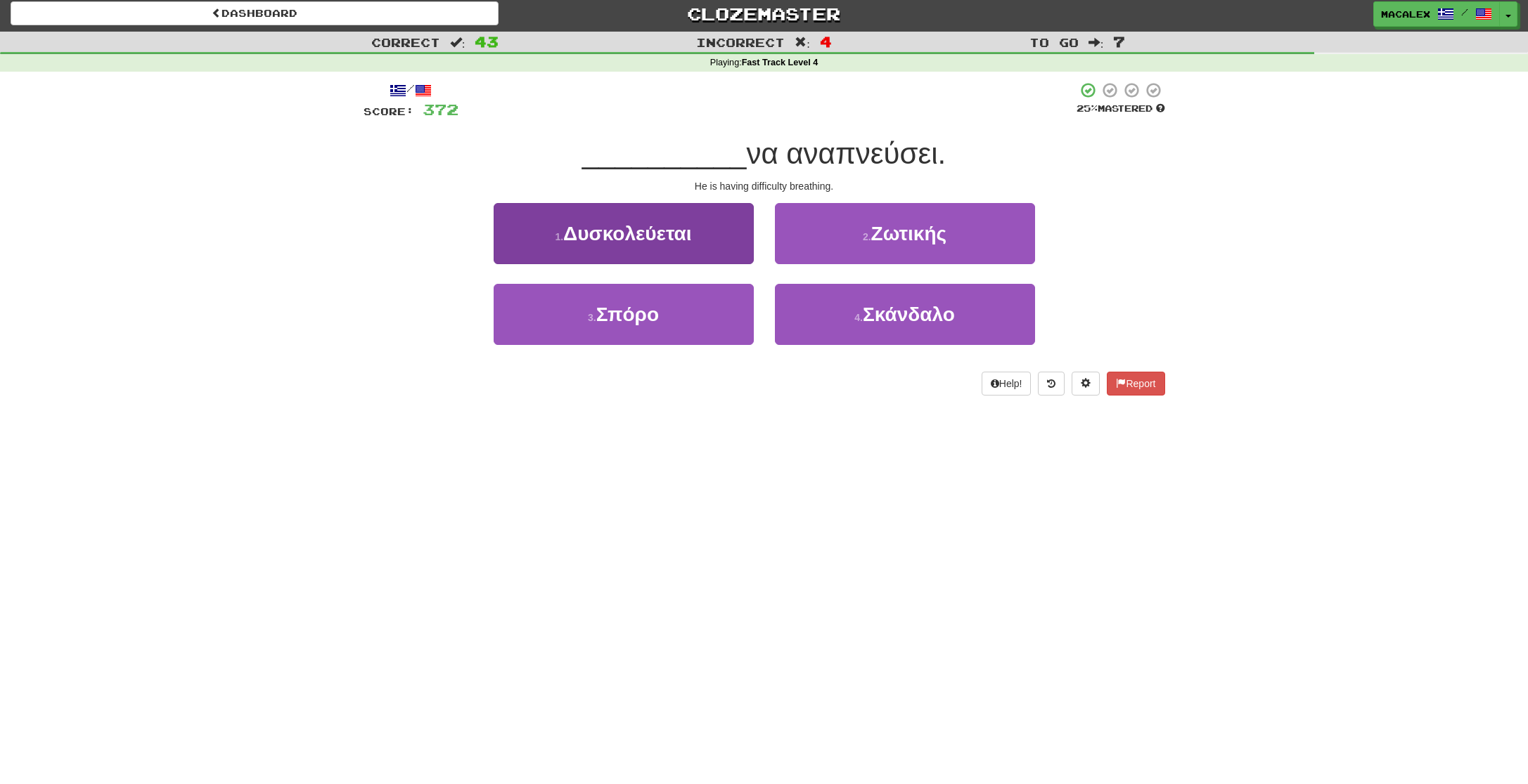
click at [627, 247] on button "1 . Δυσκολεύεται" at bounding box center [624, 233] width 260 height 61
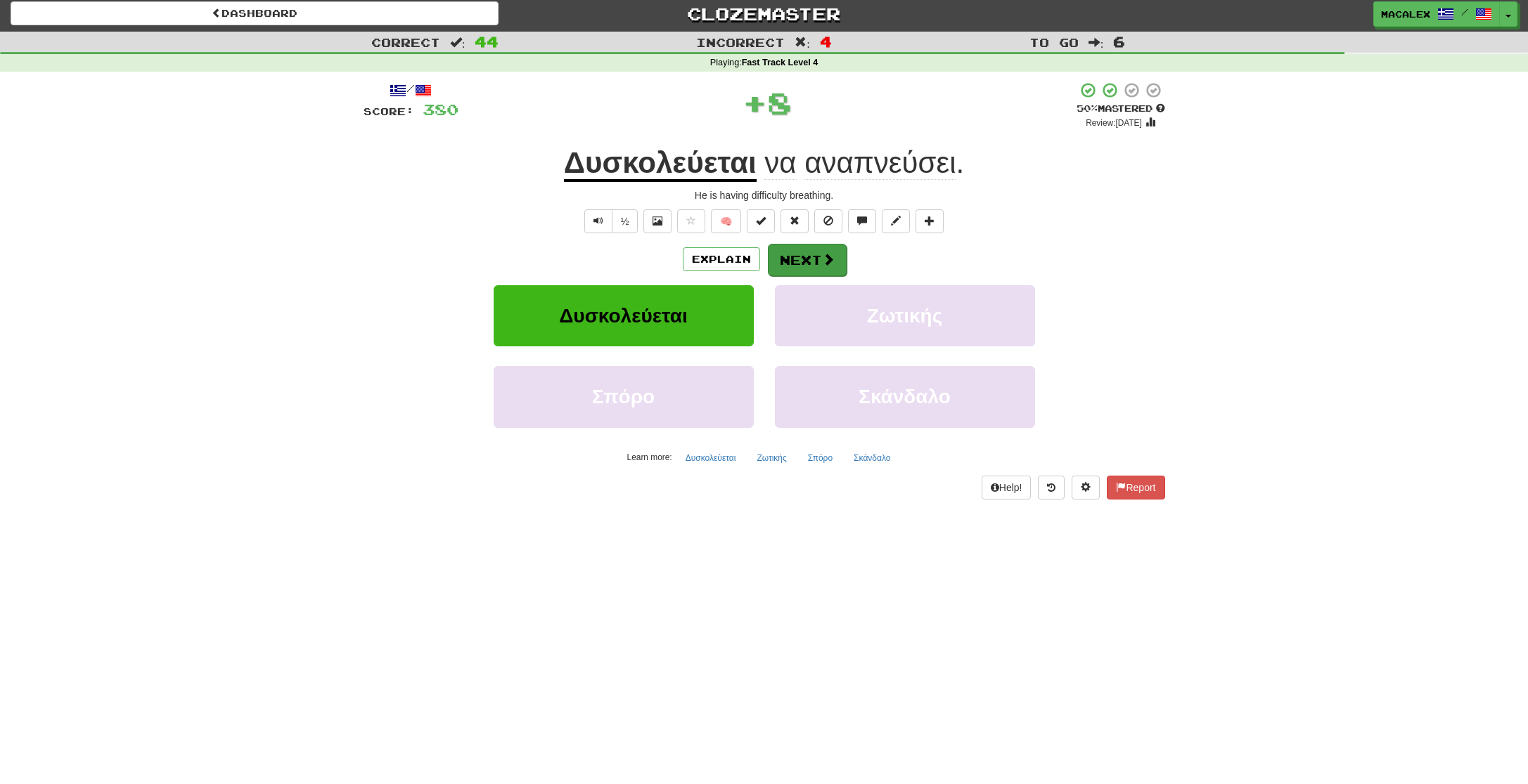
click at [791, 262] on button "Next" at bounding box center [807, 260] width 78 height 32
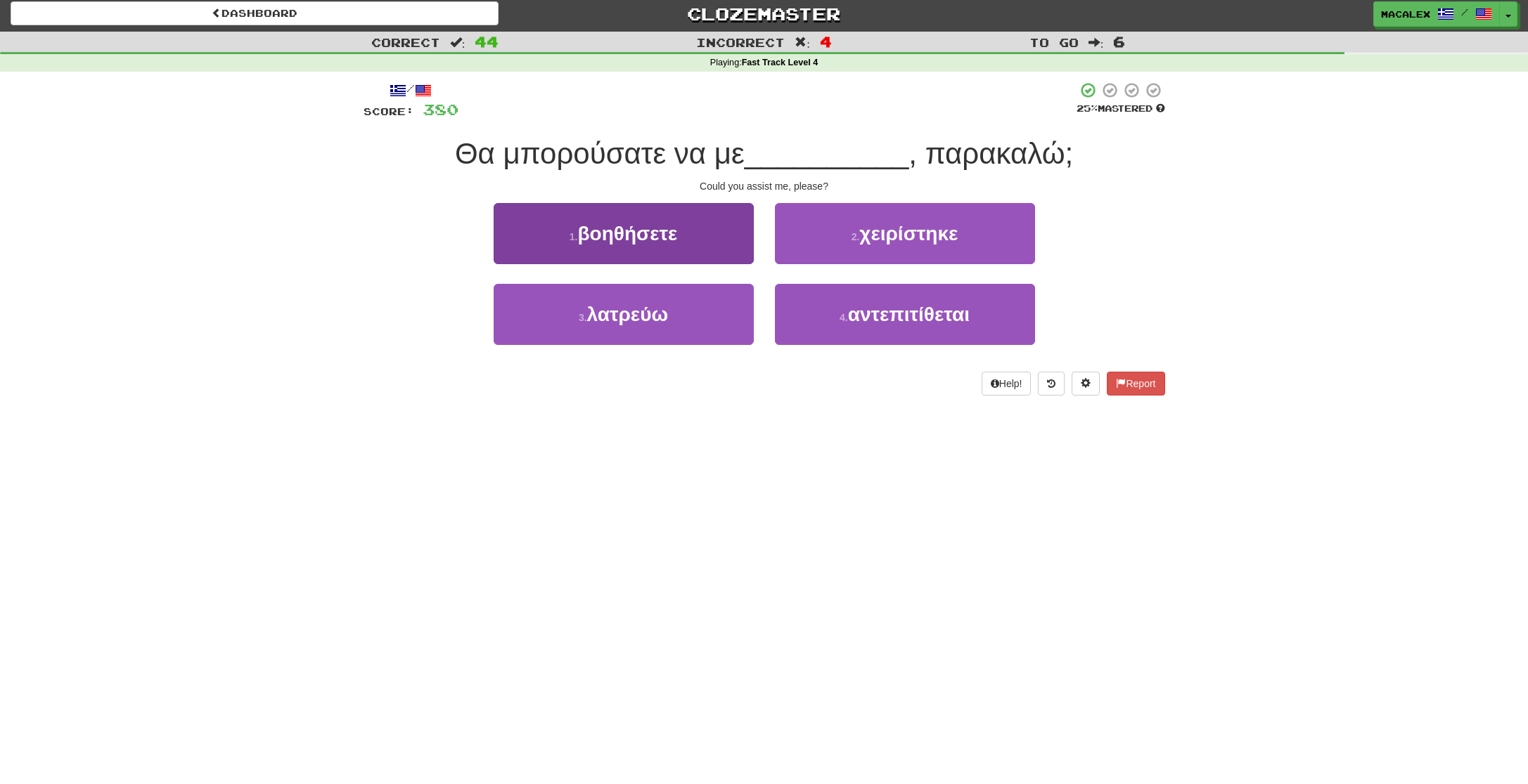
click at [558, 242] on button "1 . βοηθήσετε" at bounding box center [624, 233] width 260 height 61
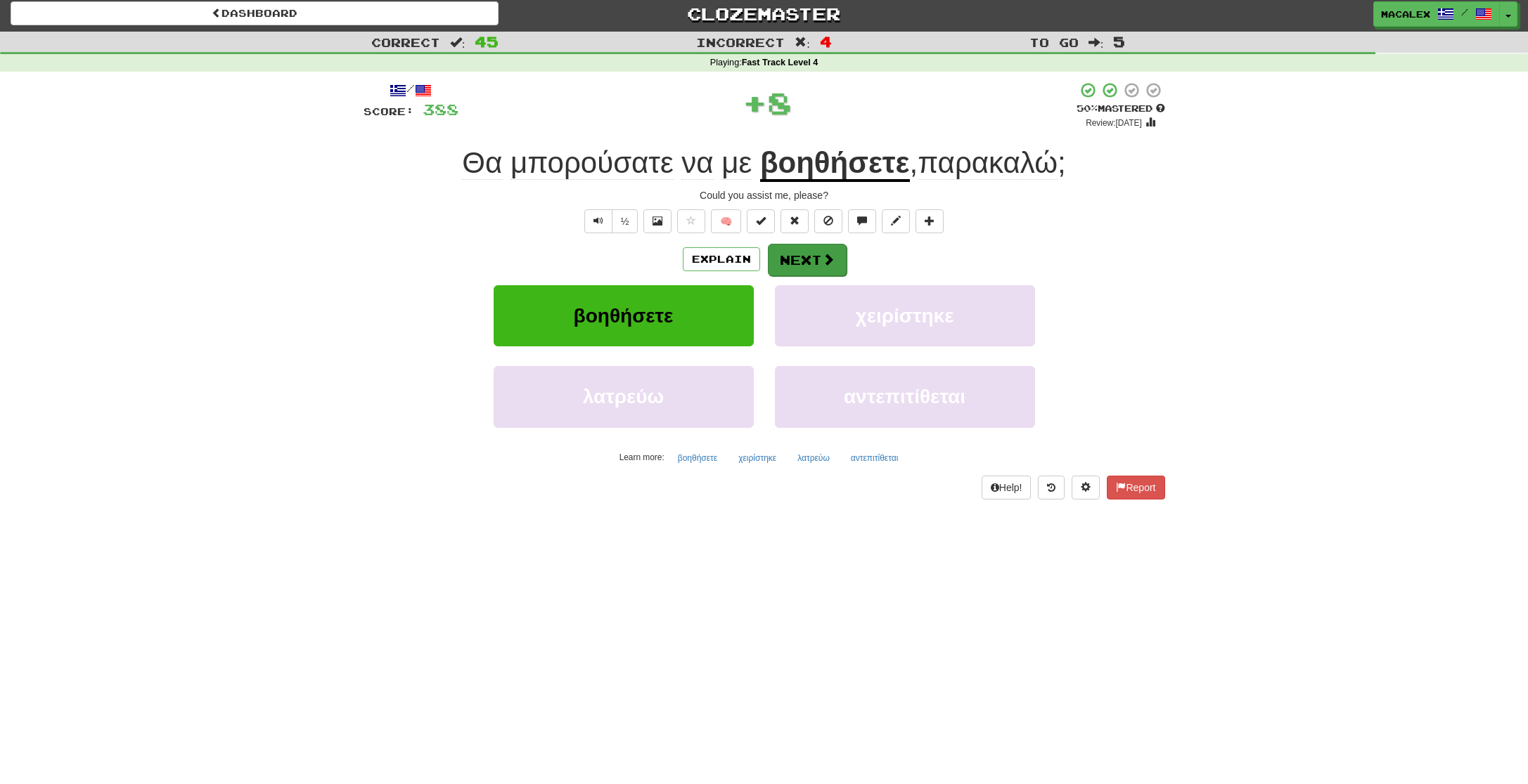
click at [795, 257] on button "Next" at bounding box center [807, 260] width 78 height 32
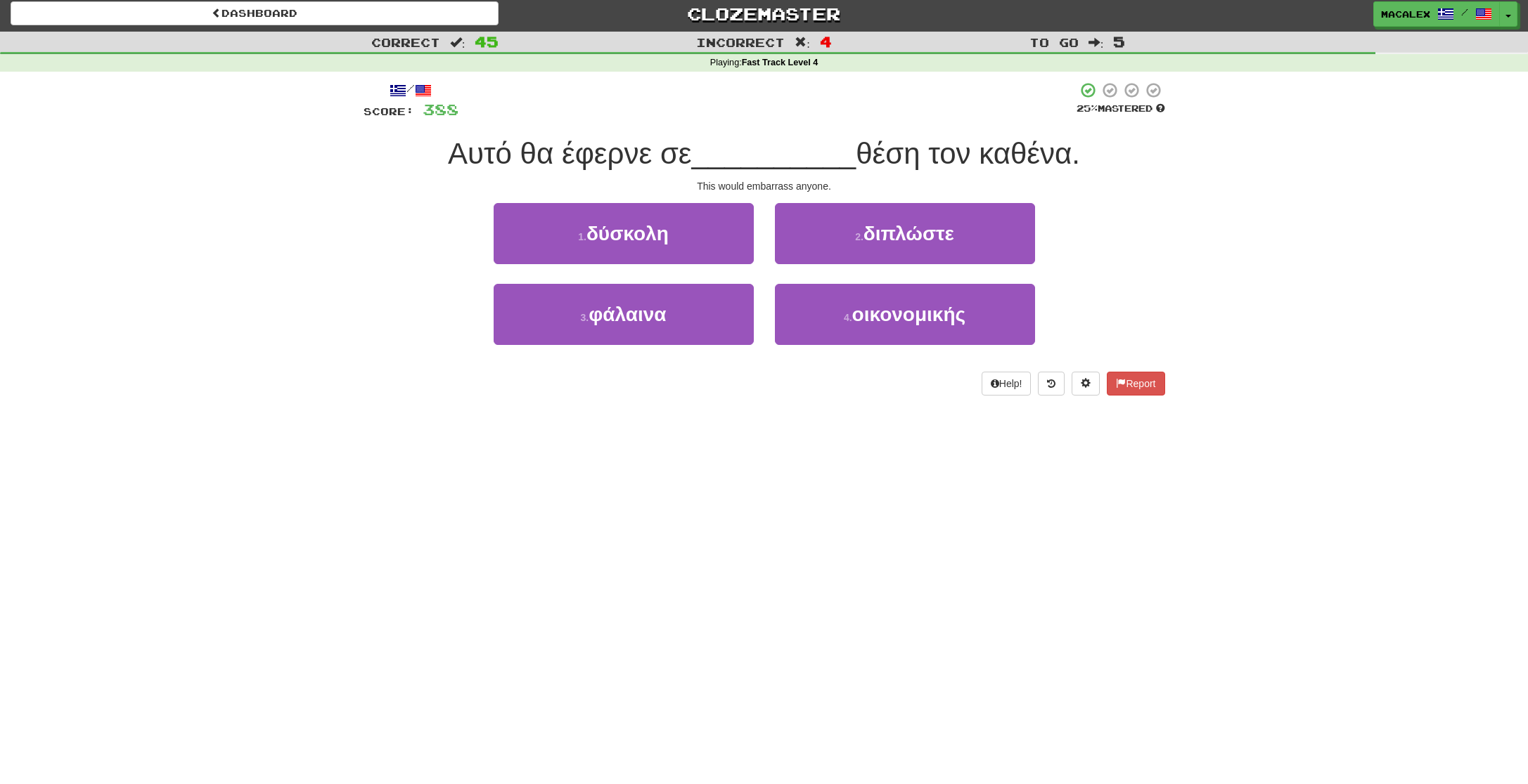
click at [640, 238] on span "δύσκολη" at bounding box center [628, 233] width 83 height 22
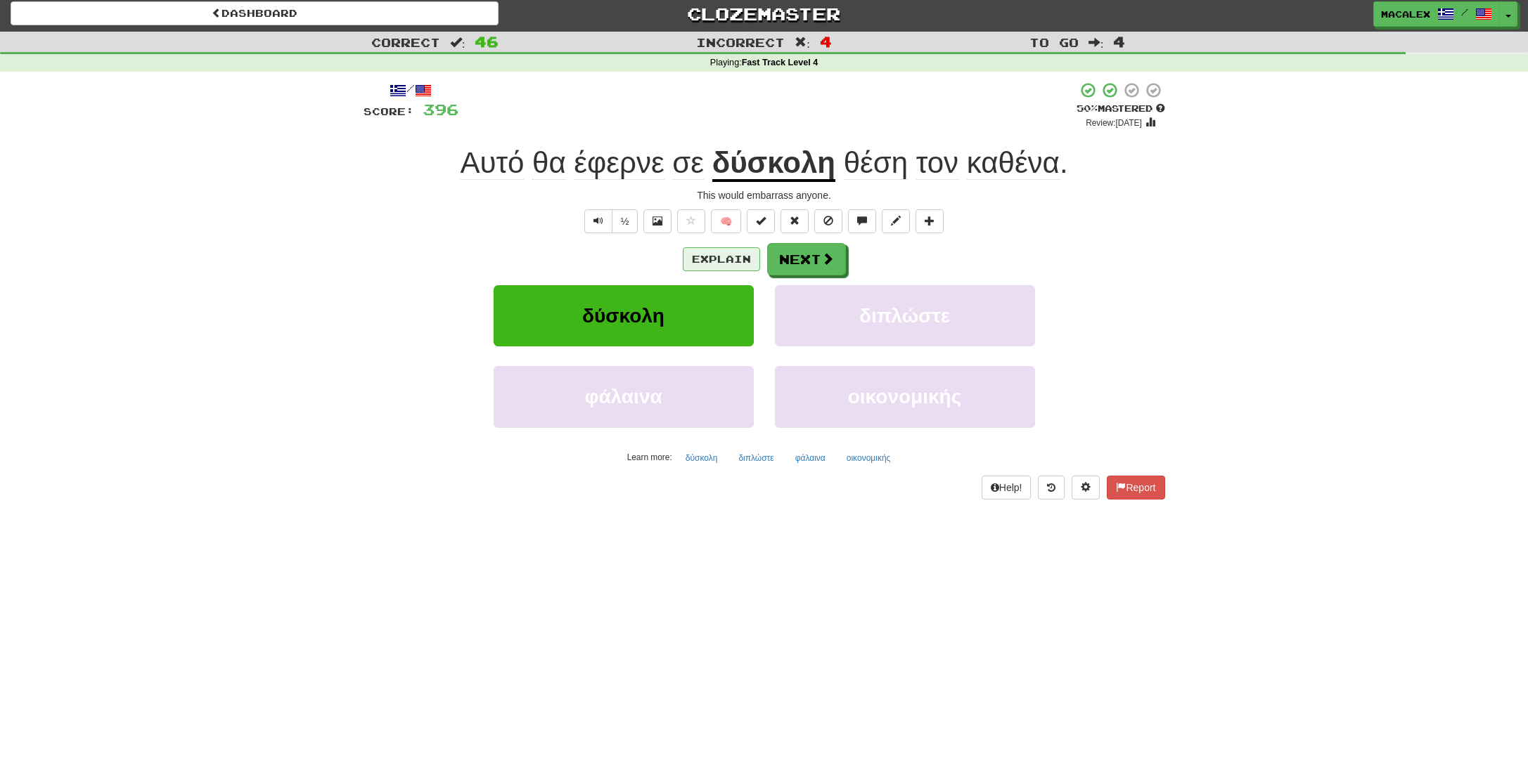
click at [748, 259] on button "Explain" at bounding box center [721, 259] width 78 height 24
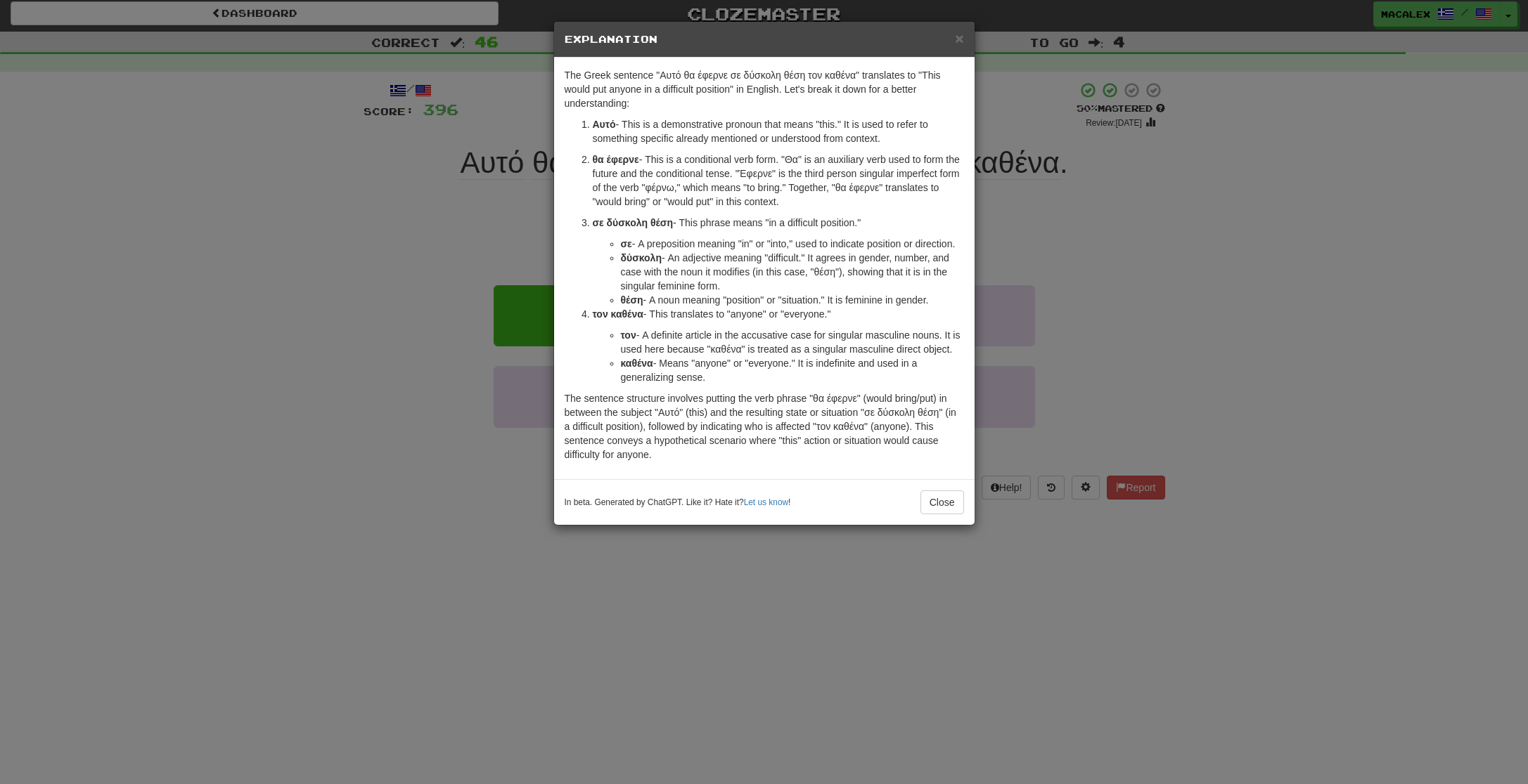
drag, startPoint x: 951, startPoint y: 539, endPoint x: 949, endPoint y: 529, distance: 10.2
click at [951, 515] on button "Close" at bounding box center [942, 502] width 43 height 24
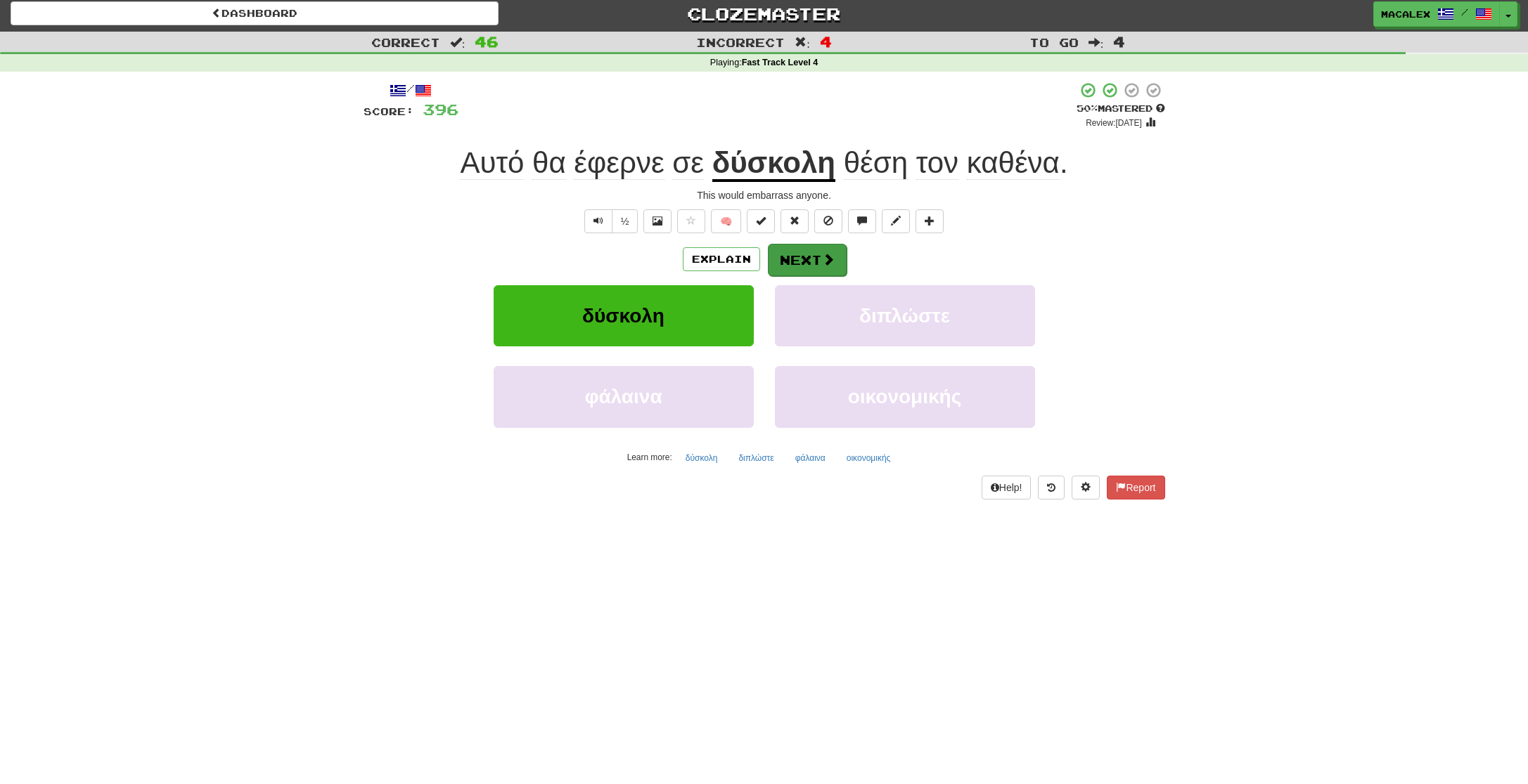
click at [820, 263] on button "Next" at bounding box center [807, 260] width 78 height 32
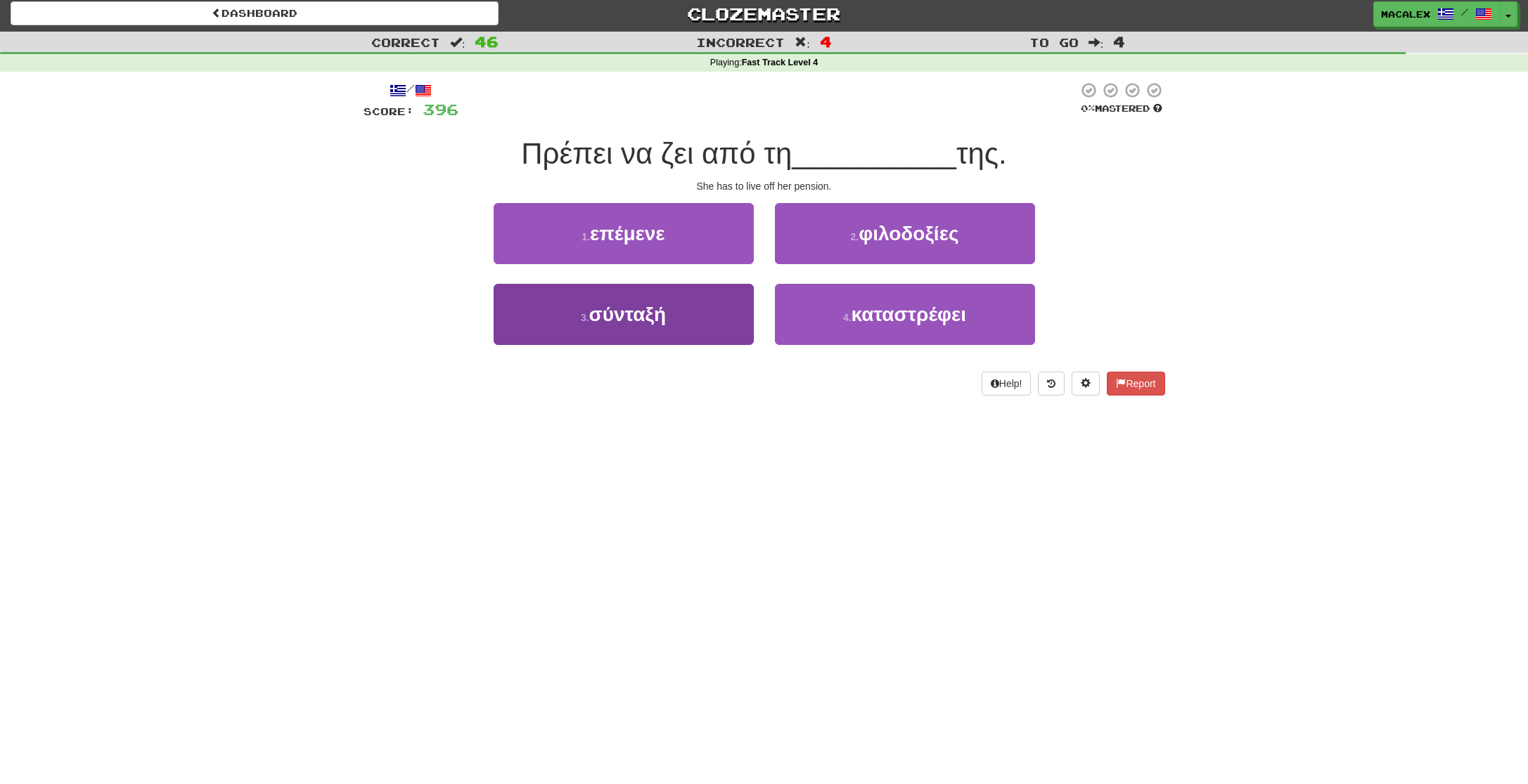
scroll to position [2, 1]
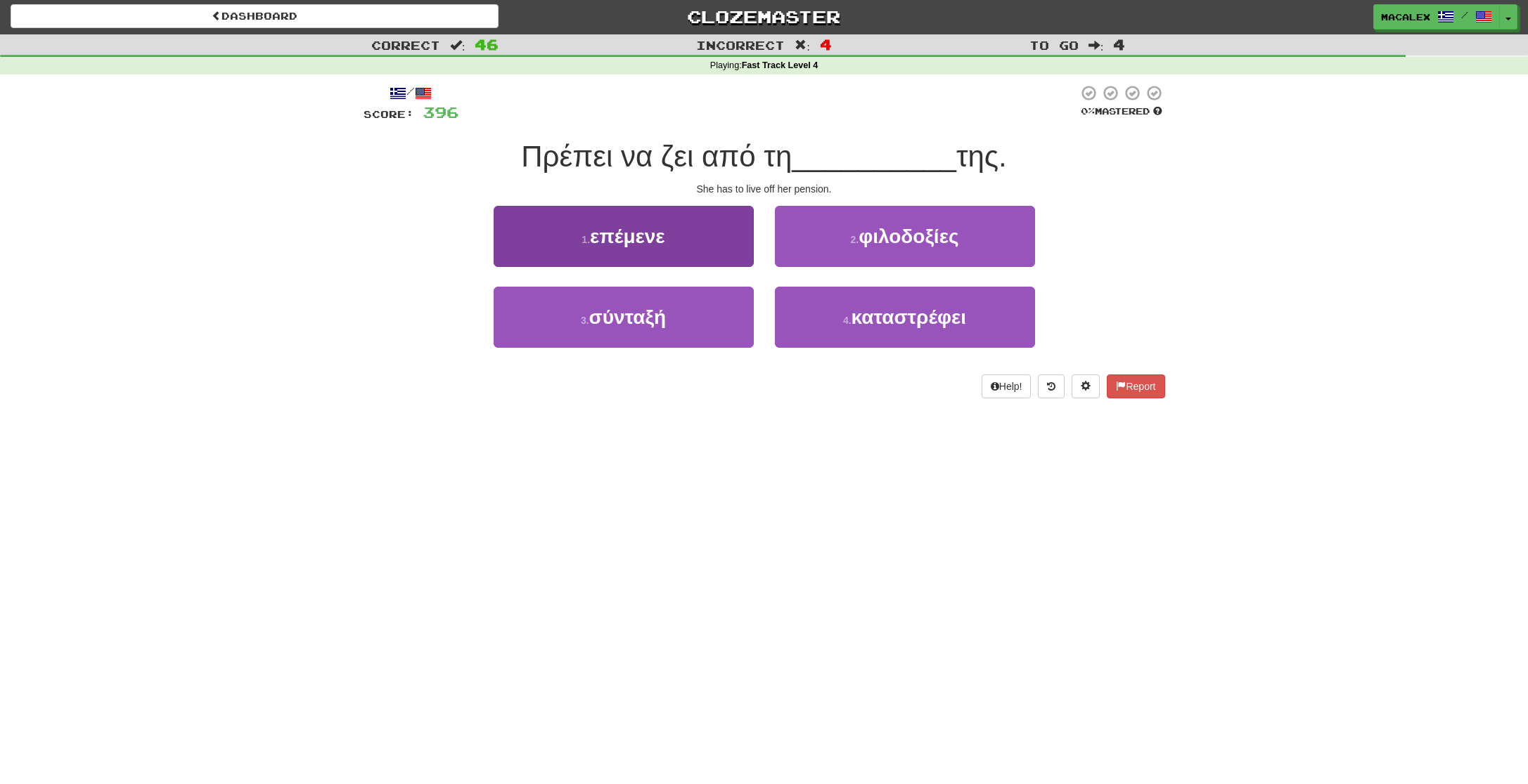
drag, startPoint x: 639, startPoint y: 330, endPoint x: 654, endPoint y: 324, distance: 16.2
click at [639, 330] on button "3 . σύνταξή" at bounding box center [624, 317] width 260 height 61
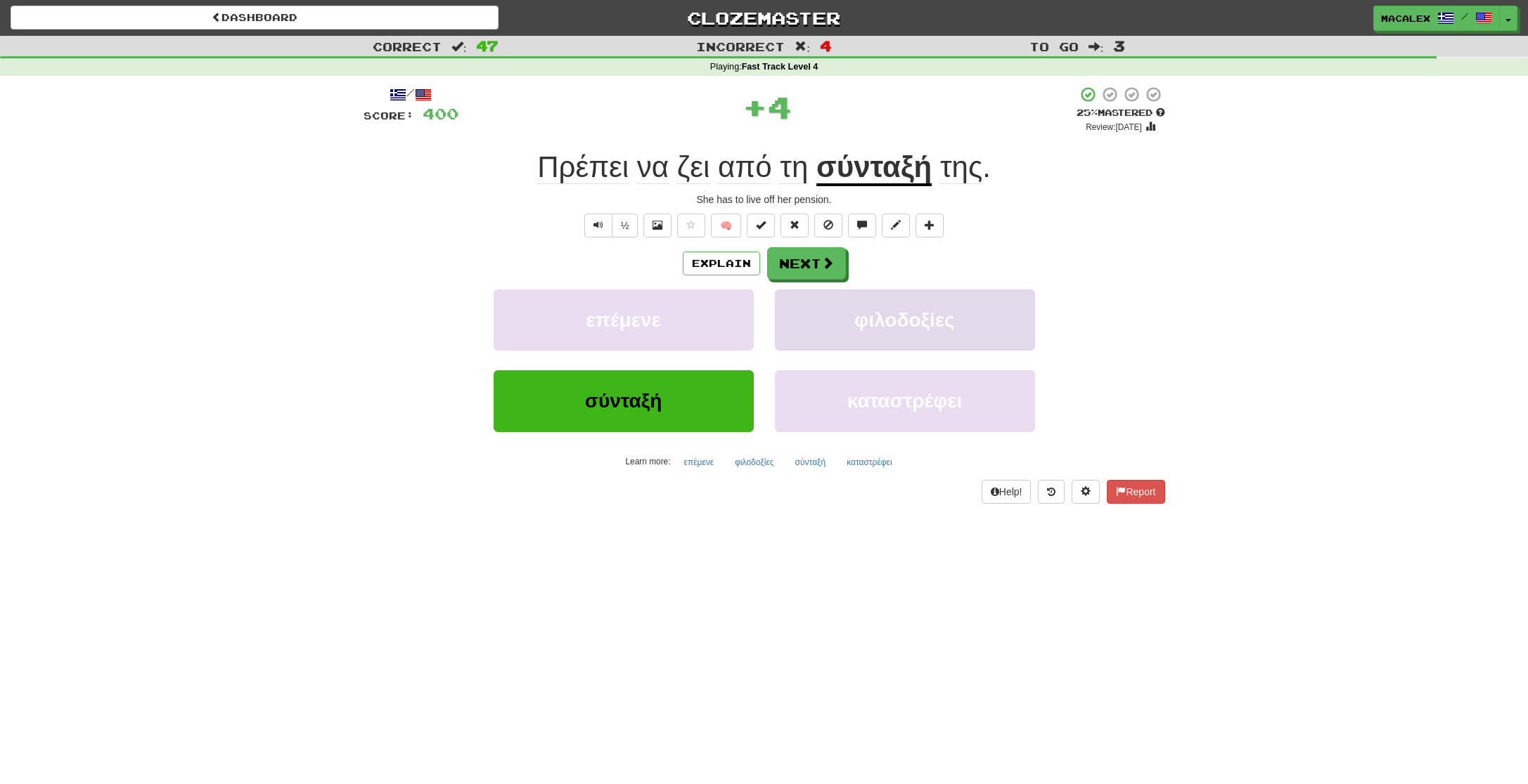
scroll to position [0, 0]
click at [805, 266] on button "Next" at bounding box center [807, 264] width 78 height 32
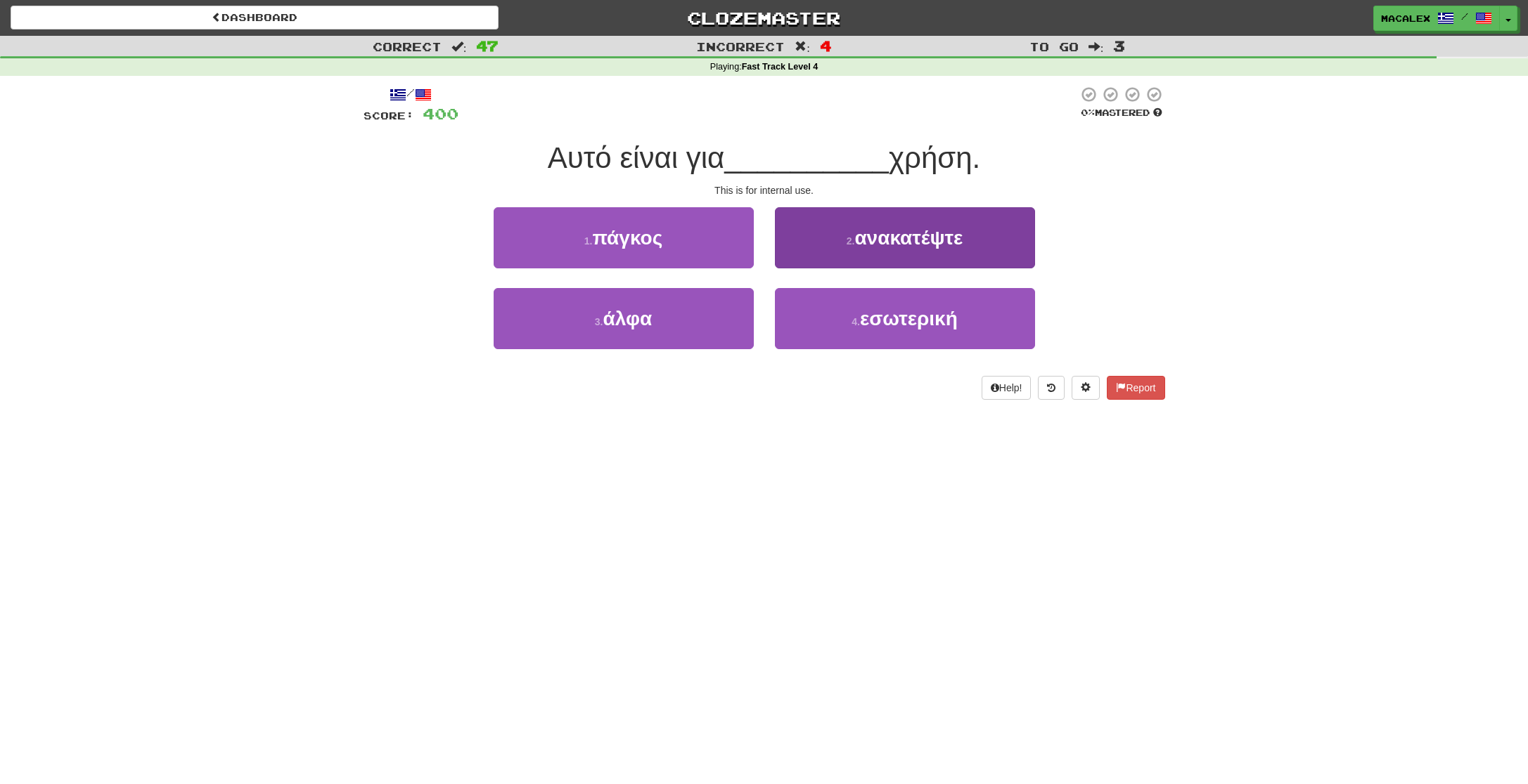
click at [865, 322] on span "εσωτερική" at bounding box center [909, 318] width 98 height 22
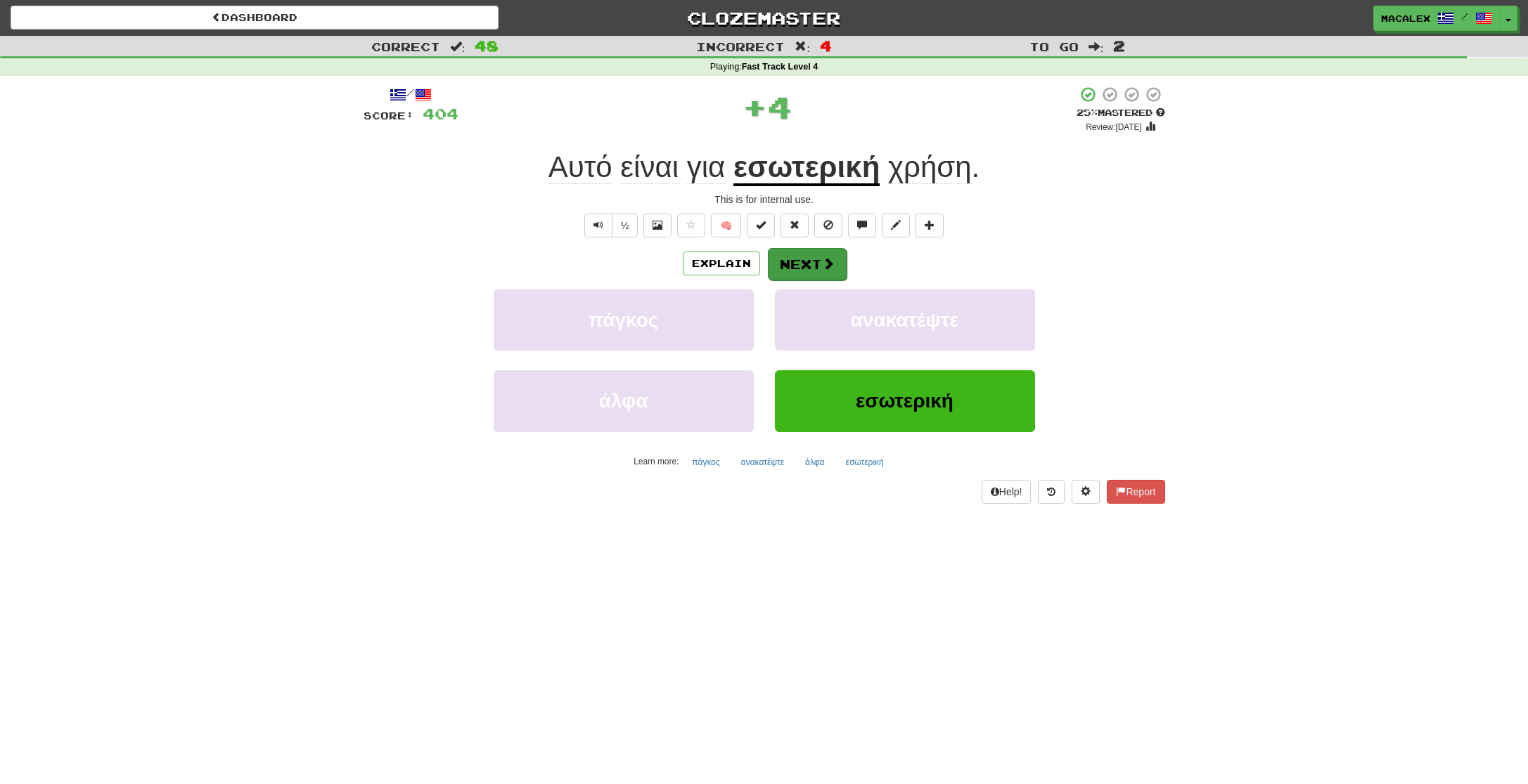
click at [816, 263] on button "Next" at bounding box center [807, 264] width 78 height 32
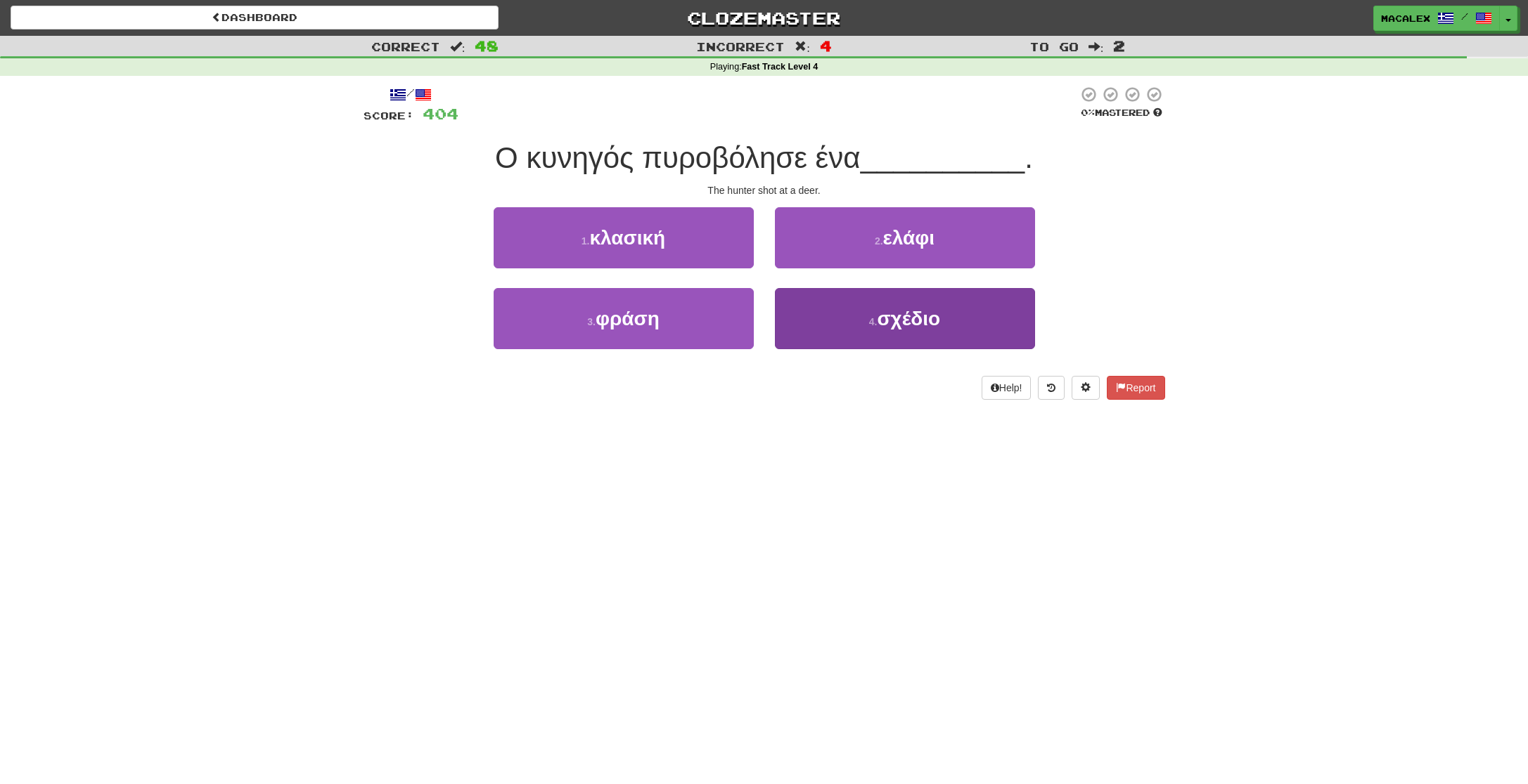
click at [884, 313] on span "σχέδιο" at bounding box center [909, 318] width 63 height 22
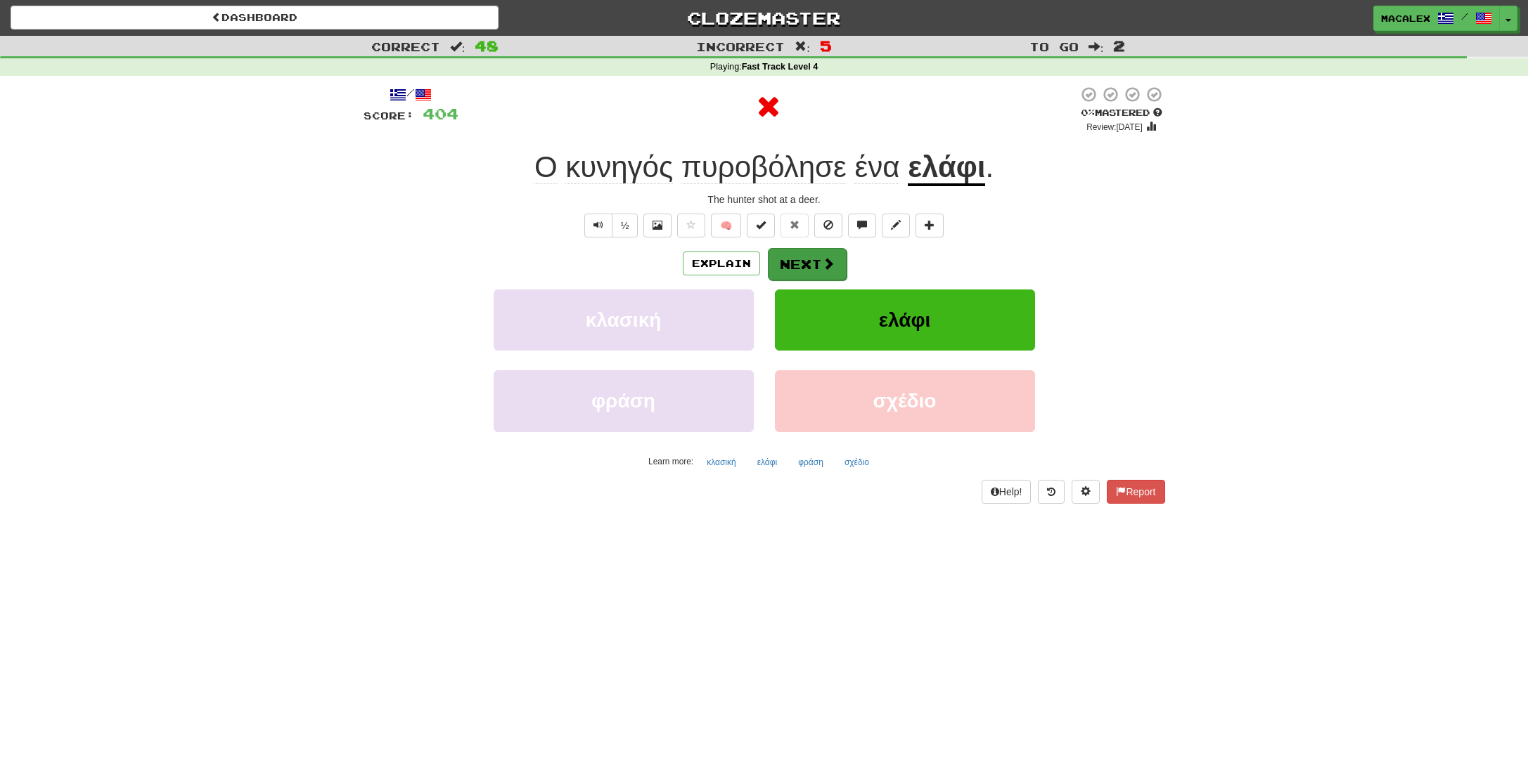
click at [834, 252] on button "Next" at bounding box center [807, 264] width 78 height 32
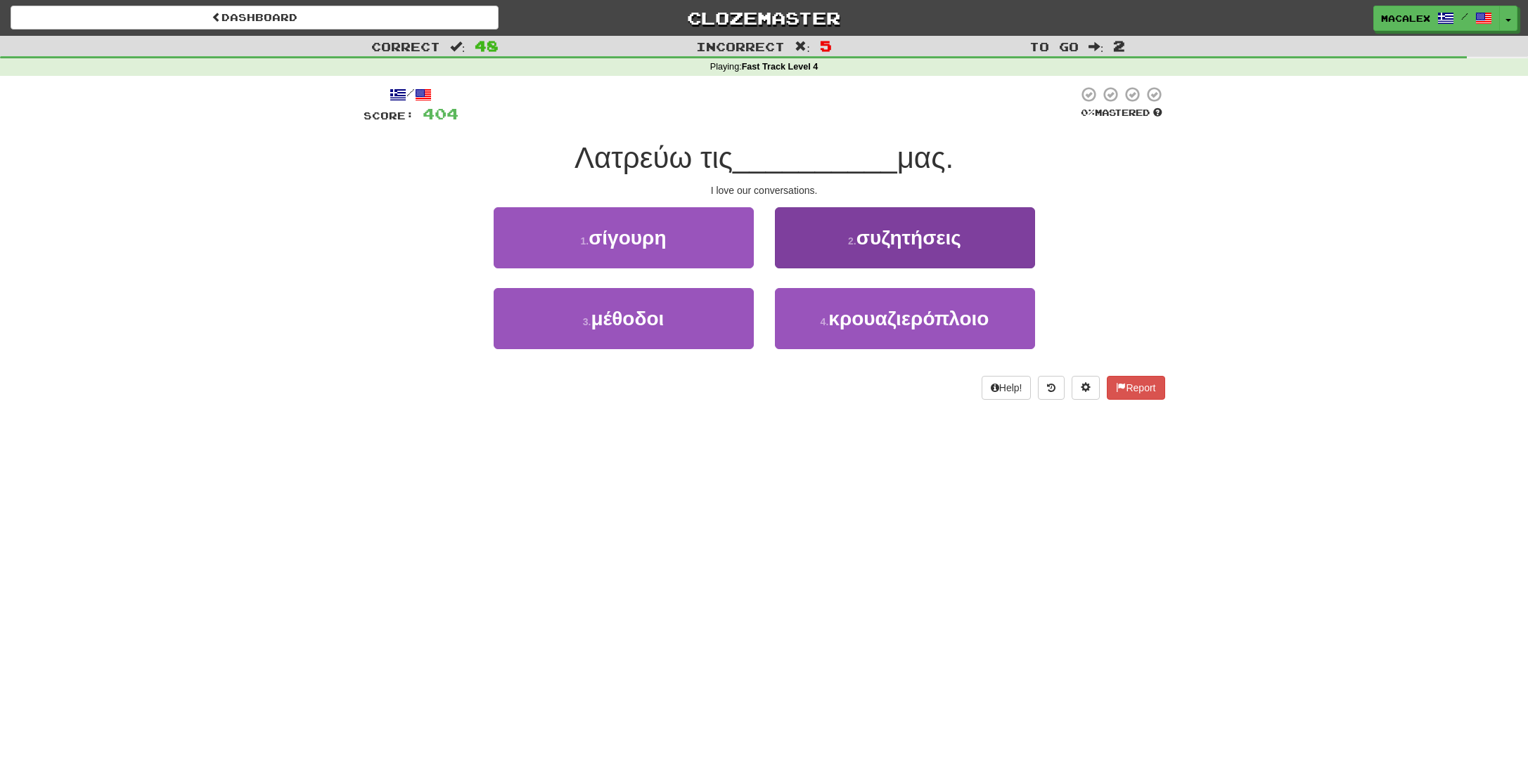
click at [820, 255] on button "2 . συζητήσεις" at bounding box center [905, 237] width 260 height 61
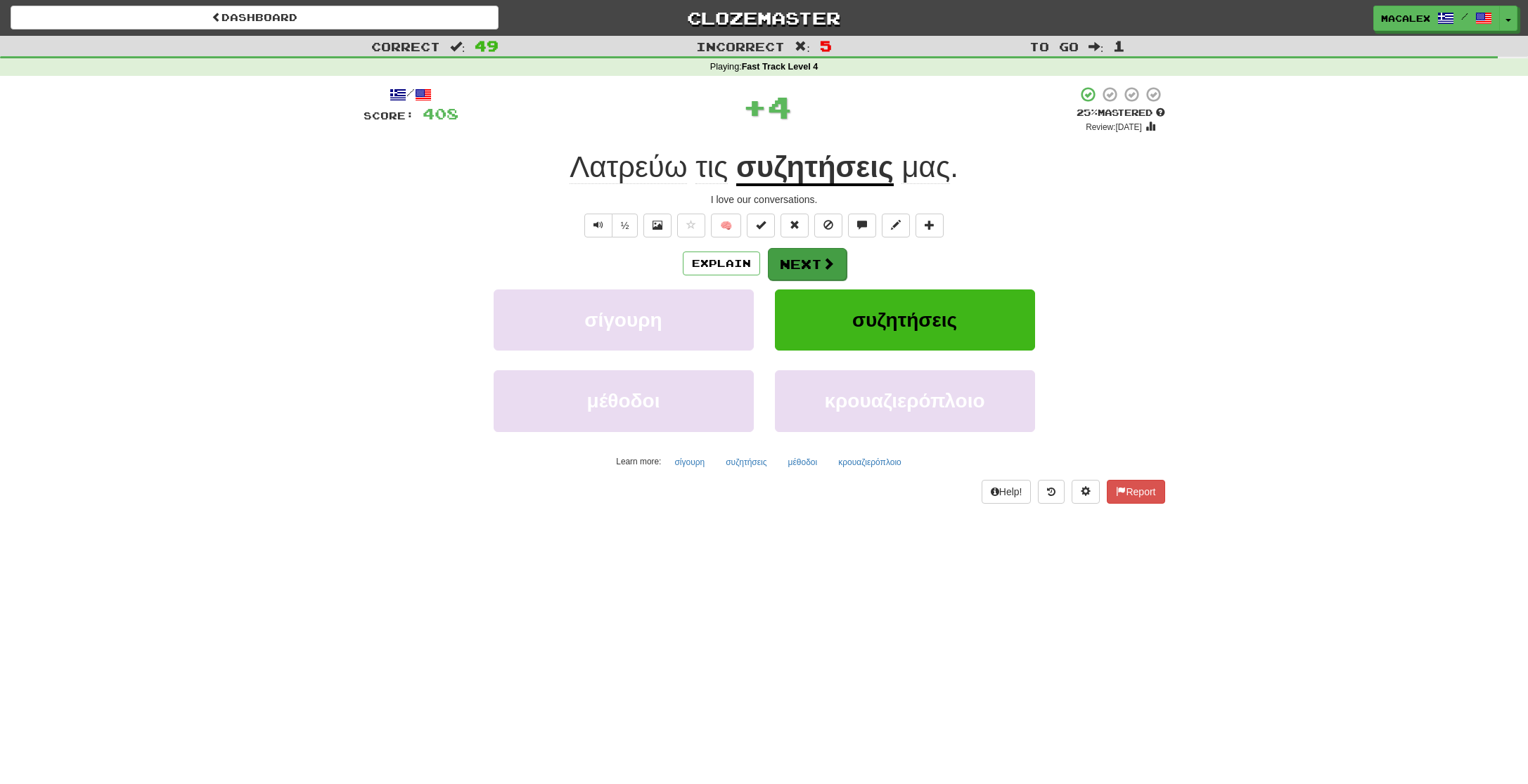
click at [799, 269] on button "Next" at bounding box center [807, 264] width 78 height 32
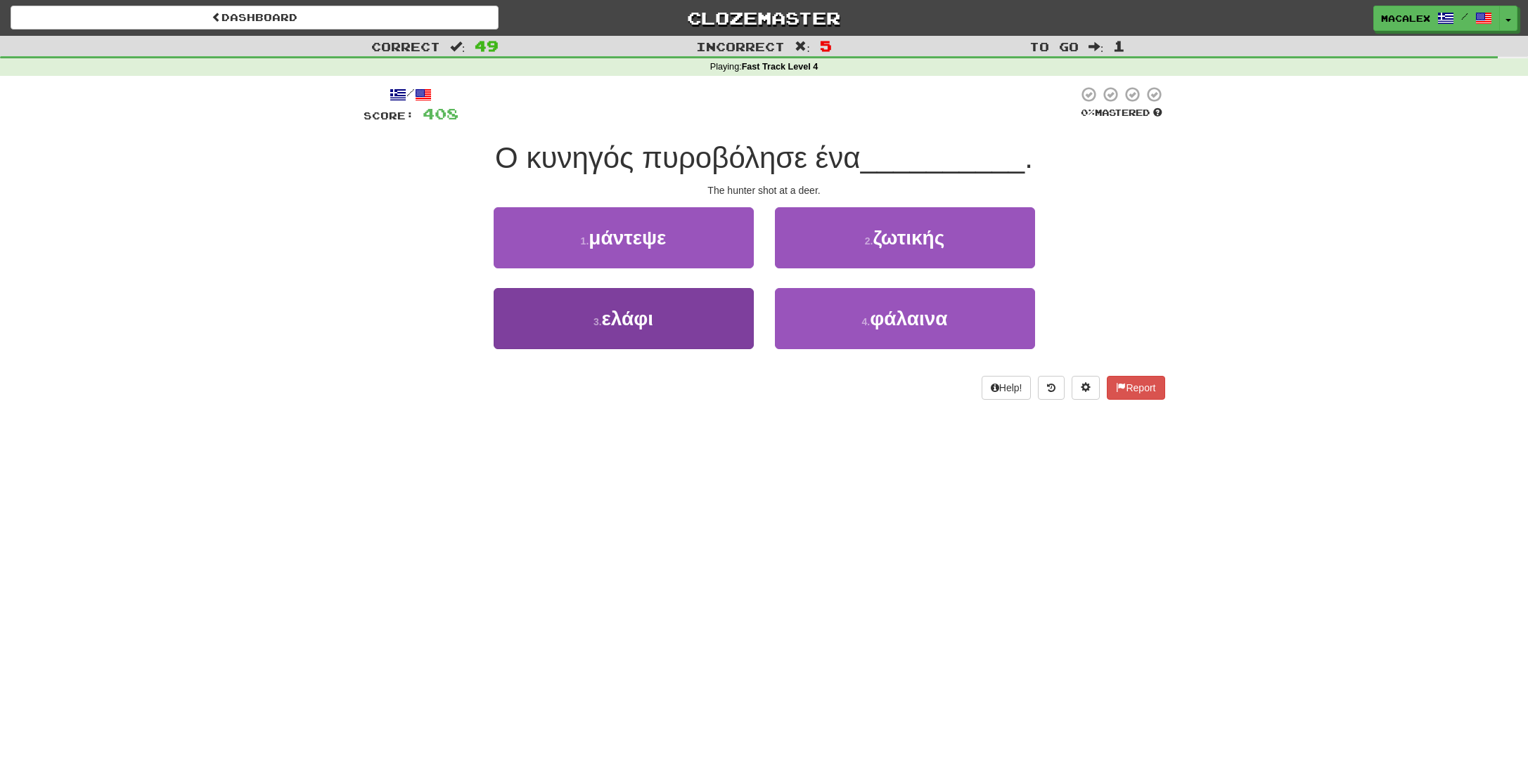
click at [674, 320] on button "3 . ελάφι" at bounding box center [624, 318] width 260 height 61
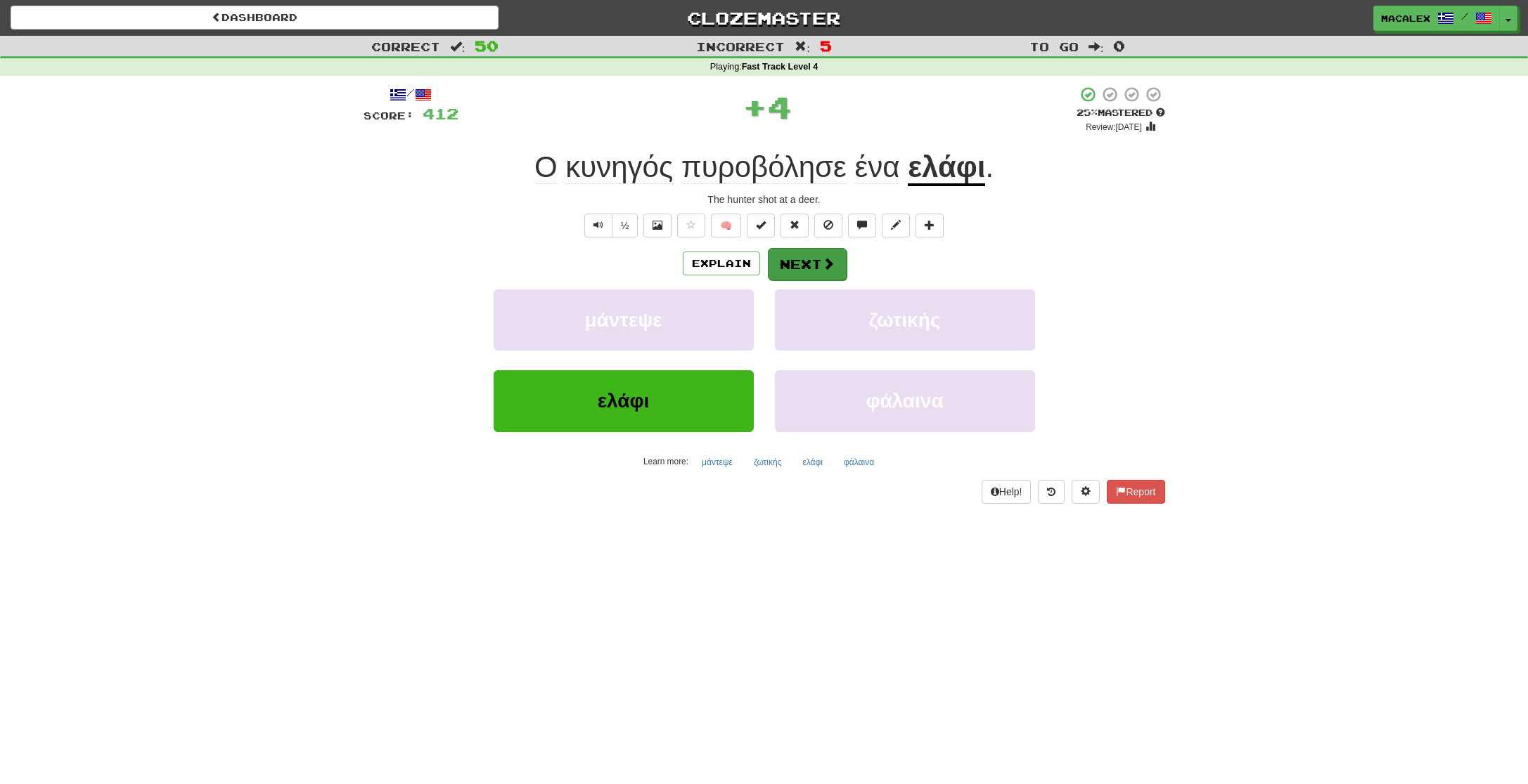
click at [794, 266] on button "Next" at bounding box center [807, 264] width 78 height 32
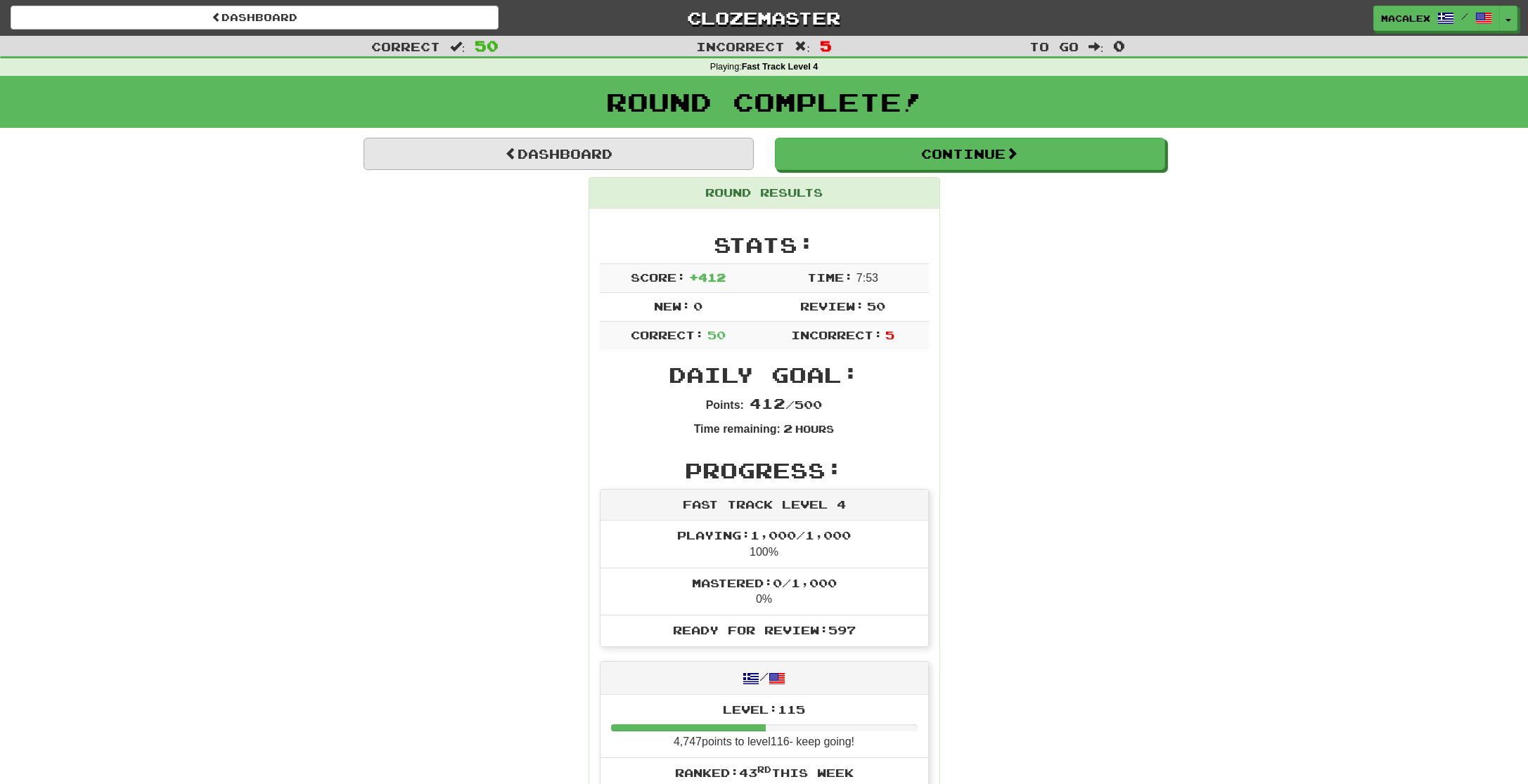
click at [624, 158] on link "Dashboard" at bounding box center [559, 153] width 390 height 32
